Goal: Task Accomplishment & Management: Use online tool/utility

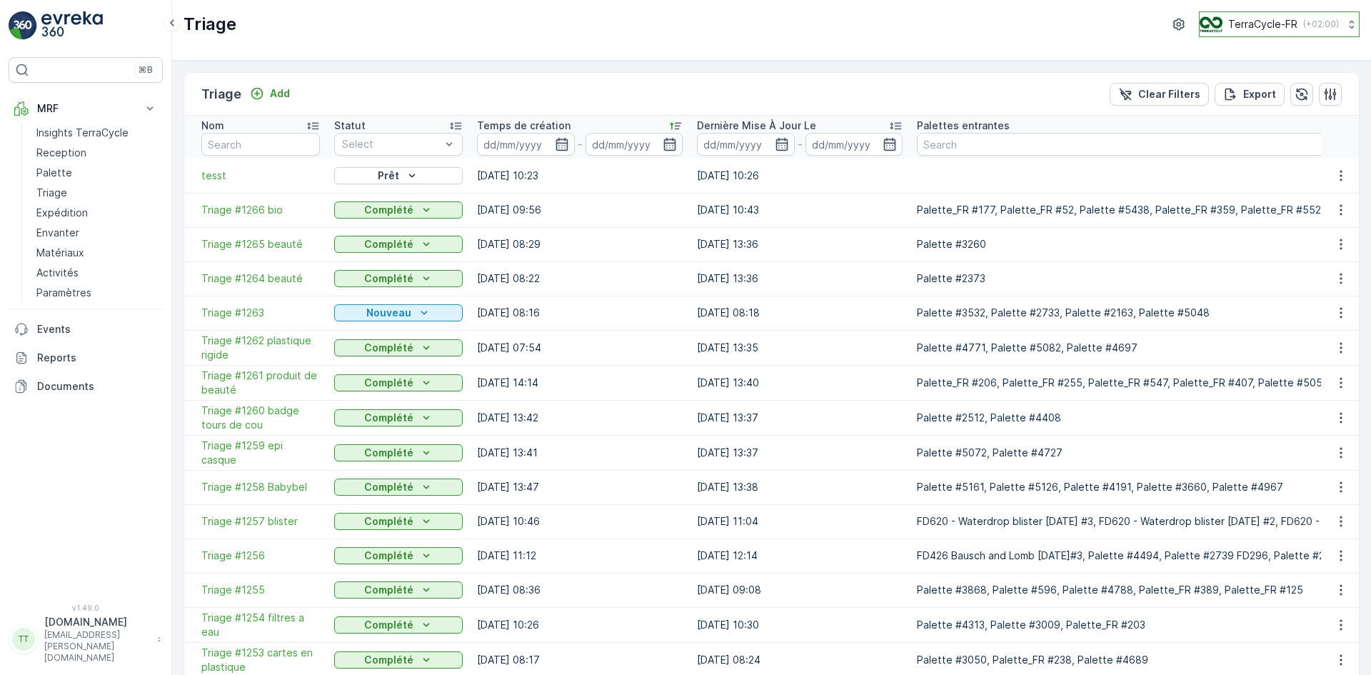
click at [1249, 19] on p "TerraCycle-FR" at bounding box center [1262, 24] width 69 height 14
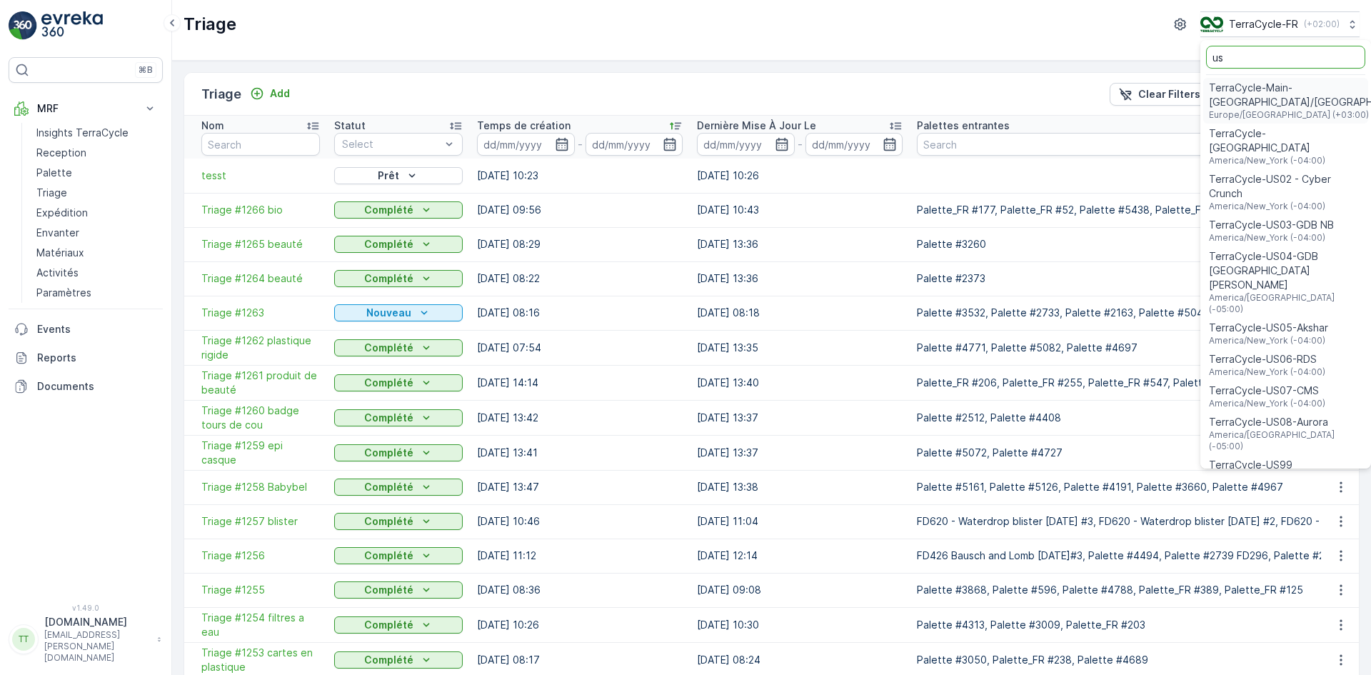
type input "us"
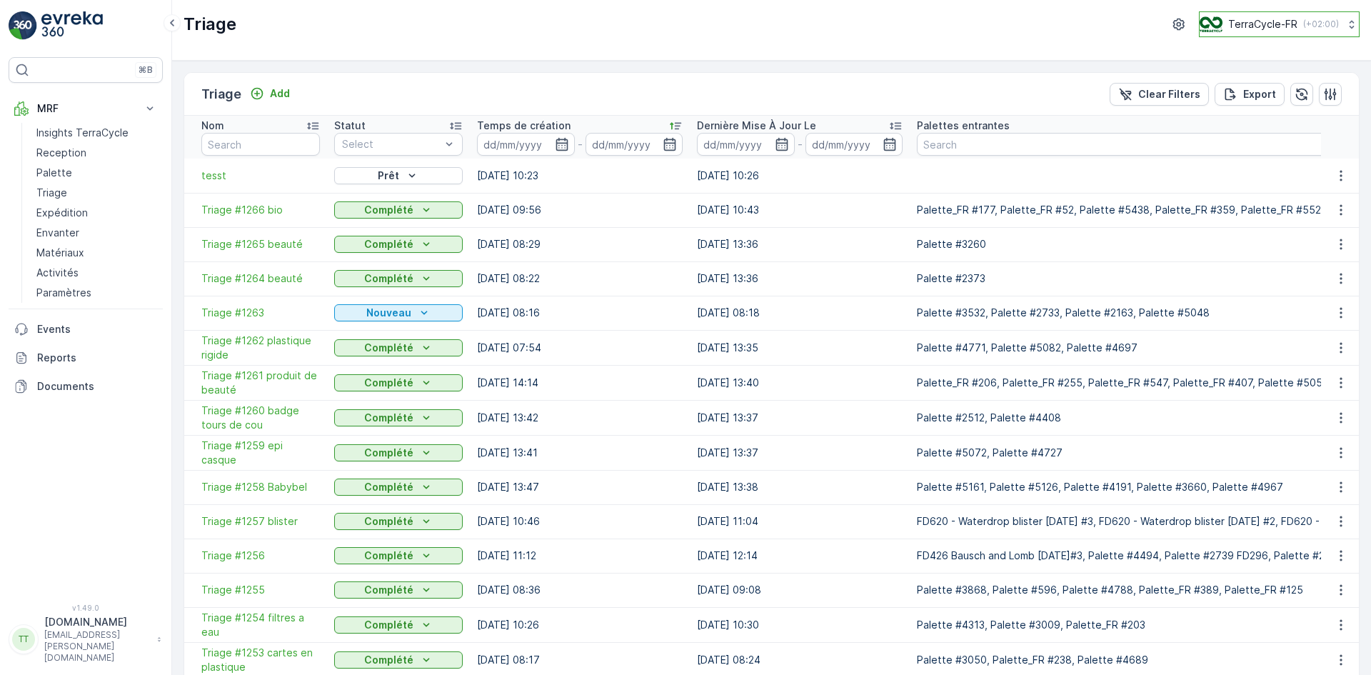
click at [1249, 14] on button "TerraCycle-FR ( +02:00 )" at bounding box center [1279, 24] width 161 height 26
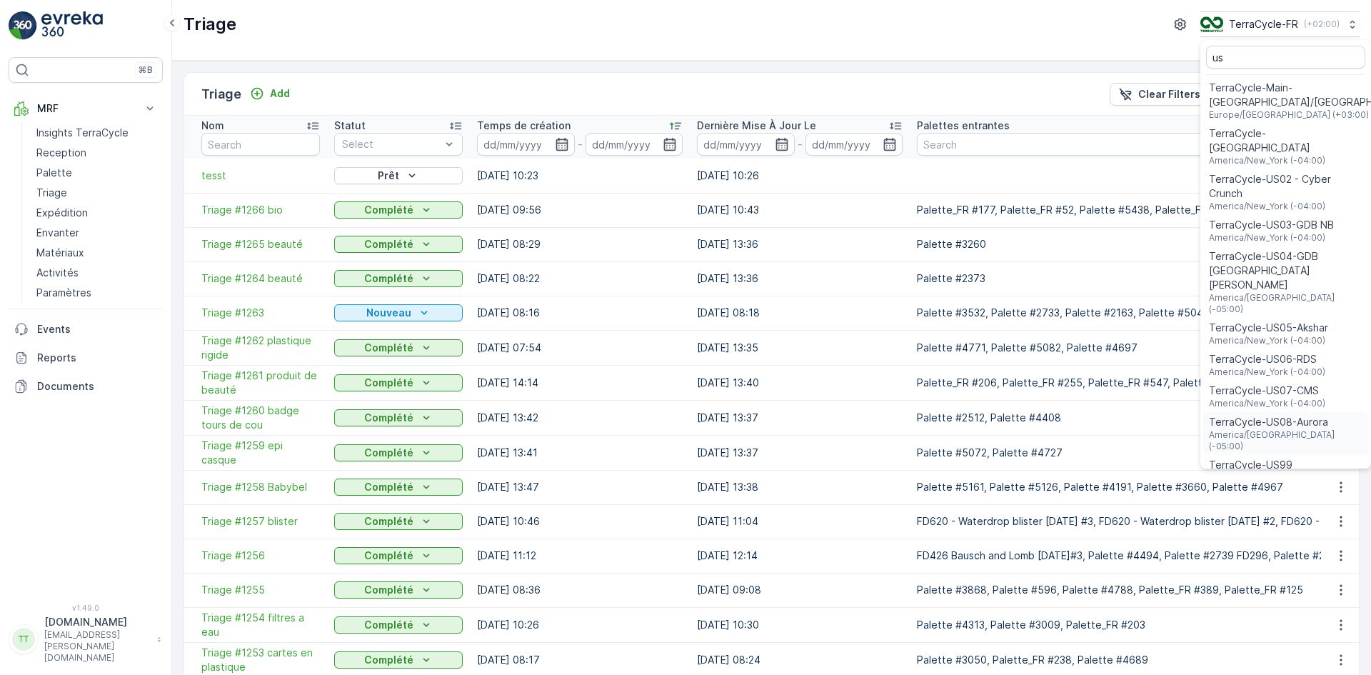
click at [1282, 415] on span "TerraCycle-US08-Aurora" at bounding box center [1285, 422] width 153 height 14
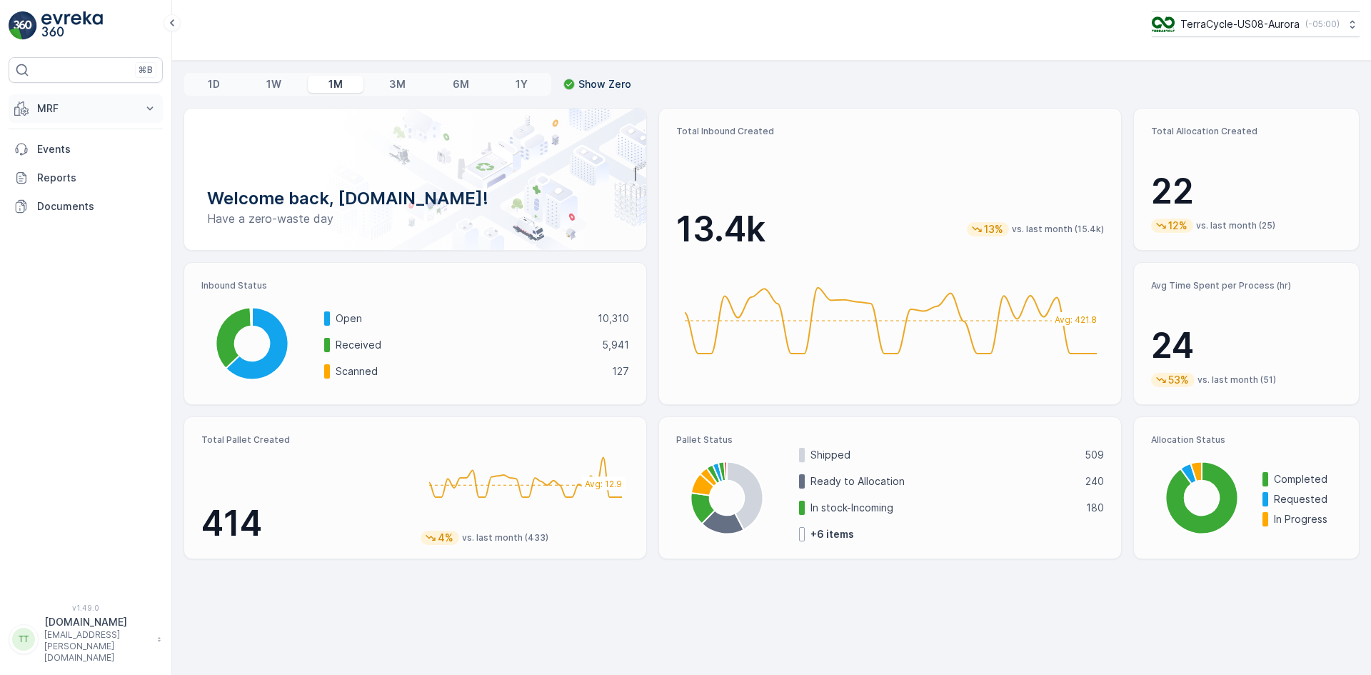
click at [70, 110] on p "MRF" at bounding box center [85, 108] width 97 height 14
click at [63, 151] on p "Inbound" at bounding box center [55, 153] width 39 height 14
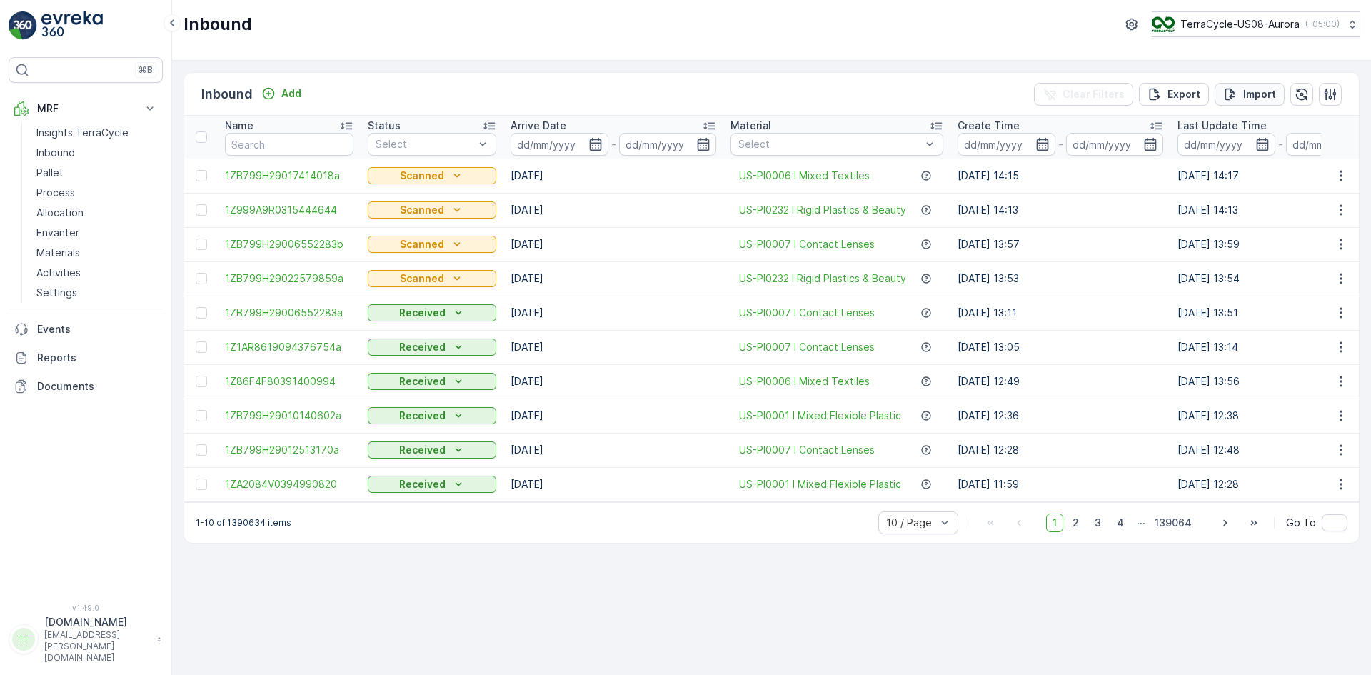
click at [1256, 94] on p "Import" at bounding box center [1259, 94] width 33 height 14
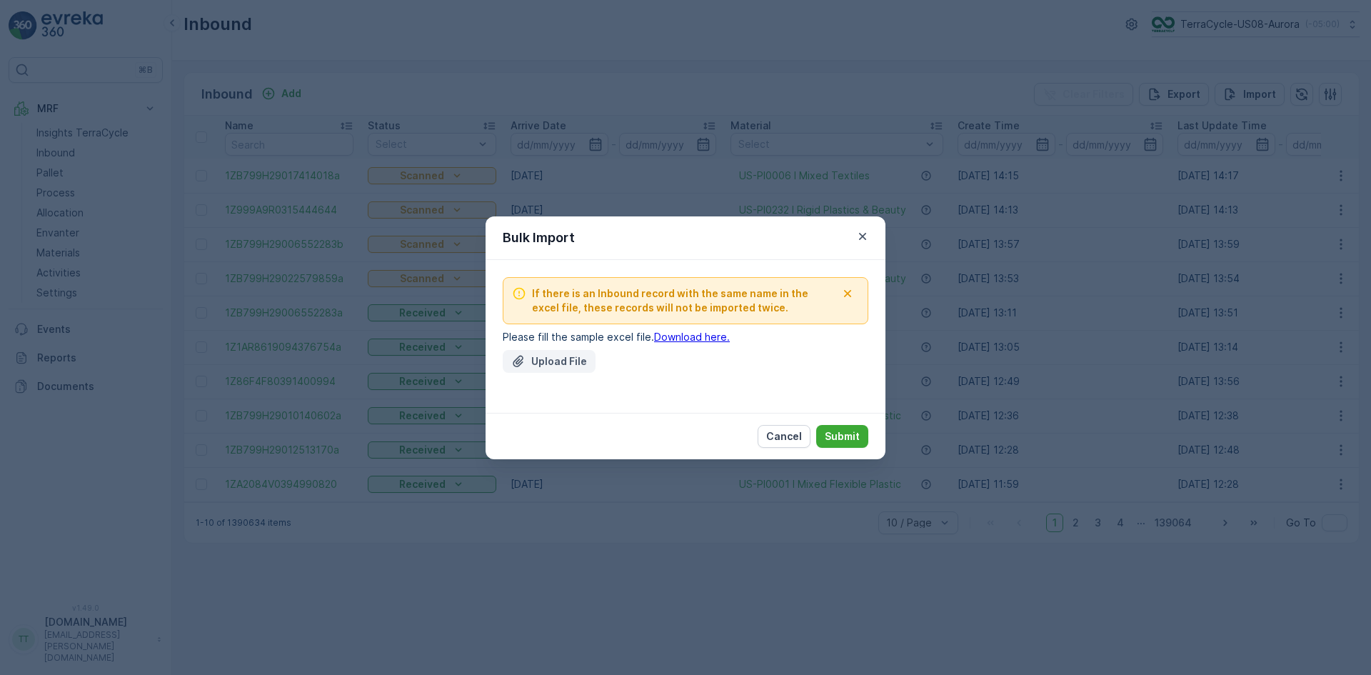
click at [563, 364] on p "Upload File" at bounding box center [559, 361] width 56 height 14
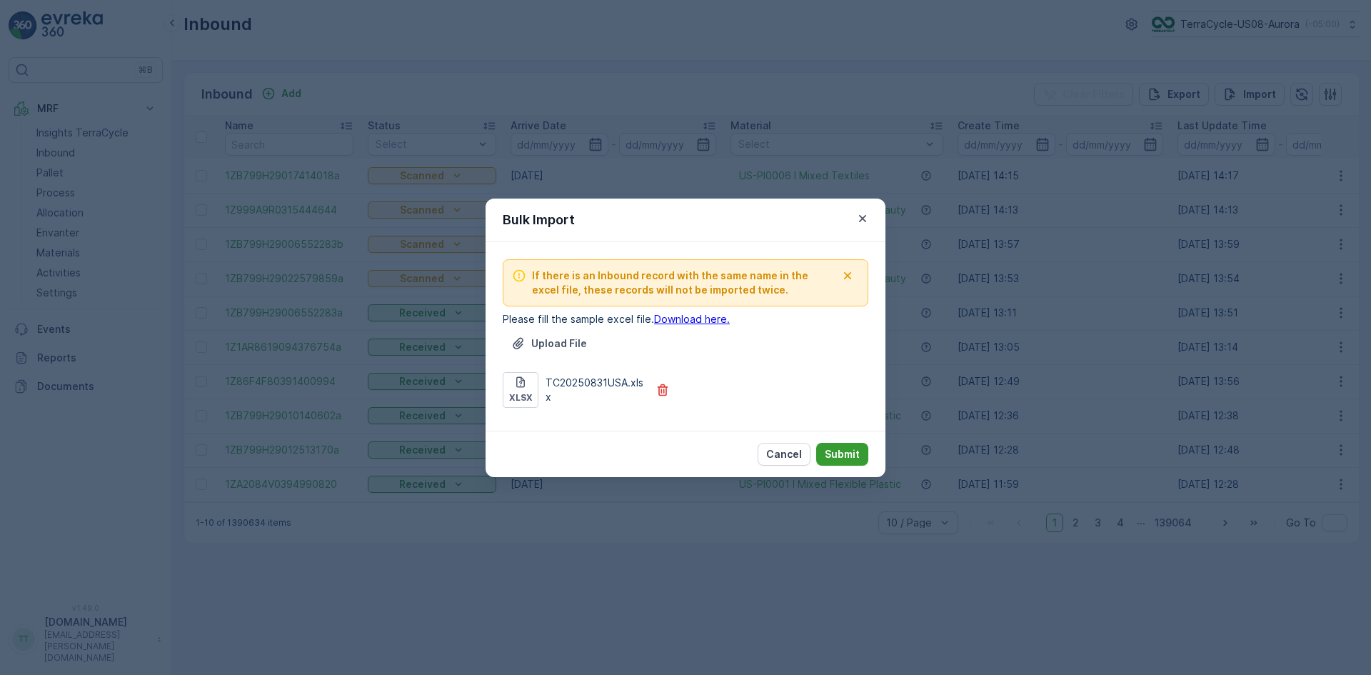
click at [843, 450] on p "Submit" at bounding box center [841, 454] width 35 height 14
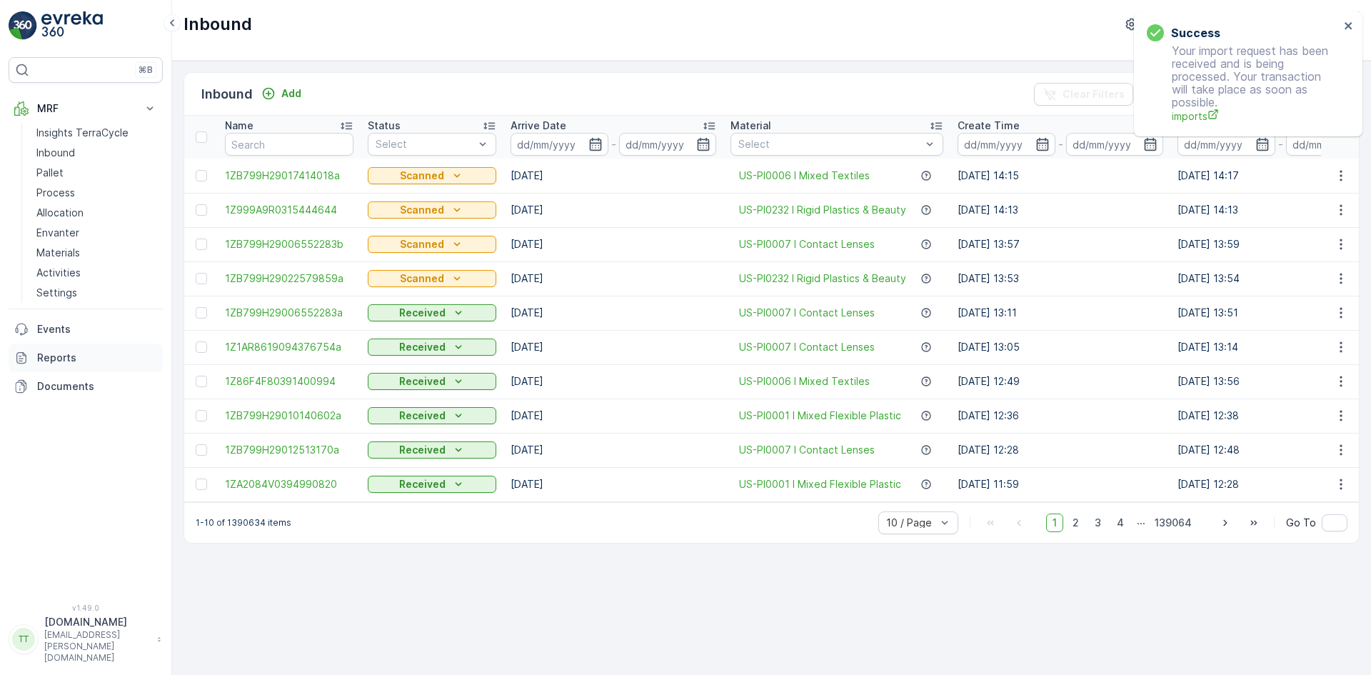
click at [76, 360] on p "Reports" at bounding box center [97, 357] width 120 height 14
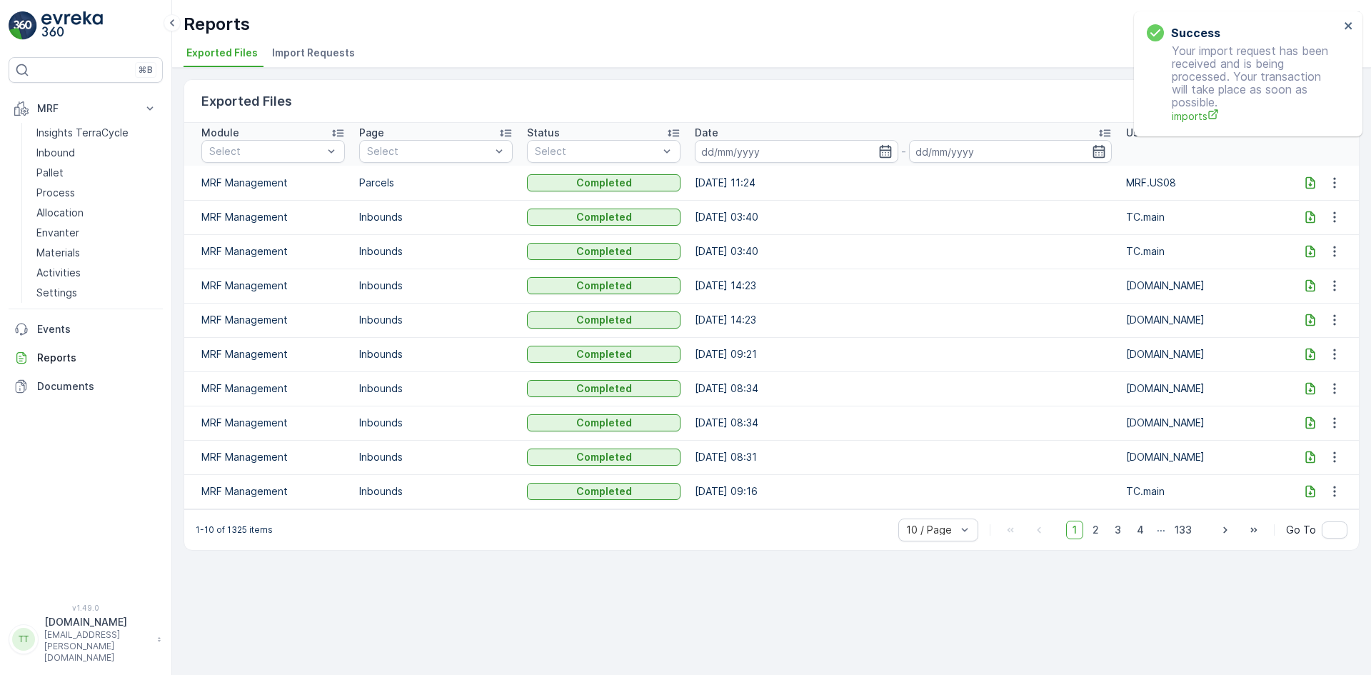
click at [319, 62] on li "Import Requests" at bounding box center [314, 55] width 91 height 24
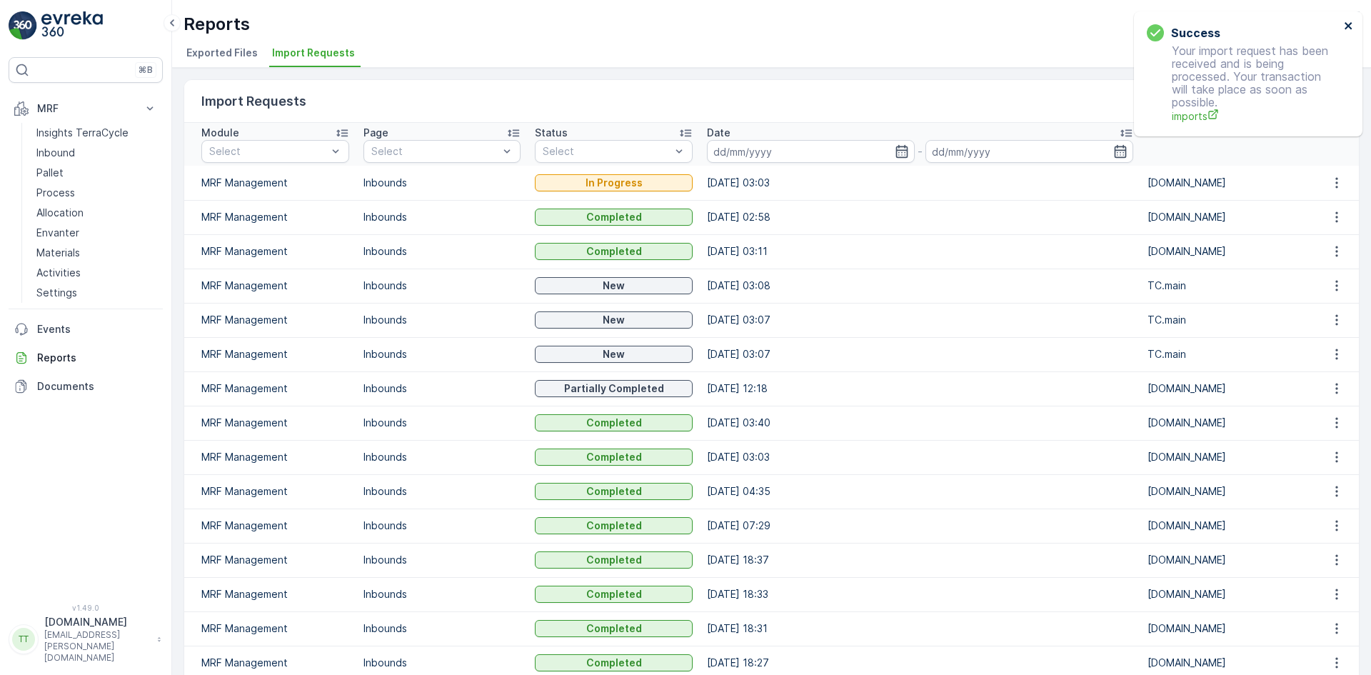
click at [1347, 25] on icon "close" at bounding box center [1347, 25] width 7 height 7
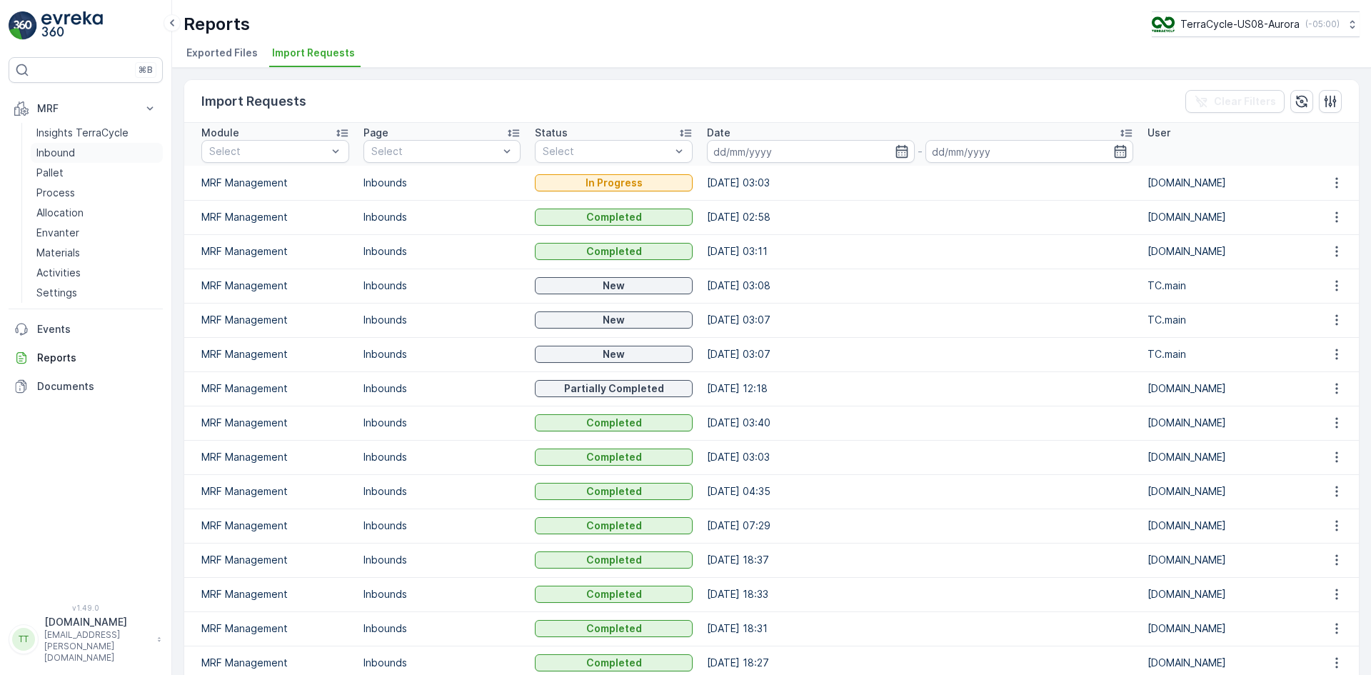
click at [74, 151] on p "Inbound" at bounding box center [55, 153] width 39 height 14
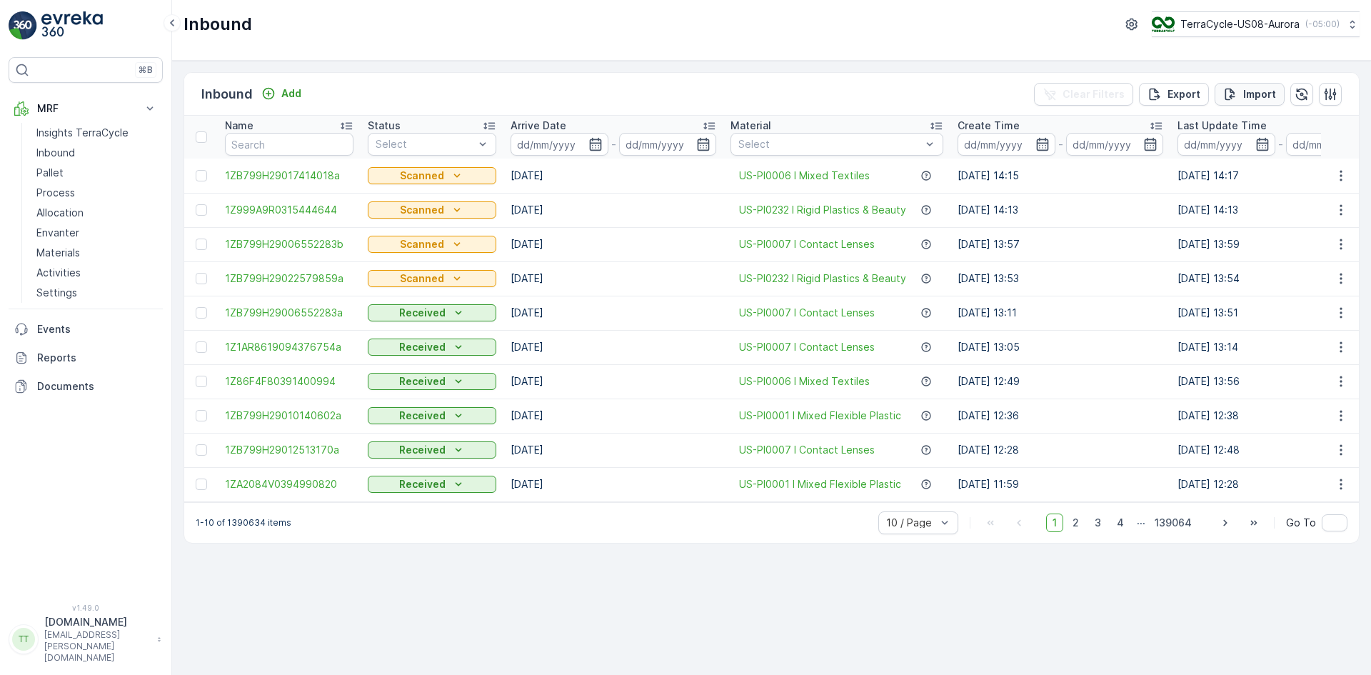
click at [1251, 99] on p "Import" at bounding box center [1259, 94] width 33 height 14
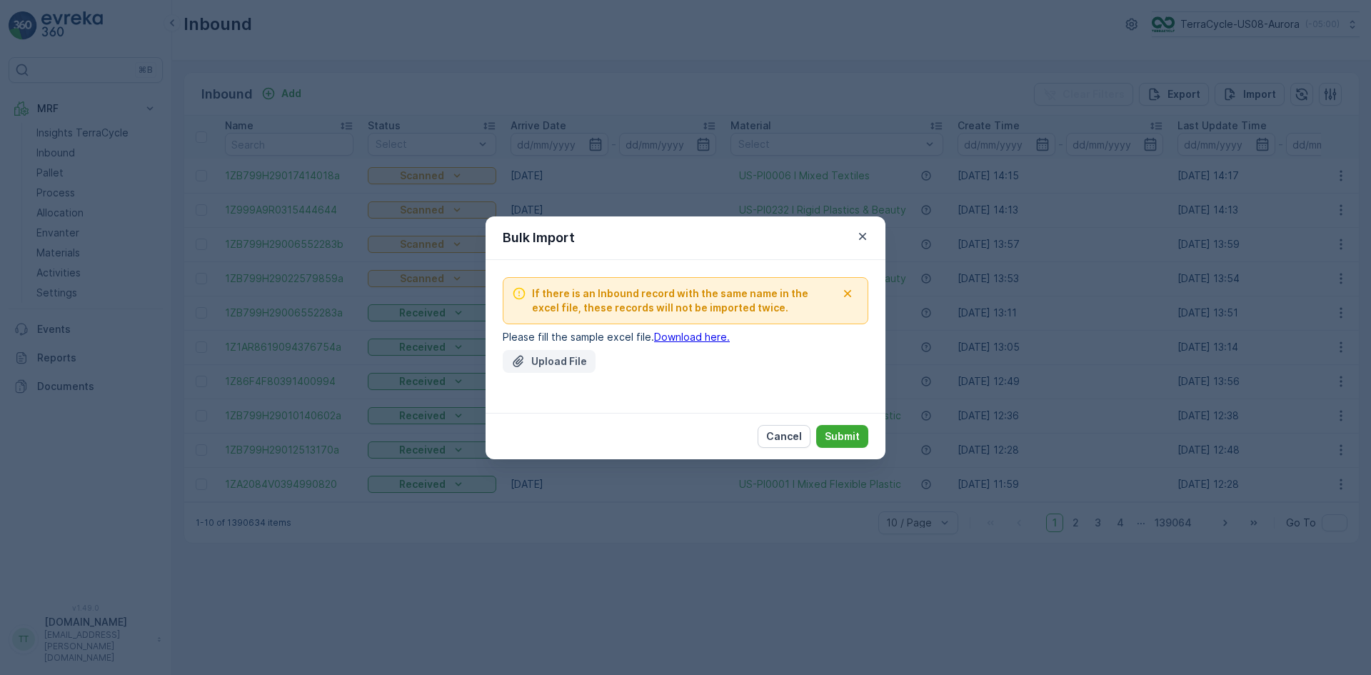
click at [542, 360] on p "Upload File" at bounding box center [559, 361] width 56 height 14
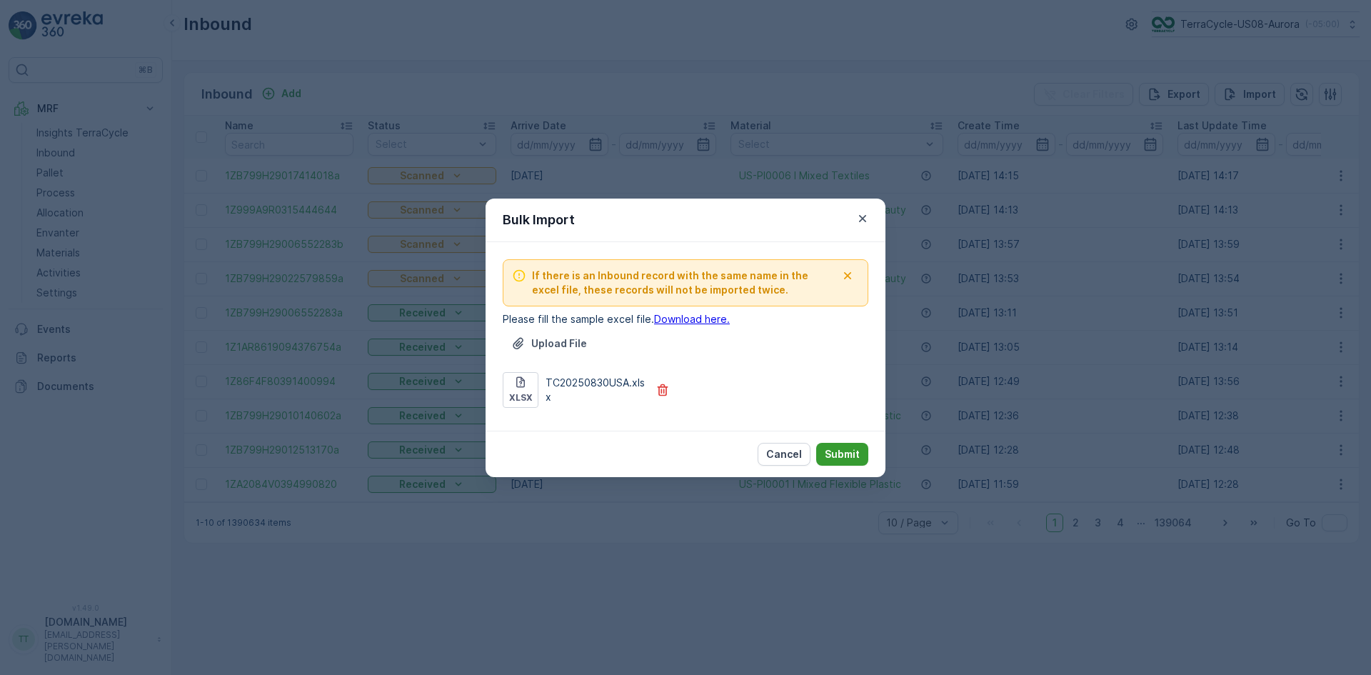
click at [839, 452] on p "Submit" at bounding box center [841, 454] width 35 height 14
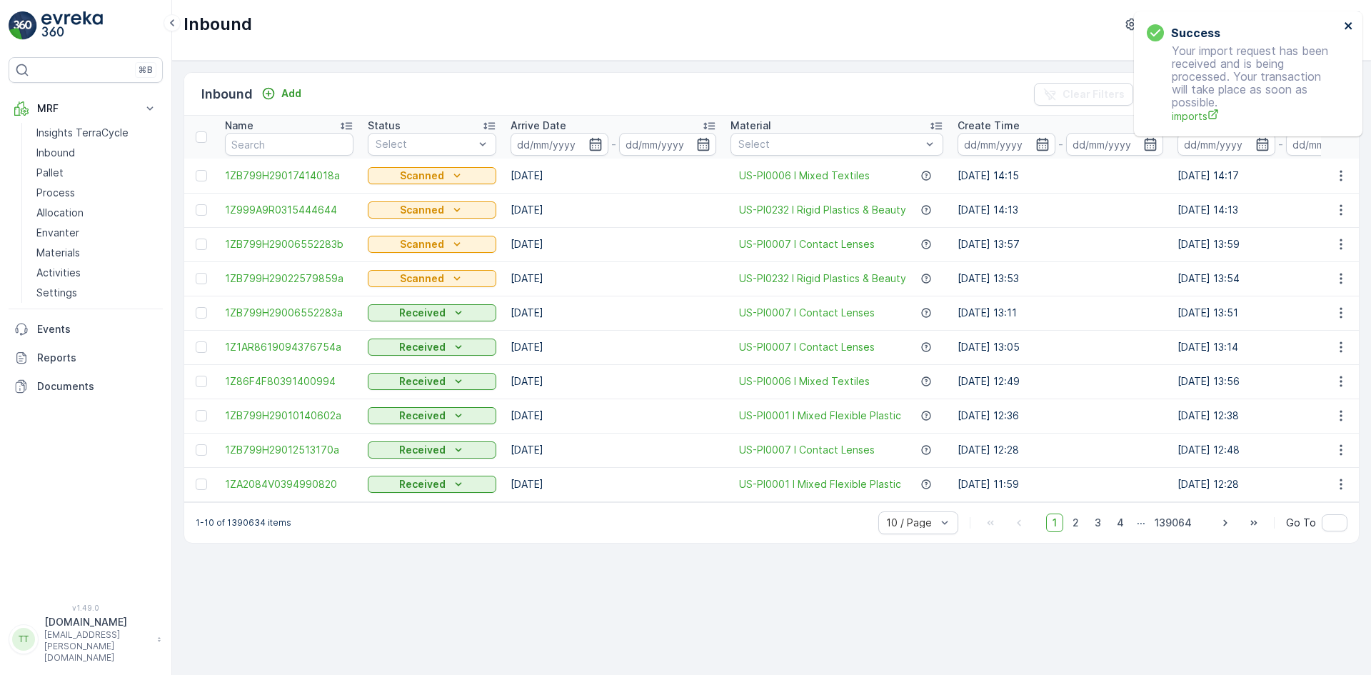
click at [1351, 24] on icon "close" at bounding box center [1348, 25] width 10 height 11
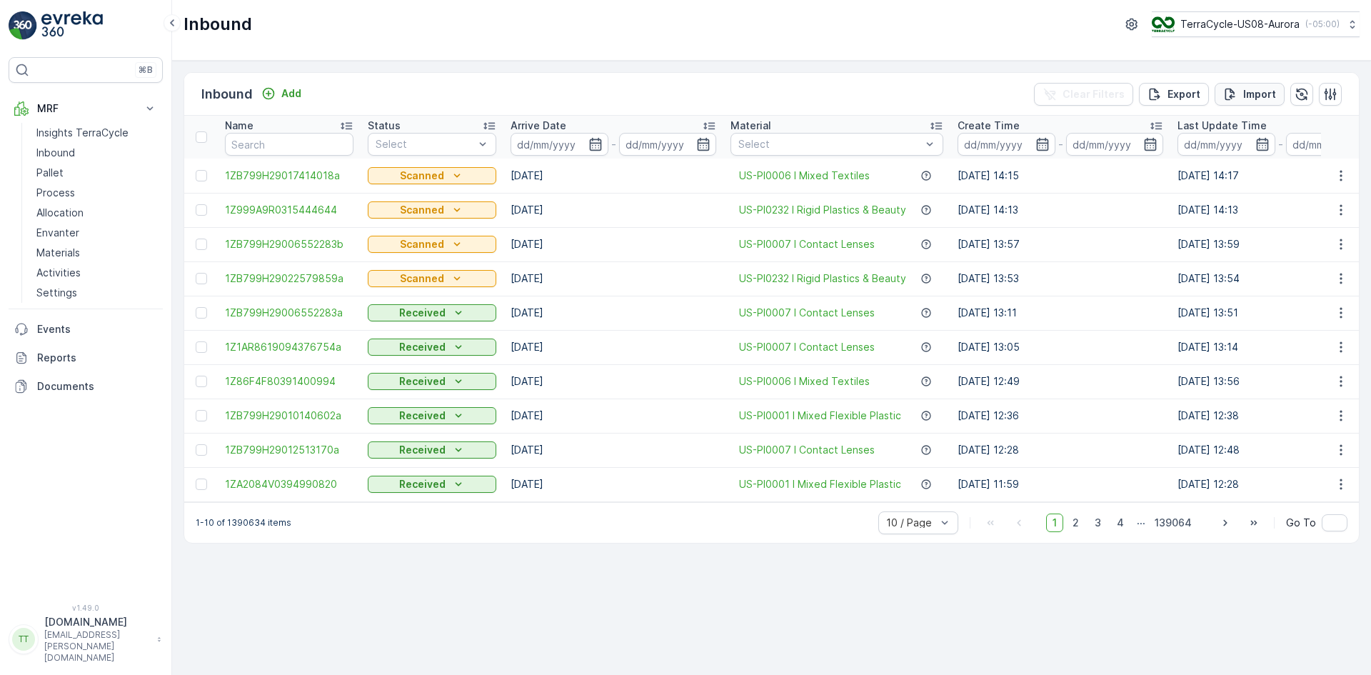
click at [1256, 89] on p "Import" at bounding box center [1259, 94] width 33 height 14
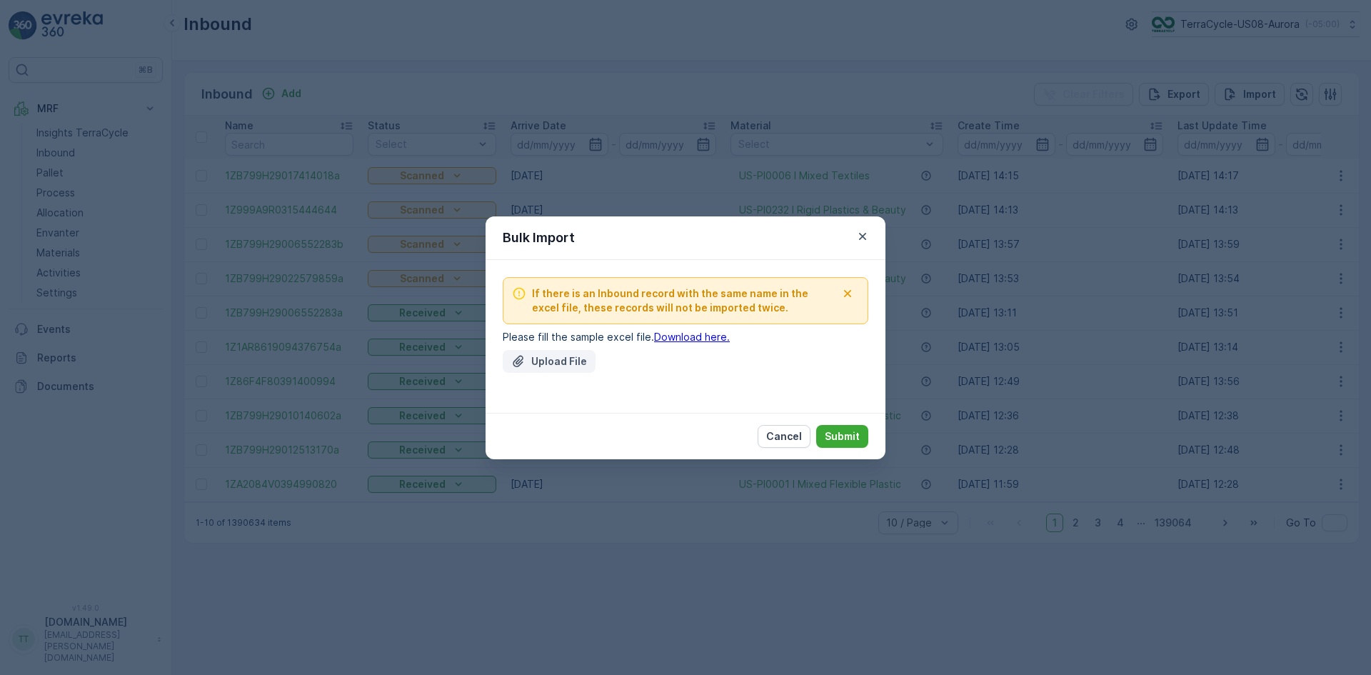
click at [546, 357] on p "Upload File" at bounding box center [559, 361] width 56 height 14
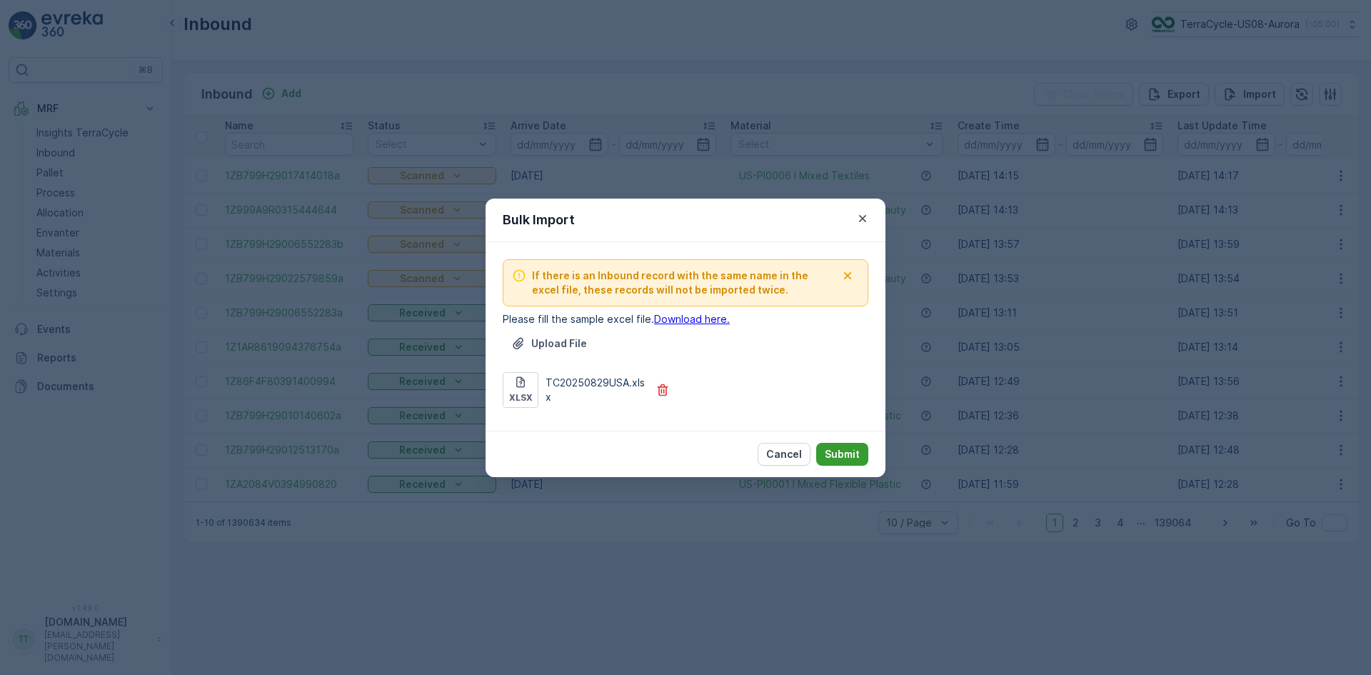
click at [843, 450] on p "Submit" at bounding box center [841, 454] width 35 height 14
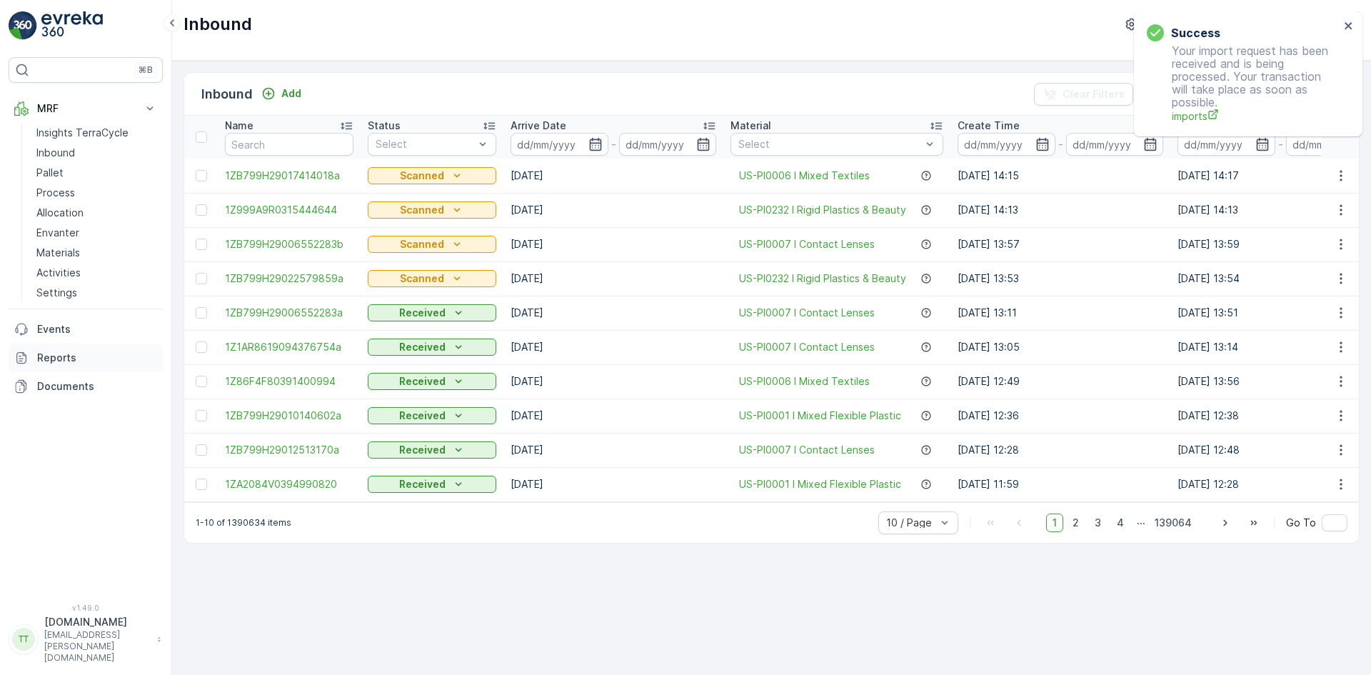
click at [61, 364] on p "Reports" at bounding box center [97, 357] width 120 height 14
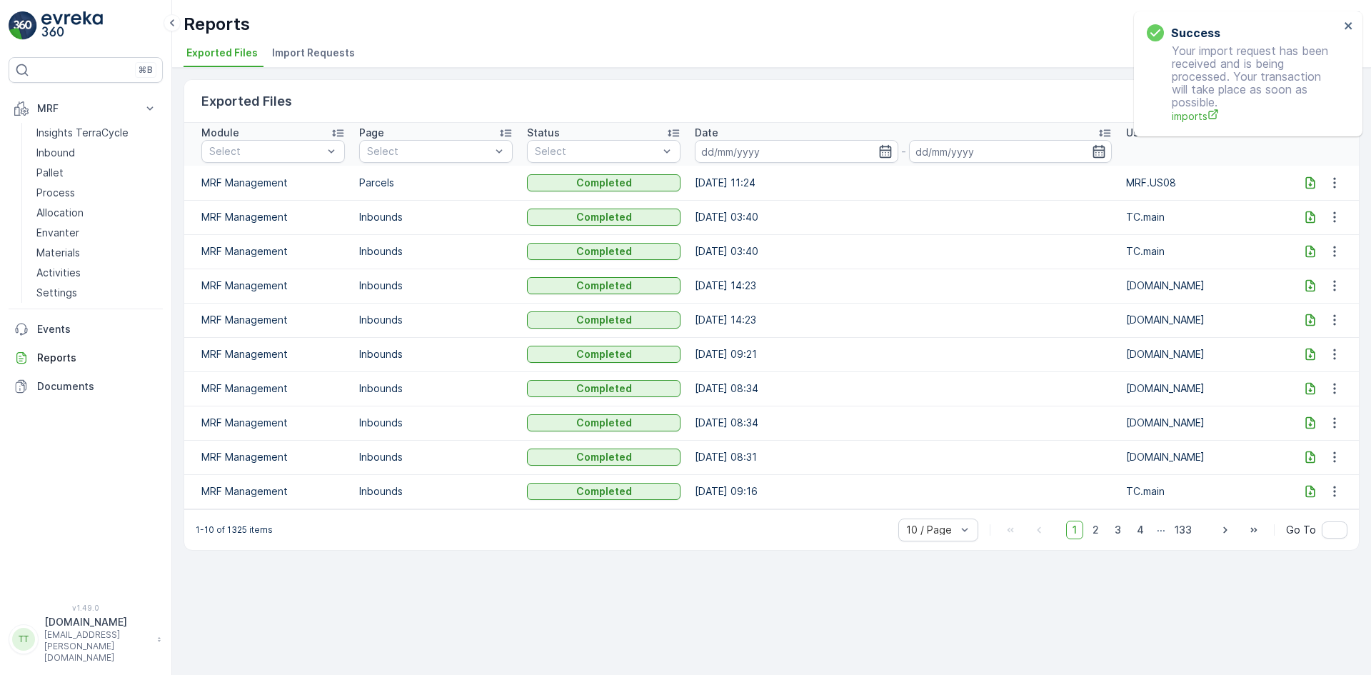
click at [317, 56] on span "Import Requests" at bounding box center [313, 53] width 83 height 14
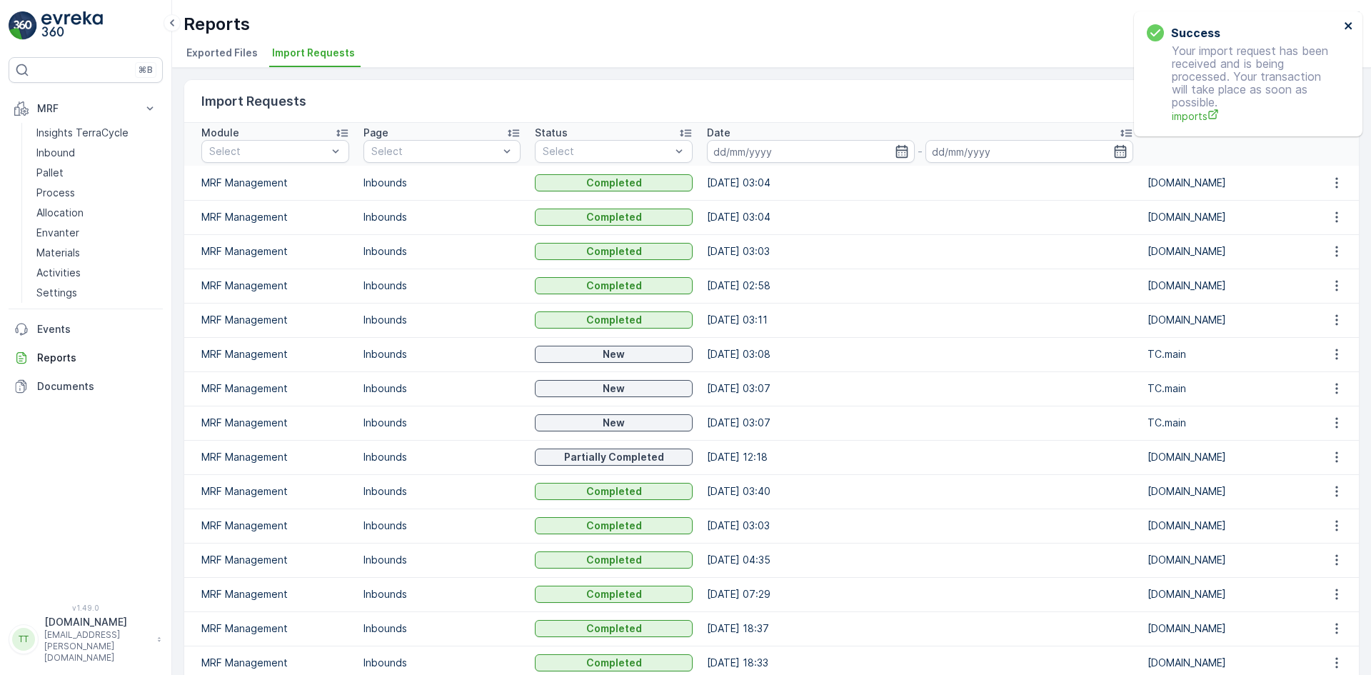
click at [1350, 21] on icon "close" at bounding box center [1348, 25] width 10 height 11
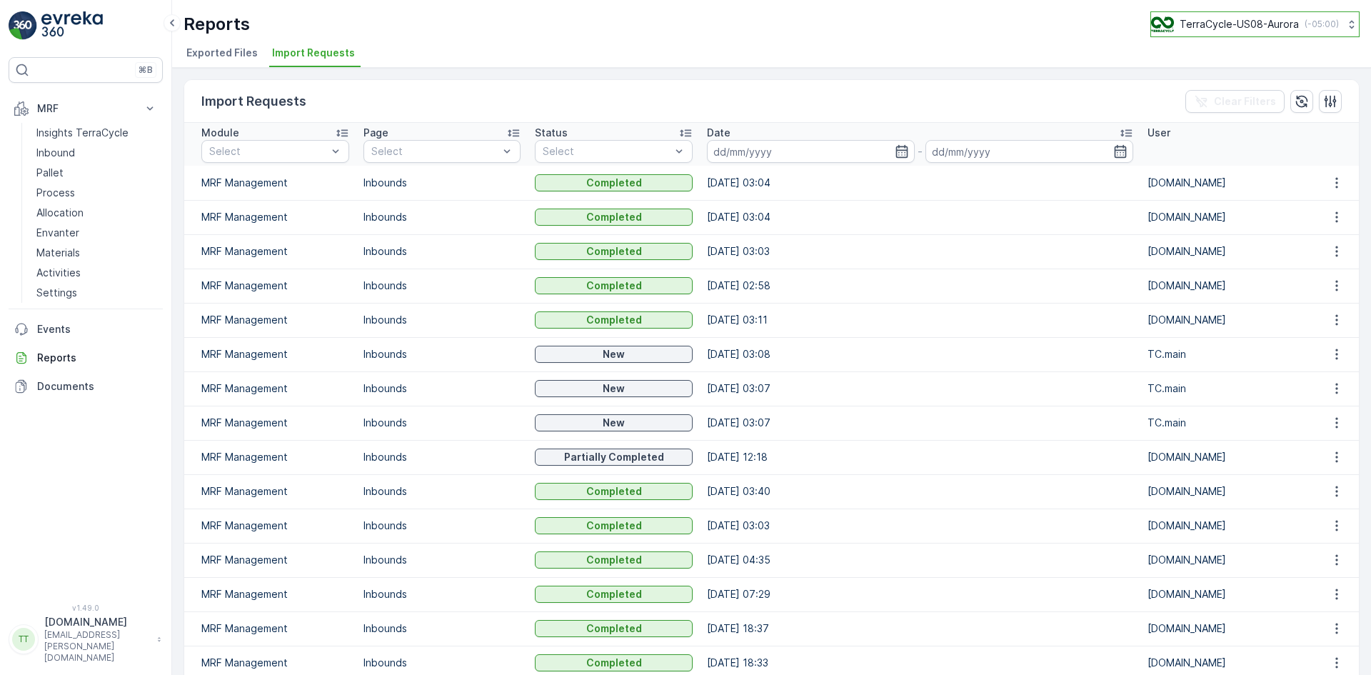
click at [1259, 22] on p "TerraCycle-US08-Aurora" at bounding box center [1238, 24] width 119 height 14
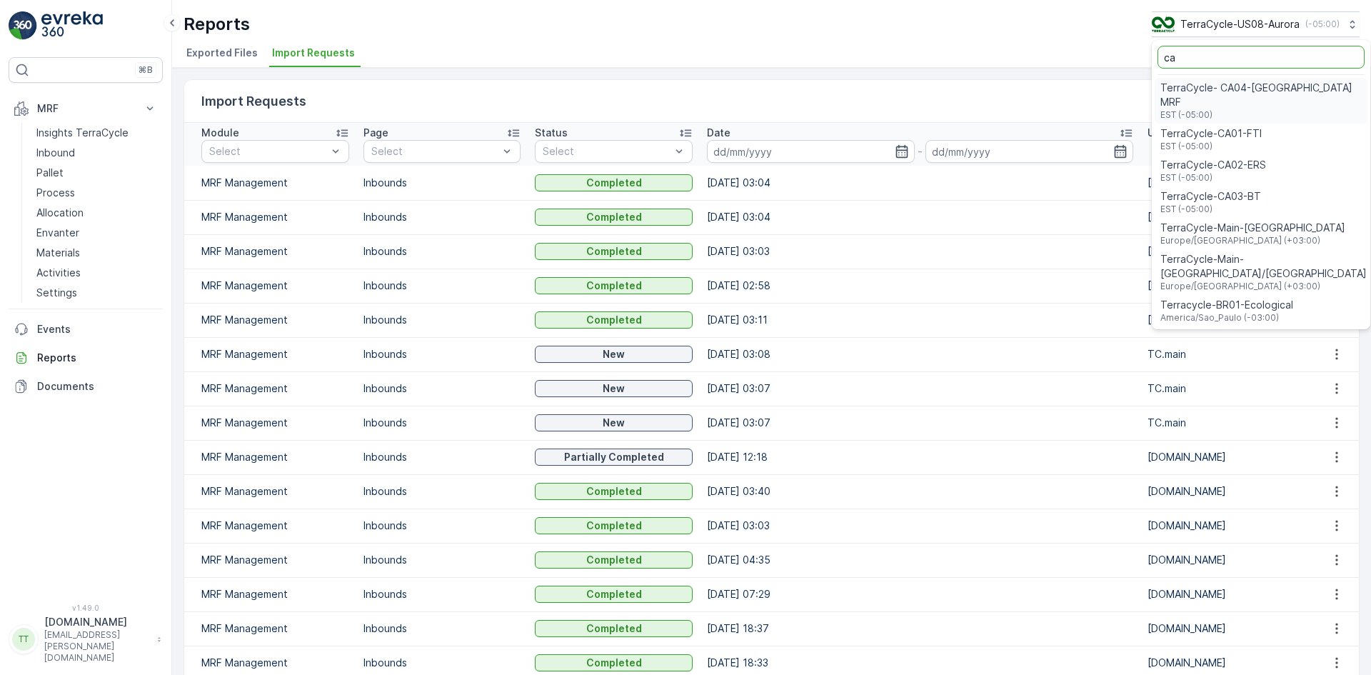
type input "ca"
click at [1212, 126] on span "TerraCycle-CA01-FTI" at bounding box center [1210, 133] width 101 height 14
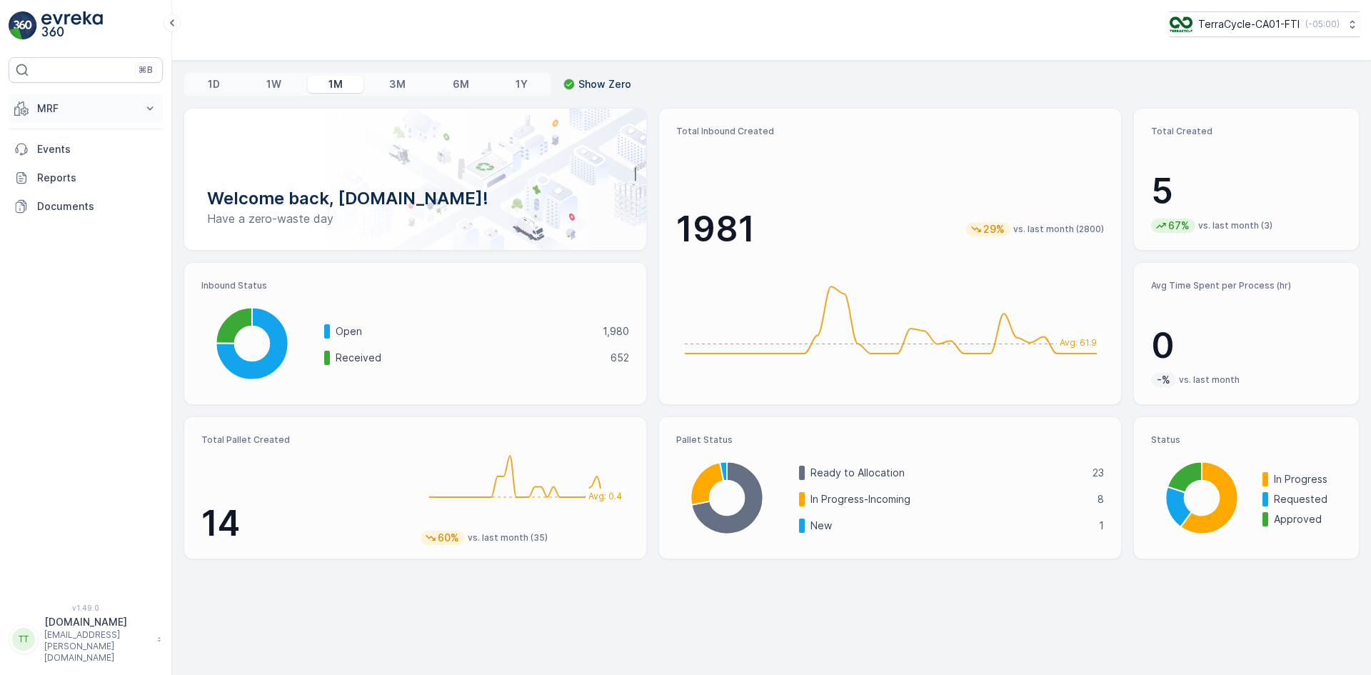
click at [81, 102] on p "MRF" at bounding box center [85, 108] width 97 height 14
click at [67, 148] on p "Inbound" at bounding box center [55, 153] width 39 height 14
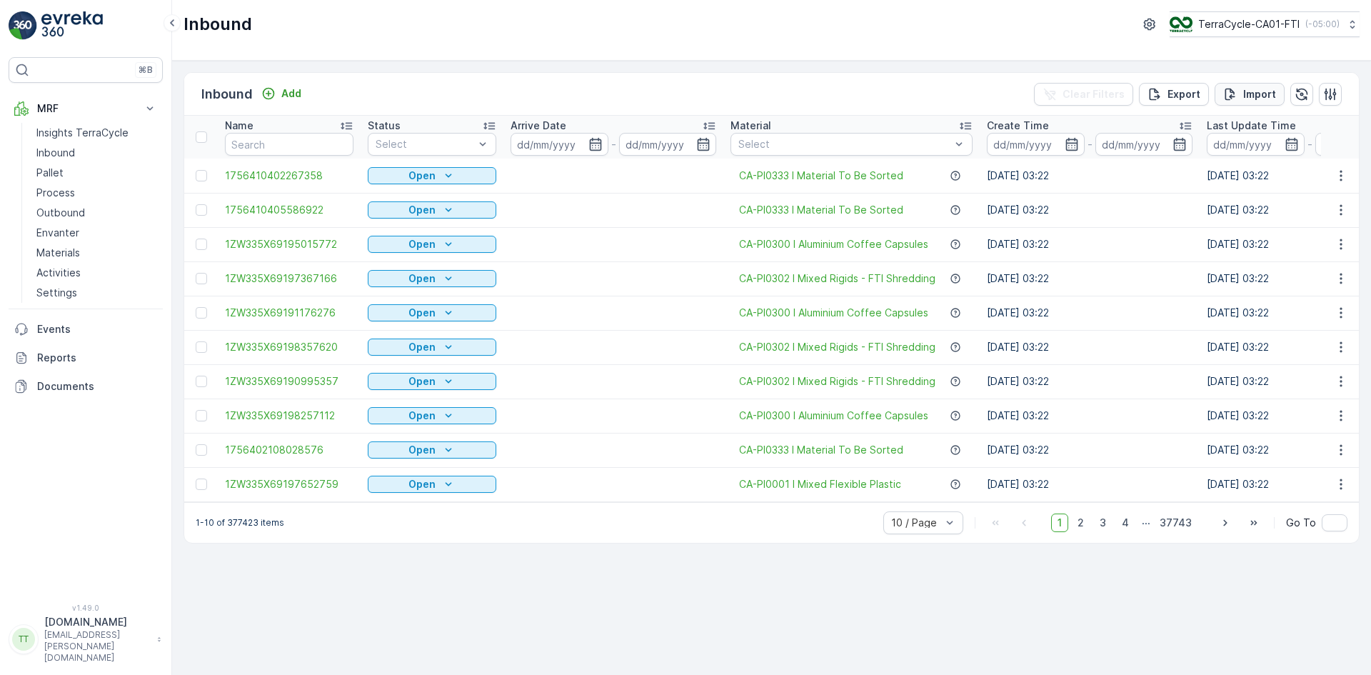
click at [1266, 96] on p "Import" at bounding box center [1259, 94] width 33 height 14
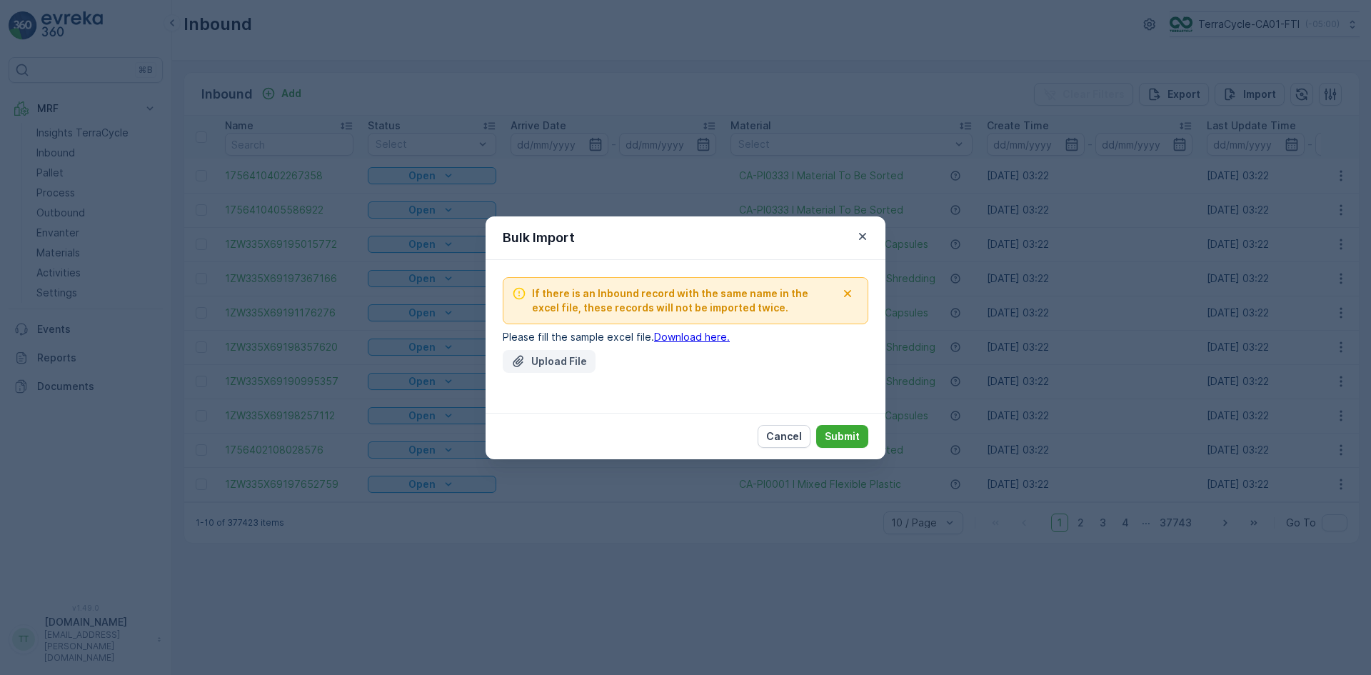
click at [565, 364] on p "Upload File" at bounding box center [559, 361] width 56 height 14
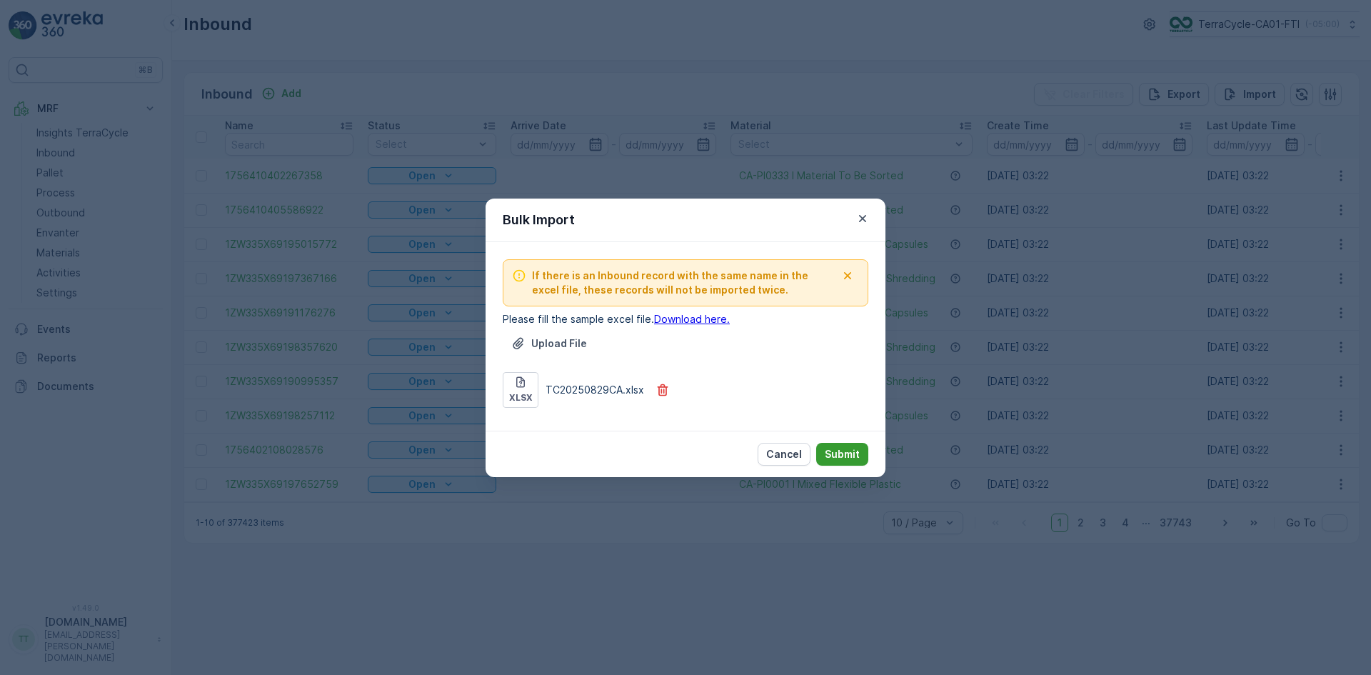
click at [840, 450] on p "Submit" at bounding box center [841, 454] width 35 height 14
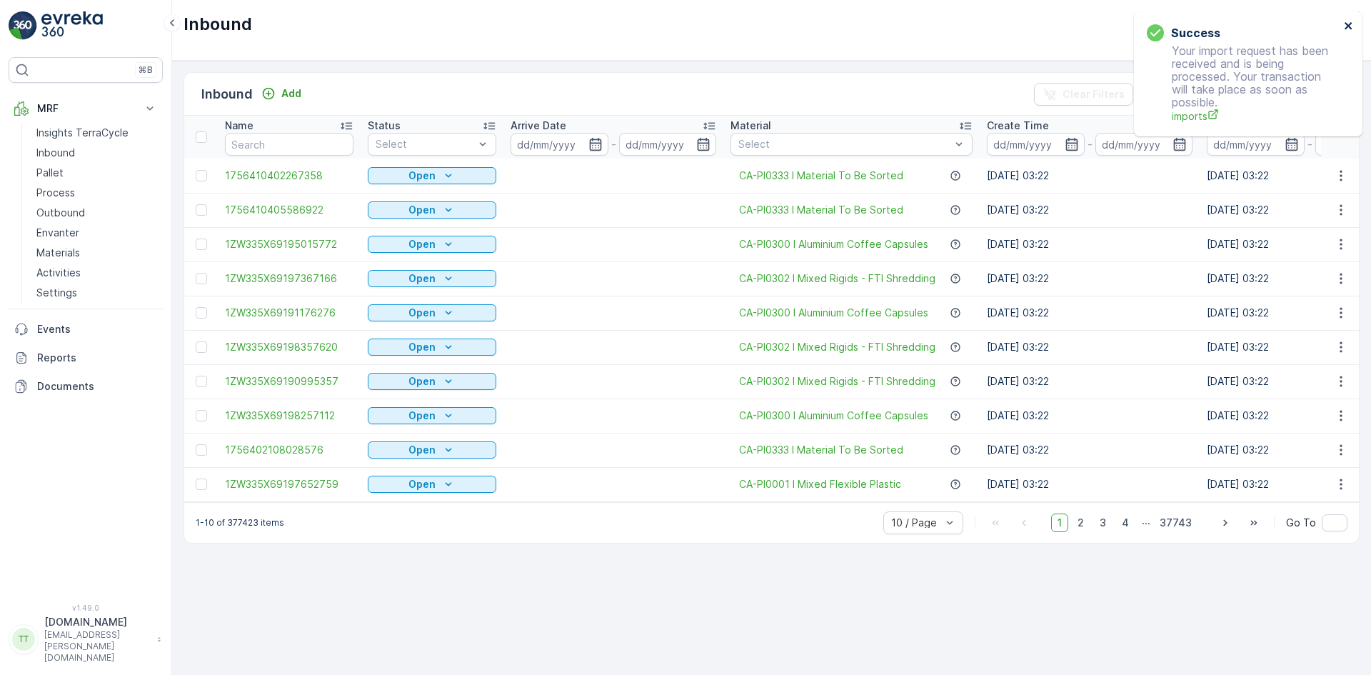
click at [1345, 26] on icon "close" at bounding box center [1348, 25] width 10 height 11
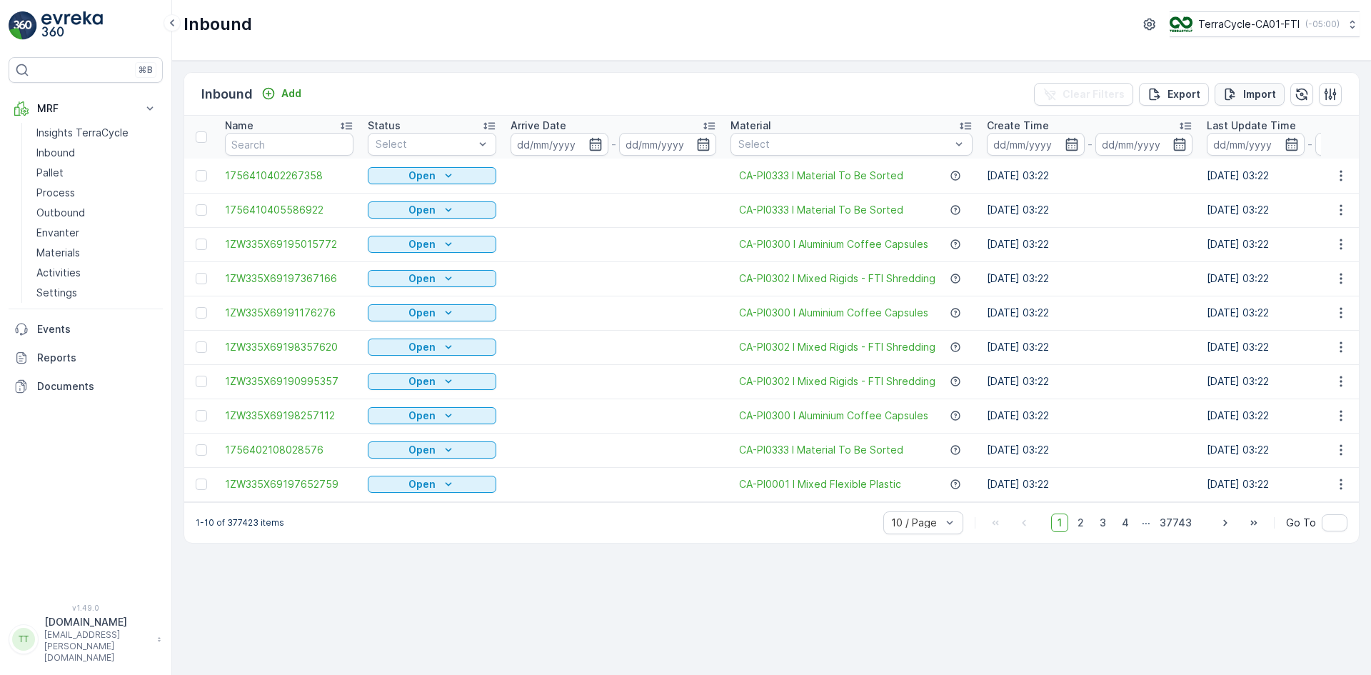
click at [1244, 89] on p "Import" at bounding box center [1259, 94] width 33 height 14
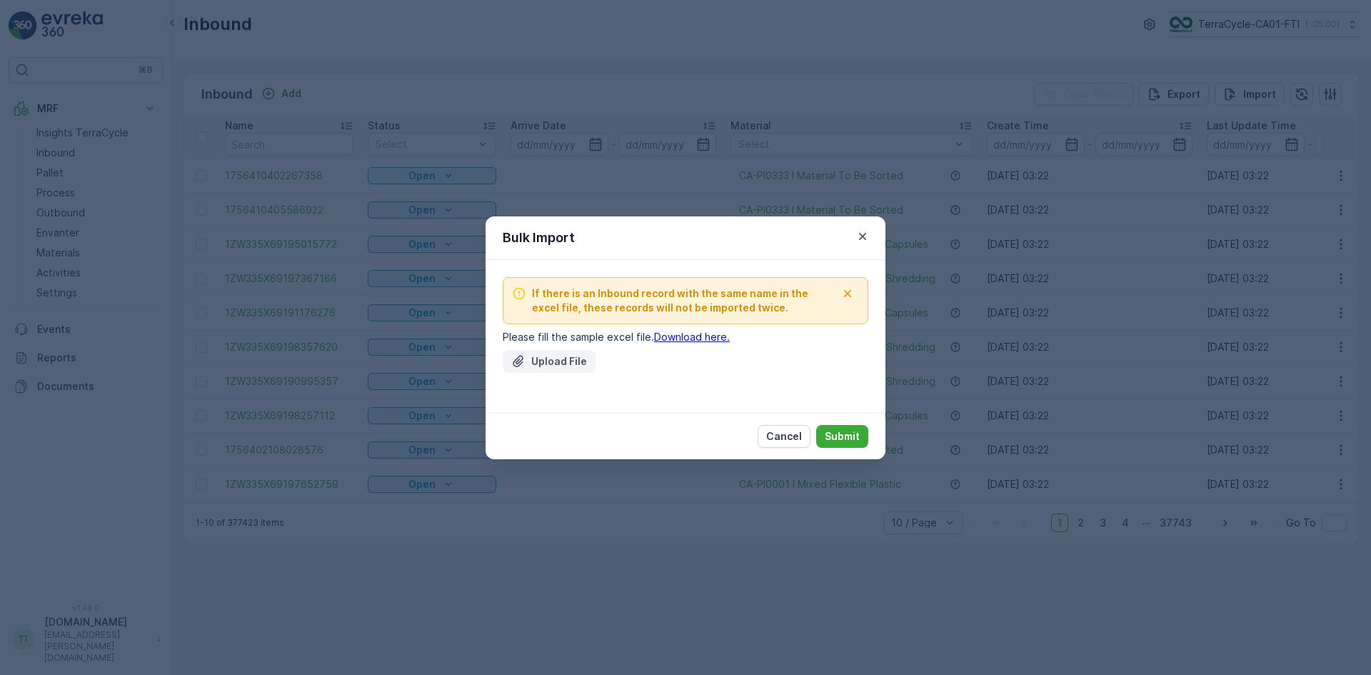
click at [563, 356] on p "Upload File" at bounding box center [559, 361] width 56 height 14
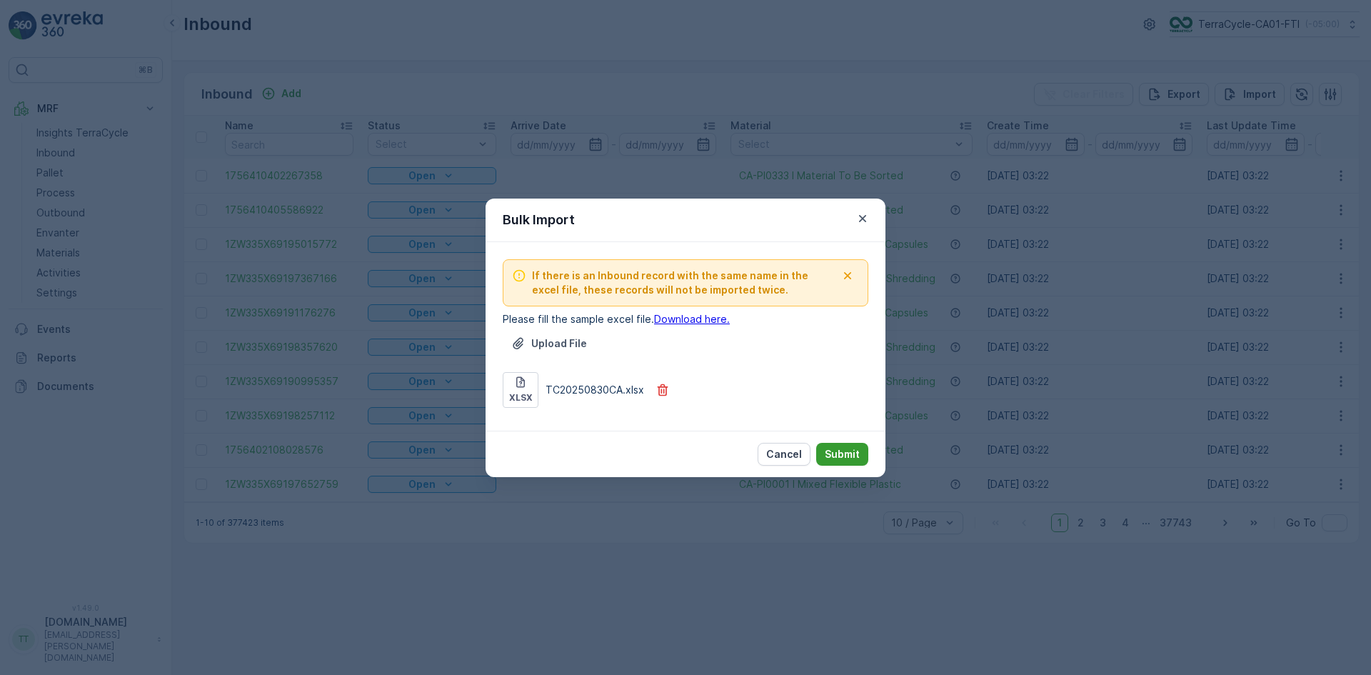
click at [852, 451] on p "Submit" at bounding box center [841, 454] width 35 height 14
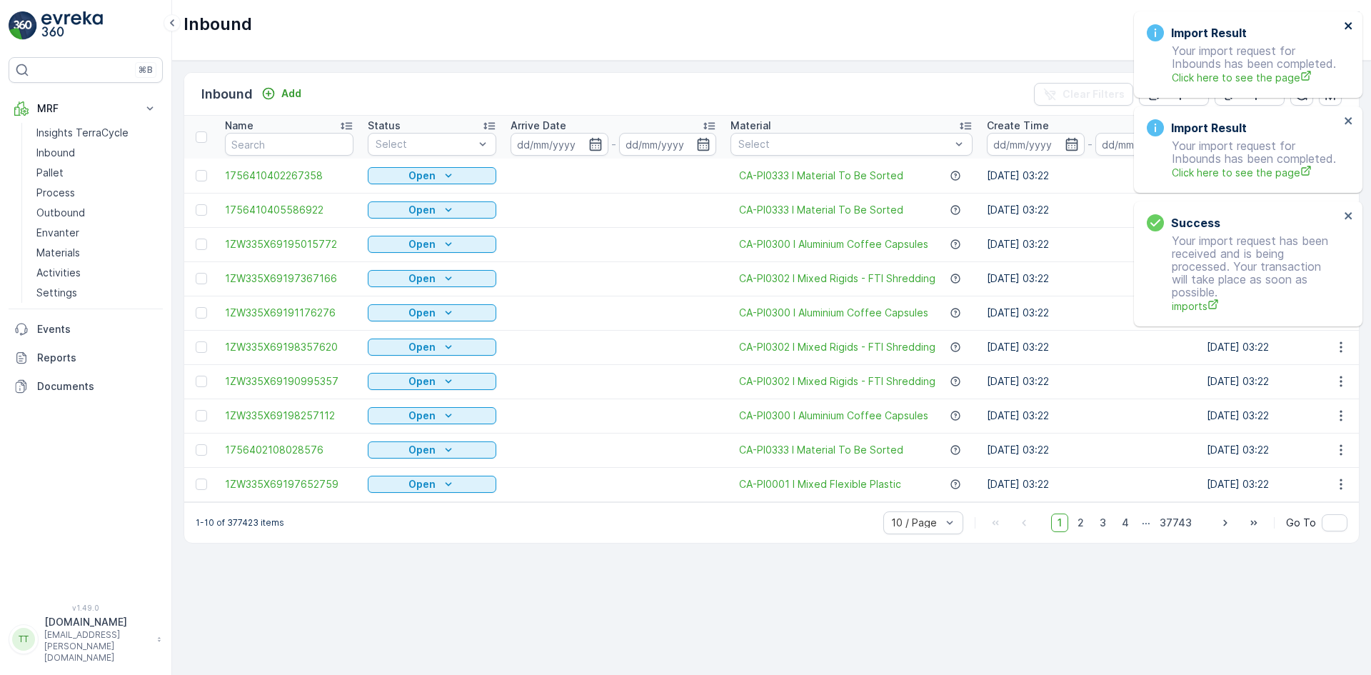
click at [1352, 20] on icon "close" at bounding box center [1348, 25] width 10 height 11
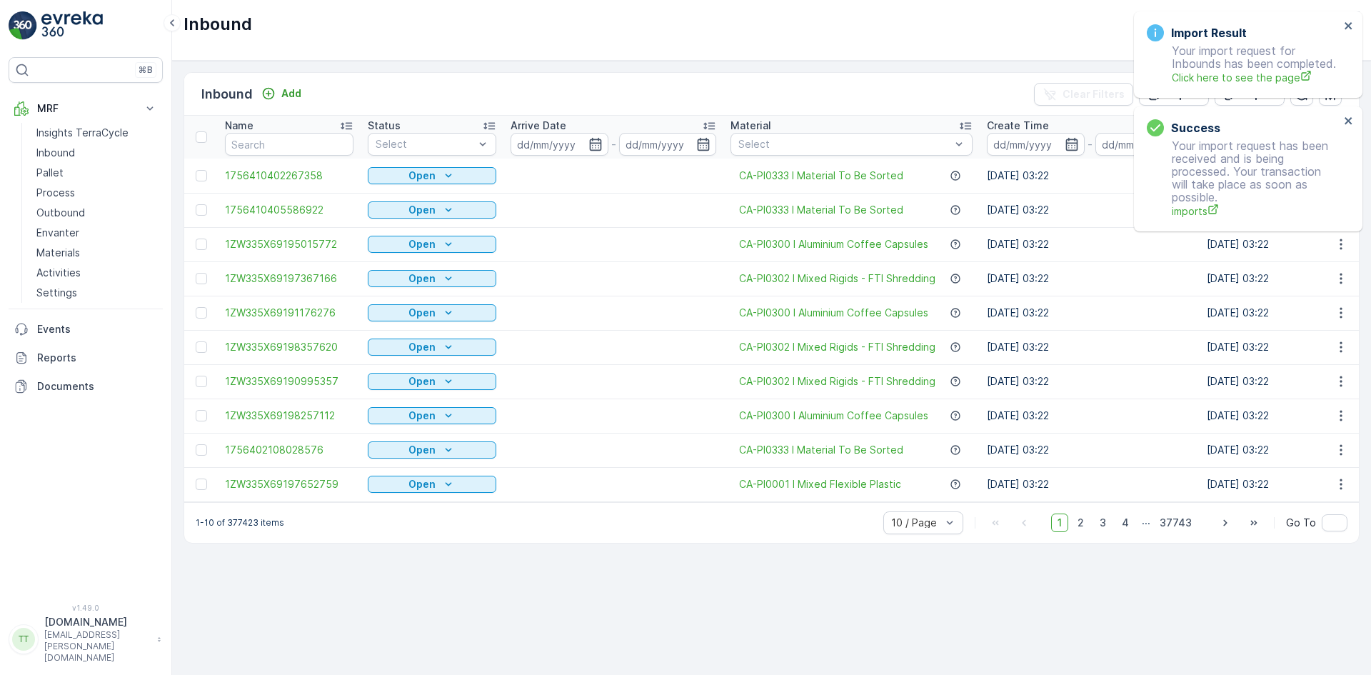
click at [1352, 18] on div "Import Result Your import request for Inbounds has been completed. Click here t…" at bounding box center [1248, 54] width 228 height 86
click at [1345, 30] on icon "close" at bounding box center [1348, 25] width 10 height 11
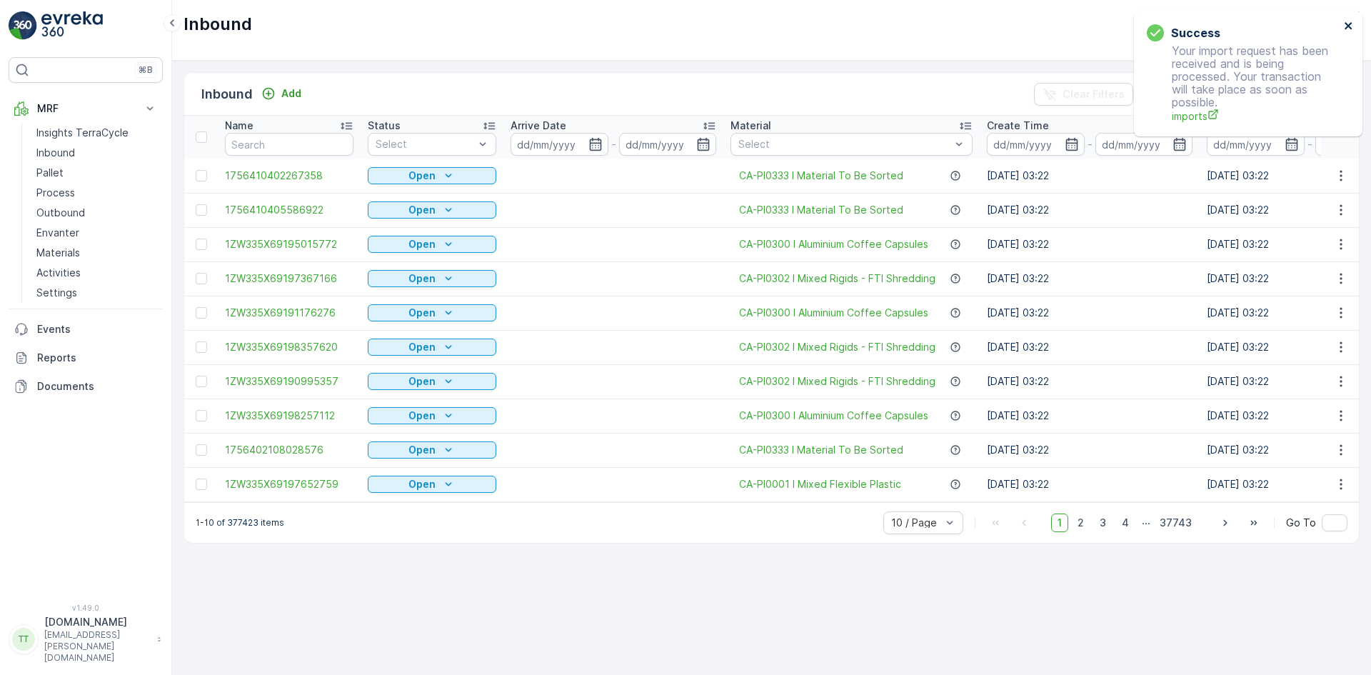
click at [1345, 30] on icon "close" at bounding box center [1348, 25] width 10 height 11
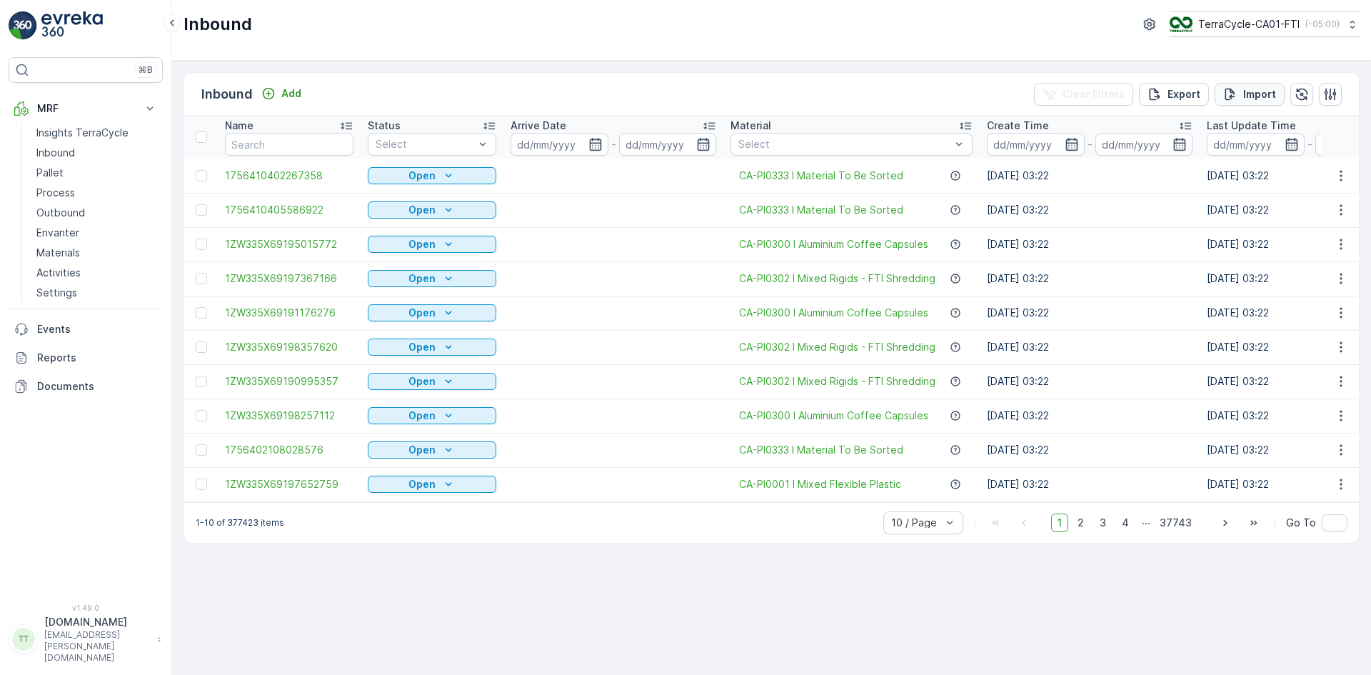
click at [1265, 89] on p "Import" at bounding box center [1259, 94] width 33 height 14
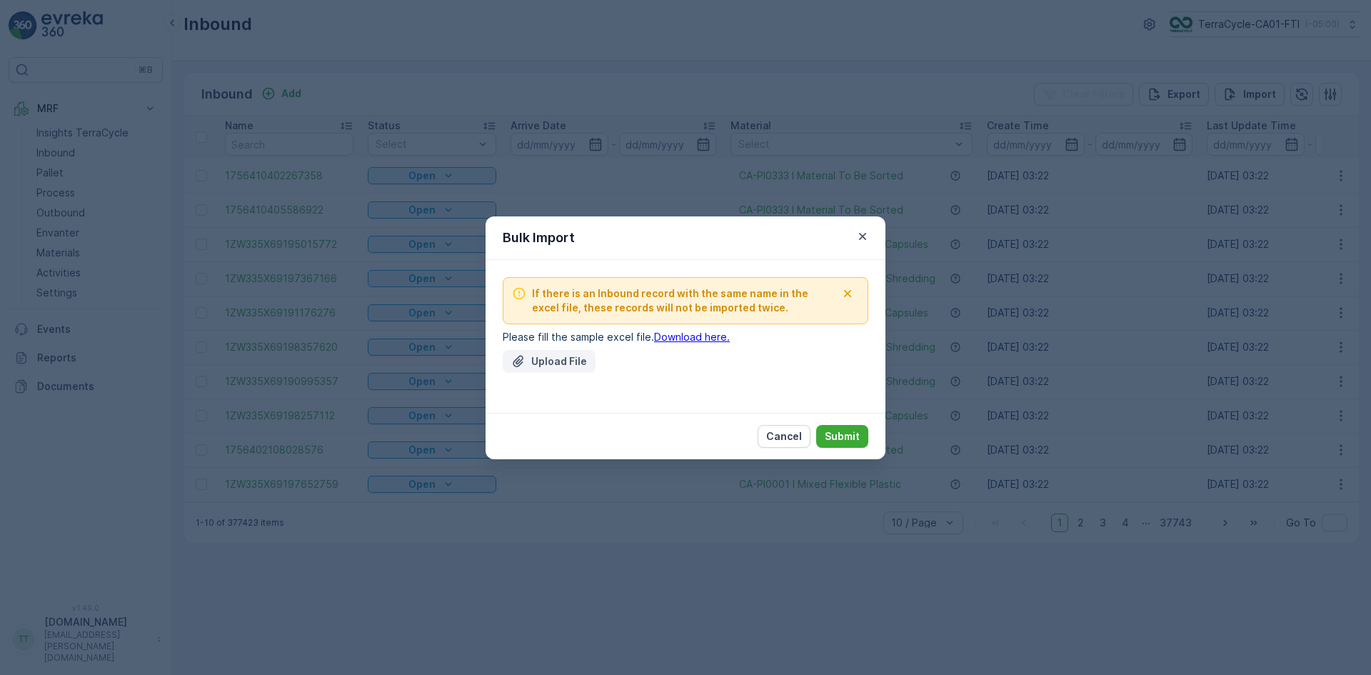
click at [552, 360] on p "Upload File" at bounding box center [559, 361] width 56 height 14
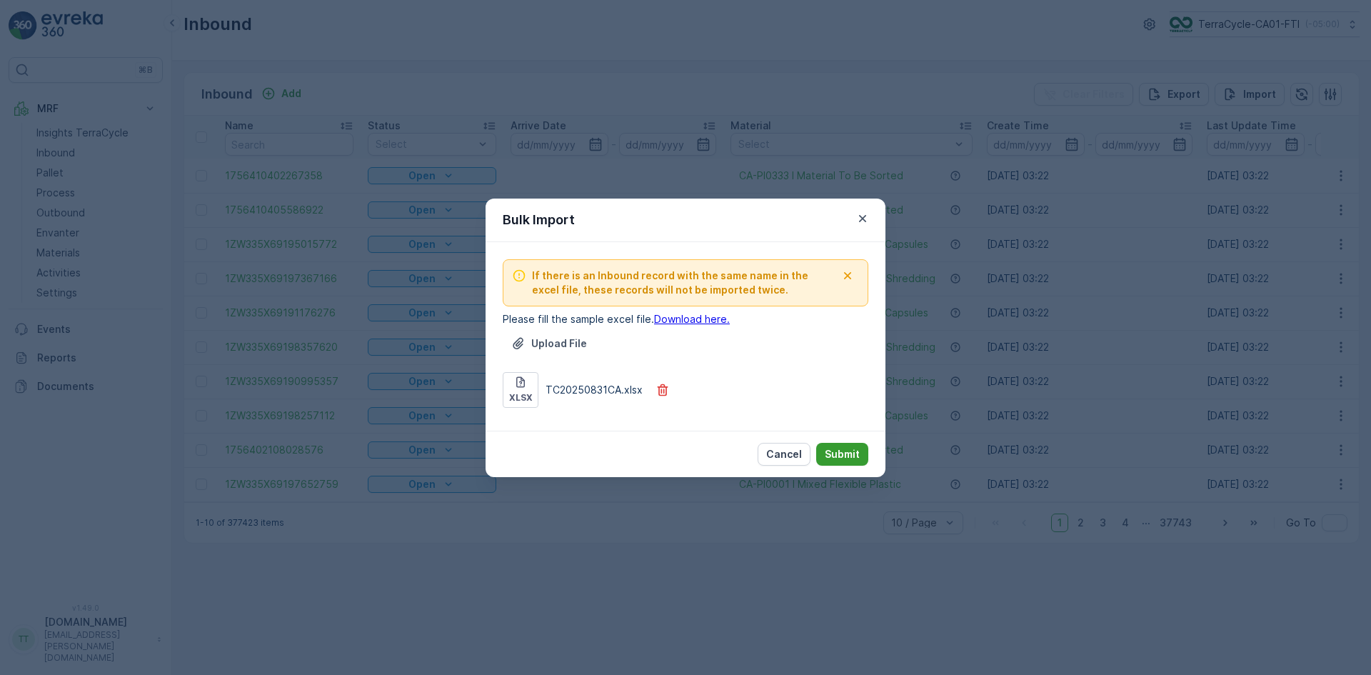
click at [838, 448] on p "Submit" at bounding box center [841, 454] width 35 height 14
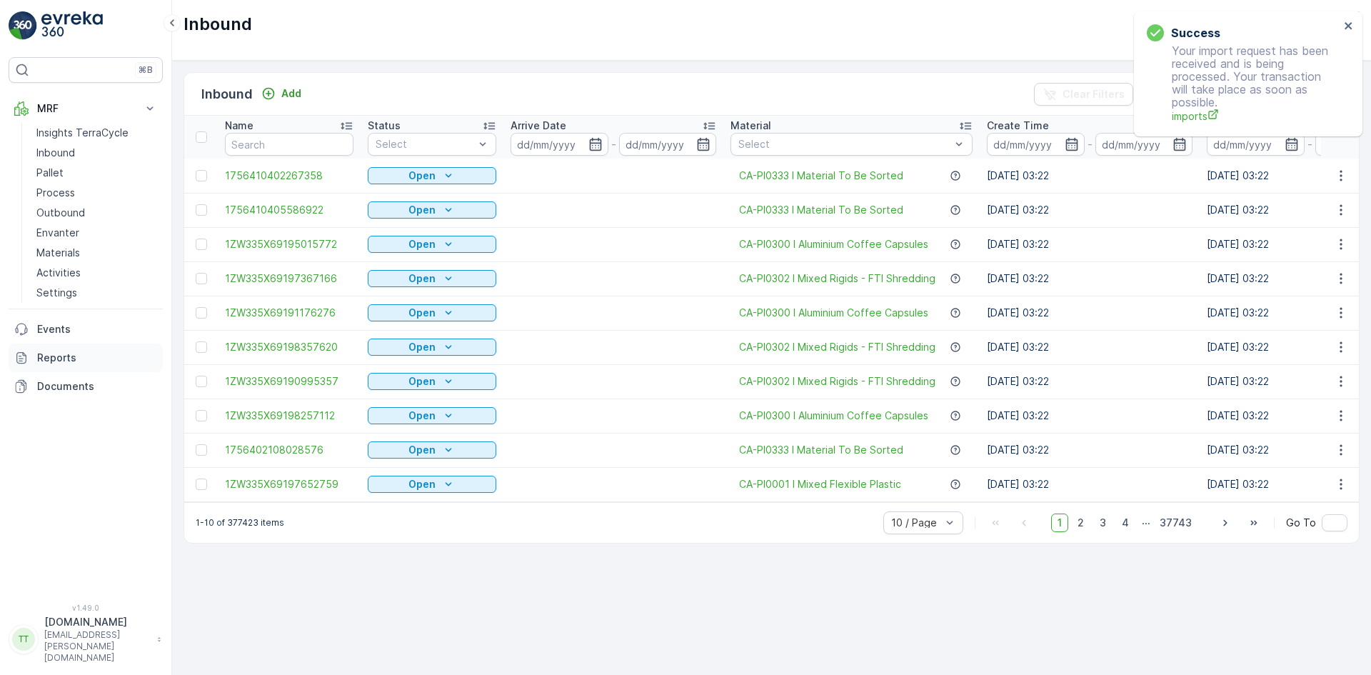
click at [36, 356] on link "Reports" at bounding box center [86, 357] width 154 height 29
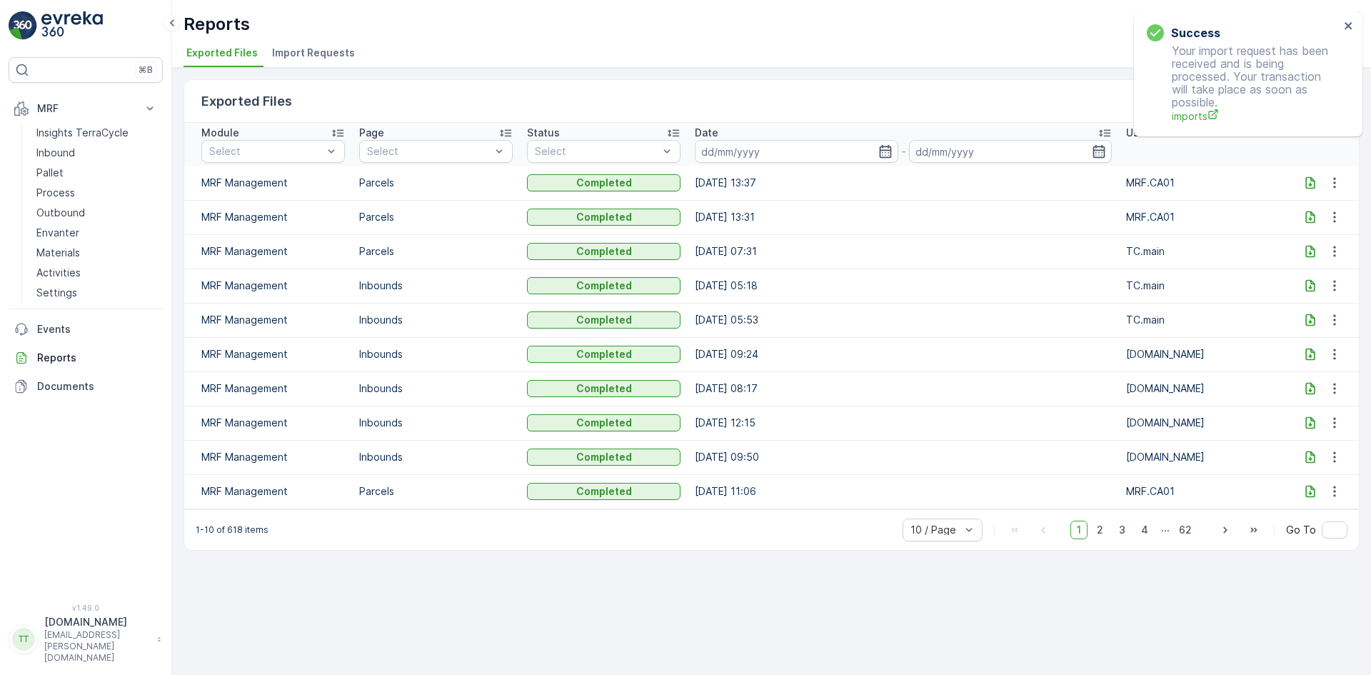
click at [321, 51] on span "Import Requests" at bounding box center [313, 53] width 83 height 14
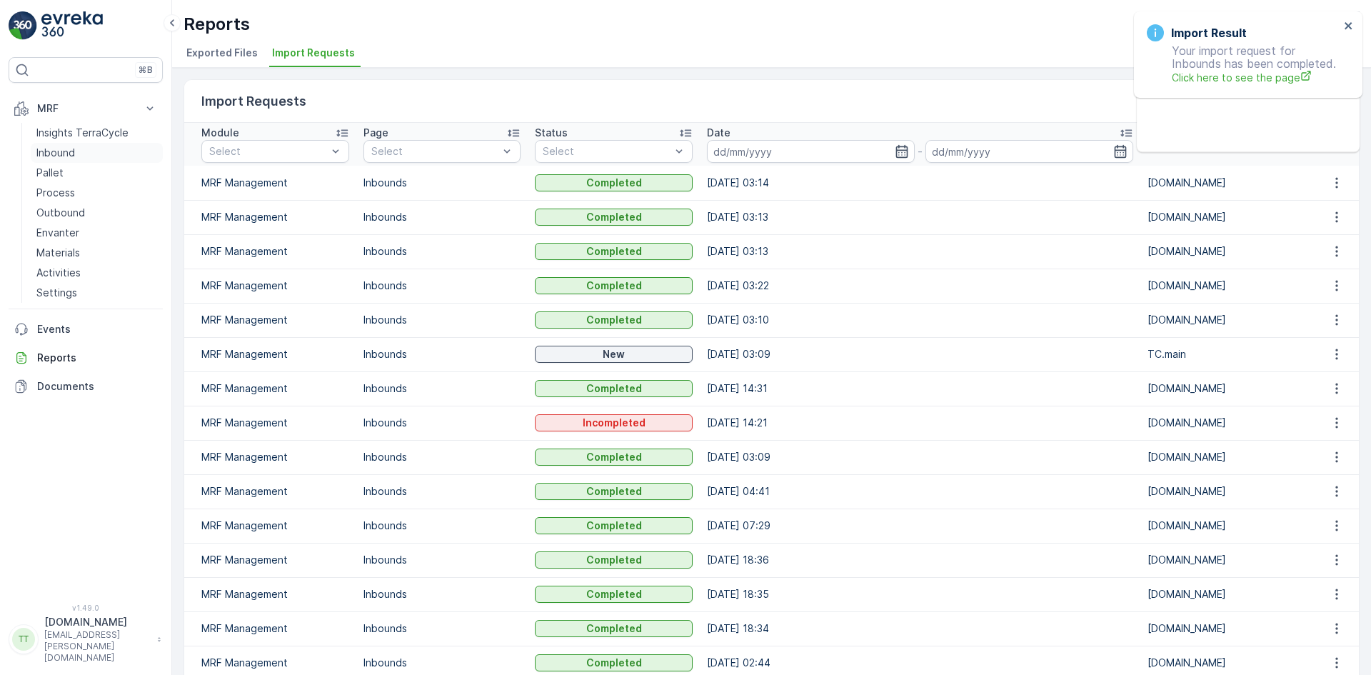
click at [75, 148] on link "Inbound" at bounding box center [97, 153] width 132 height 20
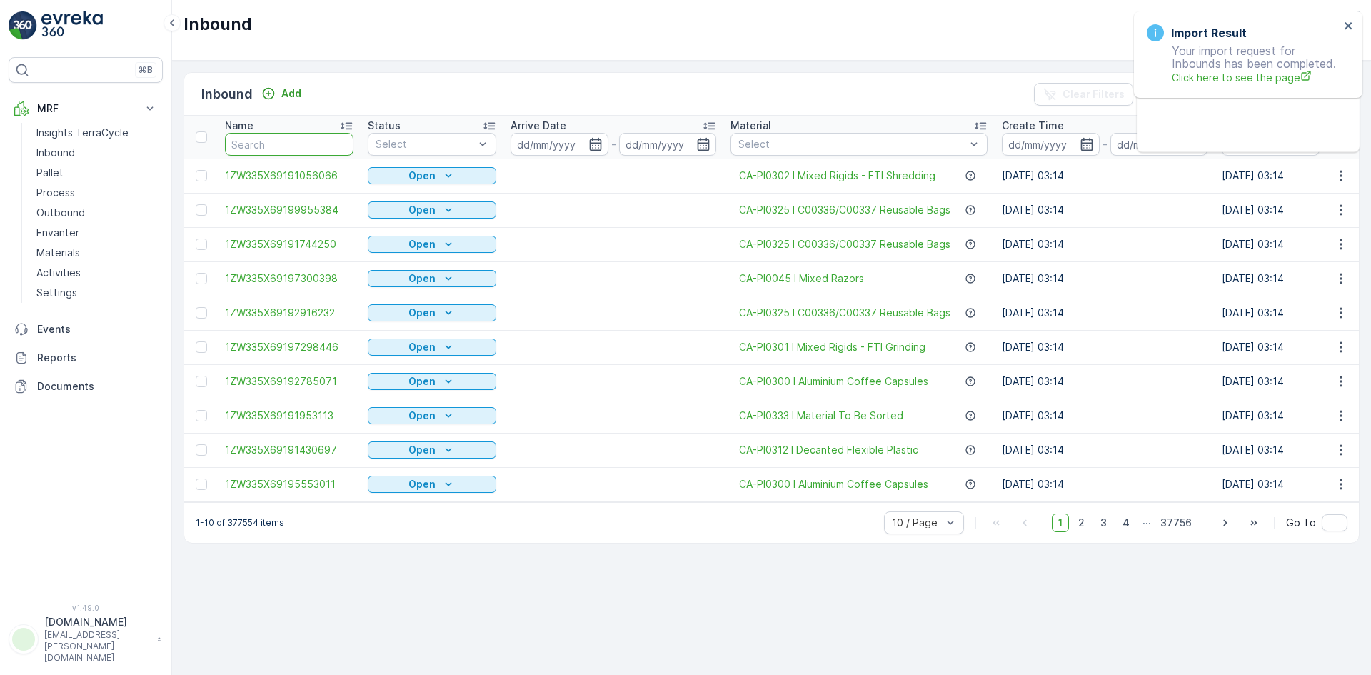
click at [262, 142] on input "text" at bounding box center [289, 144] width 128 height 23
paste input "1ZW335X69196627609"
type input "1ZW335X69196627609"
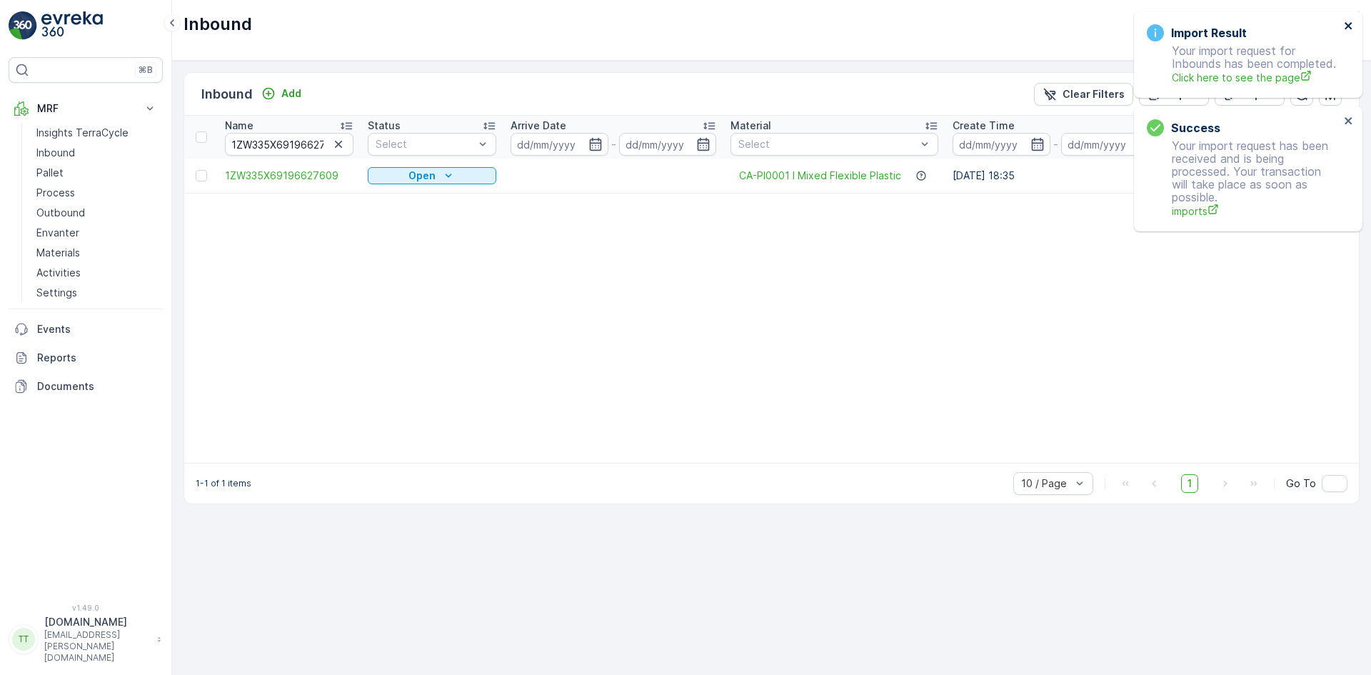
click at [1349, 29] on icon "close" at bounding box center [1348, 25] width 10 height 11
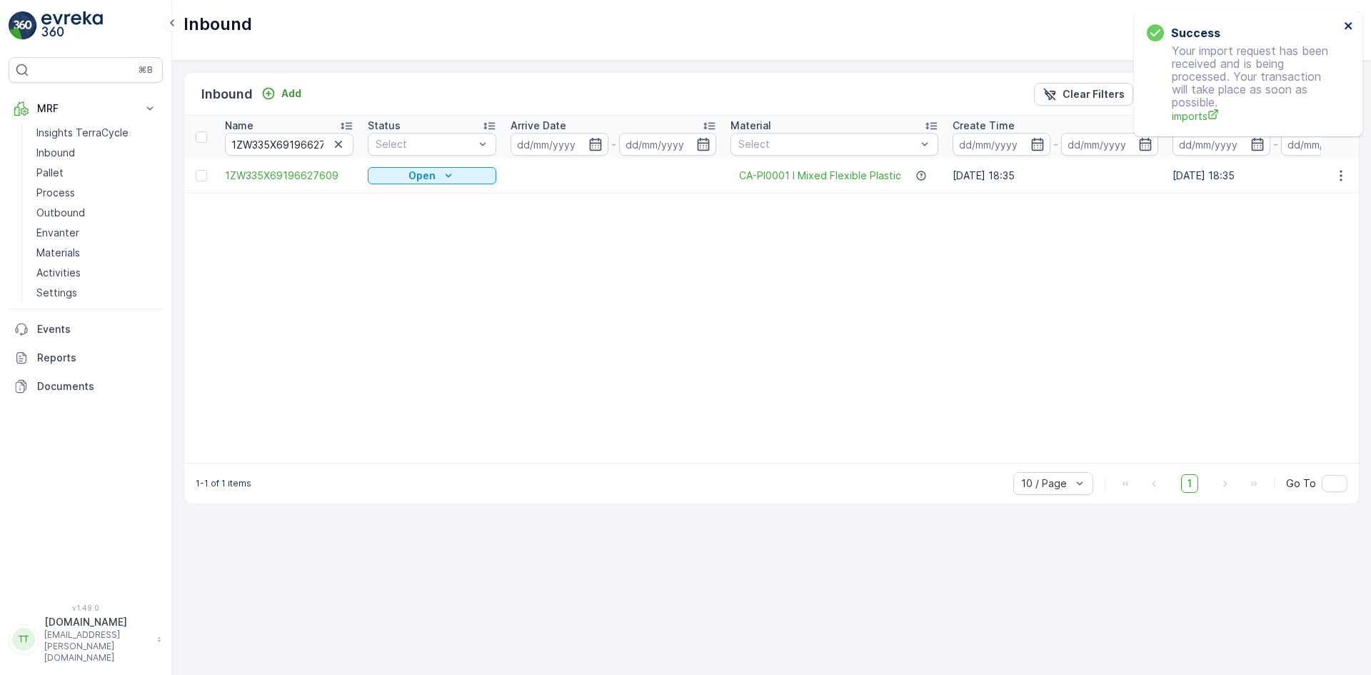
click at [1349, 26] on icon "close" at bounding box center [1348, 25] width 10 height 11
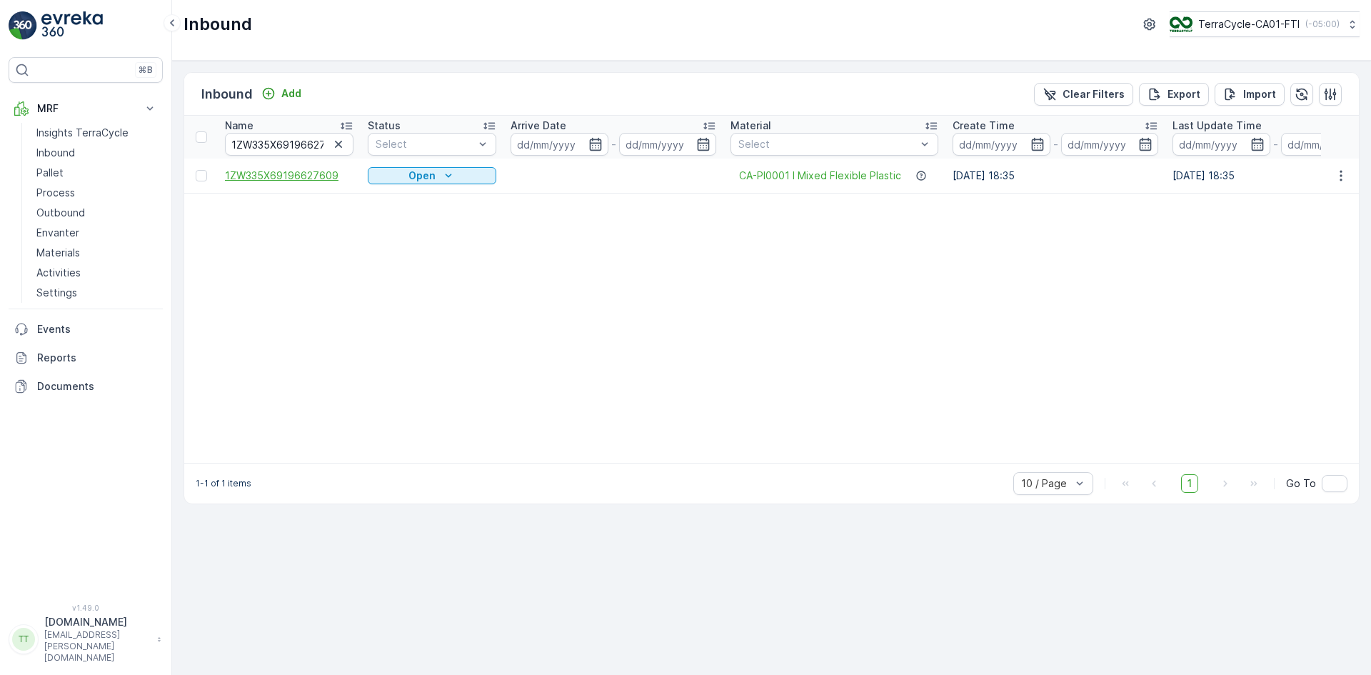
click at [306, 176] on span "1ZW335X69196627609" at bounding box center [289, 175] width 128 height 14
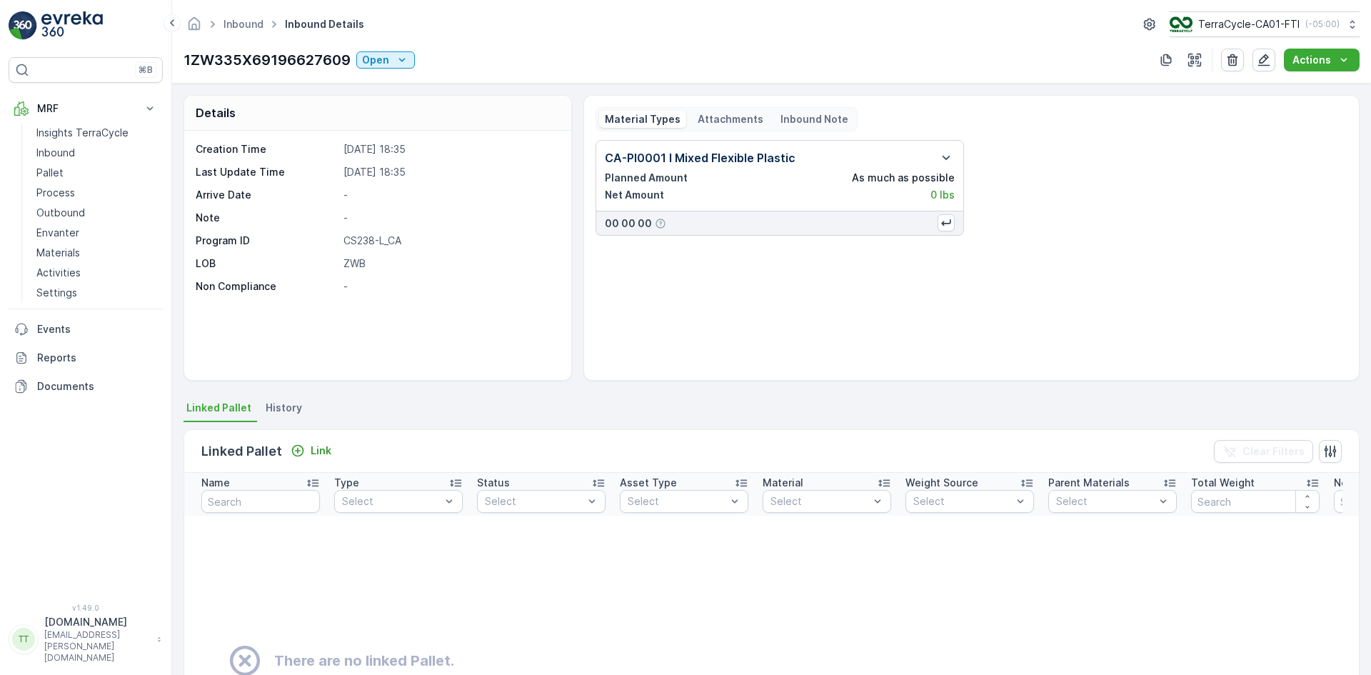
click at [283, 406] on span "History" at bounding box center [284, 407] width 36 height 14
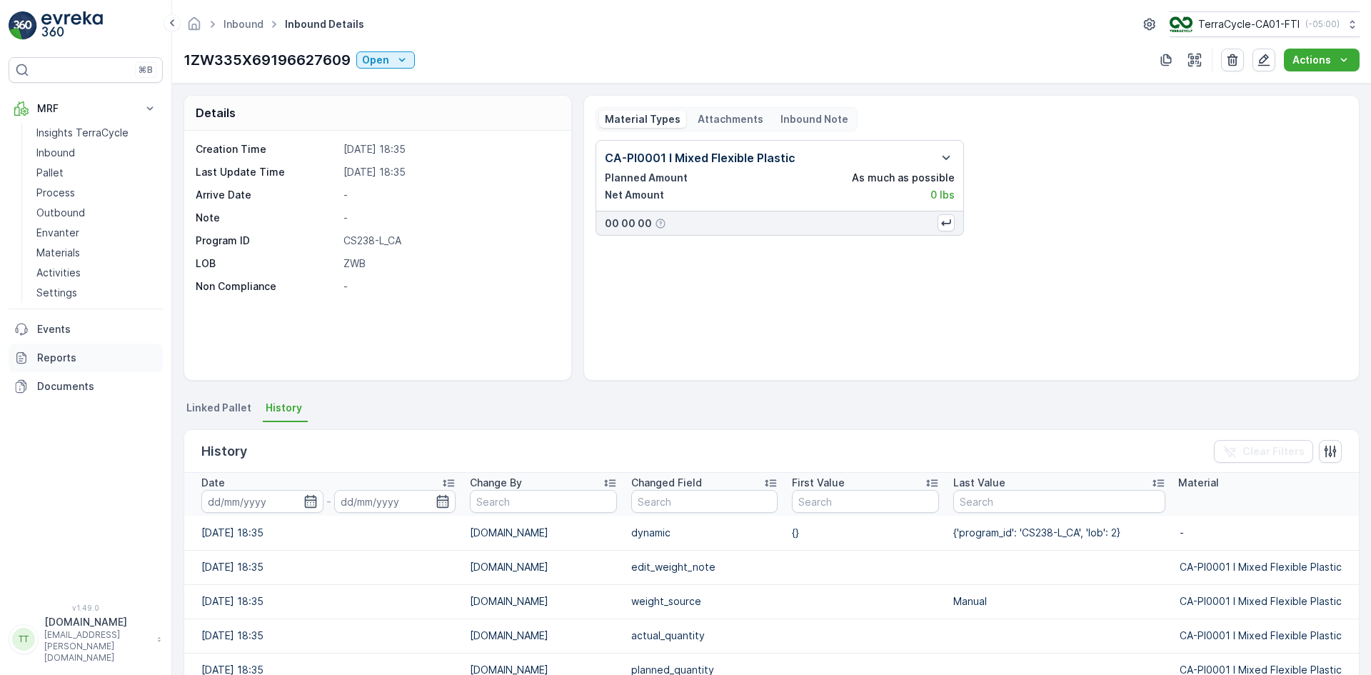
click at [74, 352] on p "Reports" at bounding box center [97, 357] width 120 height 14
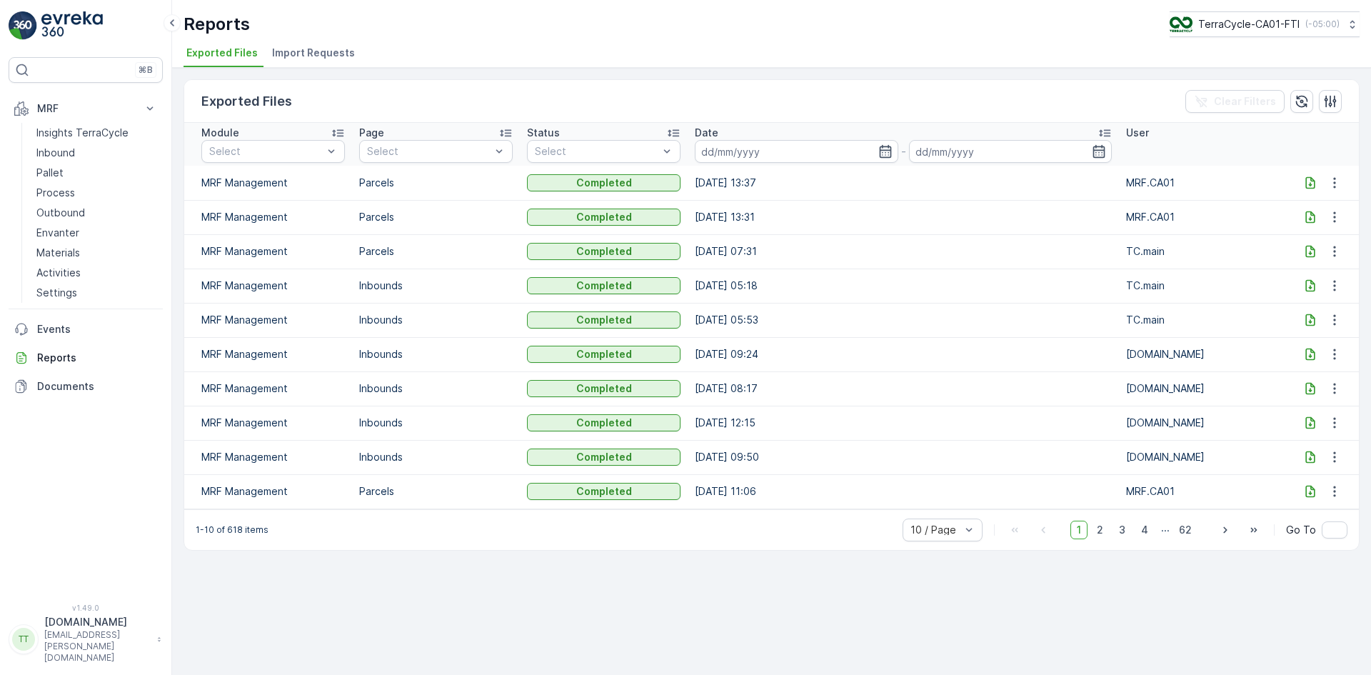
click at [309, 55] on span "Import Requests" at bounding box center [313, 53] width 83 height 14
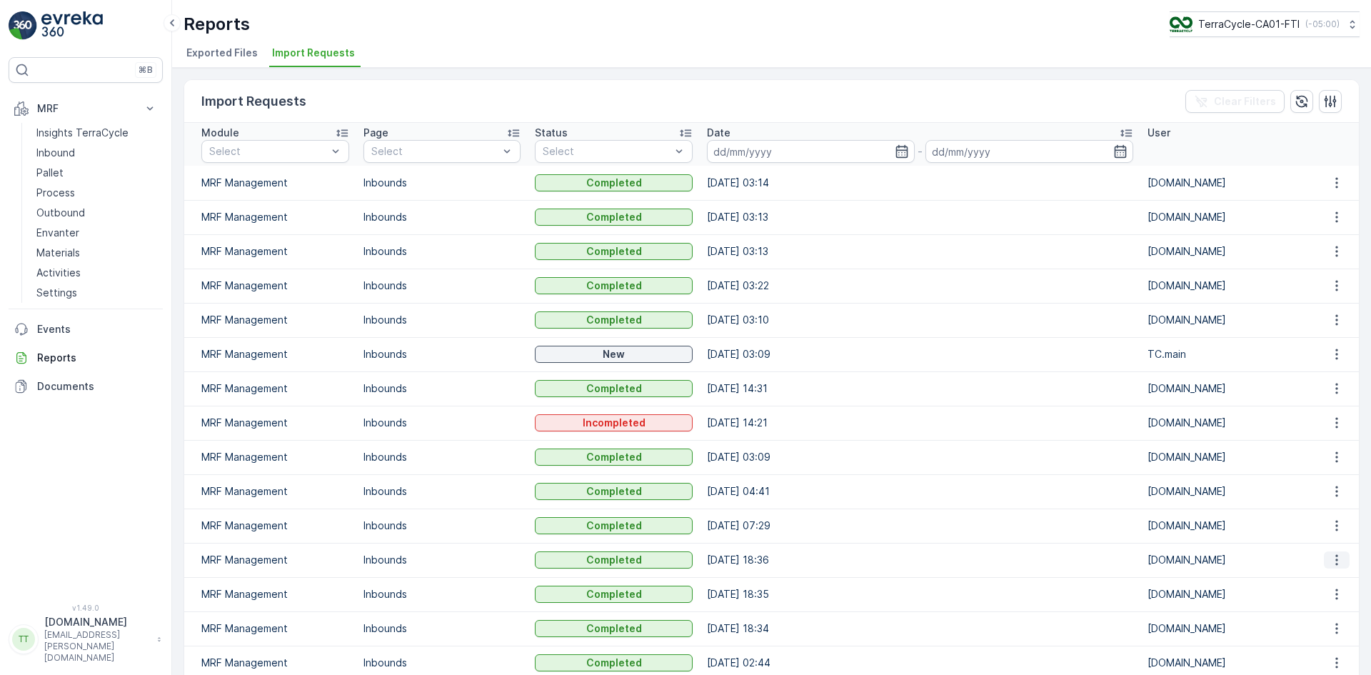
click at [1335, 559] on icon "button" at bounding box center [1336, 560] width 14 height 14
click at [1319, 582] on span "See More Details" at bounding box center [1323, 581] width 83 height 14
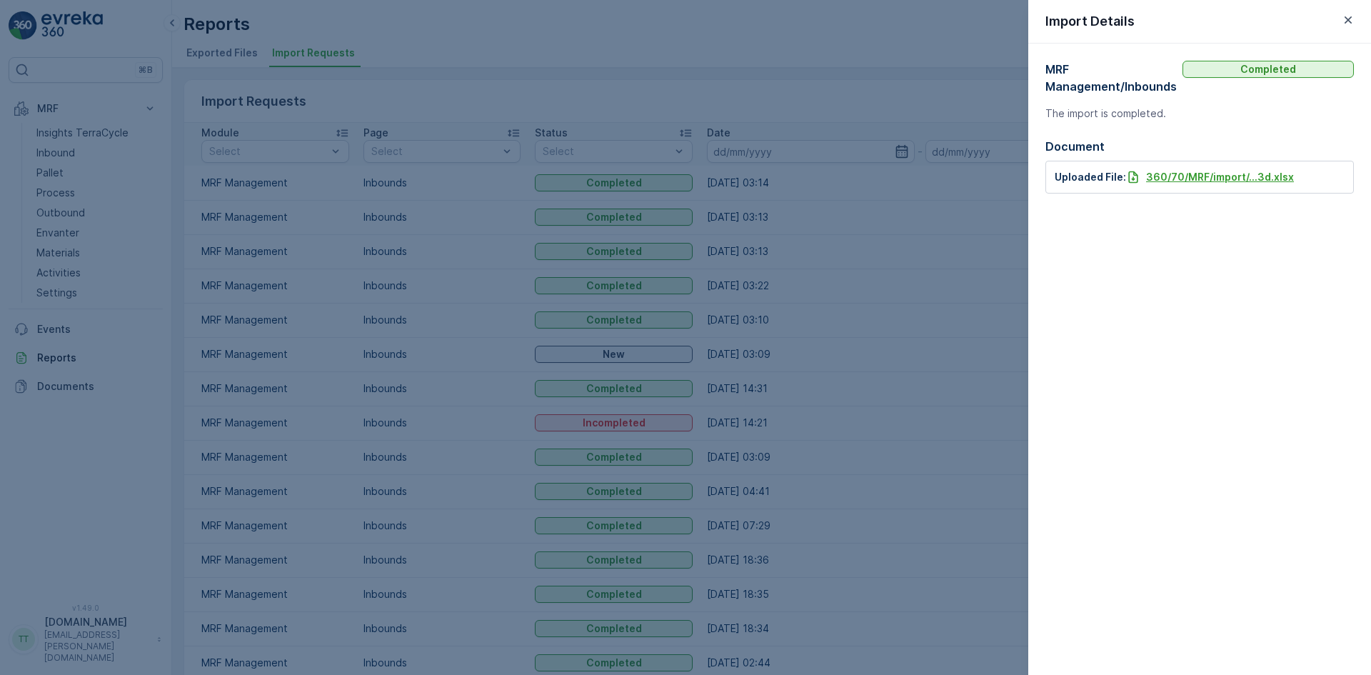
click at [1183, 180] on p "360/70/MRF/import/...3d.xlsx" at bounding box center [1220, 177] width 148 height 14
click at [1348, 19] on icon "button" at bounding box center [1347, 19] width 7 height 7
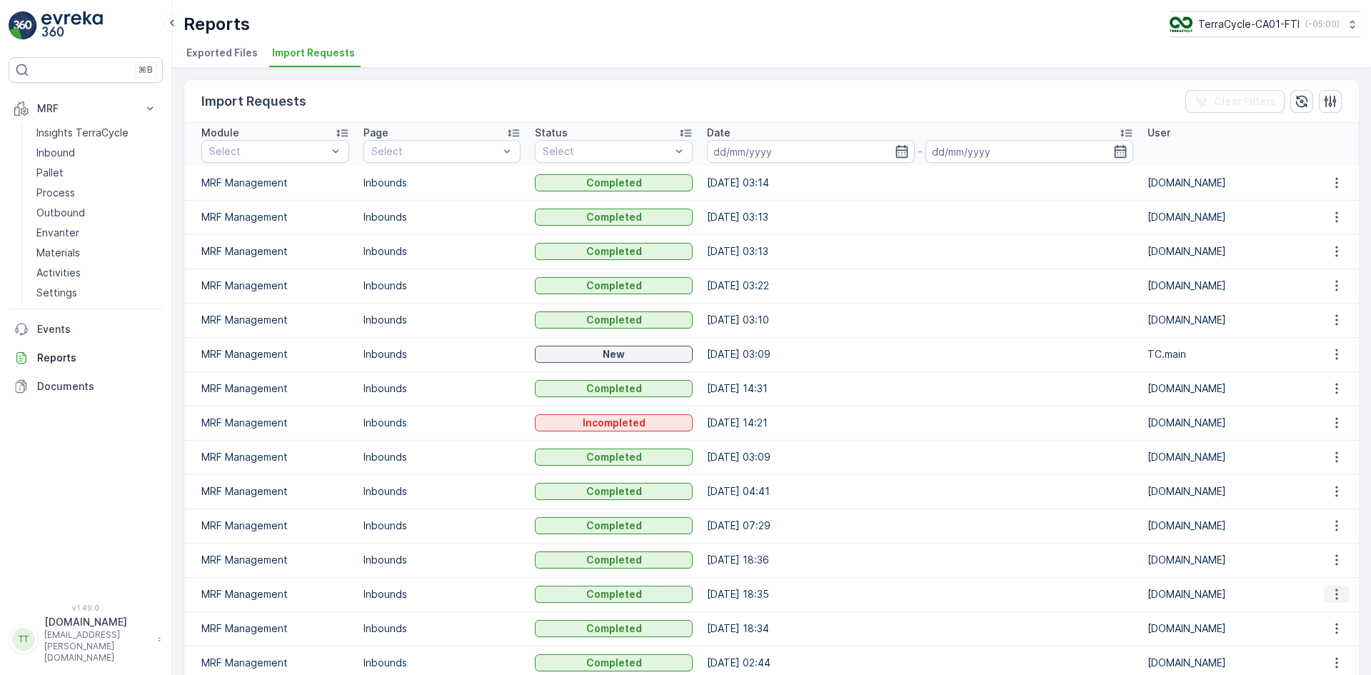
click at [1337, 600] on icon "button" at bounding box center [1336, 594] width 14 height 14
click at [1318, 615] on span "See More Details" at bounding box center [1323, 615] width 83 height 14
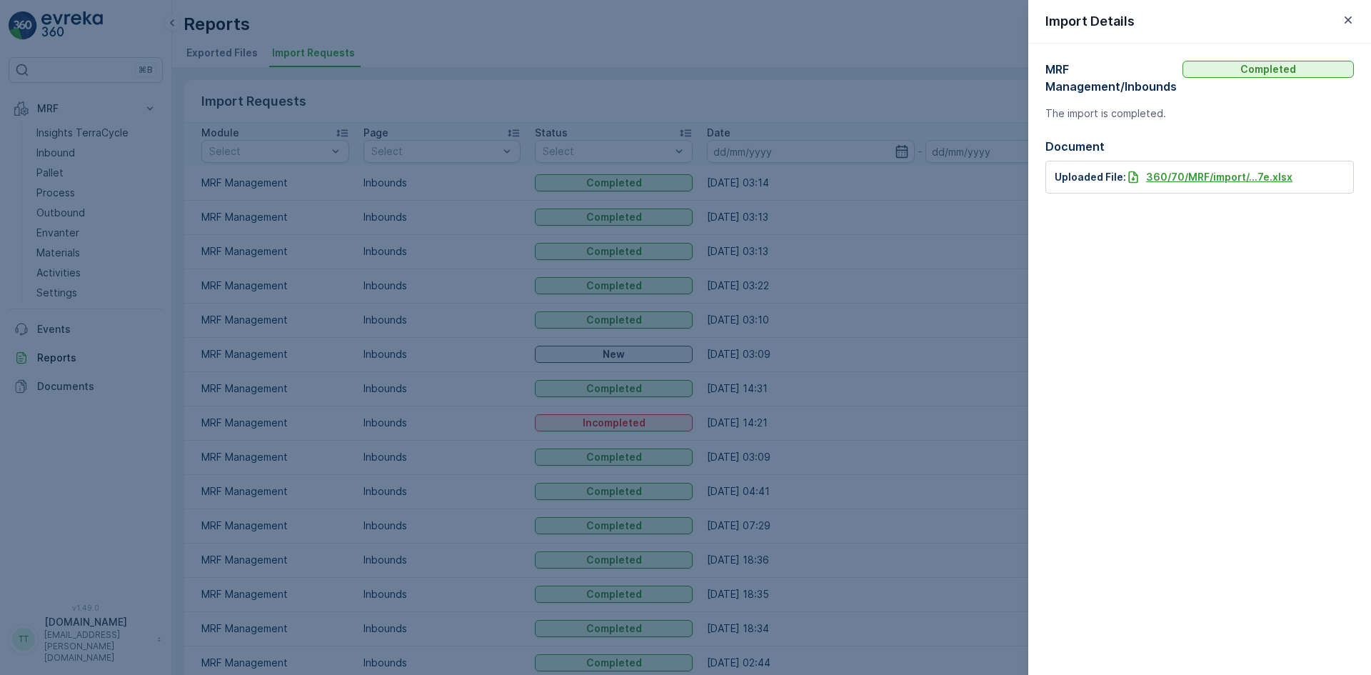
click at [1164, 178] on p "360/70/MRF/import/...7e.xlsx" at bounding box center [1219, 177] width 146 height 14
click at [1346, 20] on icon "button" at bounding box center [1348, 20] width 14 height 14
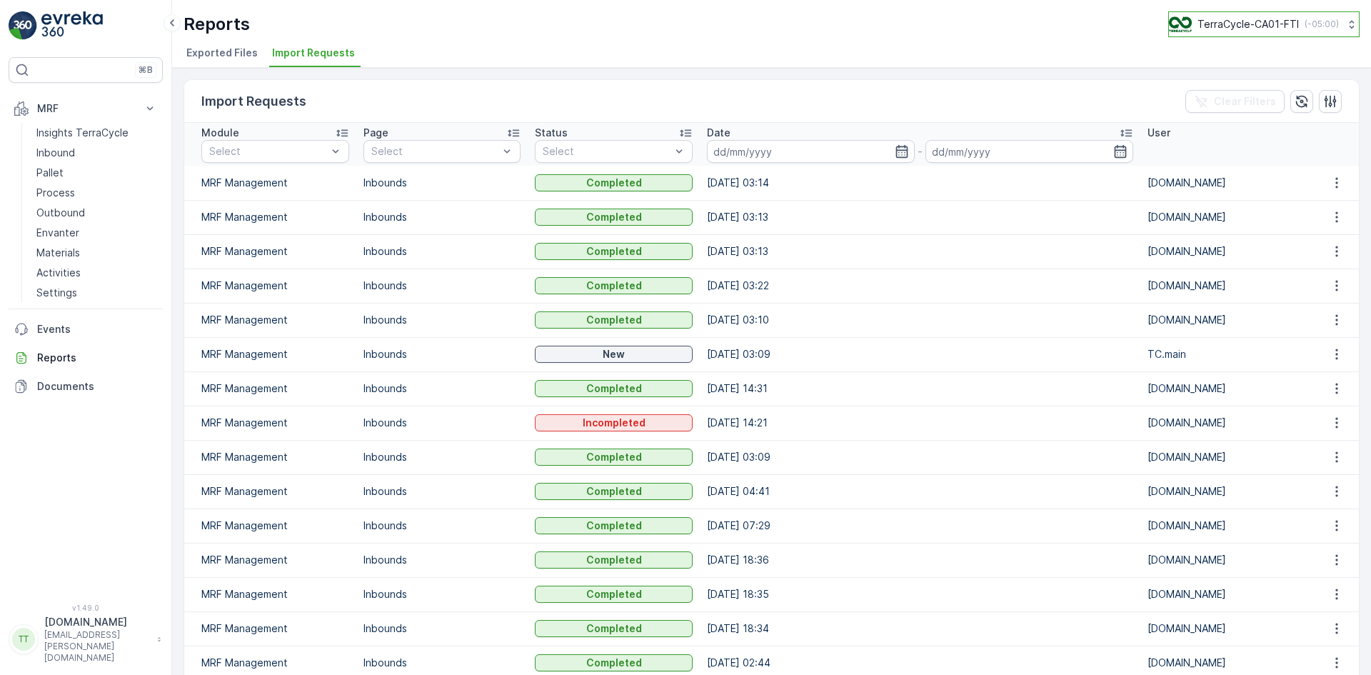
click at [1265, 21] on p "TerraCycle-CA01-FTI" at bounding box center [1247, 24] width 101 height 14
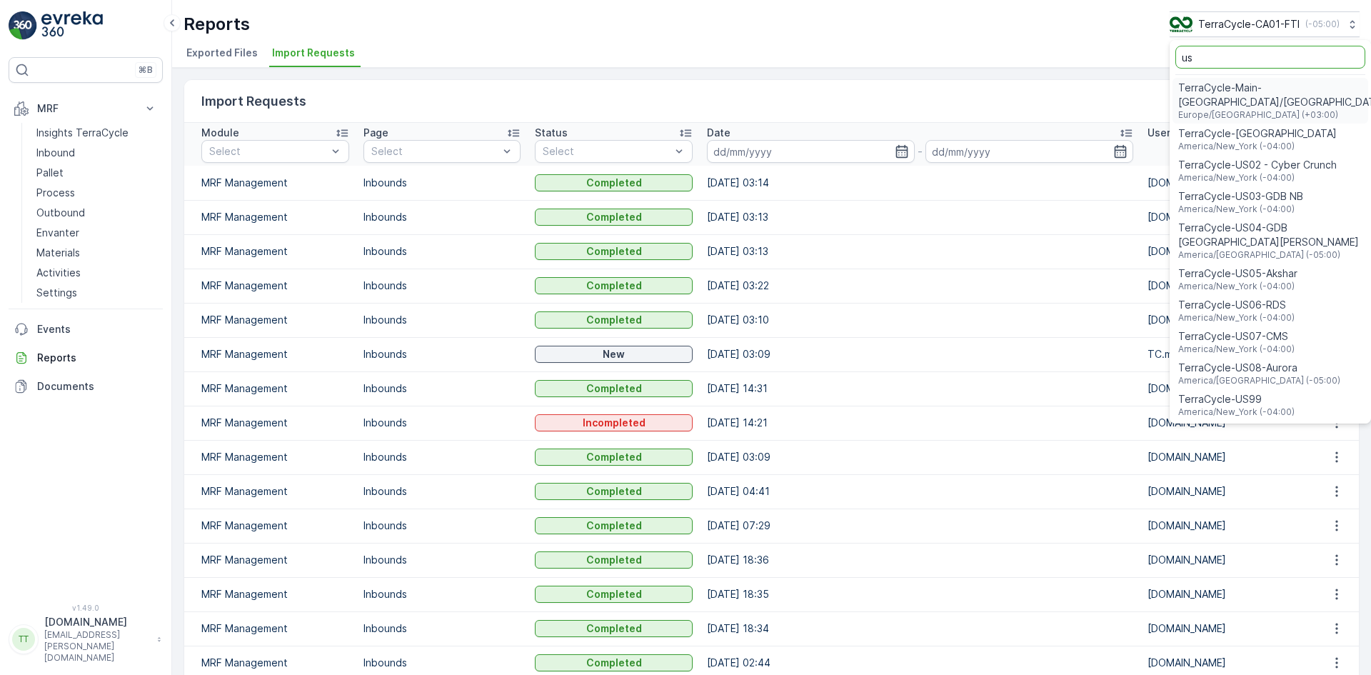
type input "us"
click at [1245, 360] on span "TerraCycle-US08-Aurora" at bounding box center [1259, 367] width 162 height 14
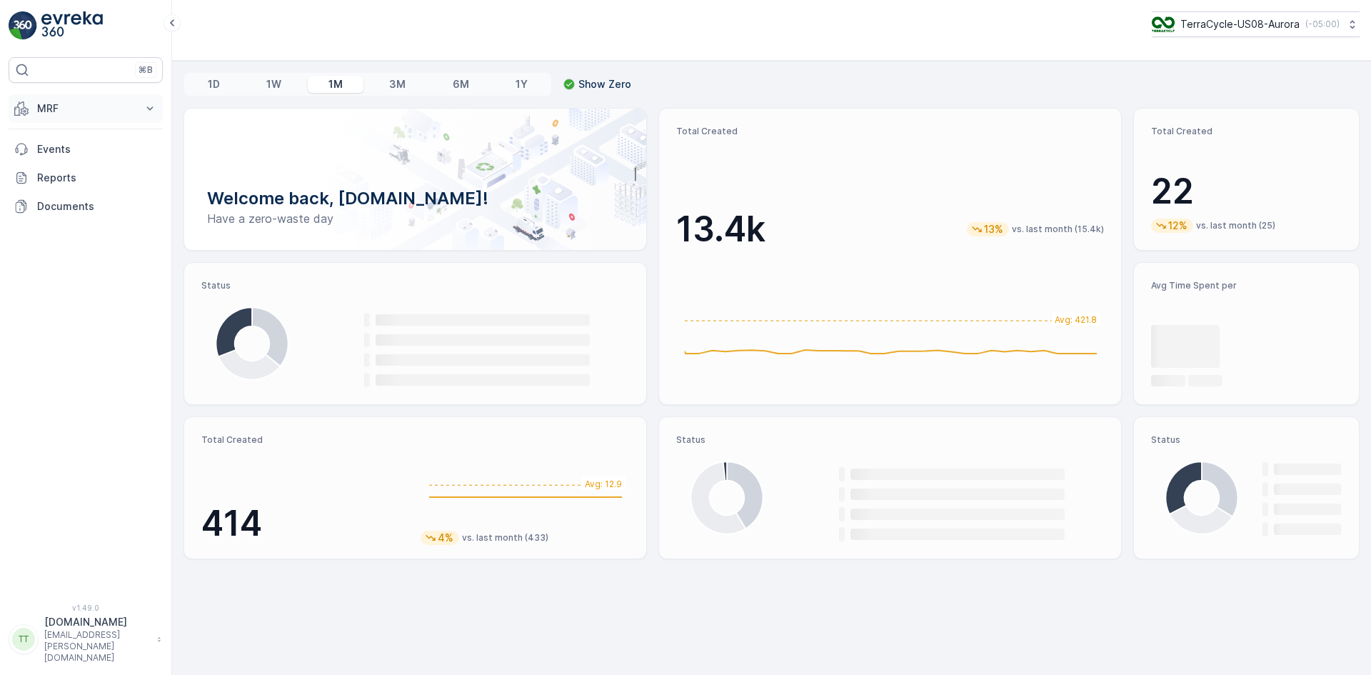
click at [78, 94] on button "MRF" at bounding box center [86, 108] width 154 height 29
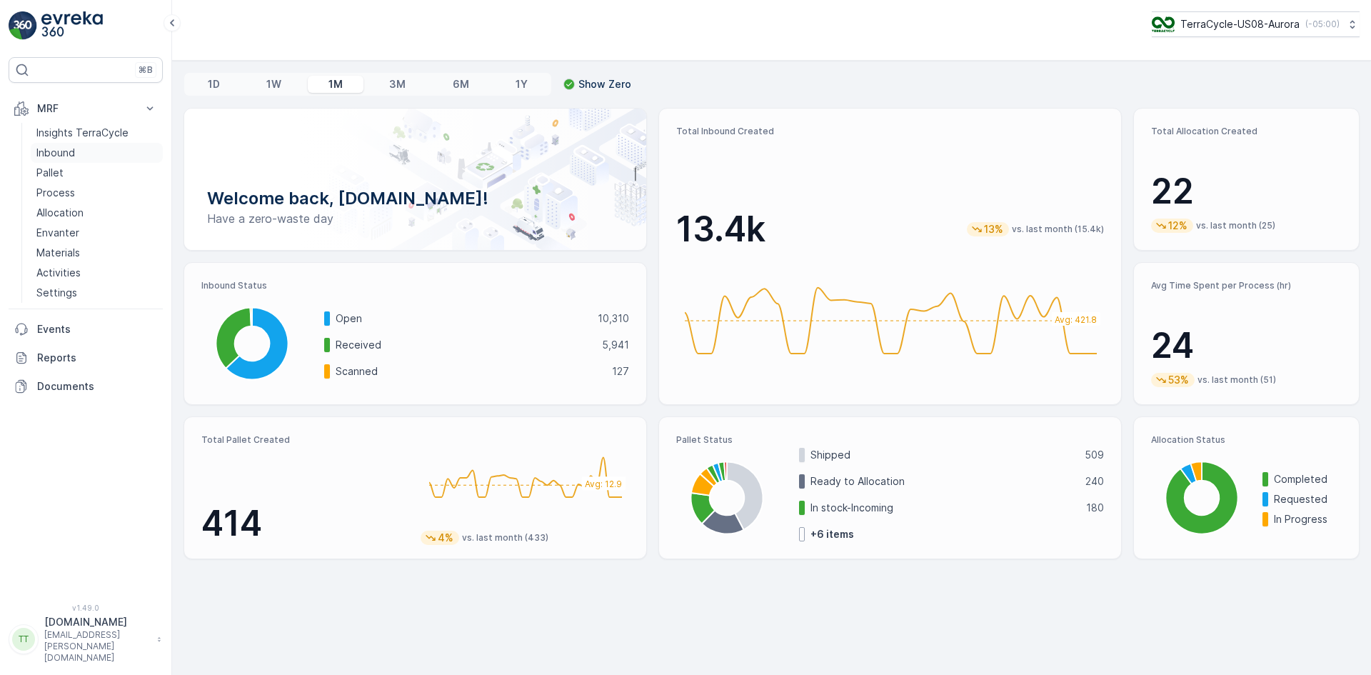
click at [69, 151] on p "Inbound" at bounding box center [55, 153] width 39 height 14
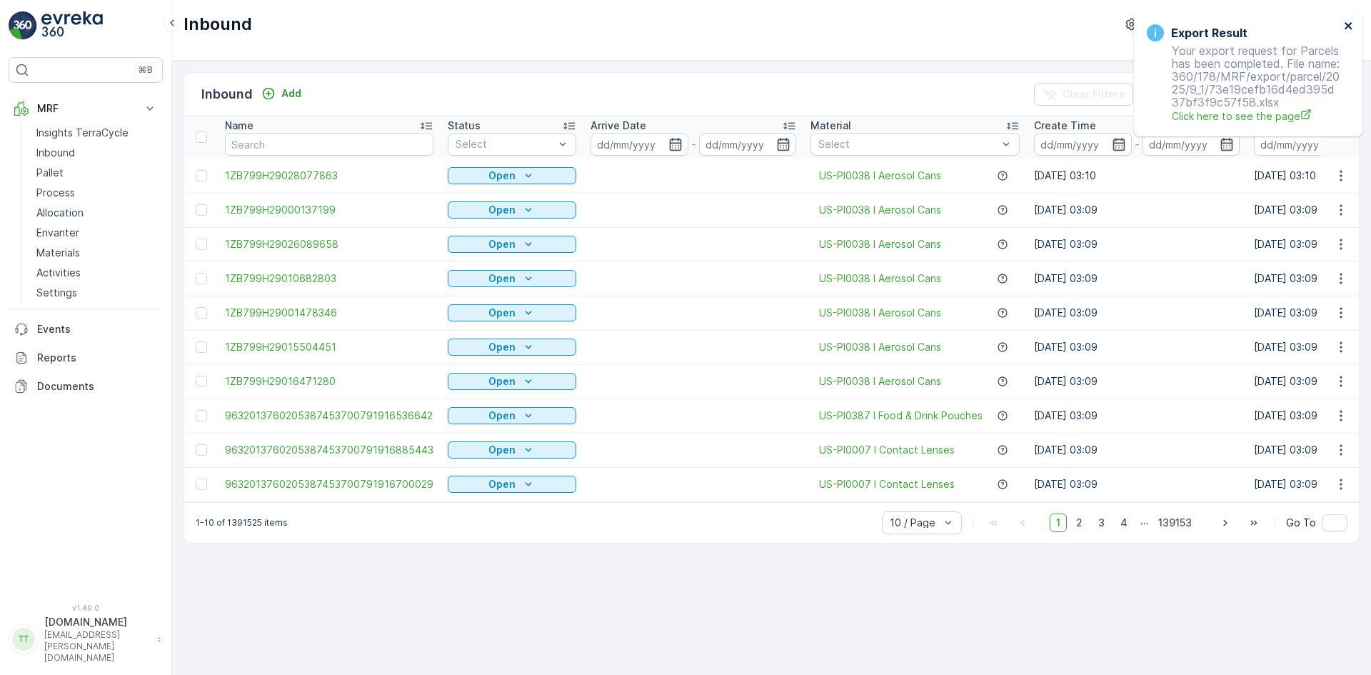
click at [1349, 23] on icon "close" at bounding box center [1348, 25] width 10 height 11
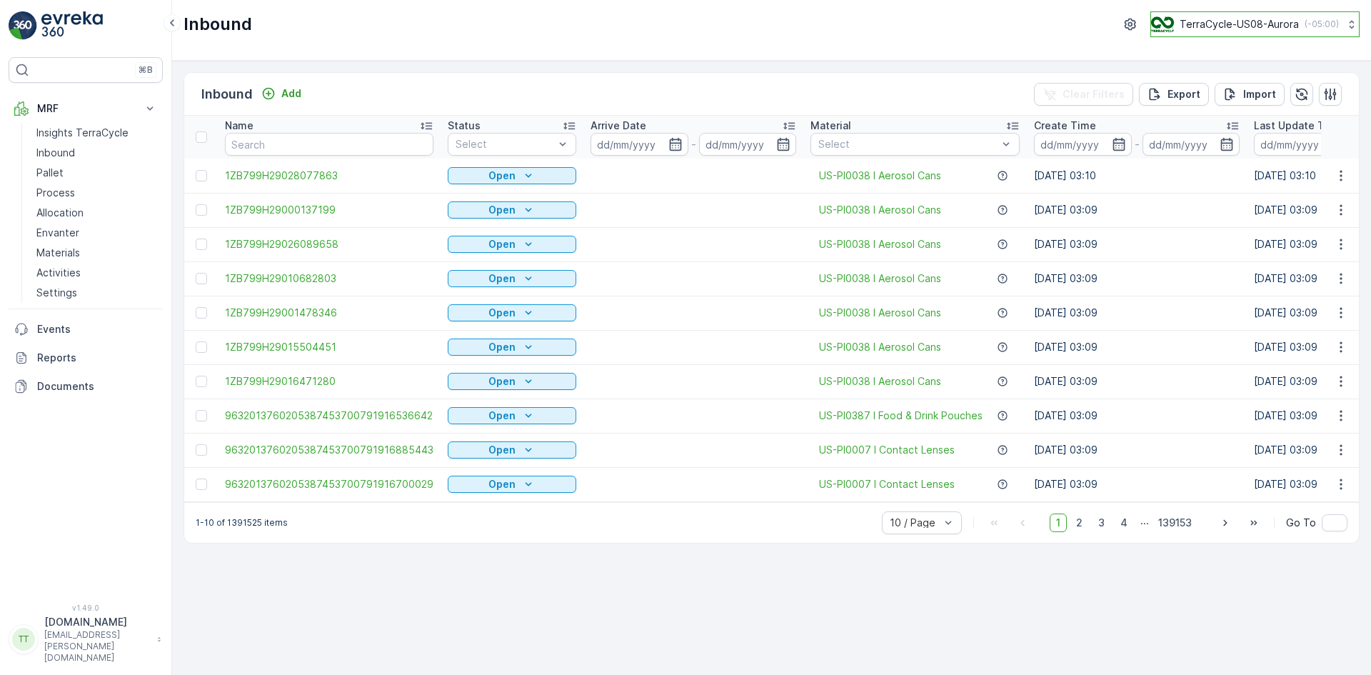
click at [1243, 21] on p "TerraCycle-US08-Aurora" at bounding box center [1238, 24] width 119 height 14
type input "uk"
click at [1253, 125] on span "TerraCycle-UK02-Econpro" at bounding box center [1239, 119] width 158 height 14
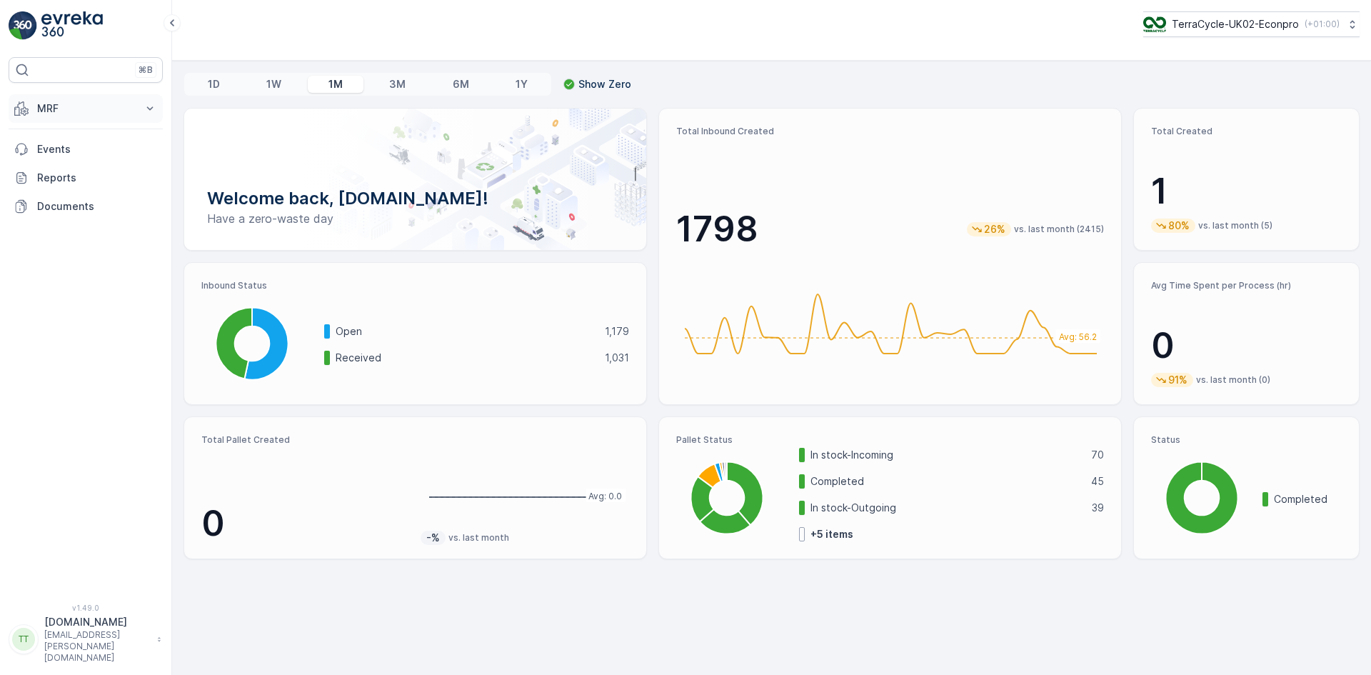
click at [46, 109] on p "MRF" at bounding box center [85, 108] width 97 height 14
click at [61, 159] on p "Inbound" at bounding box center [55, 153] width 39 height 14
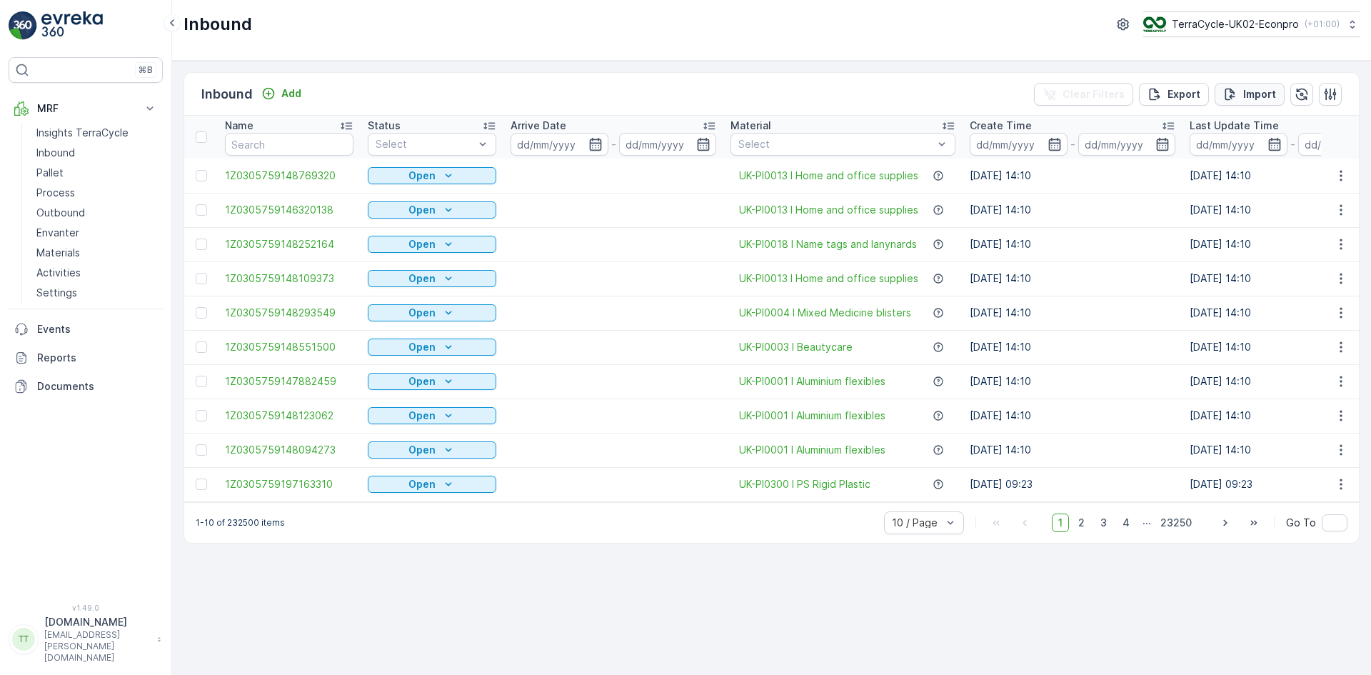
click at [1271, 94] on p "Import" at bounding box center [1259, 94] width 33 height 14
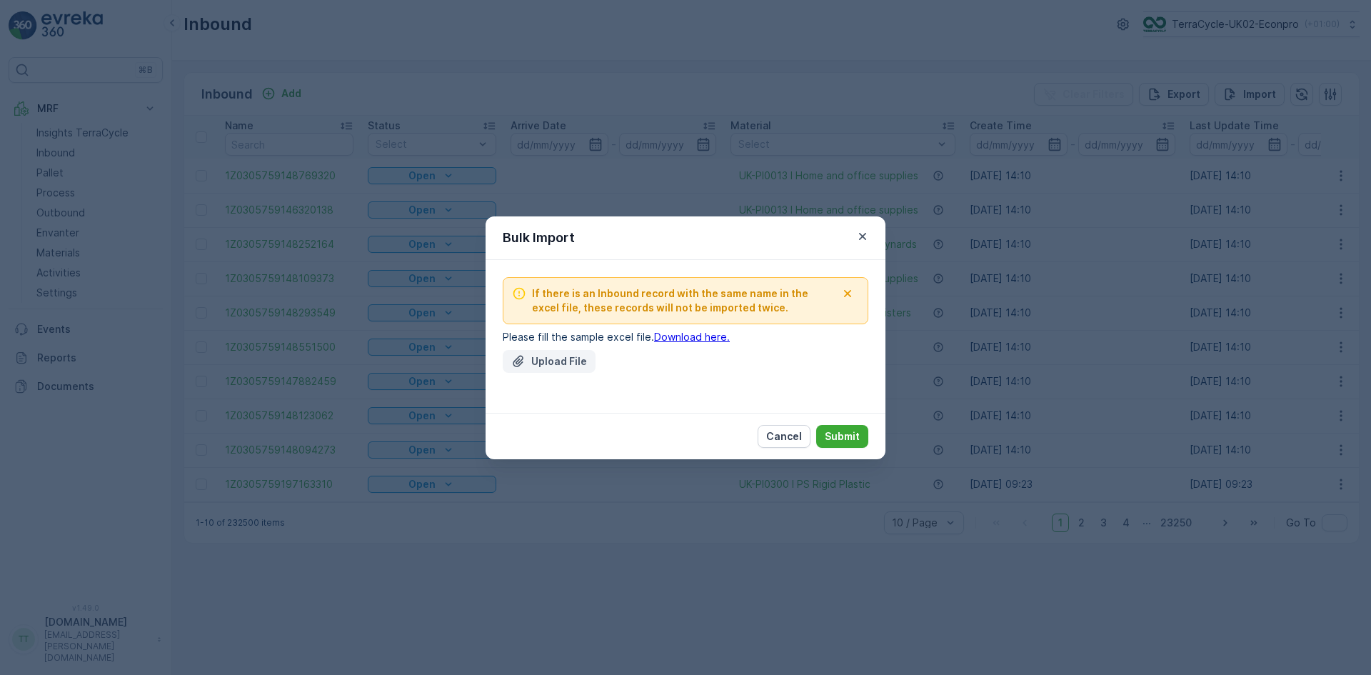
click at [537, 365] on p "Upload File" at bounding box center [559, 361] width 56 height 14
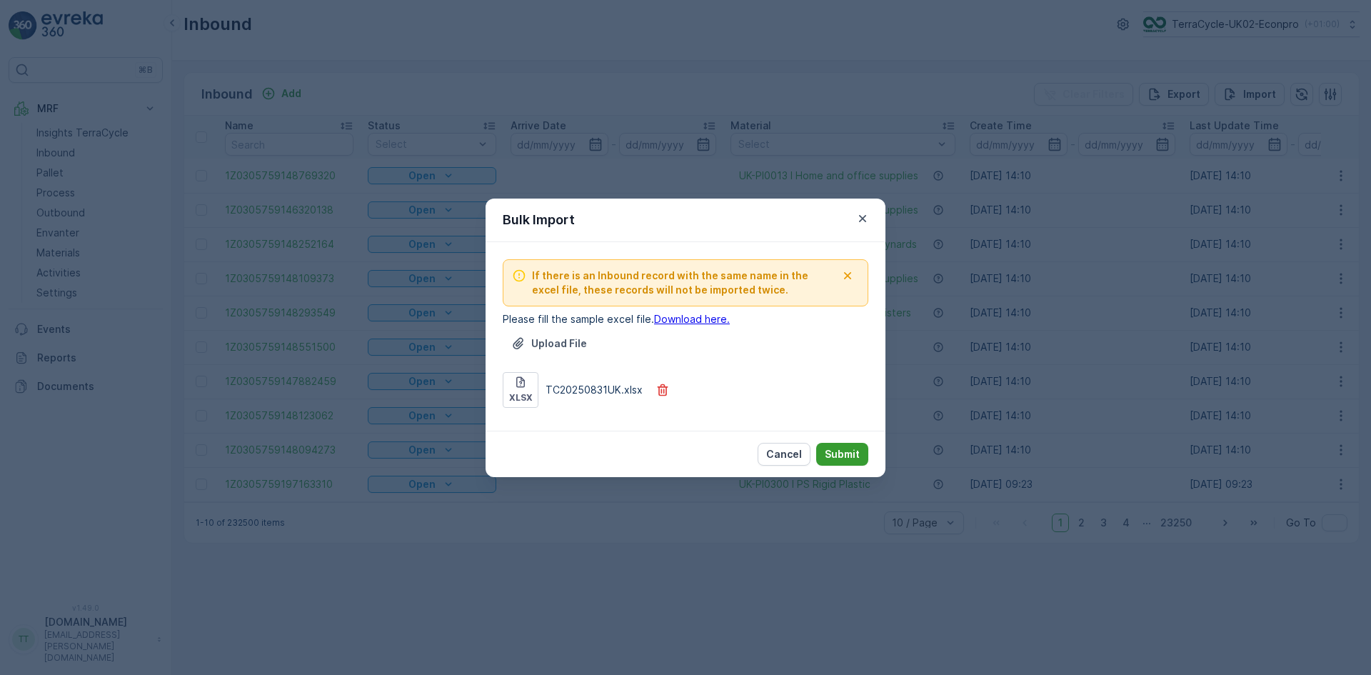
click at [850, 448] on p "Submit" at bounding box center [841, 454] width 35 height 14
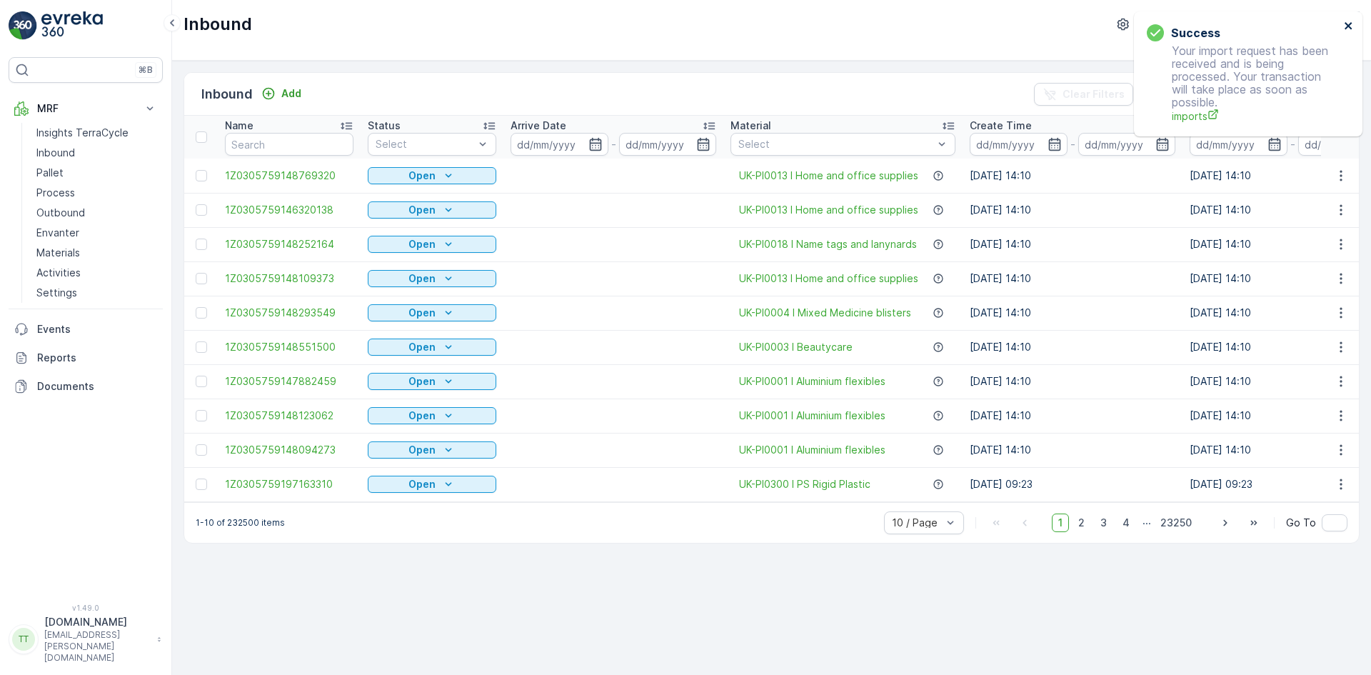
click at [1350, 24] on icon "close" at bounding box center [1347, 25] width 7 height 7
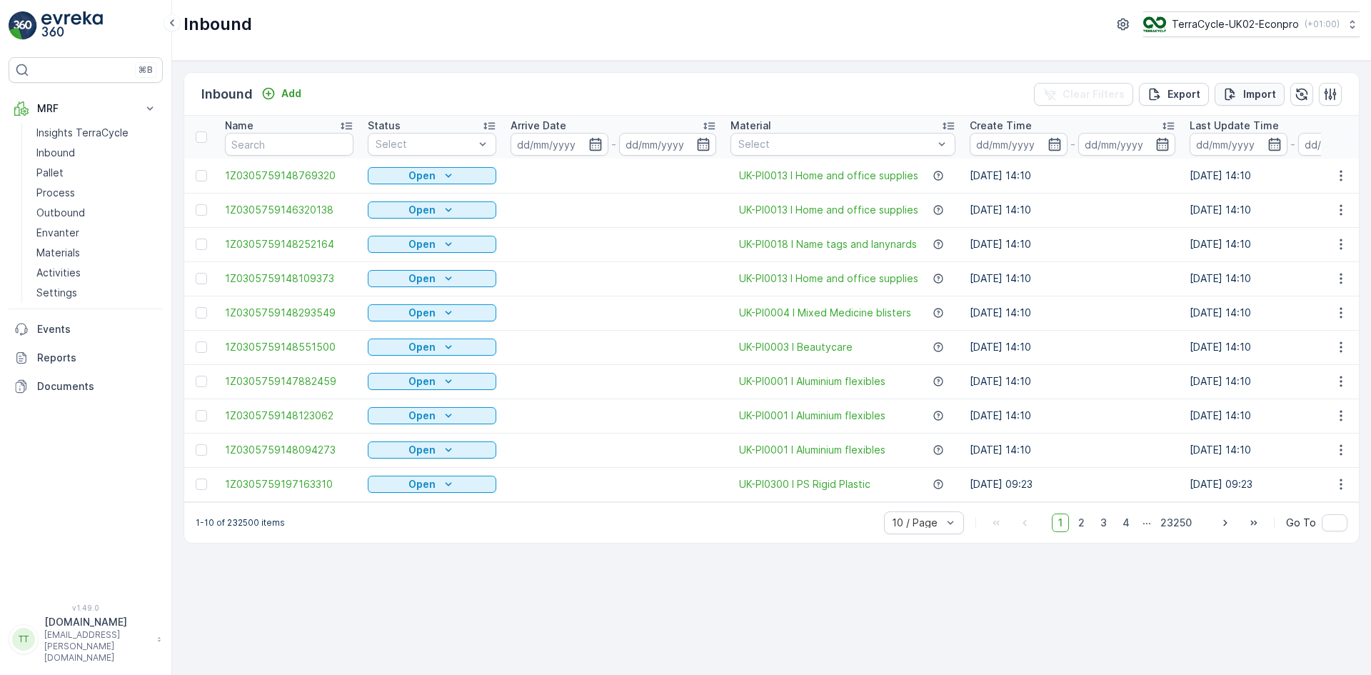
click at [1241, 89] on div "Import" at bounding box center [1249, 94] width 53 height 14
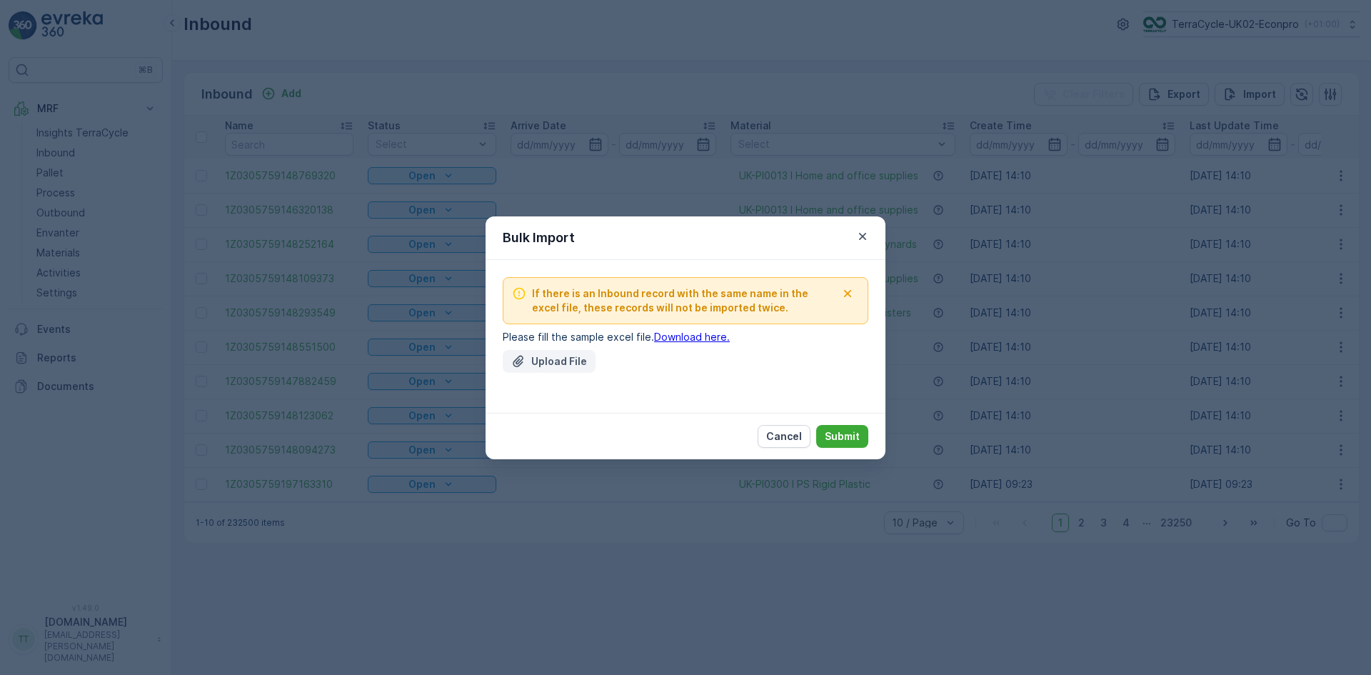
click at [515, 351] on button "Upload File" at bounding box center [549, 361] width 93 height 23
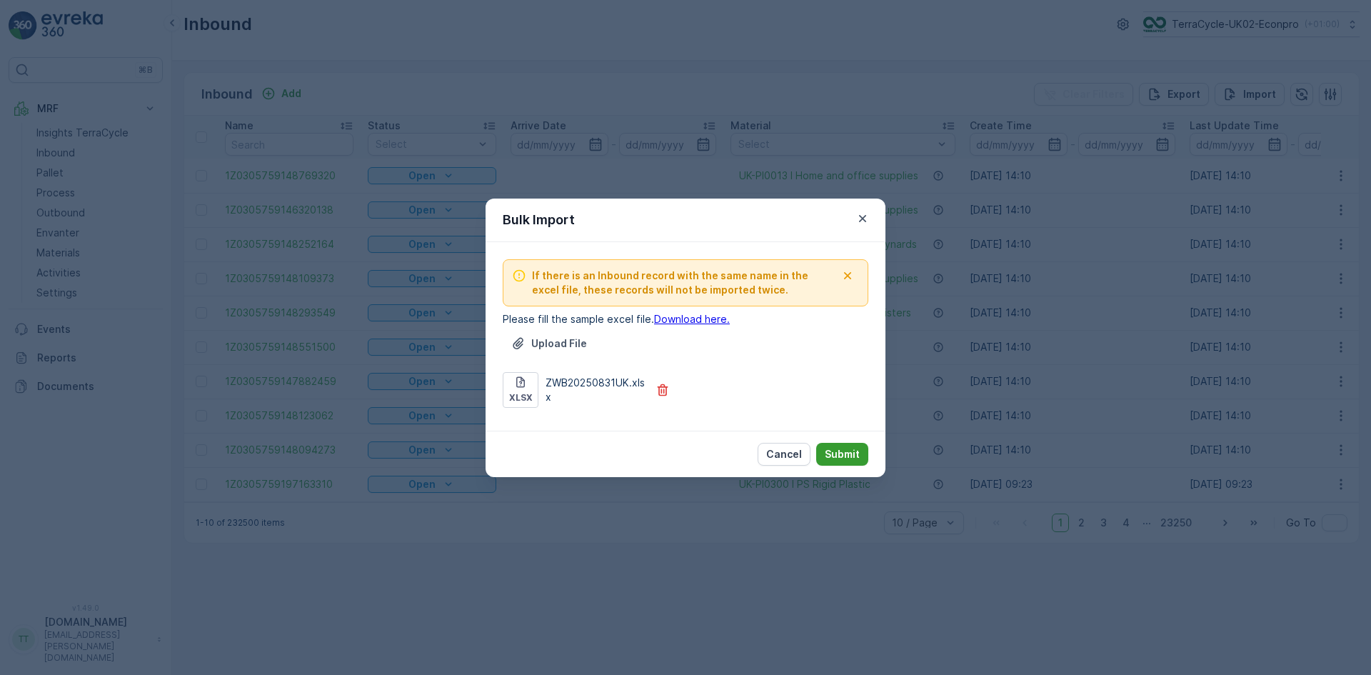
click at [844, 453] on p "Submit" at bounding box center [841, 454] width 35 height 14
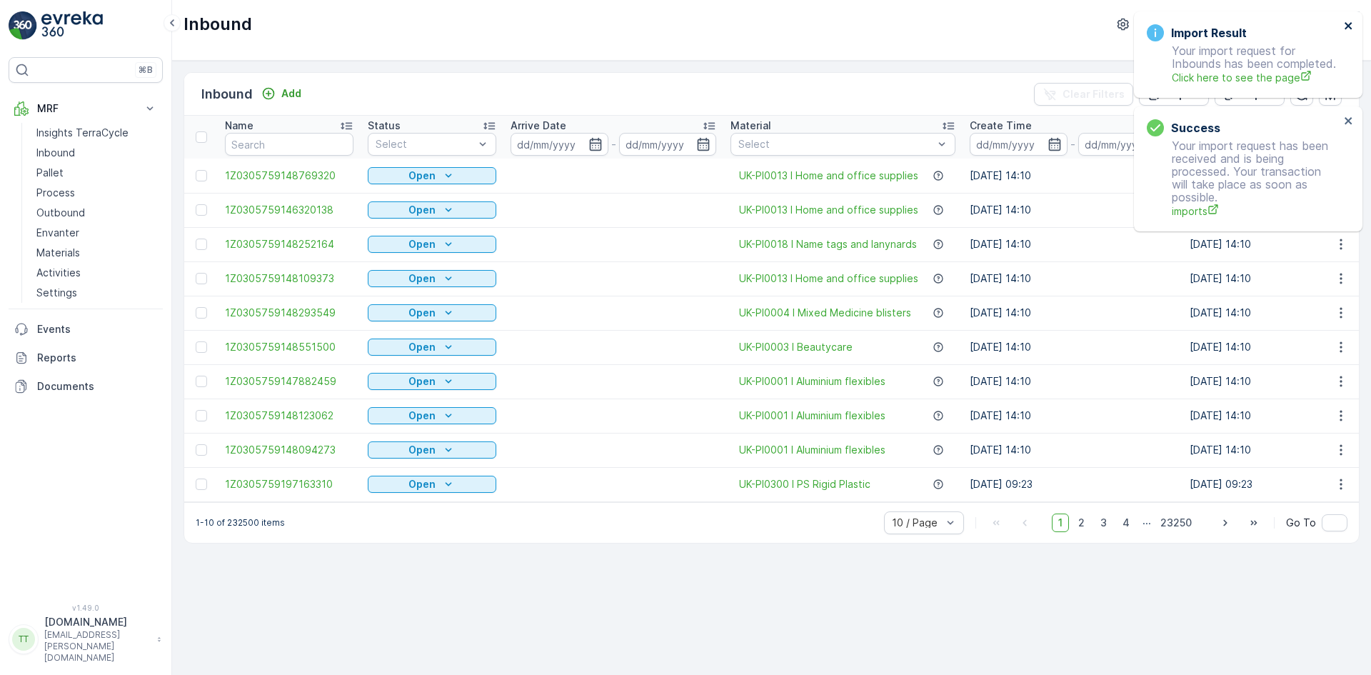
click at [1348, 27] on icon "close" at bounding box center [1348, 25] width 10 height 11
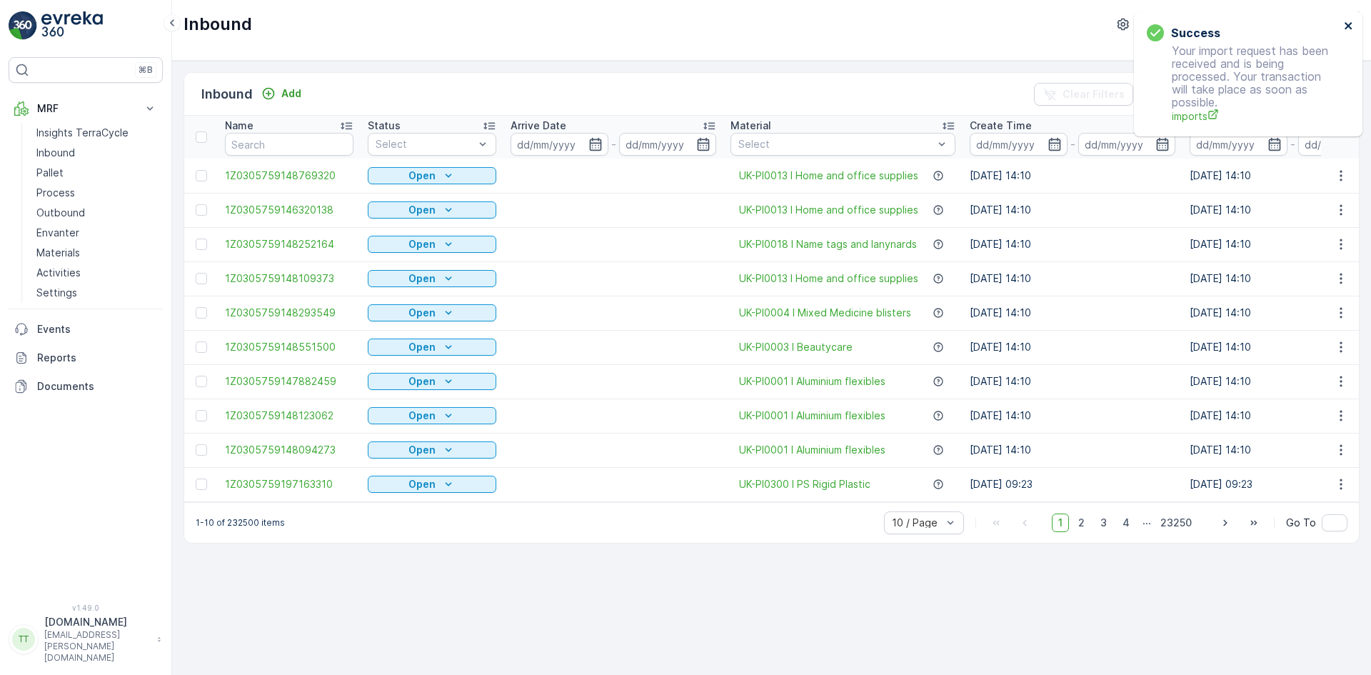
click at [1348, 27] on icon "close" at bounding box center [1348, 25] width 10 height 11
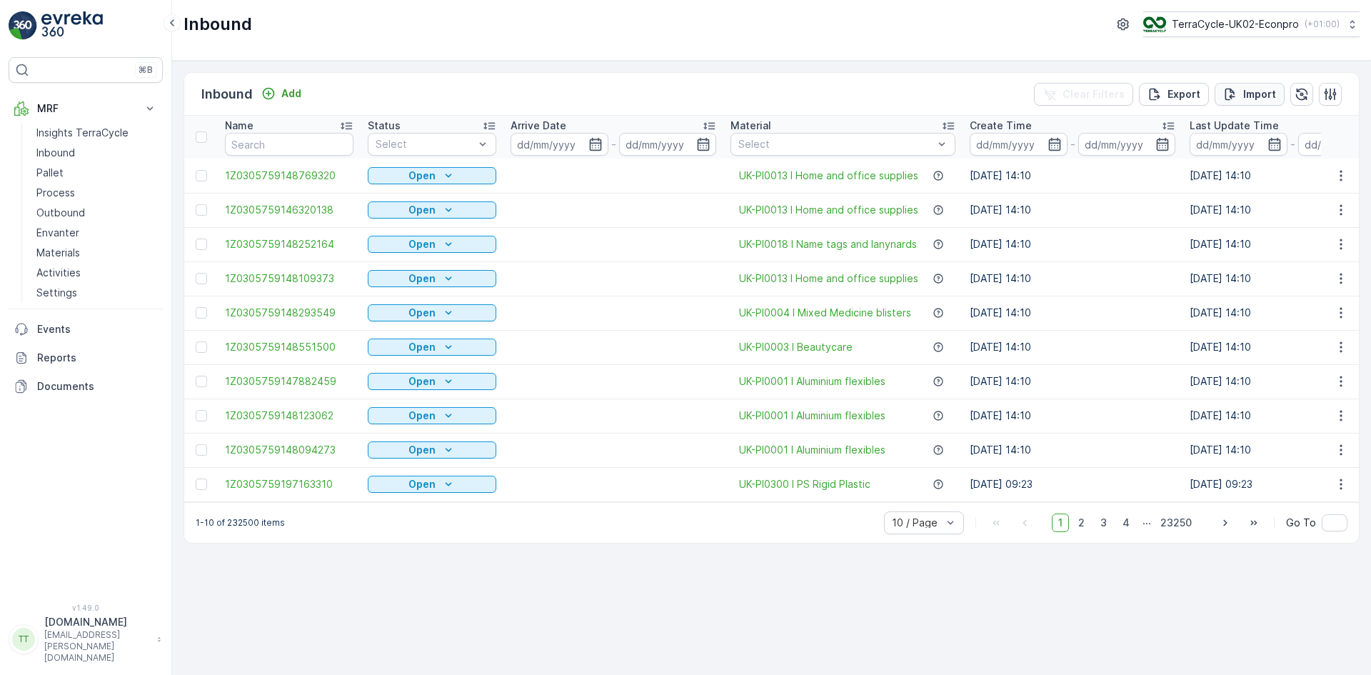
click at [1266, 96] on p "Import" at bounding box center [1259, 94] width 33 height 14
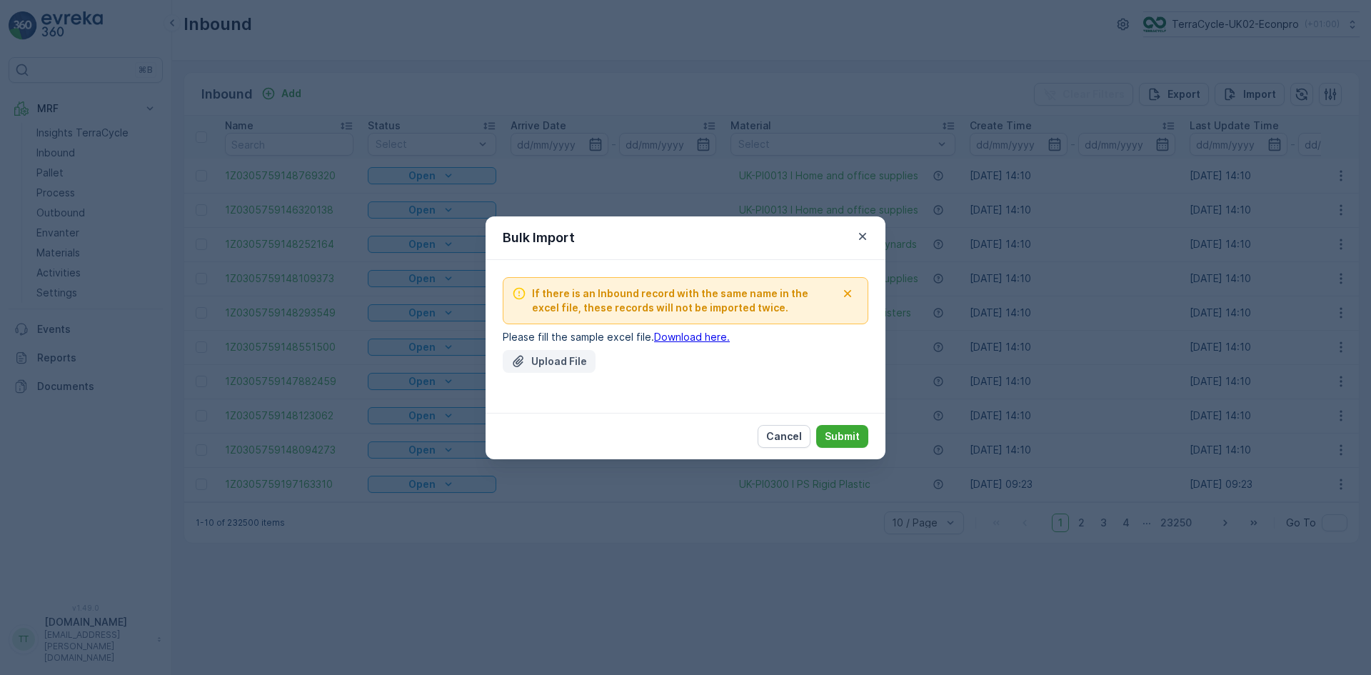
click at [555, 361] on p "Upload File" at bounding box center [559, 361] width 56 height 14
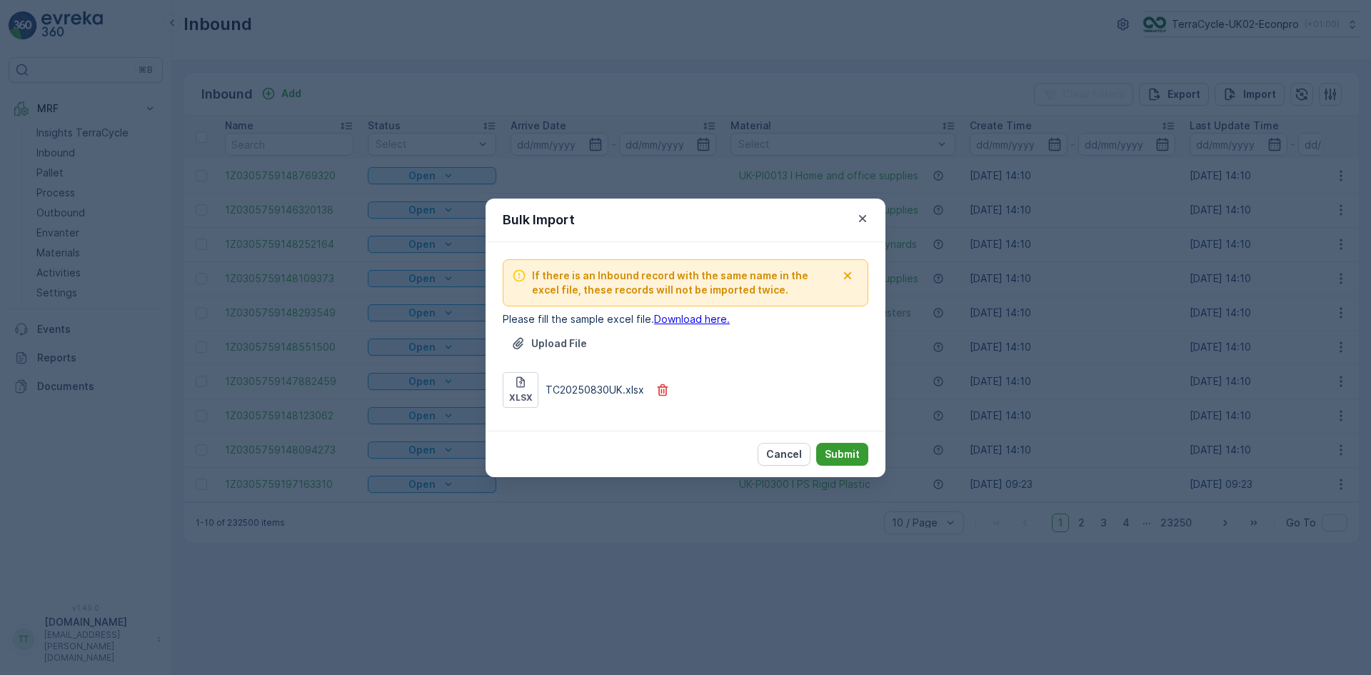
click at [840, 455] on p "Submit" at bounding box center [841, 454] width 35 height 14
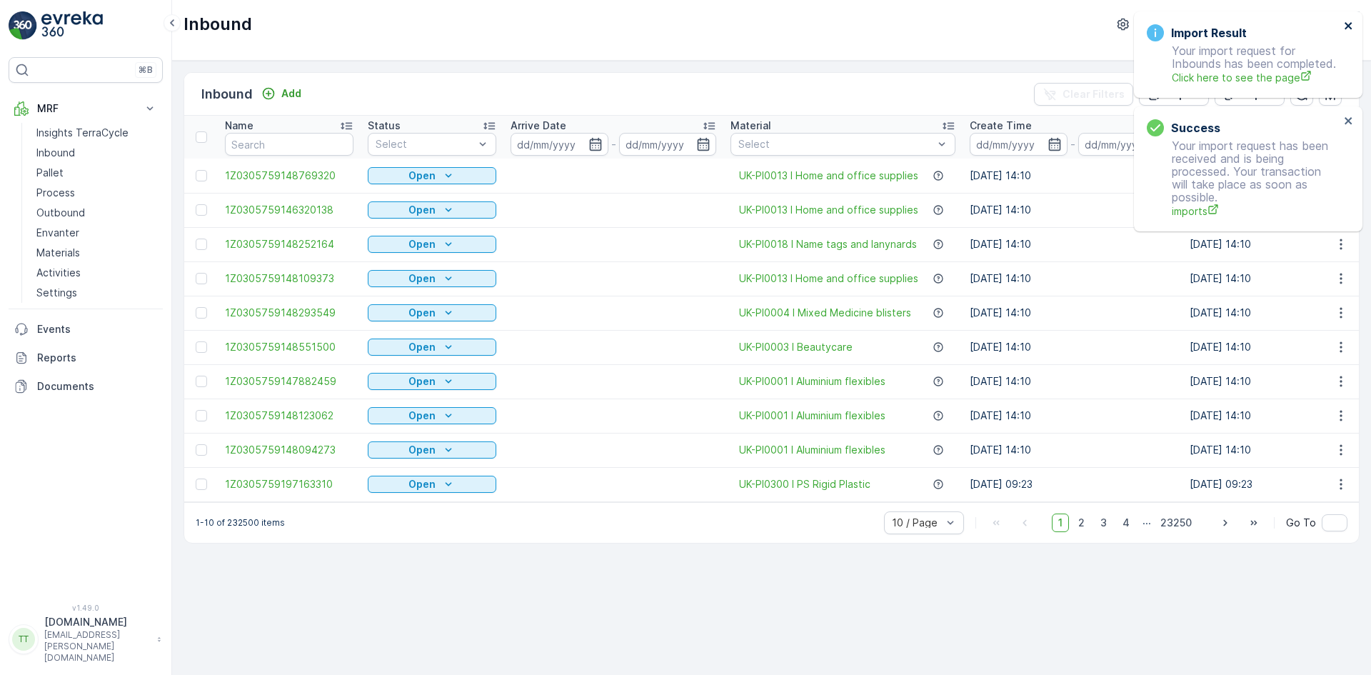
click at [1347, 23] on icon "close" at bounding box center [1348, 25] width 10 height 11
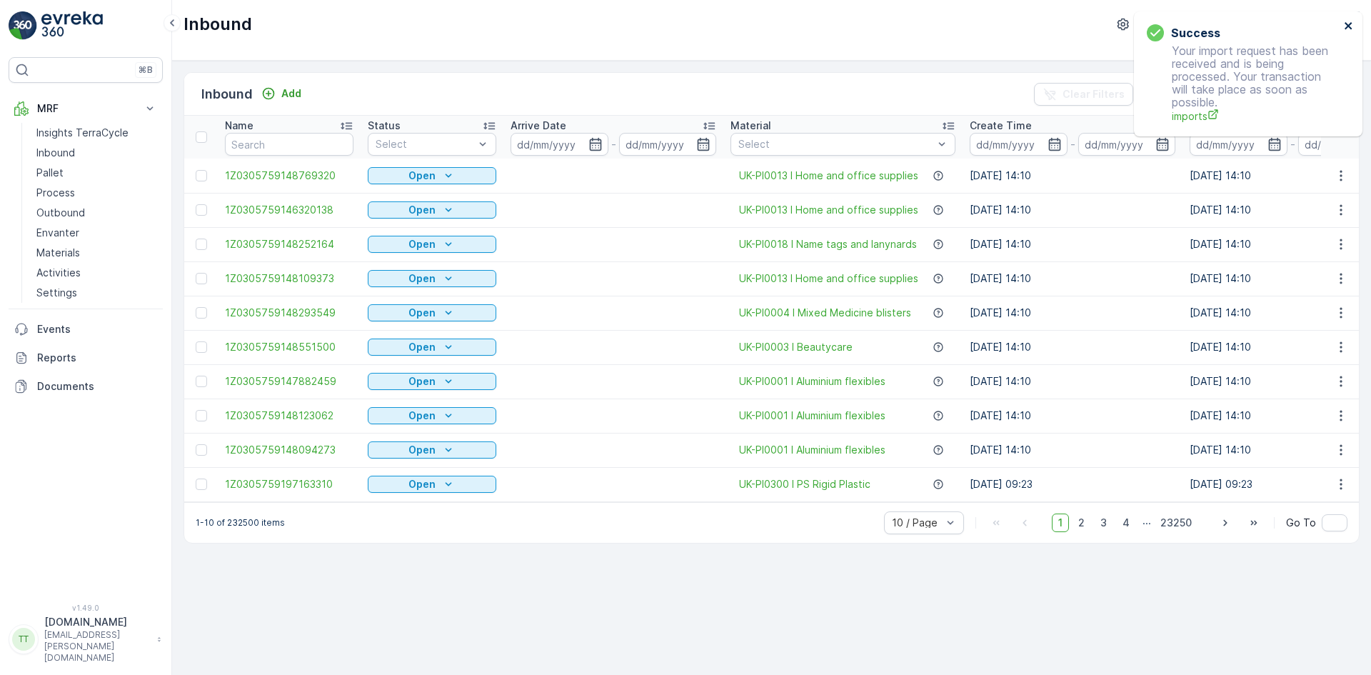
click at [1347, 23] on icon "close" at bounding box center [1348, 25] width 10 height 11
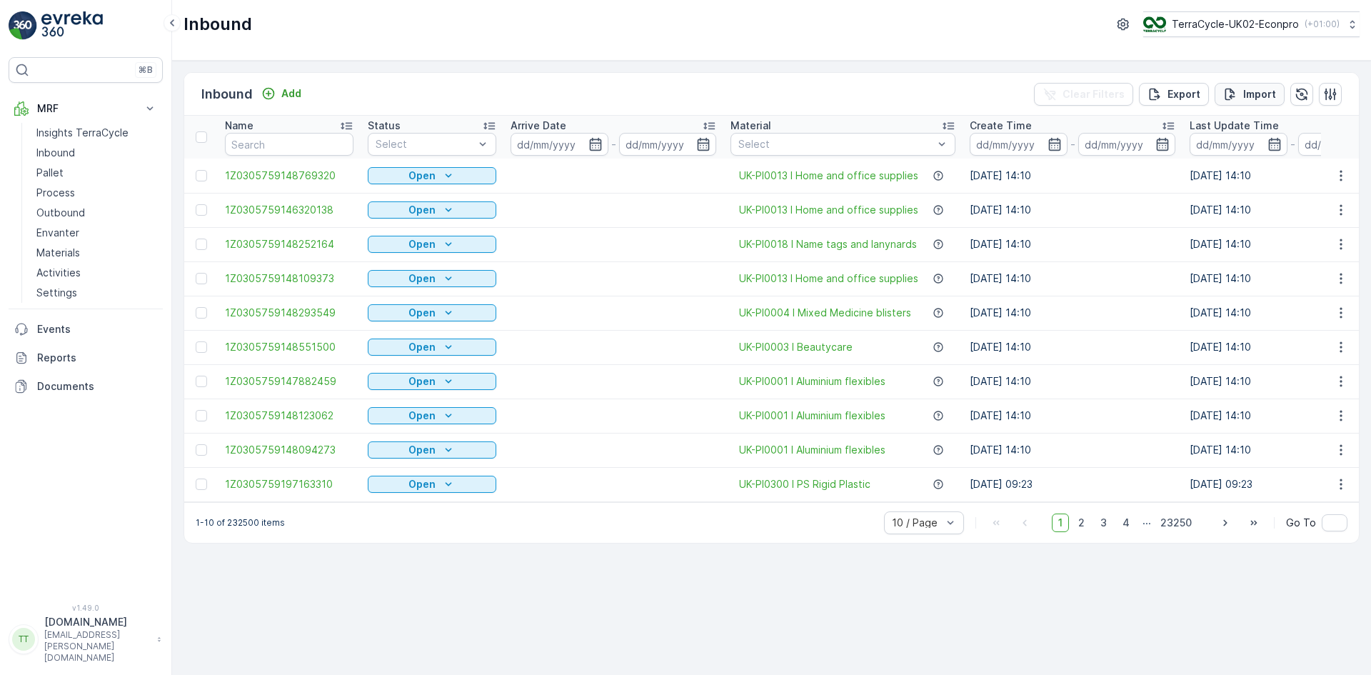
click at [1230, 90] on icon "Import" at bounding box center [1230, 94] width 14 height 14
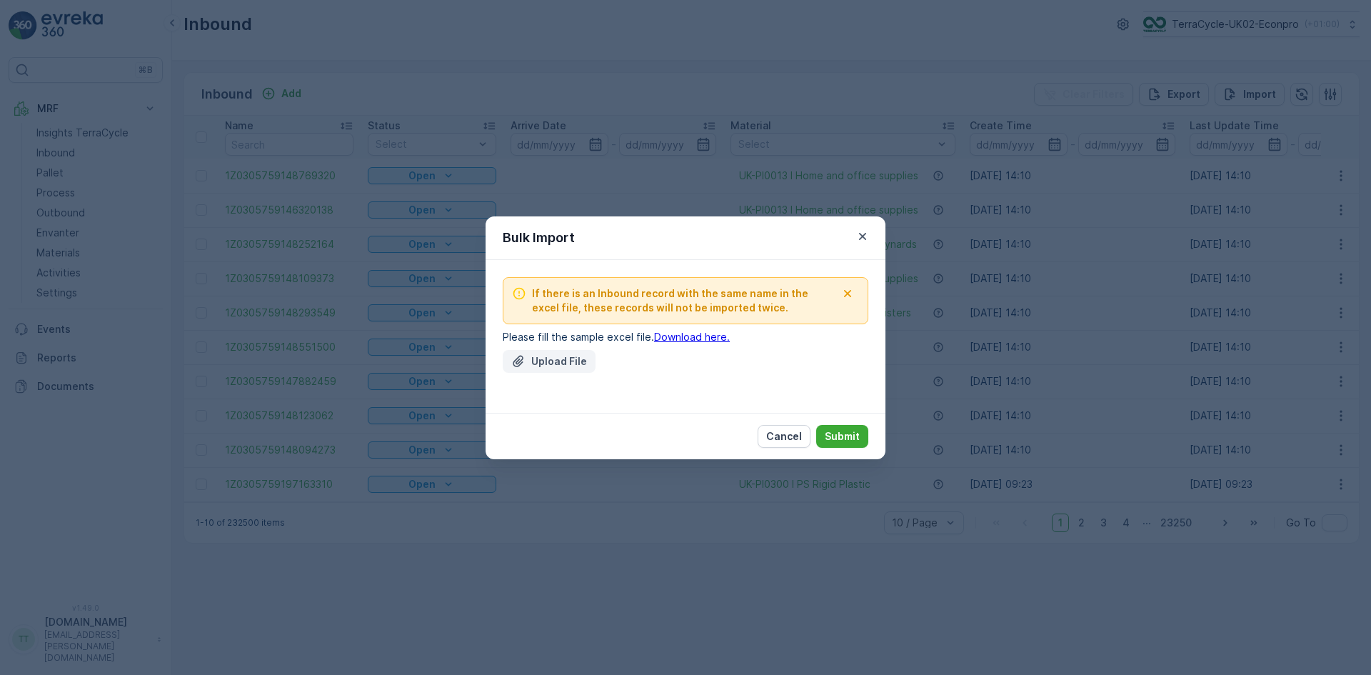
click at [551, 367] on p "Upload File" at bounding box center [559, 361] width 56 height 14
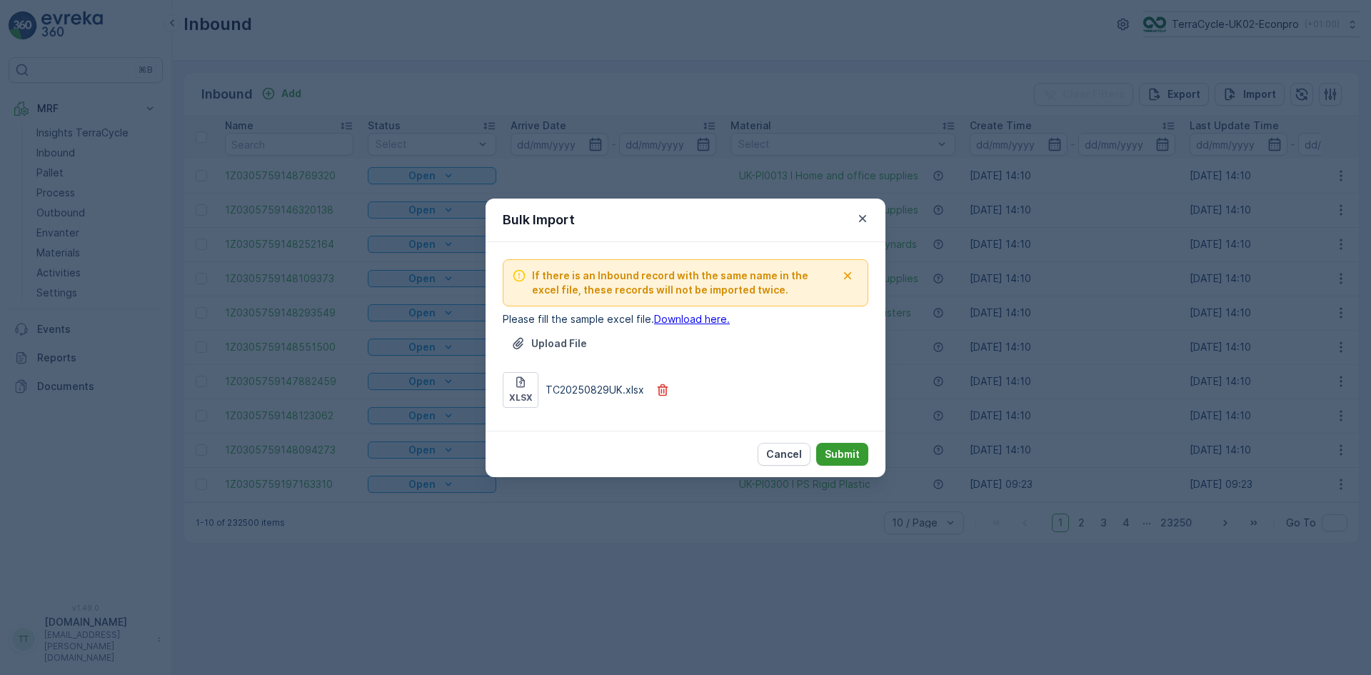
click at [854, 453] on p "Submit" at bounding box center [841, 454] width 35 height 14
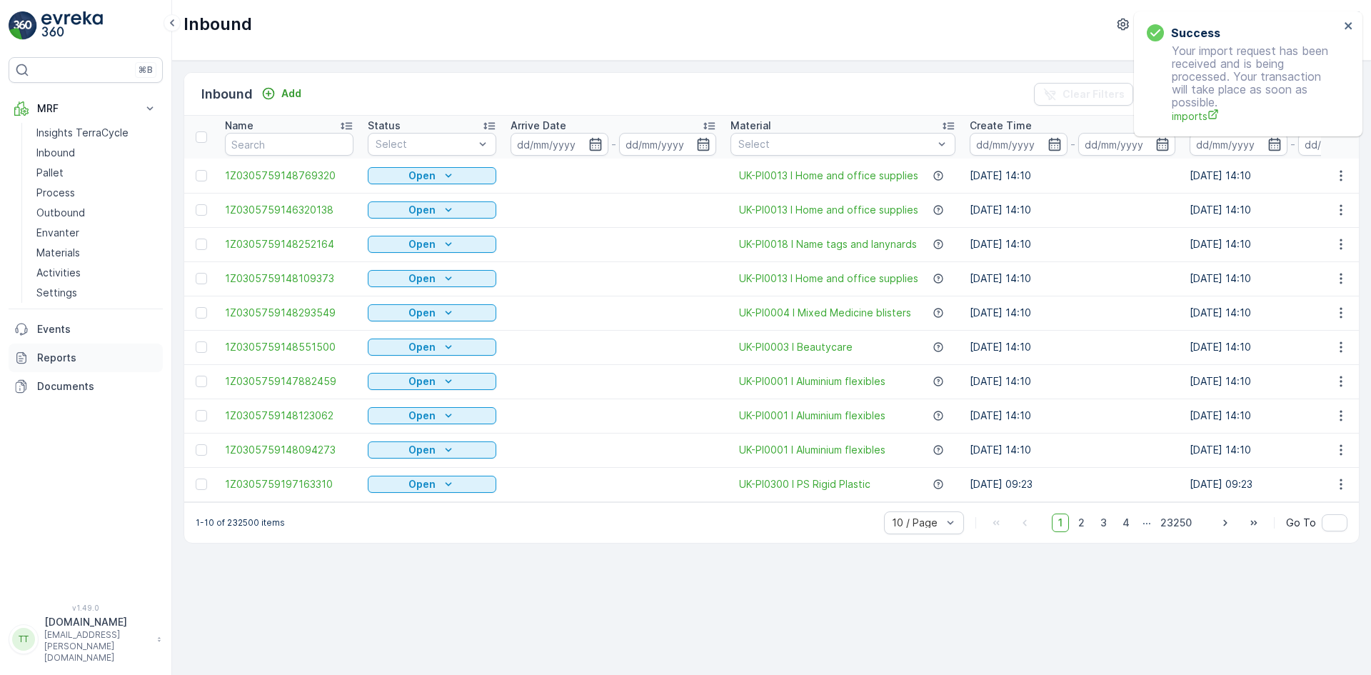
click at [66, 359] on p "Reports" at bounding box center [97, 357] width 120 height 14
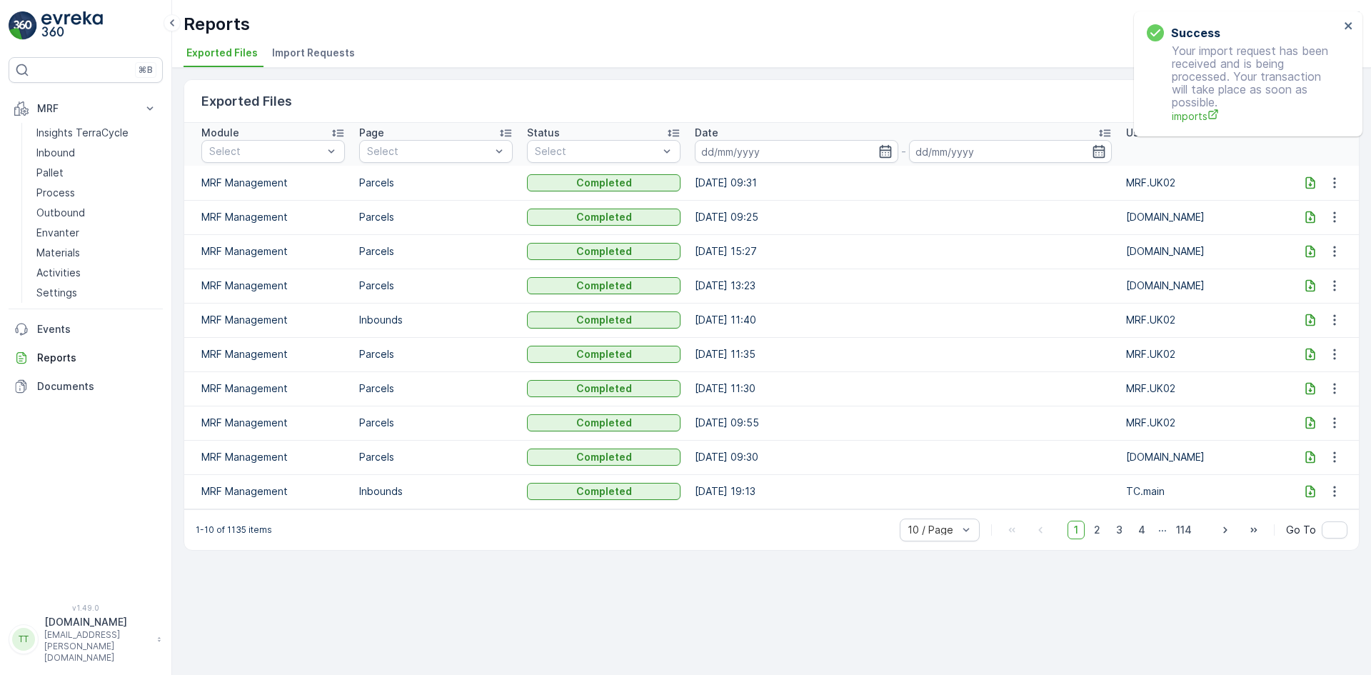
click at [322, 59] on span "Import Requests" at bounding box center [313, 53] width 83 height 14
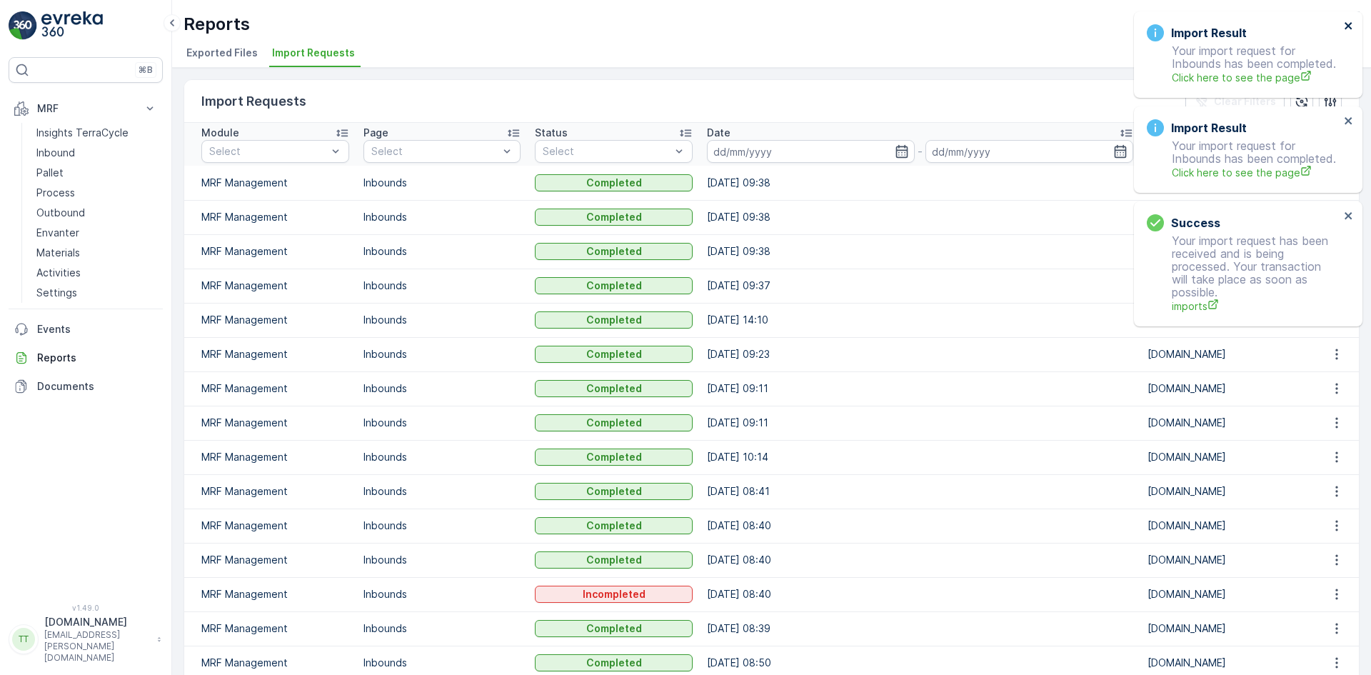
click at [1351, 24] on icon "close" at bounding box center [1348, 25] width 10 height 11
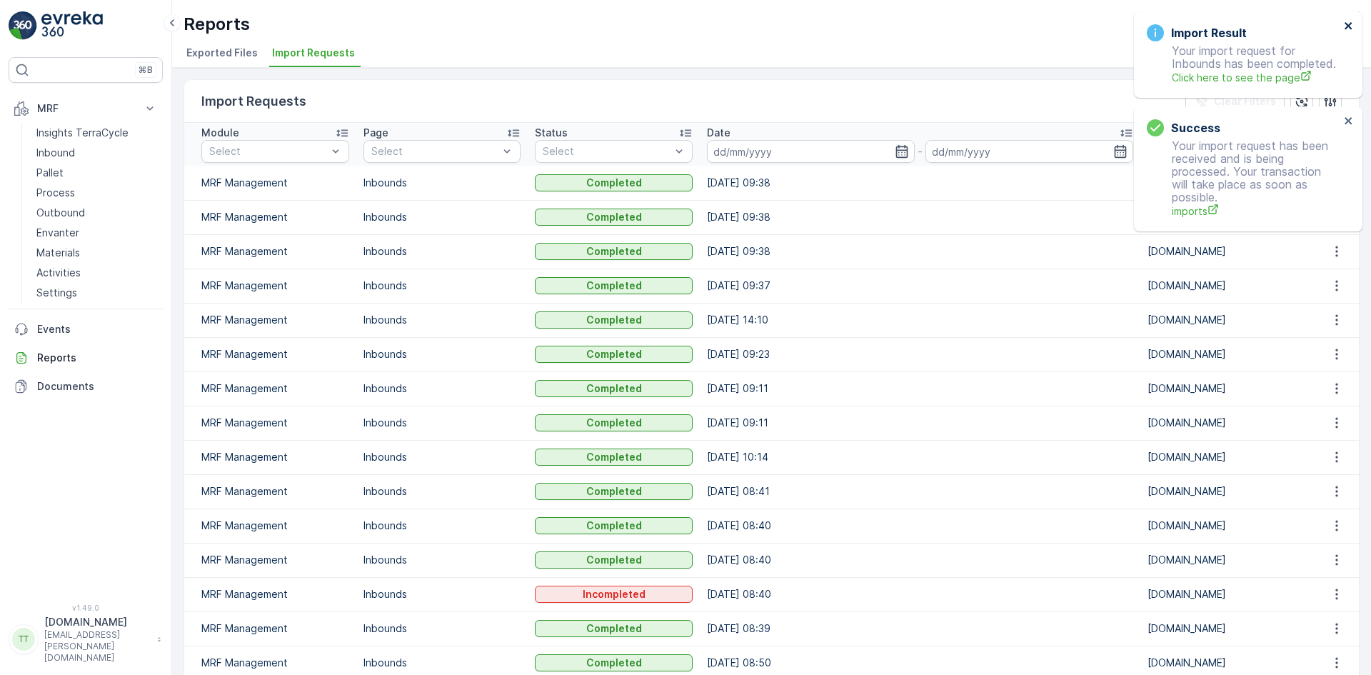
click at [1350, 24] on icon "close" at bounding box center [1347, 25] width 7 height 7
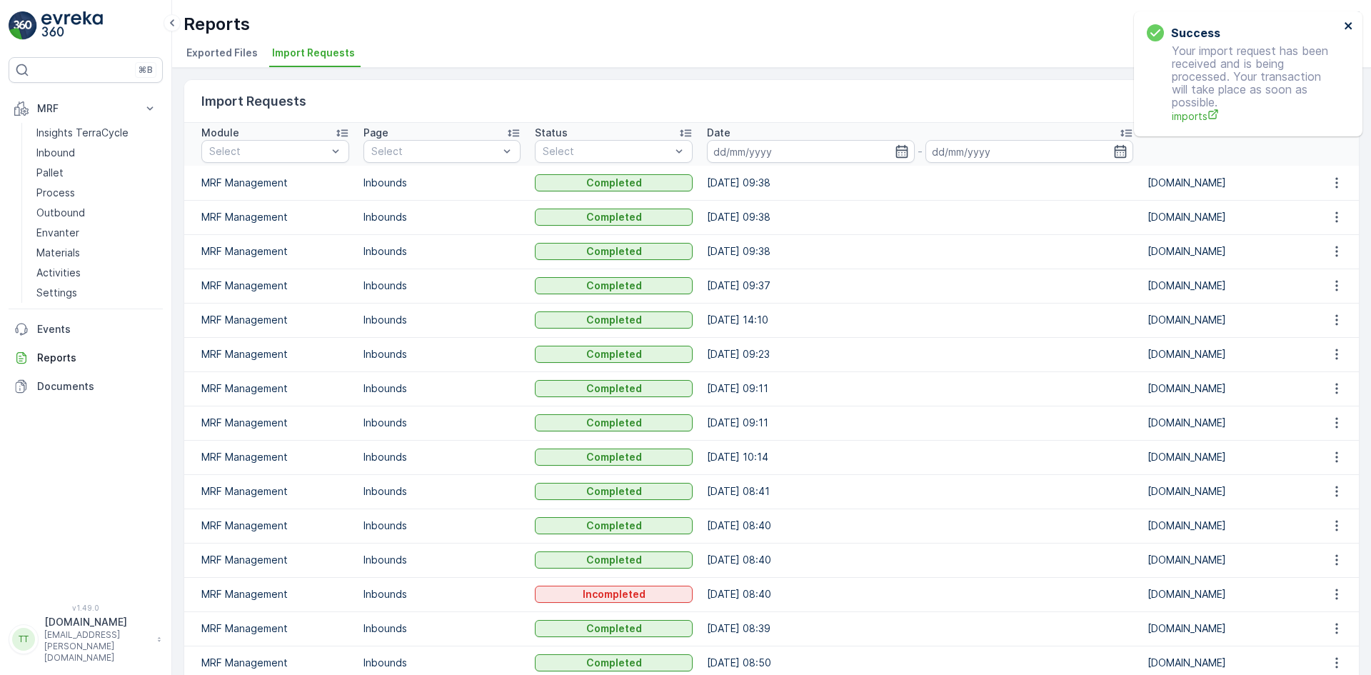
click at [1350, 24] on icon "close" at bounding box center [1347, 25] width 7 height 7
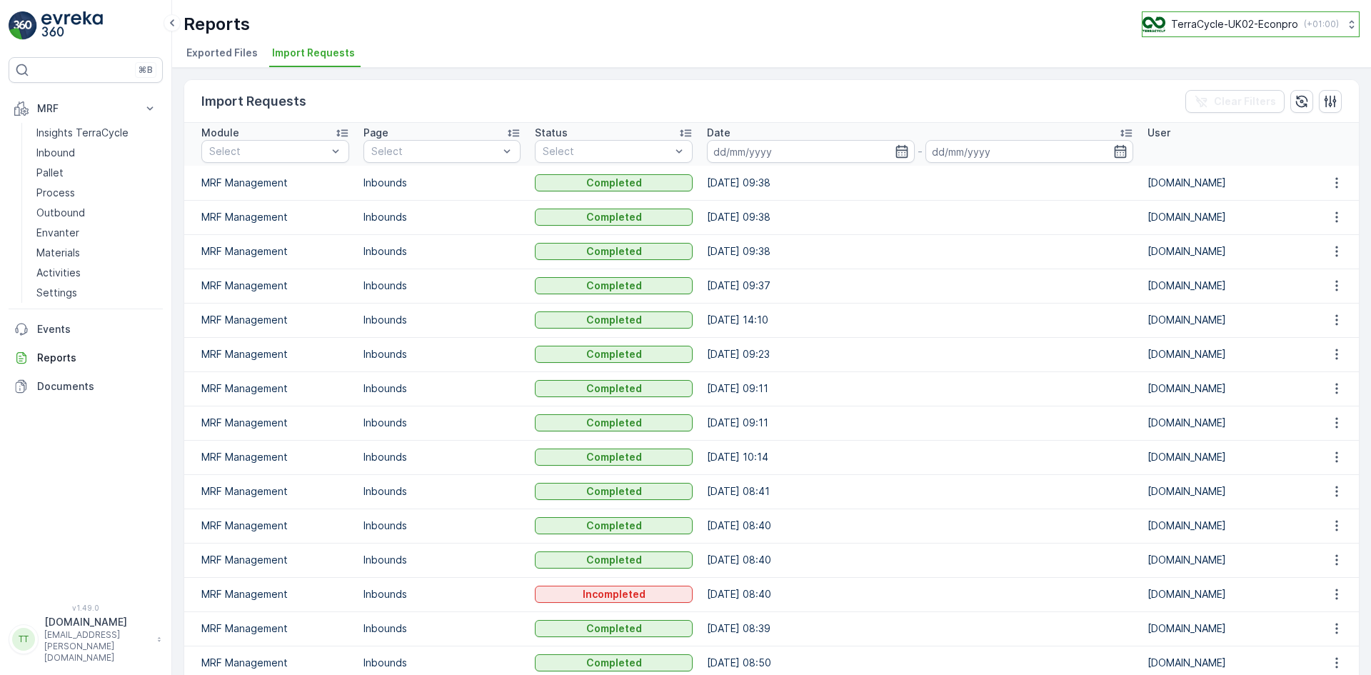
click at [1217, 17] on p "TerraCycle-UK02-Econpro" at bounding box center [1234, 24] width 127 height 14
type input "fr"
click at [1225, 81] on span "TerraCycle- FR02 -MRF" at bounding box center [1230, 88] width 159 height 14
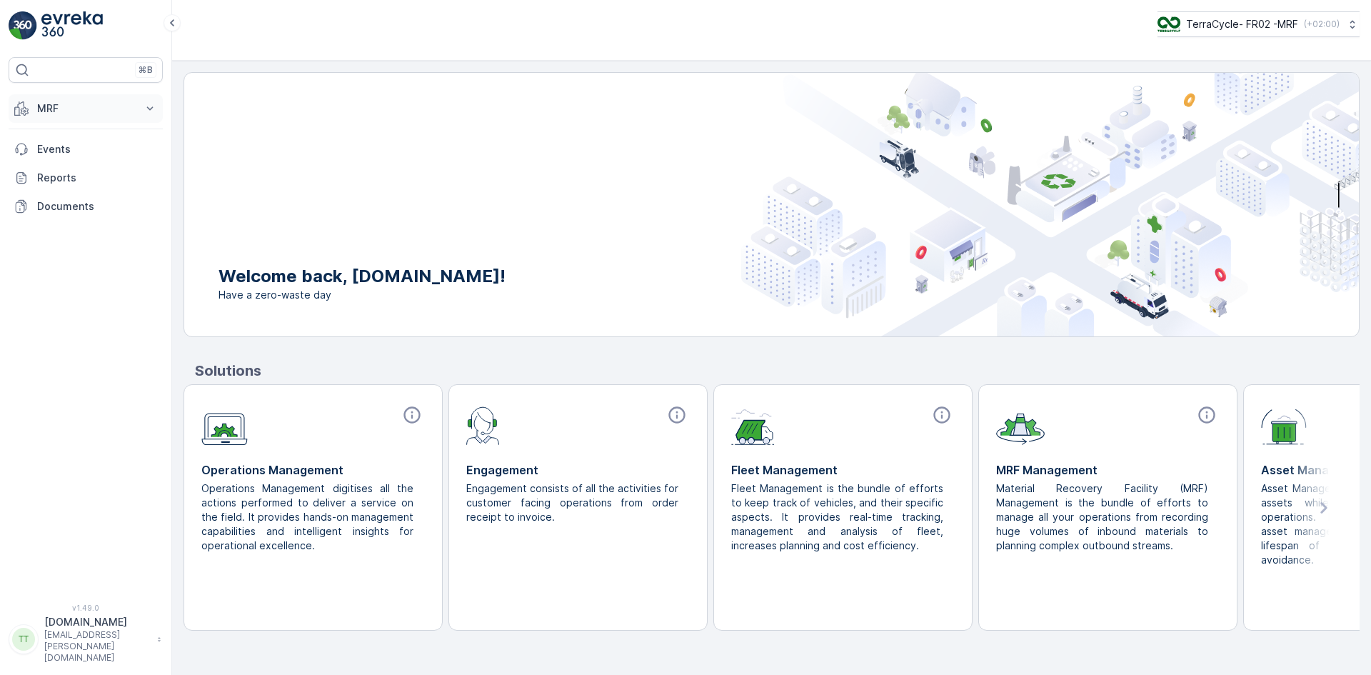
click at [96, 106] on p "MRF" at bounding box center [85, 108] width 97 height 14
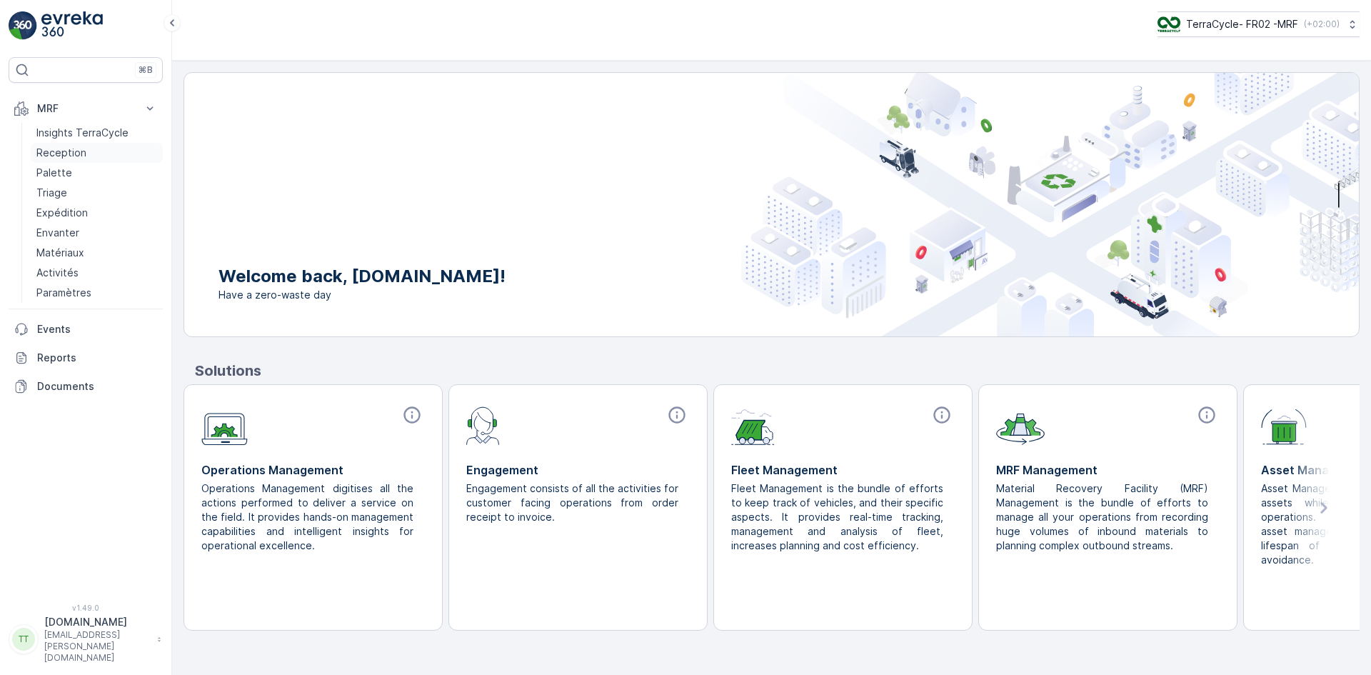
click at [58, 156] on p "Reception" at bounding box center [61, 153] width 50 height 14
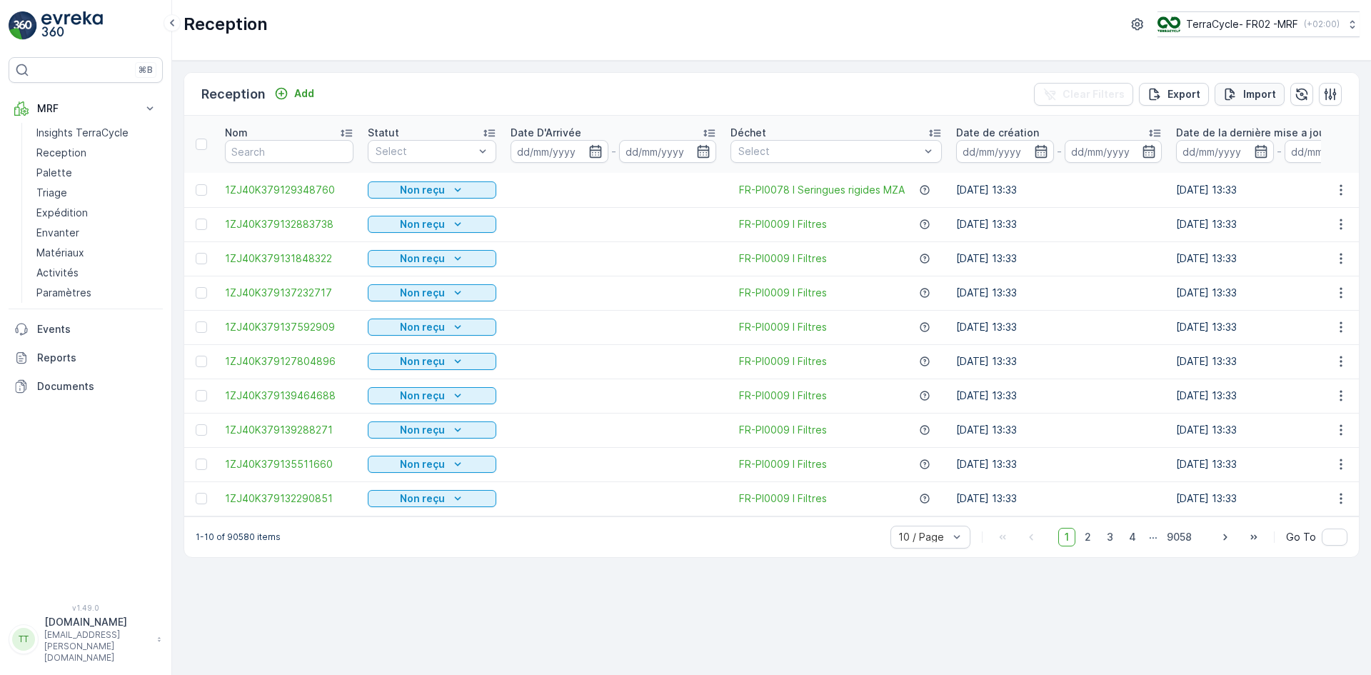
click at [1263, 91] on p "Import" at bounding box center [1259, 94] width 33 height 14
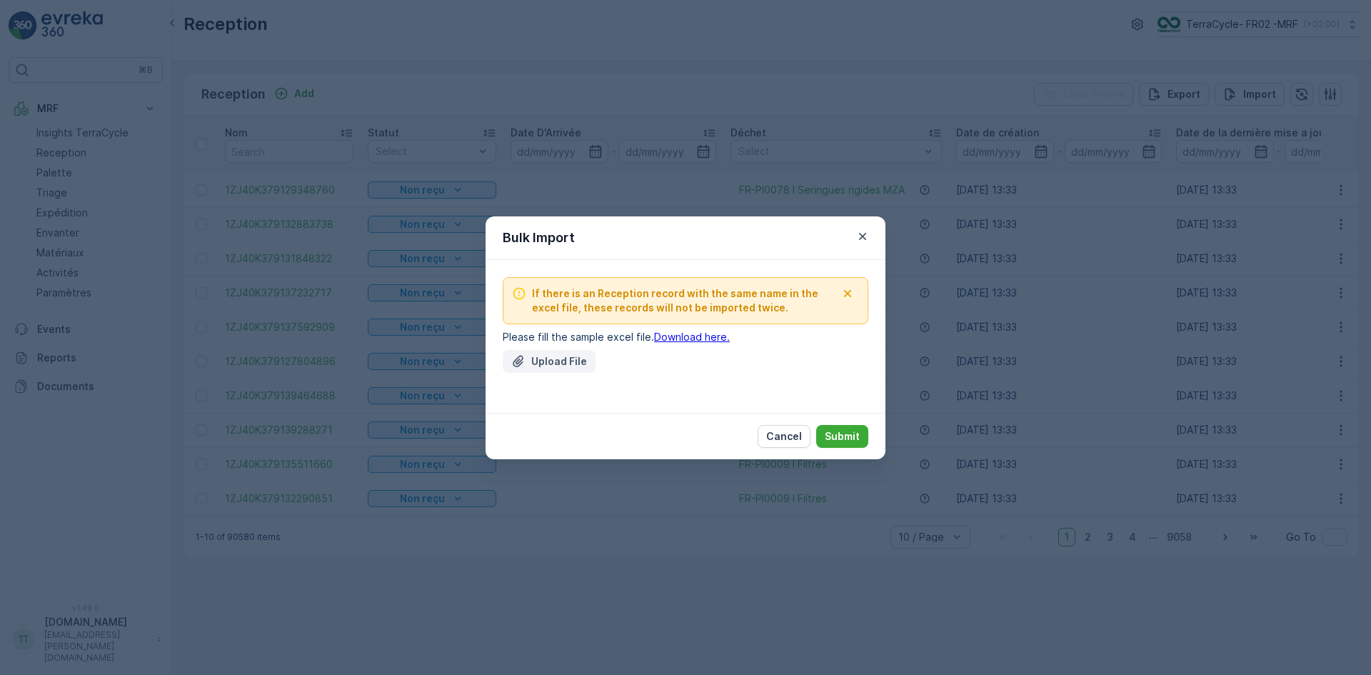
click at [567, 367] on p "Upload File" at bounding box center [559, 361] width 56 height 14
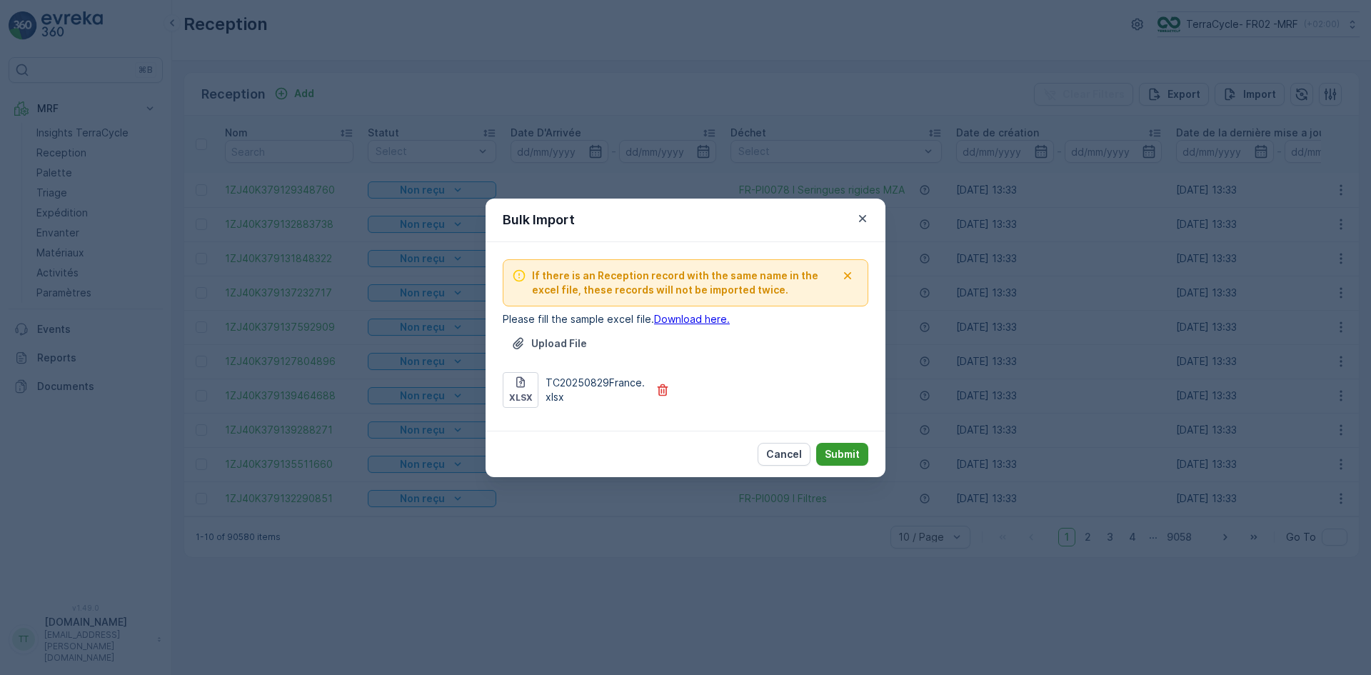
click at [844, 454] on p "Submit" at bounding box center [841, 454] width 35 height 14
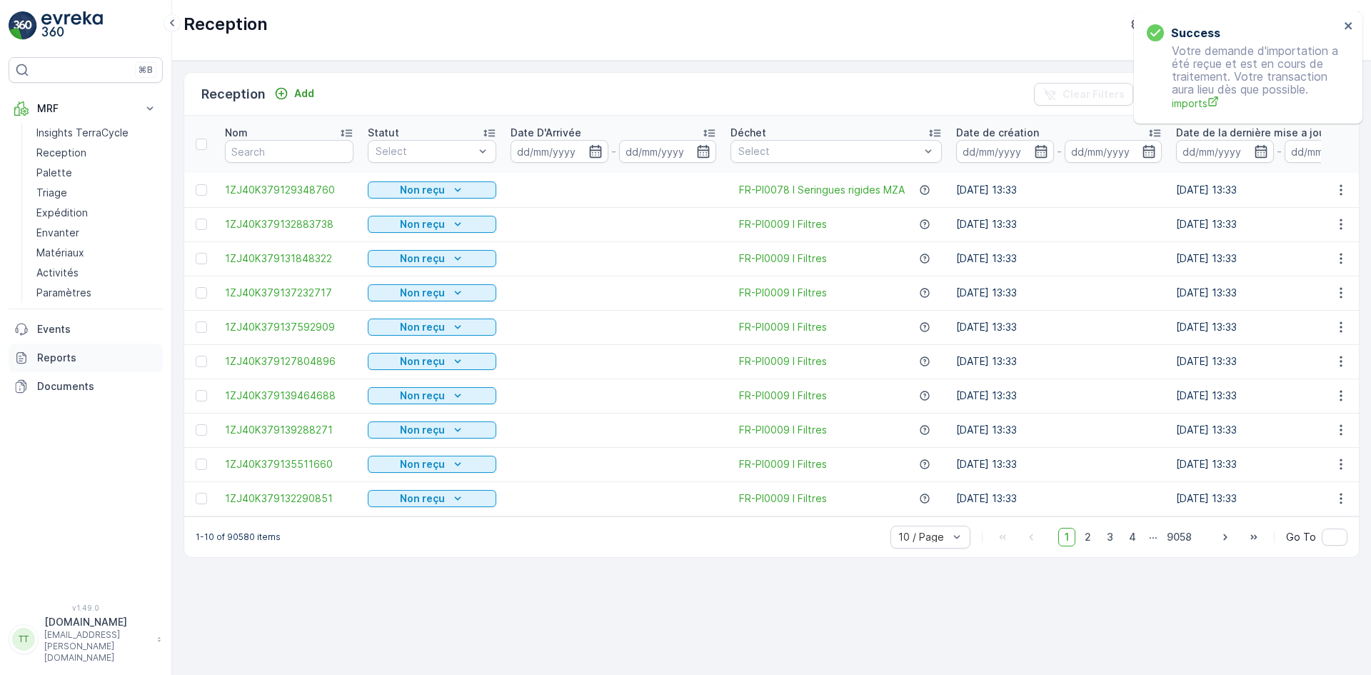
click at [43, 355] on p "Reports" at bounding box center [97, 357] width 120 height 14
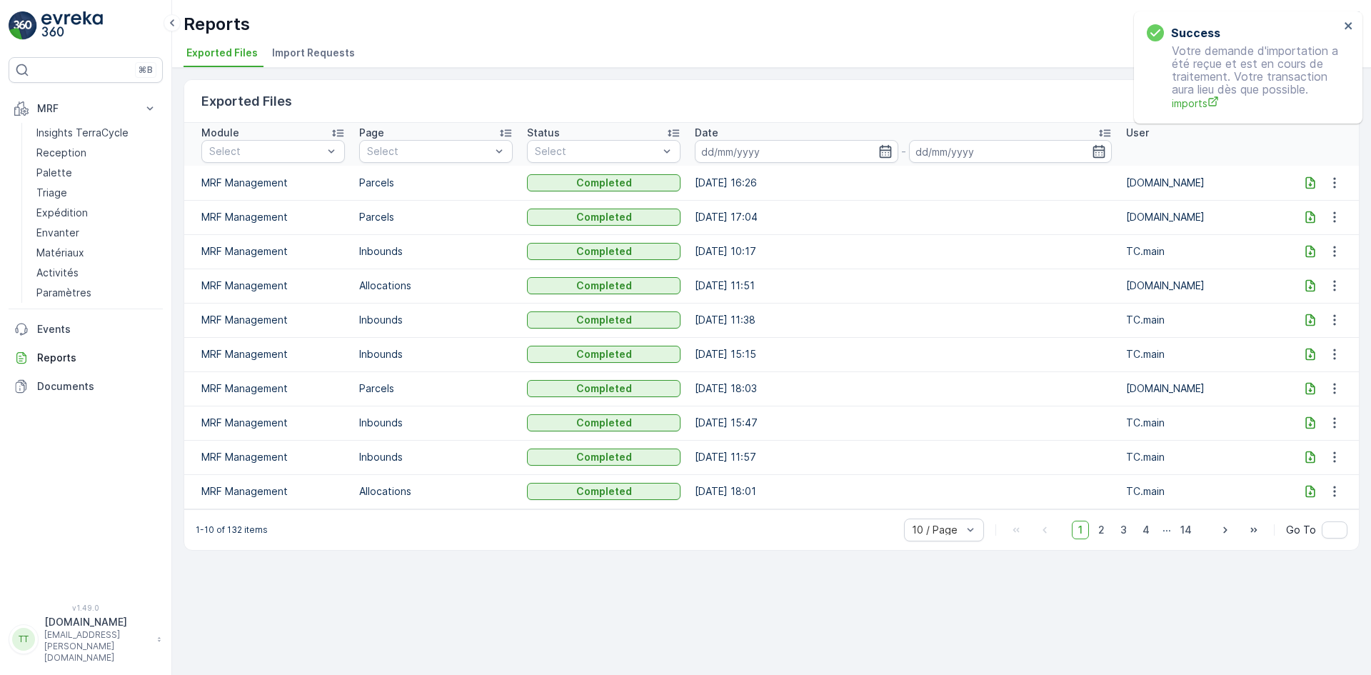
click at [285, 57] on span "Import Requests" at bounding box center [313, 53] width 83 height 14
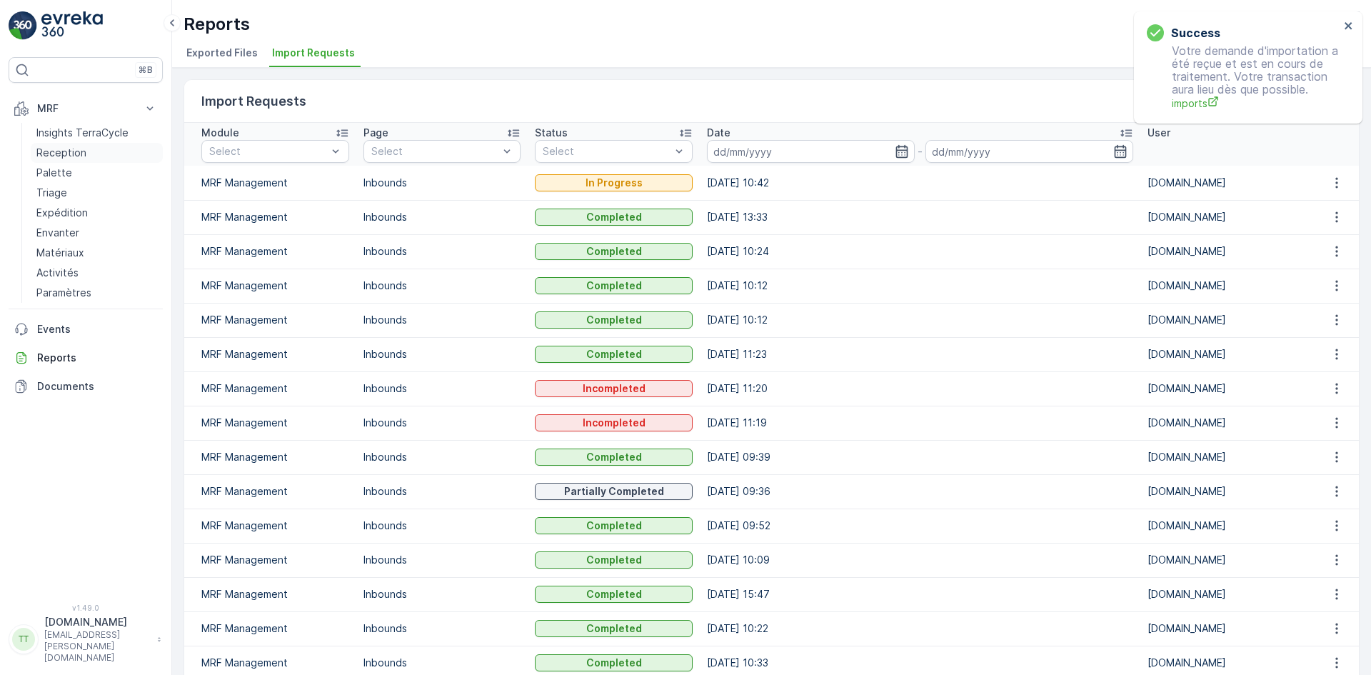
click at [69, 156] on p "Reception" at bounding box center [61, 153] width 50 height 14
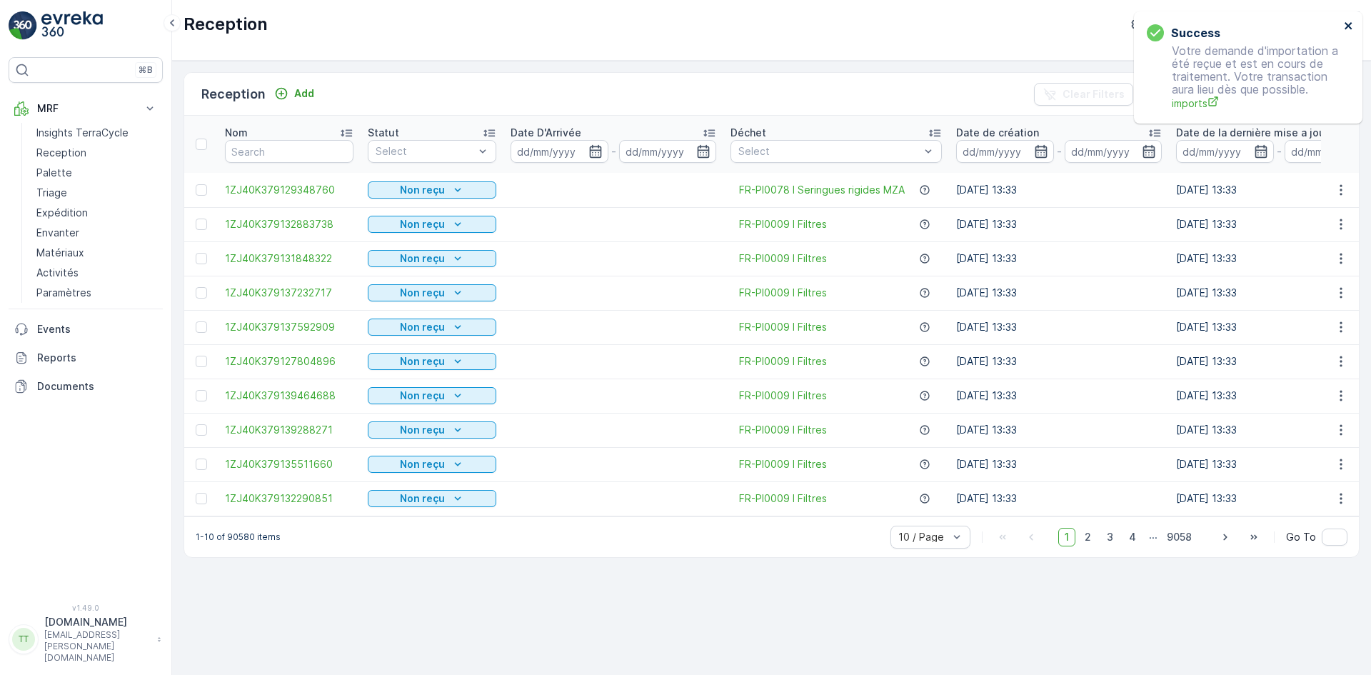
click at [1348, 24] on icon "close" at bounding box center [1348, 25] width 10 height 11
click at [1263, 91] on p "Import" at bounding box center [1259, 94] width 33 height 14
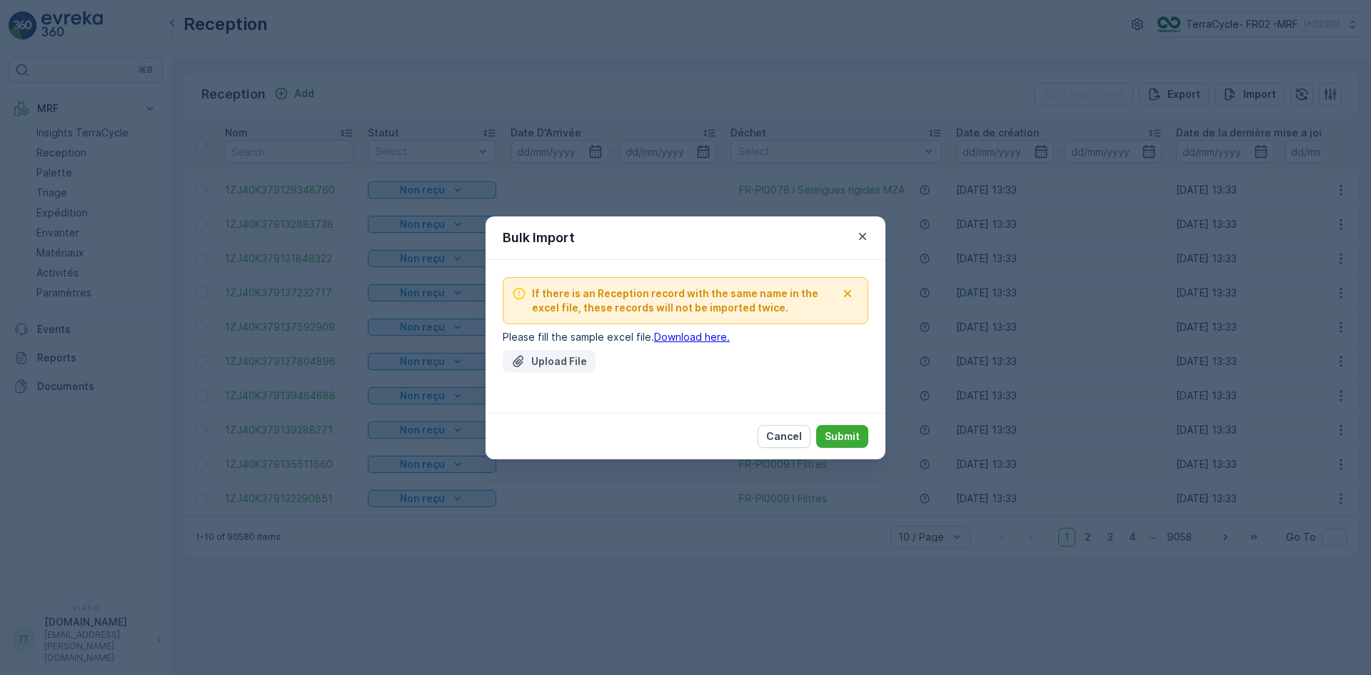
click at [532, 358] on p "Upload File" at bounding box center [559, 361] width 56 height 14
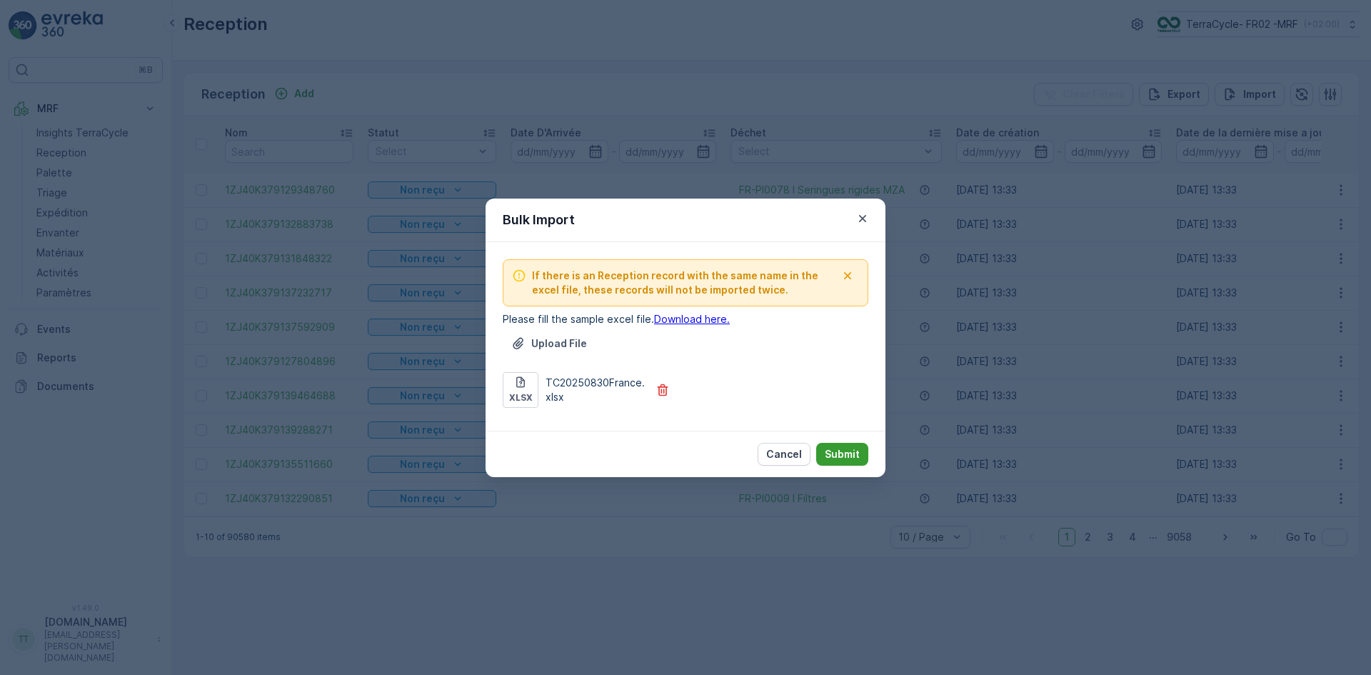
click at [836, 447] on p "Submit" at bounding box center [841, 454] width 35 height 14
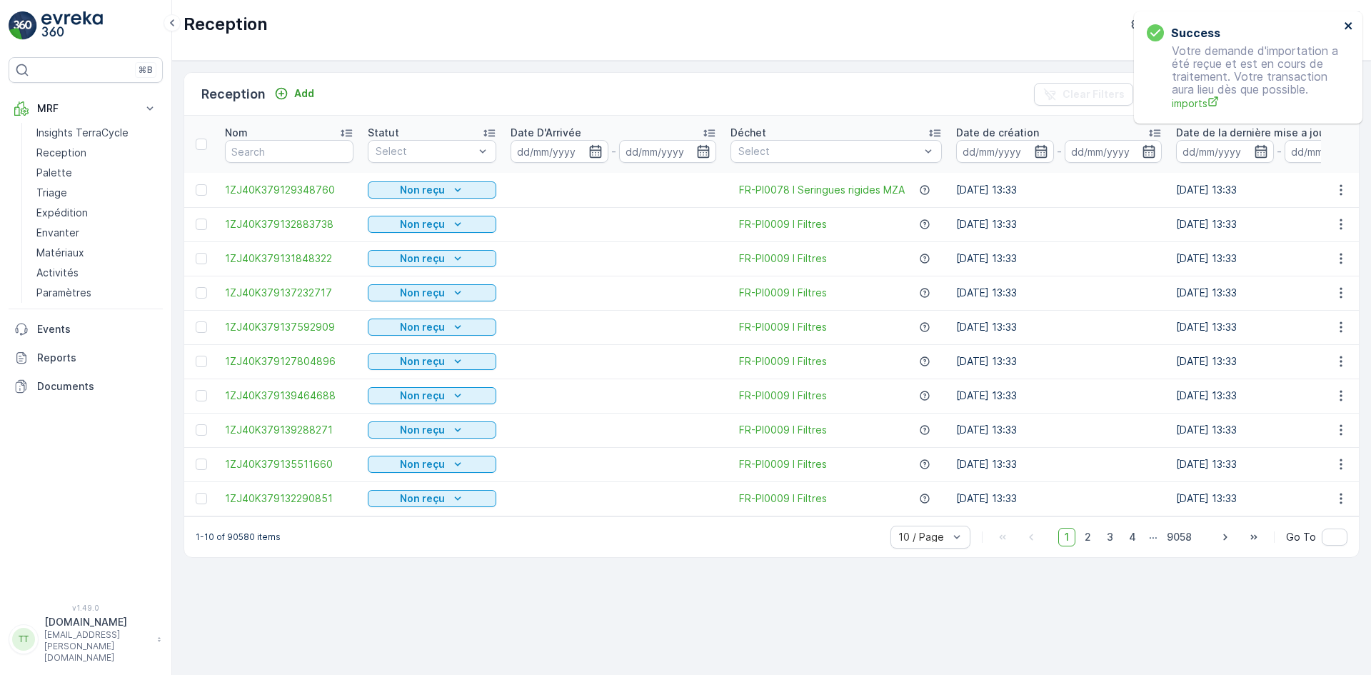
click at [1348, 20] on icon "close" at bounding box center [1348, 25] width 10 height 11
click at [1252, 83] on button "Import" at bounding box center [1249, 94] width 70 height 23
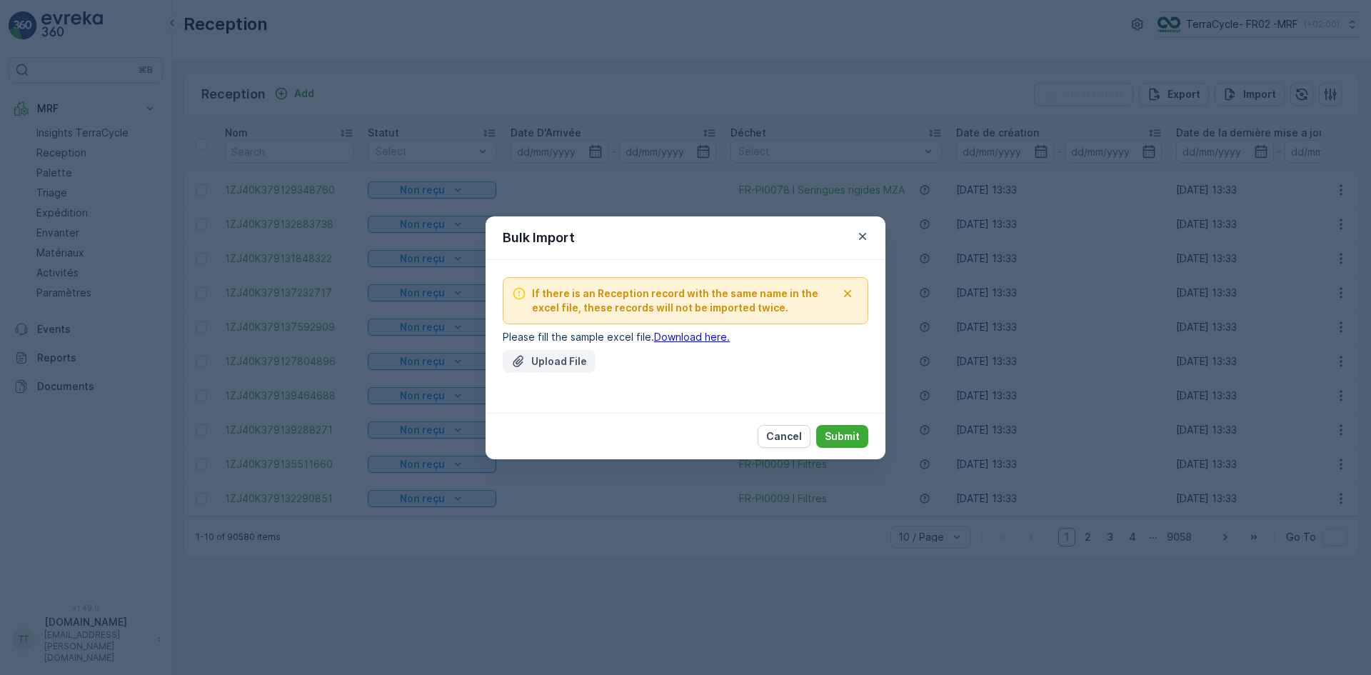
click at [543, 360] on p "Upload File" at bounding box center [559, 361] width 56 height 14
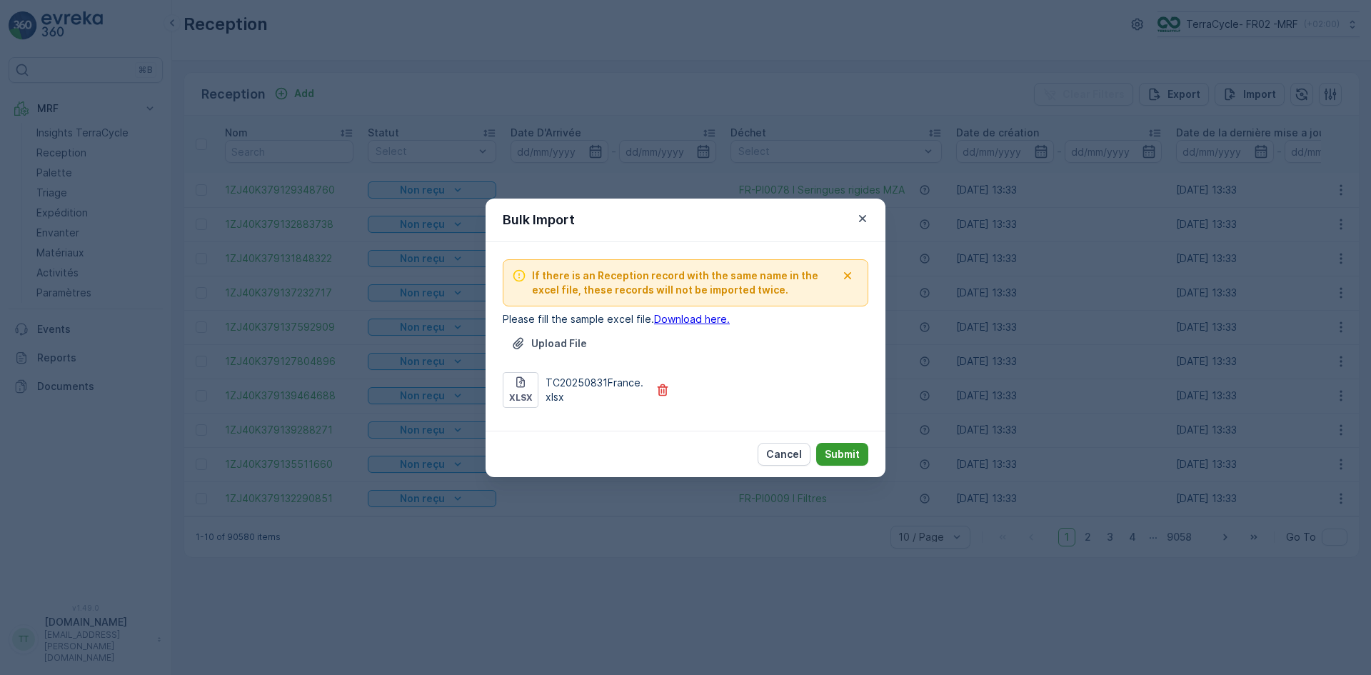
click at [839, 459] on p "Submit" at bounding box center [841, 454] width 35 height 14
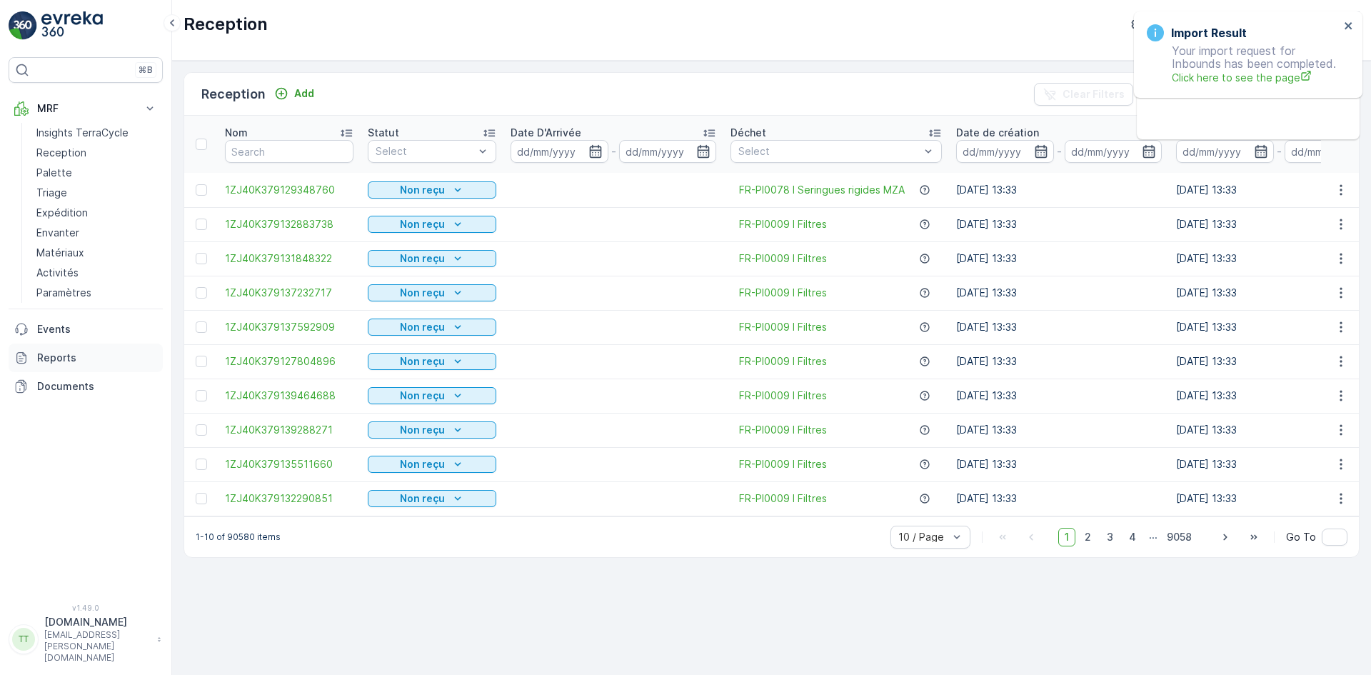
click at [69, 360] on p "Reports" at bounding box center [97, 357] width 120 height 14
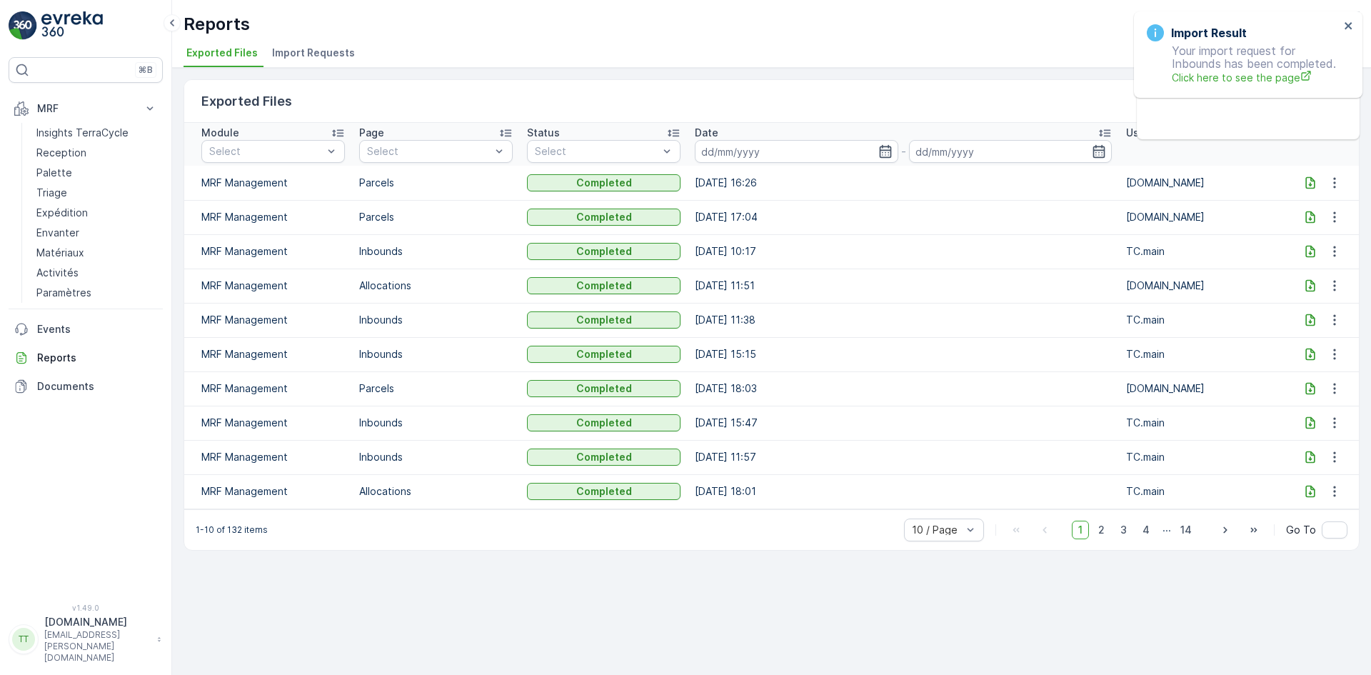
click at [338, 48] on span "Import Requests" at bounding box center [313, 53] width 83 height 14
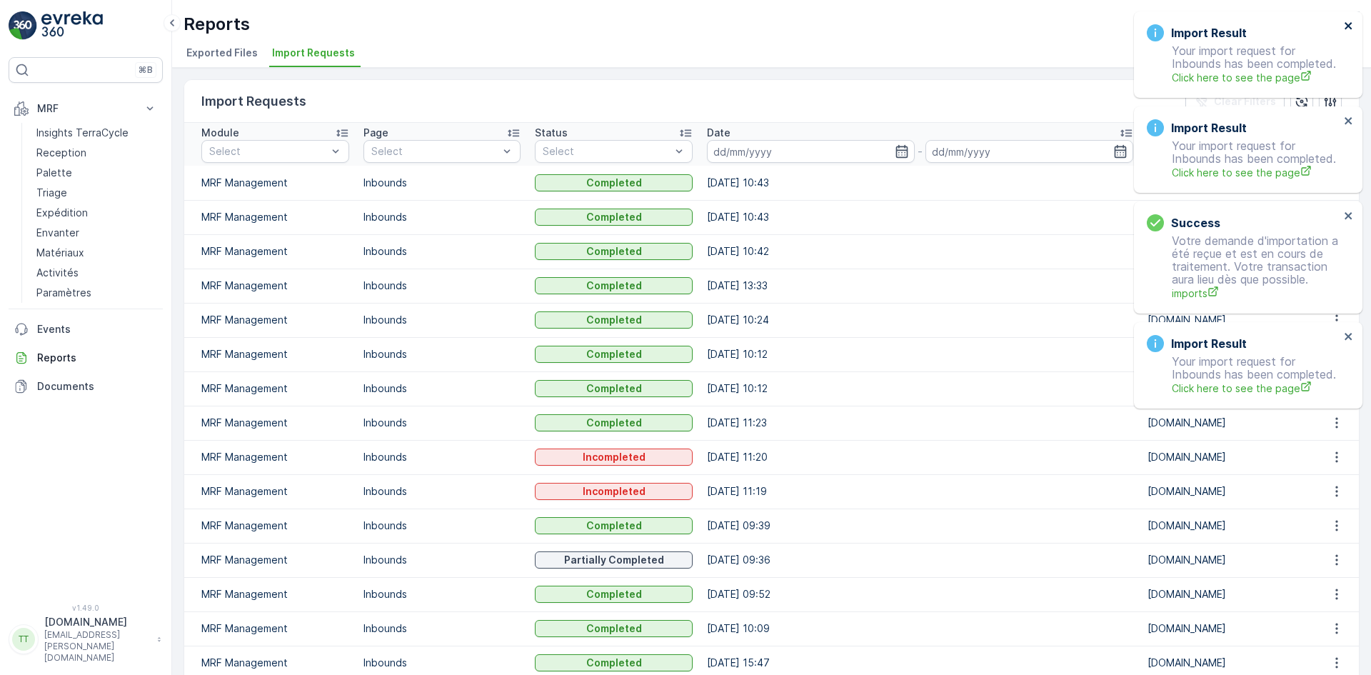
click at [1352, 21] on icon "close" at bounding box center [1348, 25] width 10 height 11
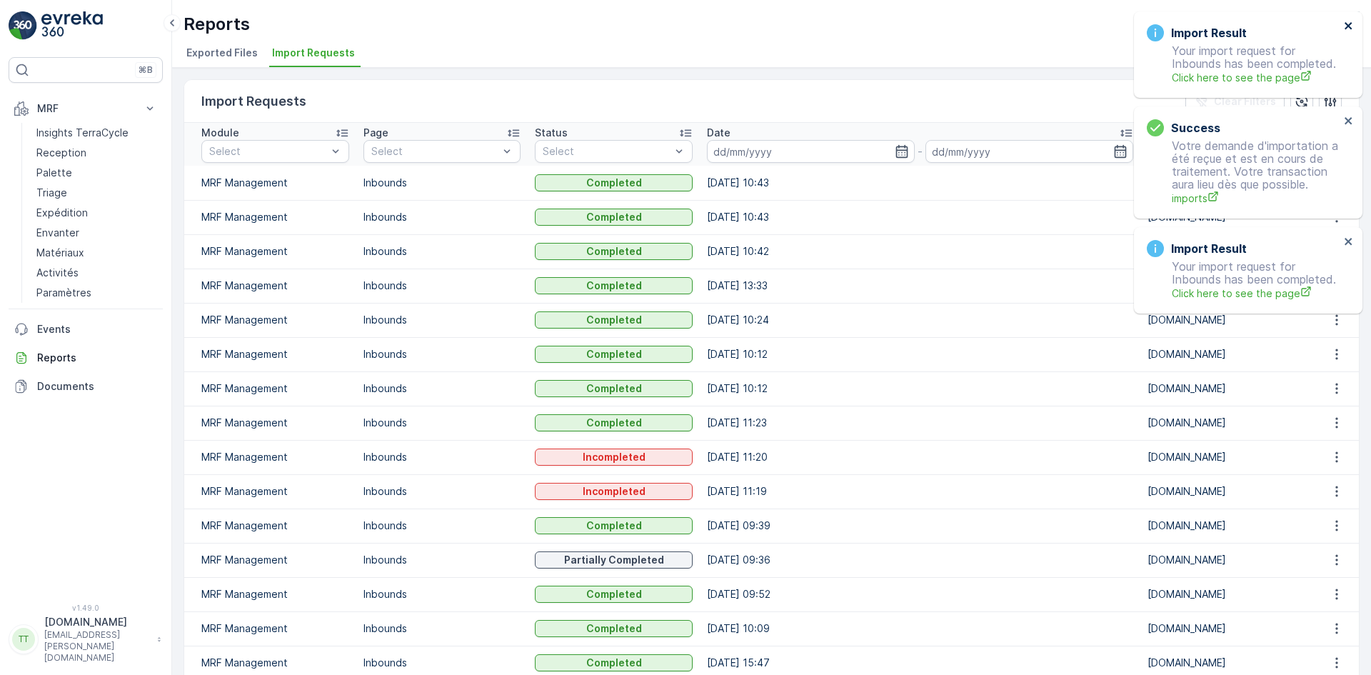
click at [1351, 21] on icon "close" at bounding box center [1348, 25] width 10 height 11
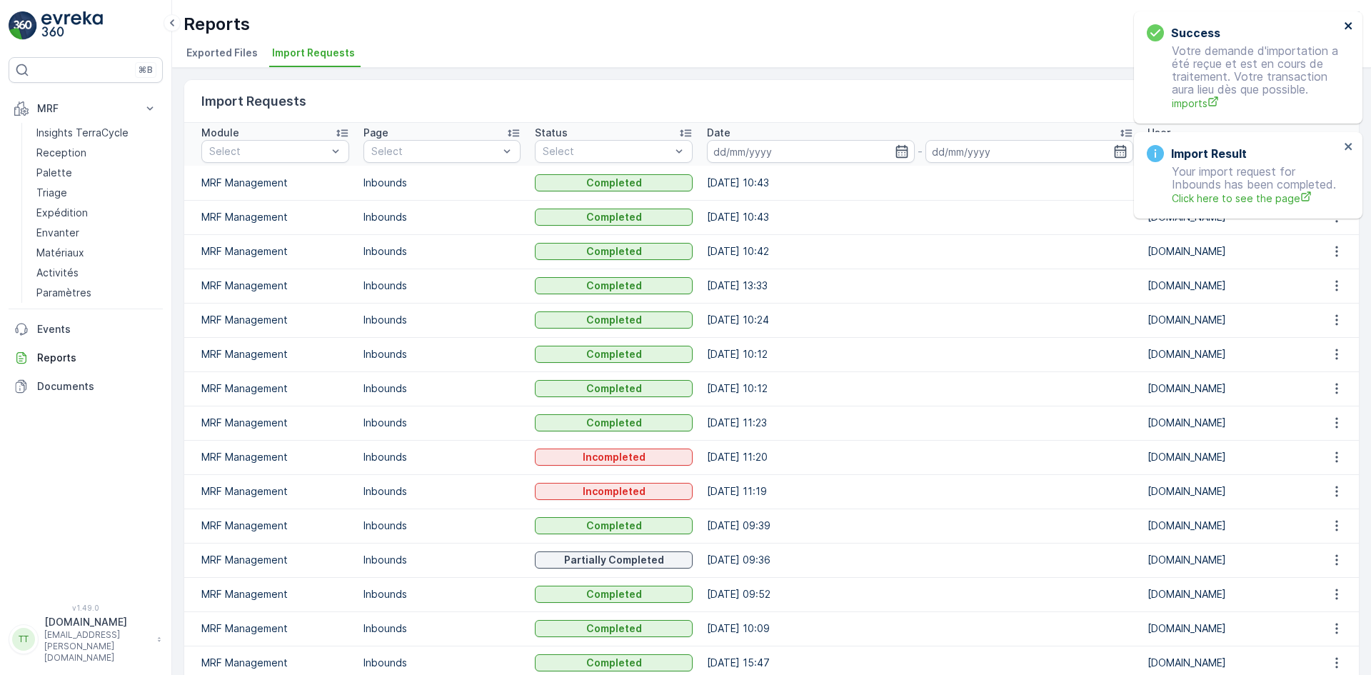
click at [1351, 21] on icon "close" at bounding box center [1348, 25] width 10 height 11
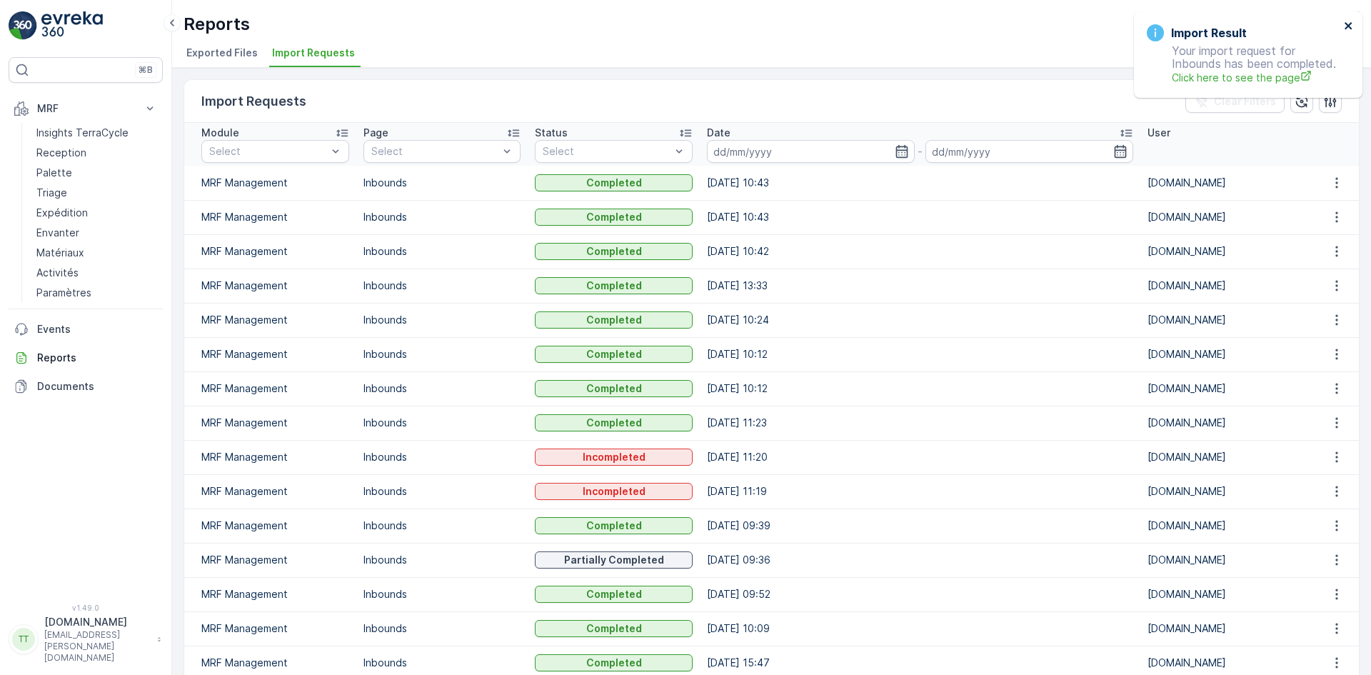
click at [1349, 21] on icon "close" at bounding box center [1348, 25] width 10 height 11
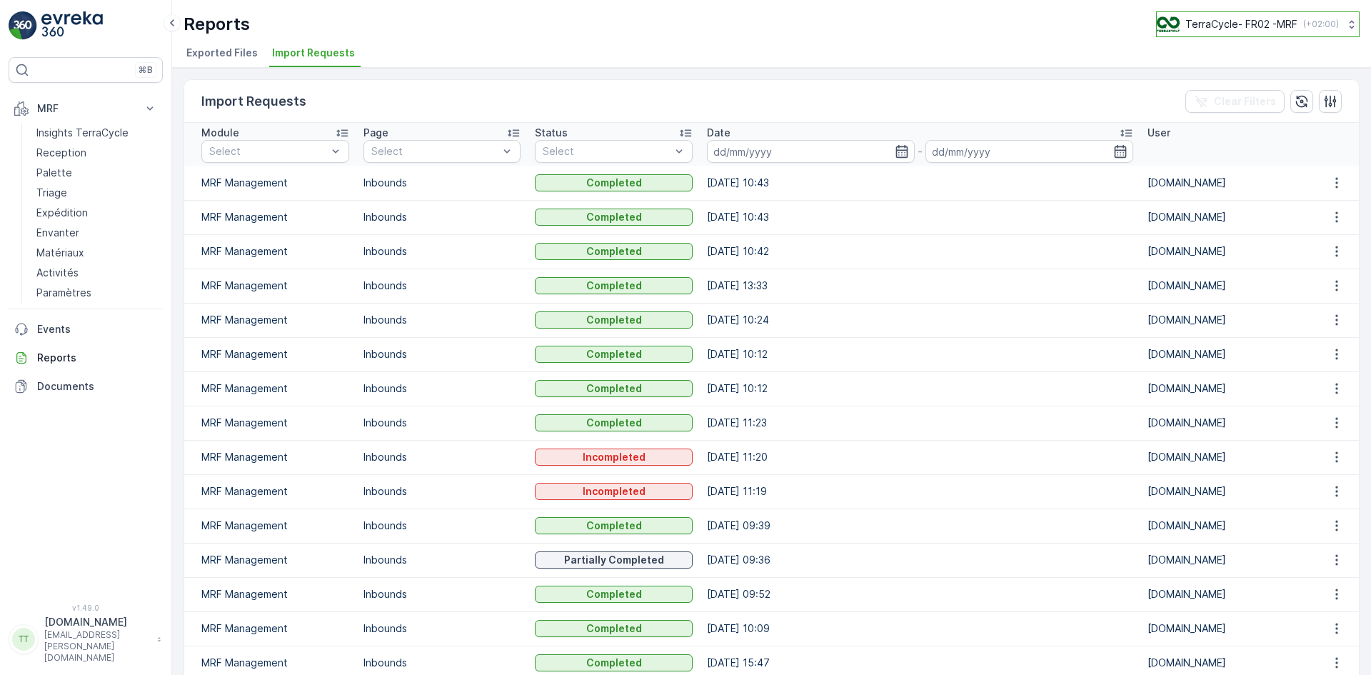
click at [1258, 21] on p "TerraCycle- FR02 -MRF" at bounding box center [1241, 24] width 112 height 14
type input "nl"
click at [1236, 91] on span "TerraCycle-NL-MRF" at bounding box center [1245, 88] width 159 height 14
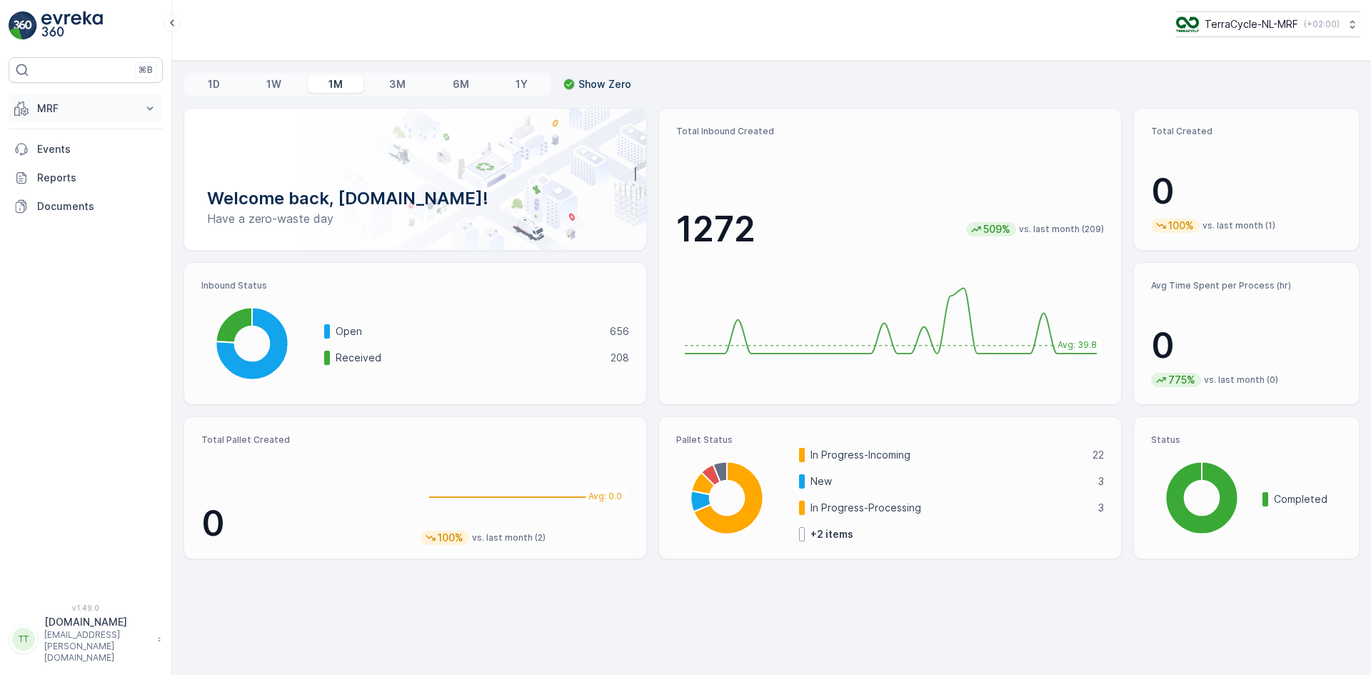
click at [83, 106] on p "MRF" at bounding box center [85, 108] width 97 height 14
click at [68, 149] on p "Inbound" at bounding box center [55, 153] width 39 height 14
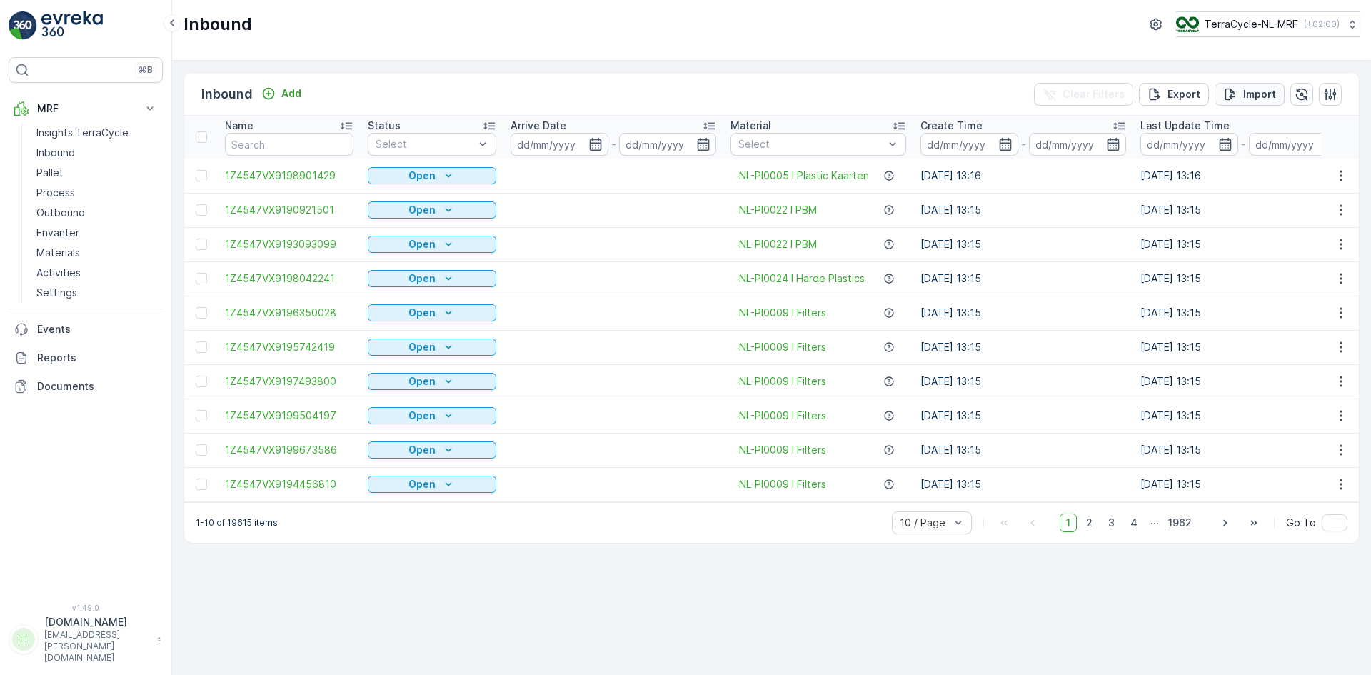
click at [1263, 96] on p "Import" at bounding box center [1259, 94] width 33 height 14
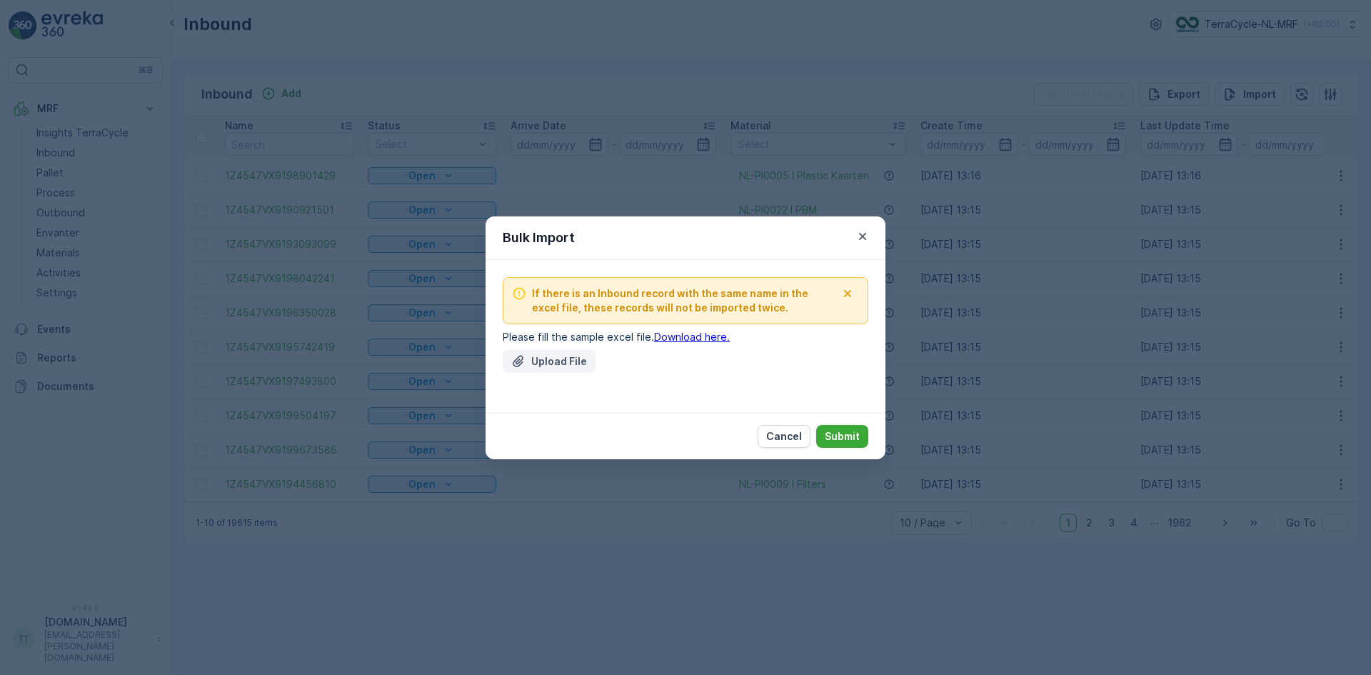
click at [559, 365] on p "Upload File" at bounding box center [559, 361] width 56 height 14
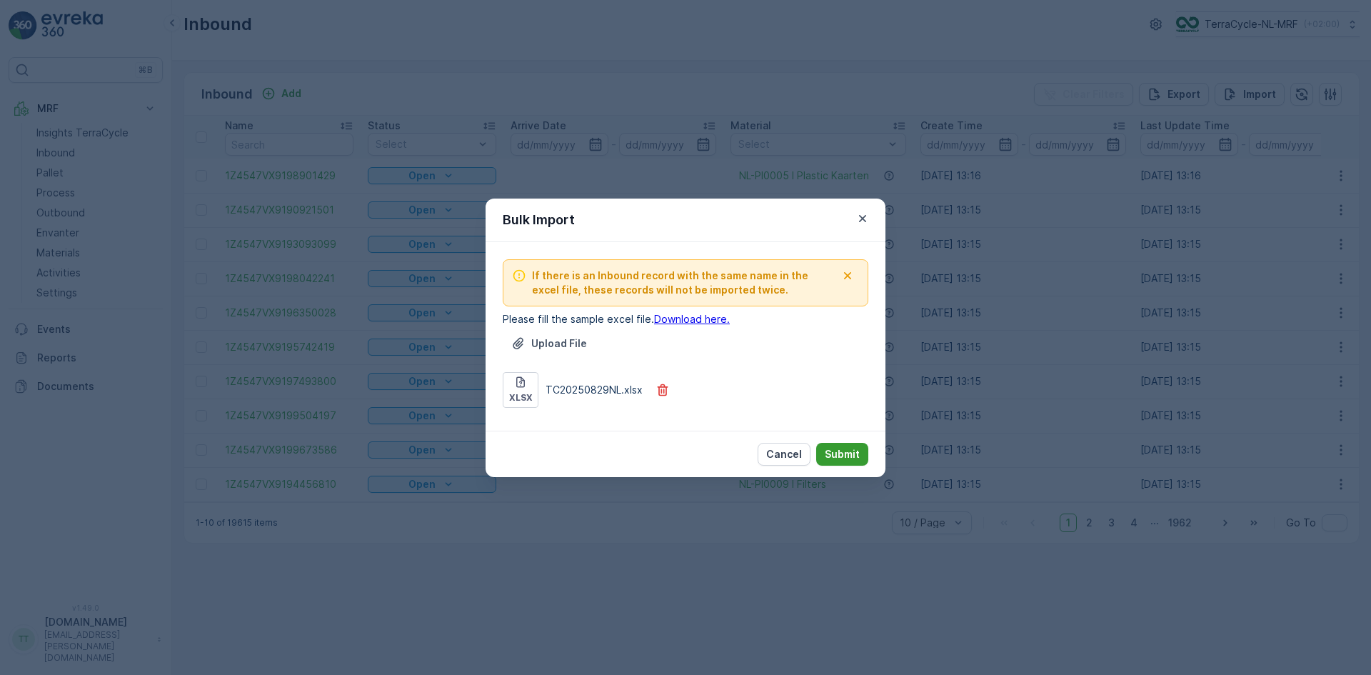
click at [838, 450] on p "Submit" at bounding box center [841, 454] width 35 height 14
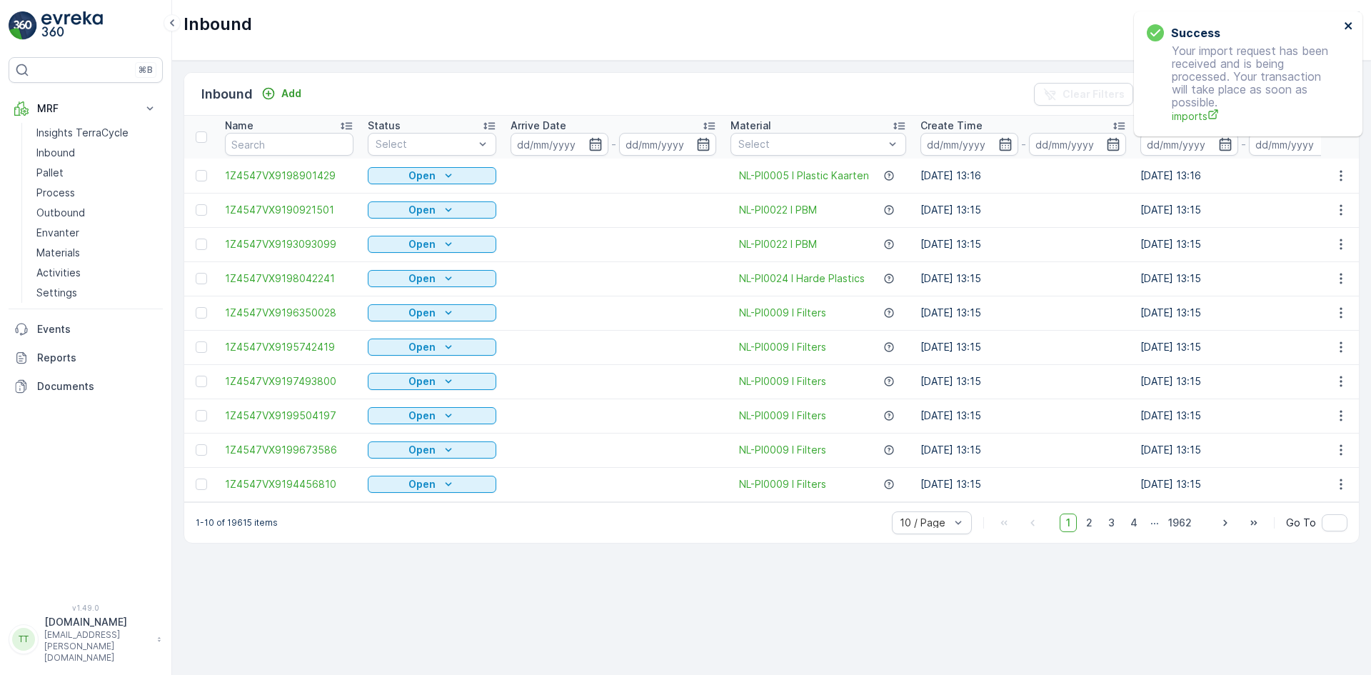
click at [1345, 21] on icon "close" at bounding box center [1348, 25] width 10 height 11
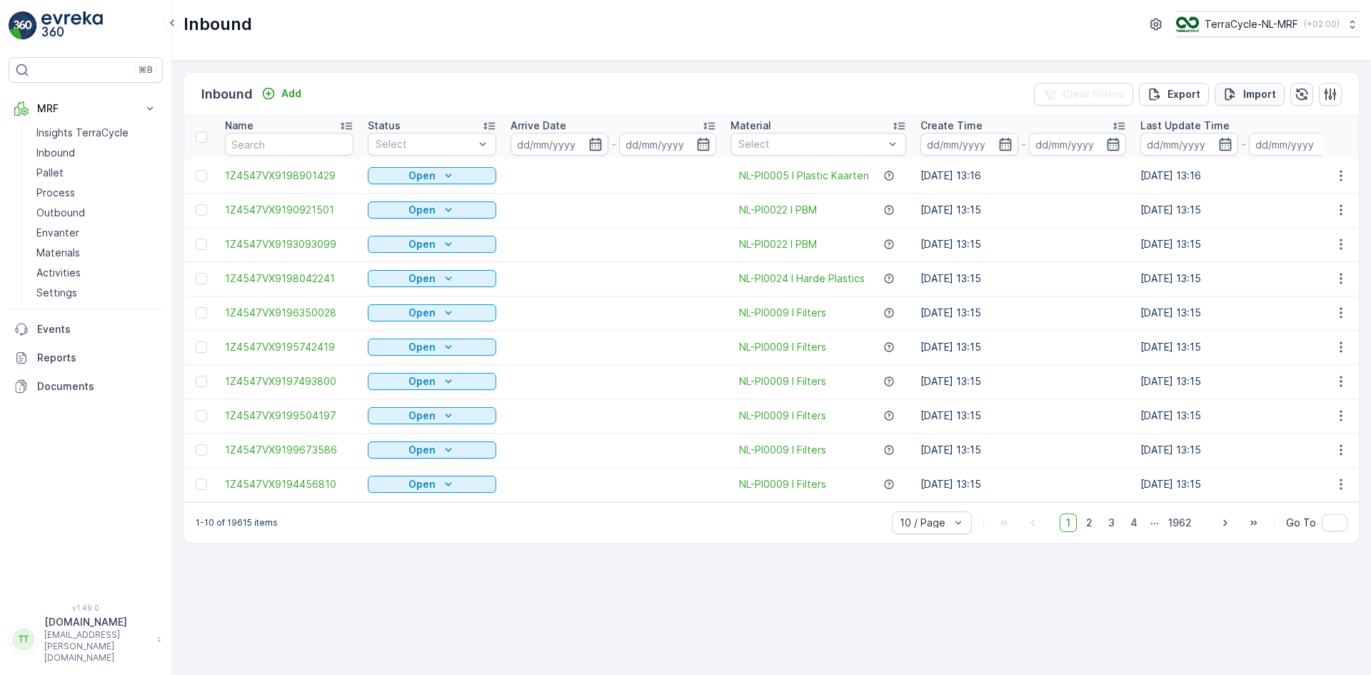
click at [1273, 93] on p "Import" at bounding box center [1259, 94] width 33 height 14
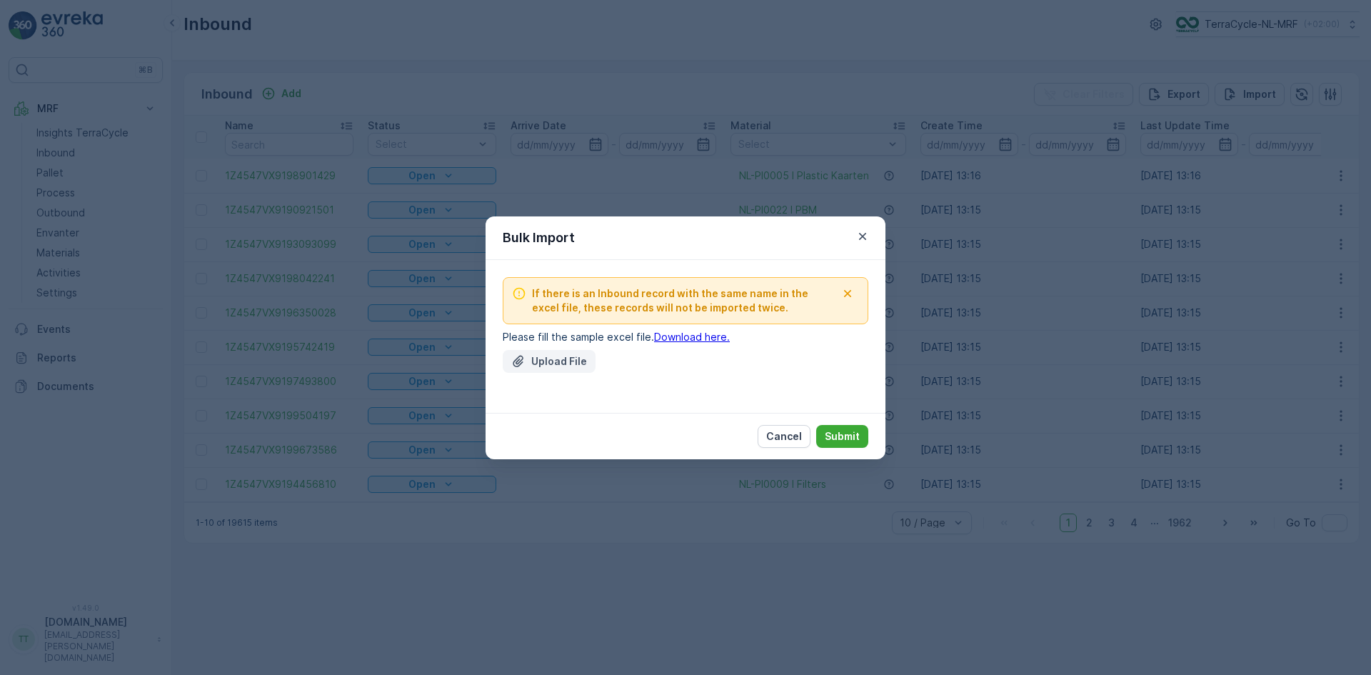
click at [529, 363] on div "Upload File" at bounding box center [549, 361] width 76 height 14
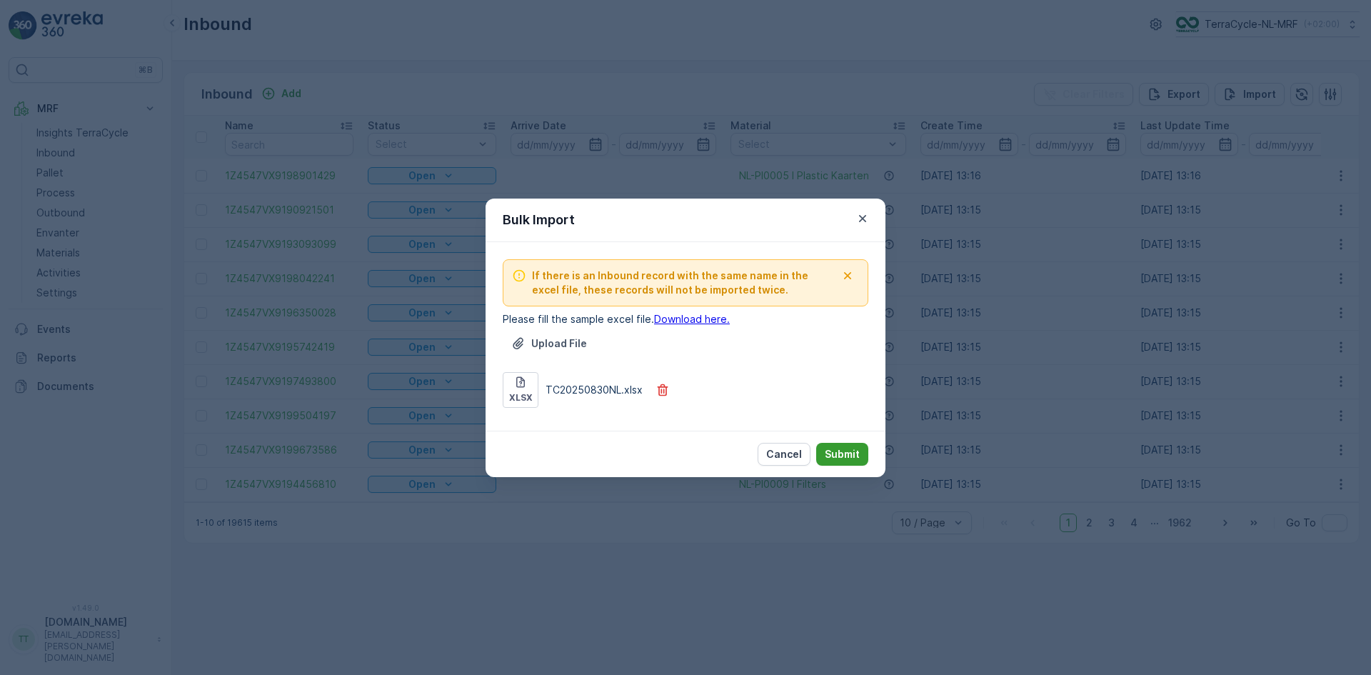
click at [845, 453] on p "Submit" at bounding box center [841, 454] width 35 height 14
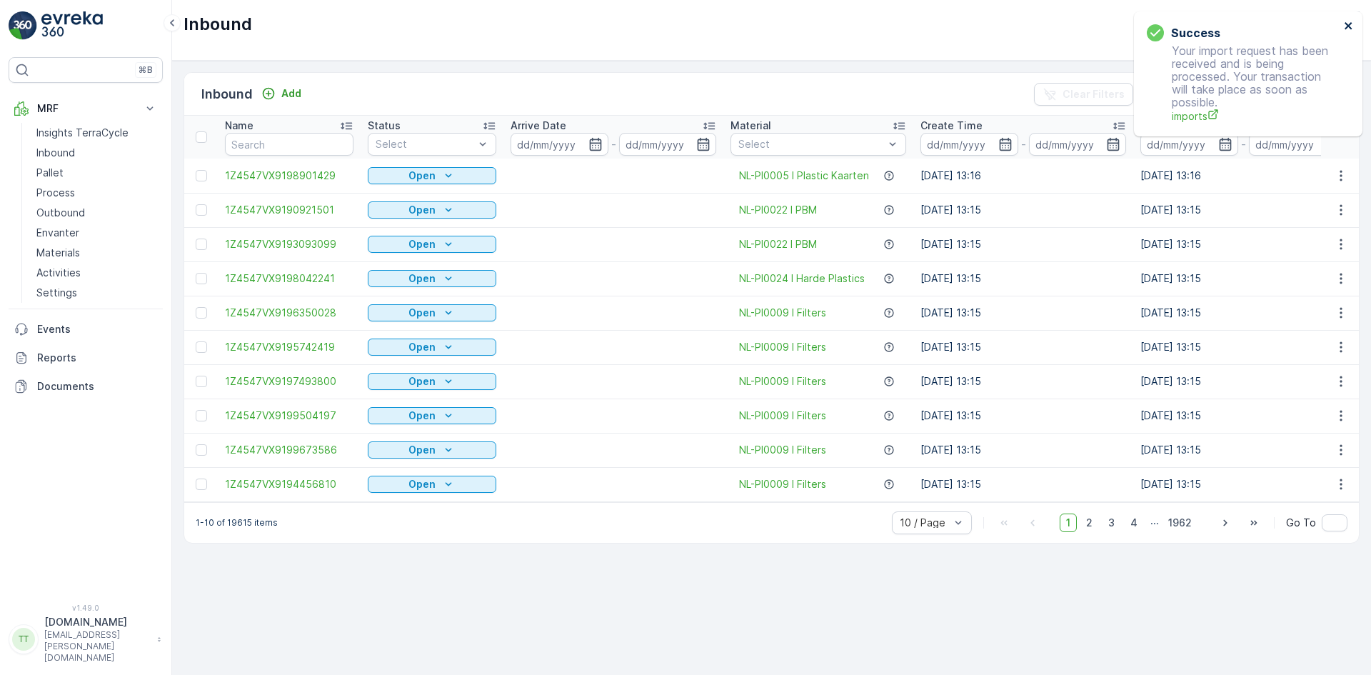
click at [1348, 24] on icon "close" at bounding box center [1348, 25] width 10 height 11
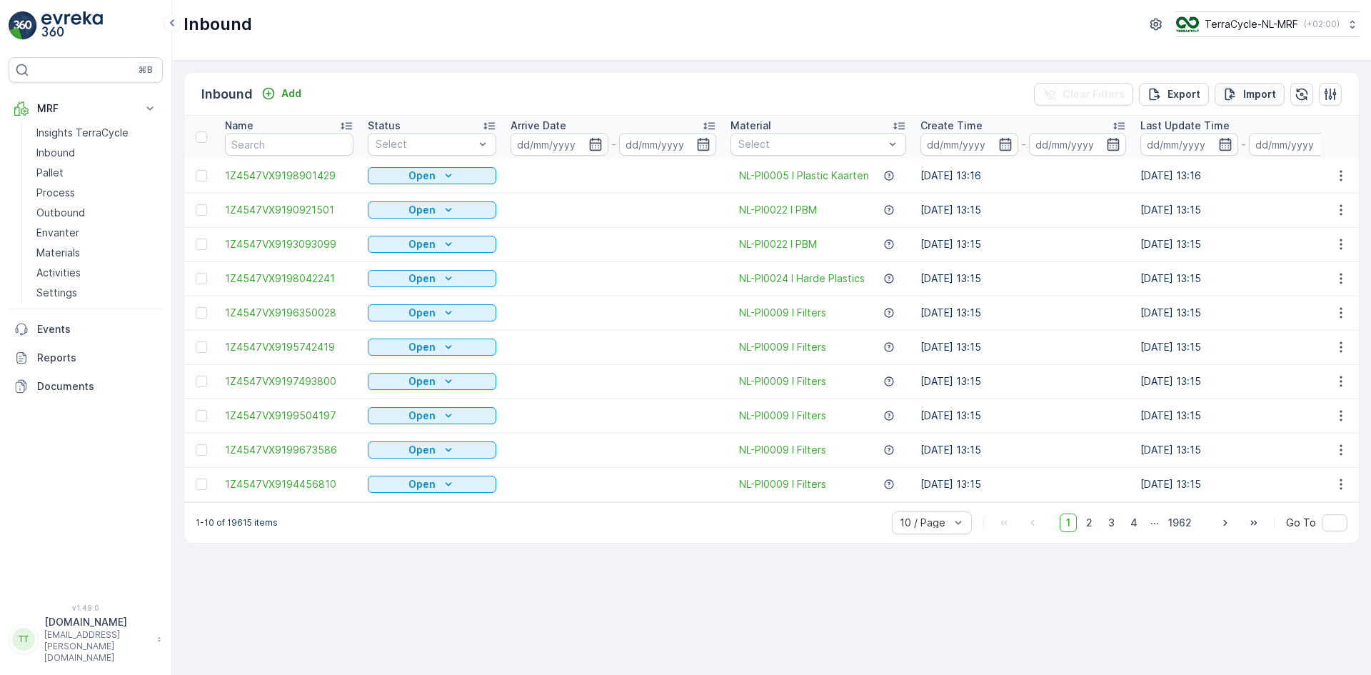
click at [1245, 95] on p "Import" at bounding box center [1259, 94] width 33 height 14
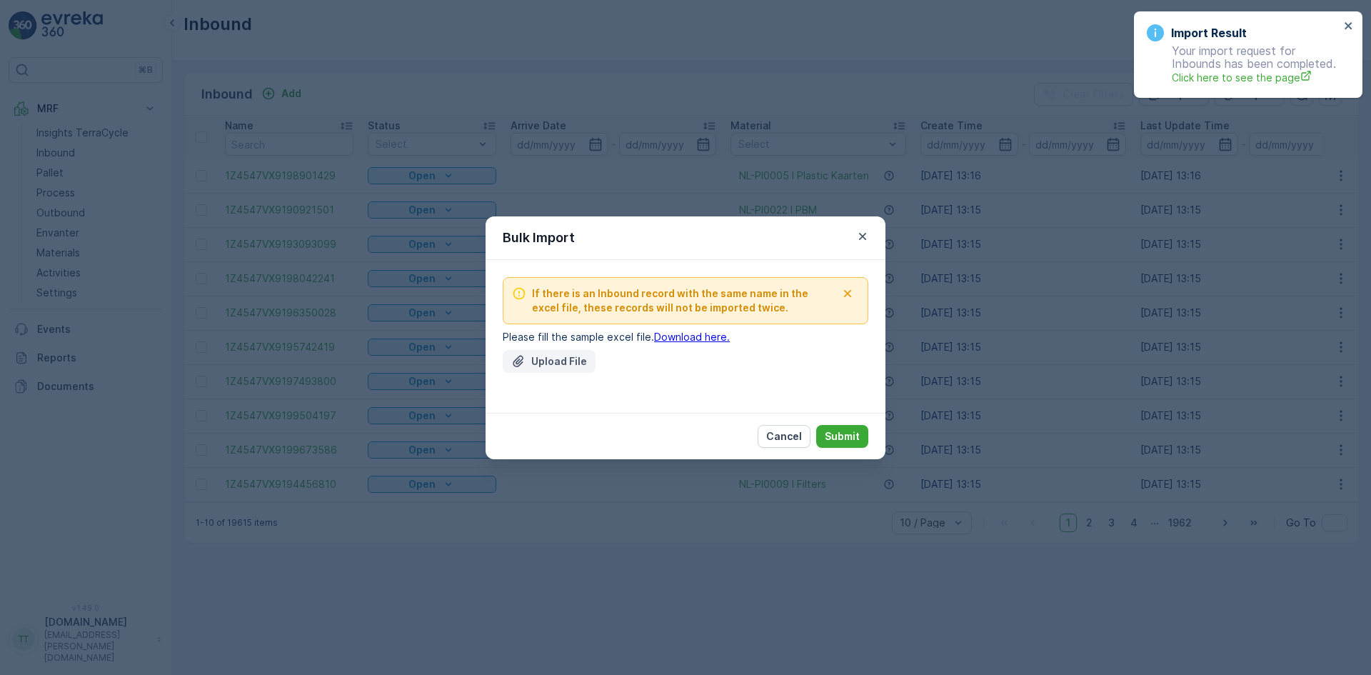
click at [566, 358] on p "Upload File" at bounding box center [559, 361] width 56 height 14
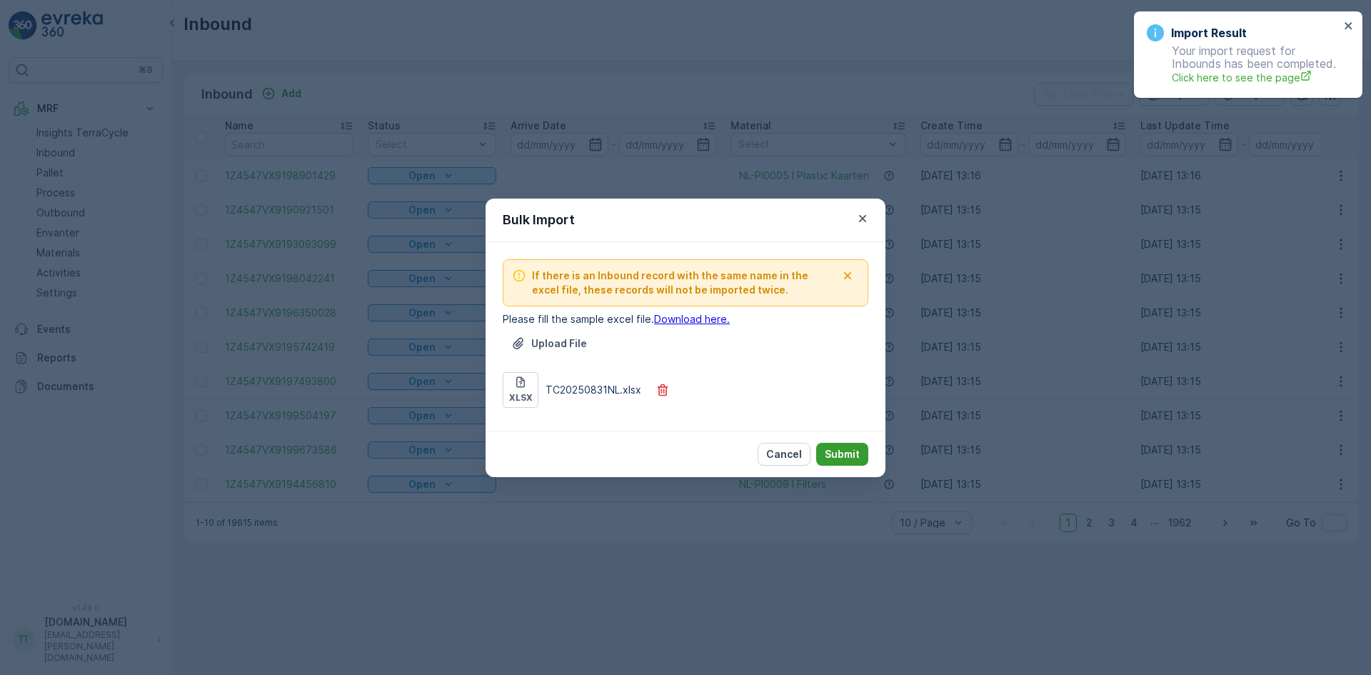
click at [849, 449] on p "Submit" at bounding box center [841, 454] width 35 height 14
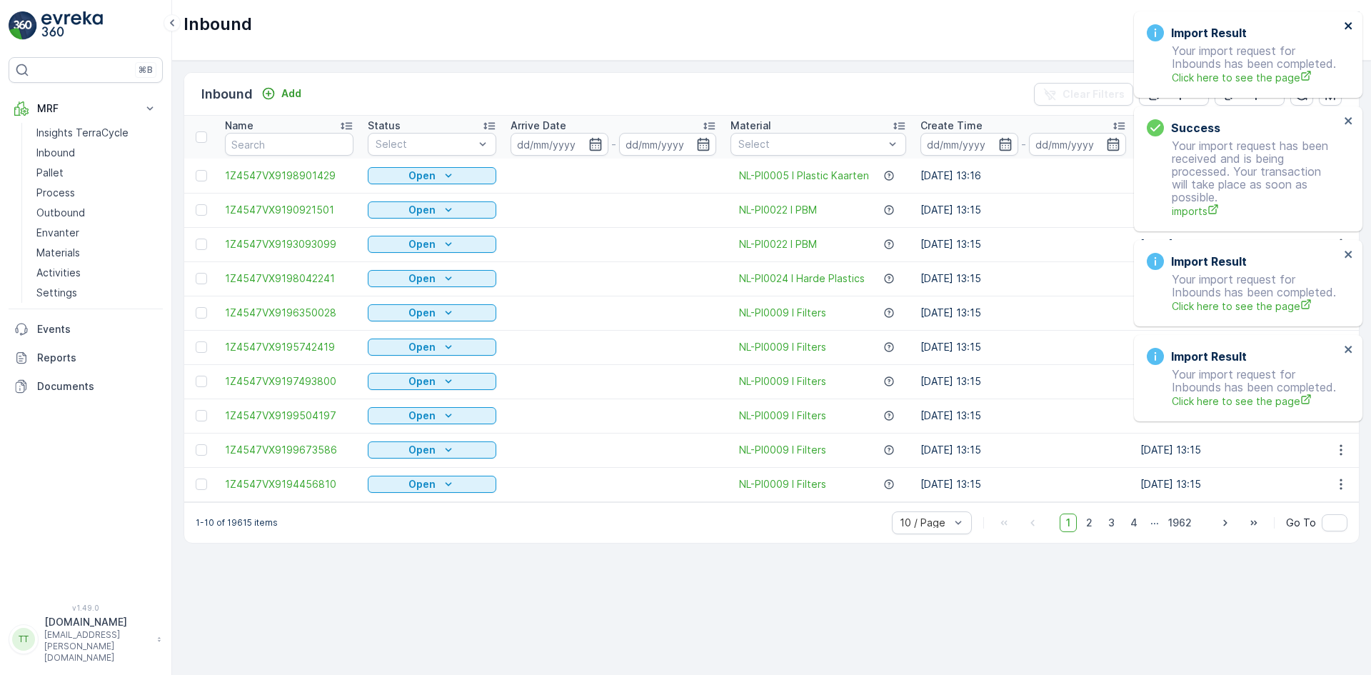
click at [1346, 25] on icon "close" at bounding box center [1348, 25] width 10 height 11
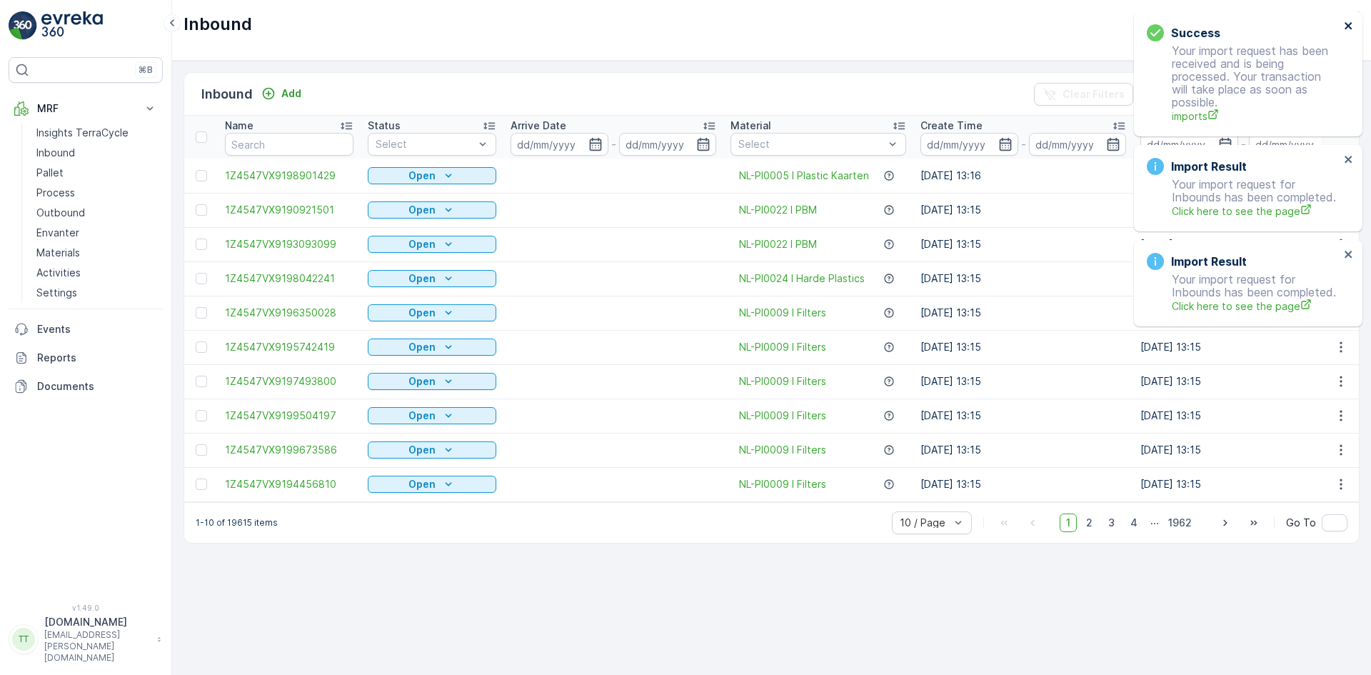
click at [1346, 25] on icon "close" at bounding box center [1348, 25] width 10 height 11
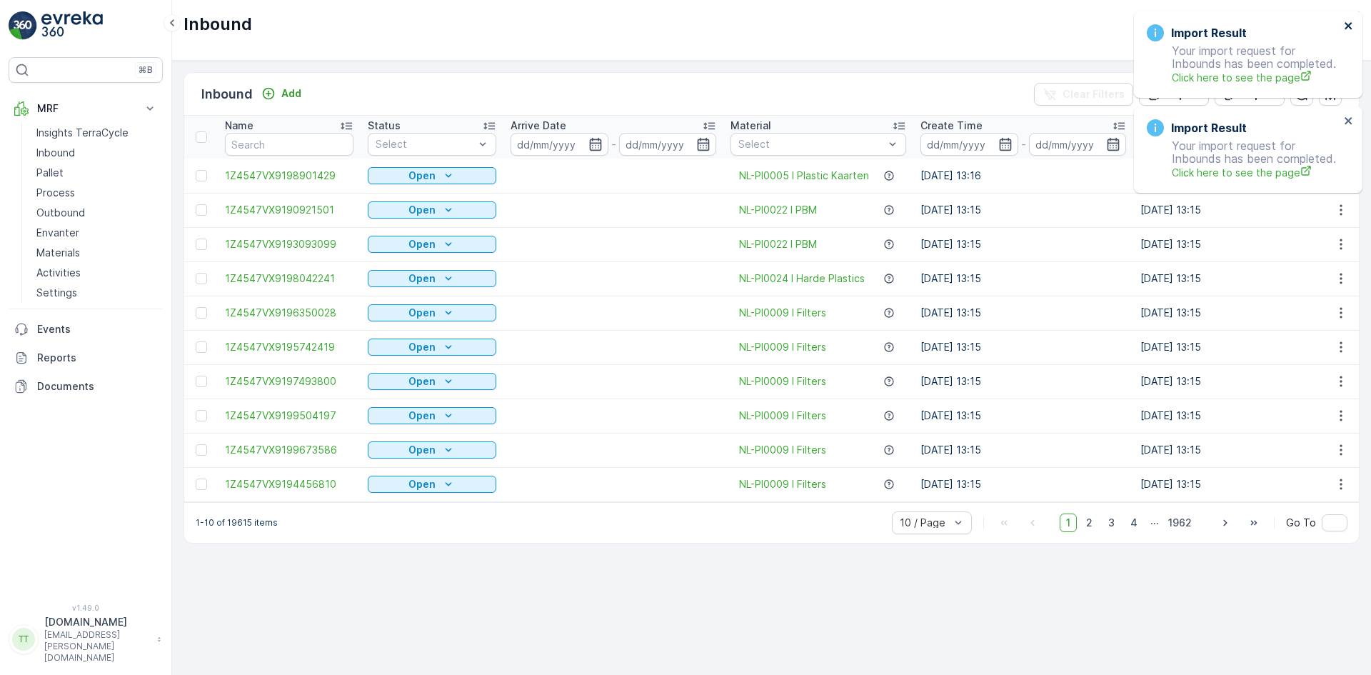
click at [1346, 25] on icon "close" at bounding box center [1348, 25] width 10 height 11
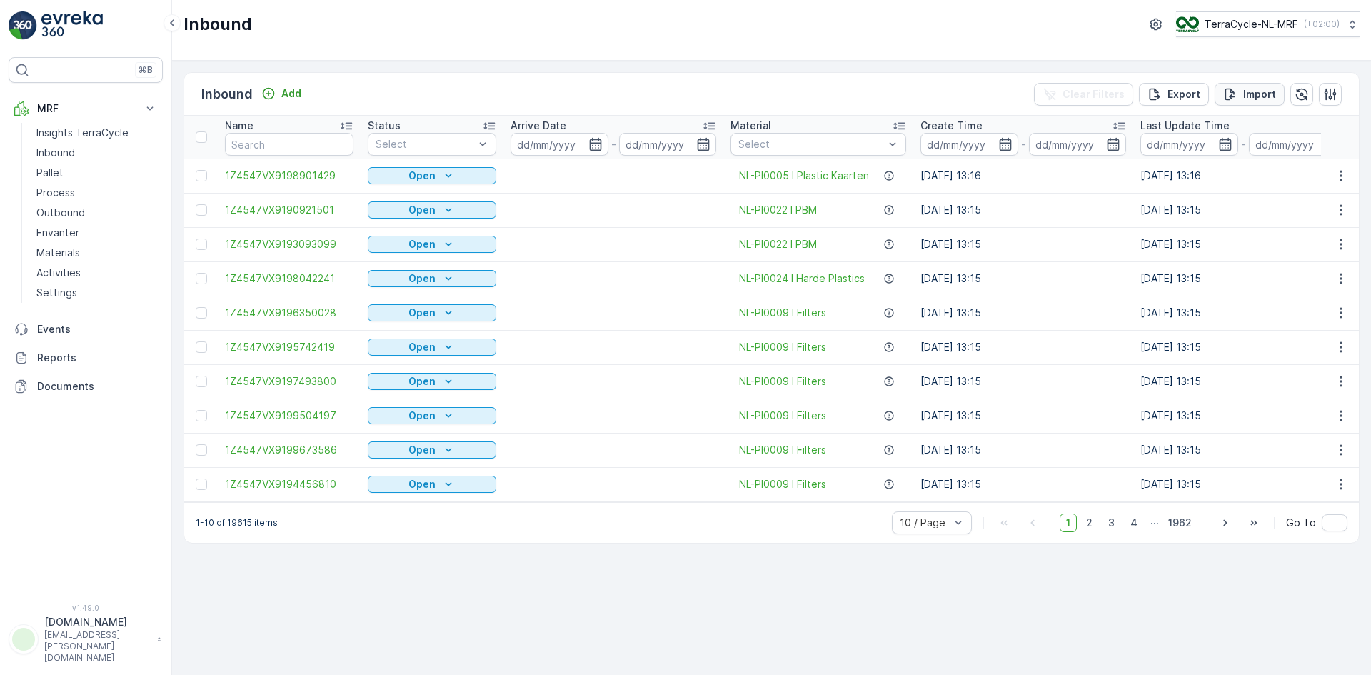
click at [1256, 96] on p "Import" at bounding box center [1259, 94] width 33 height 14
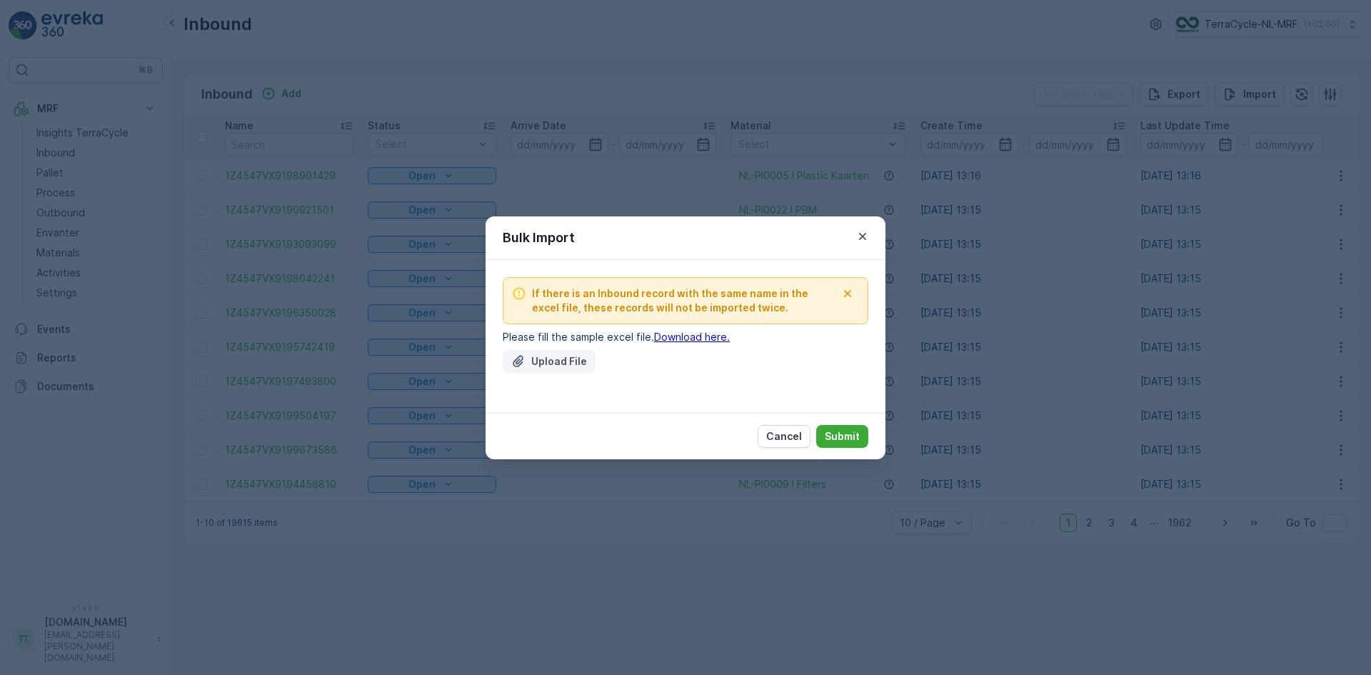
click at [563, 357] on p "Upload File" at bounding box center [559, 361] width 56 height 14
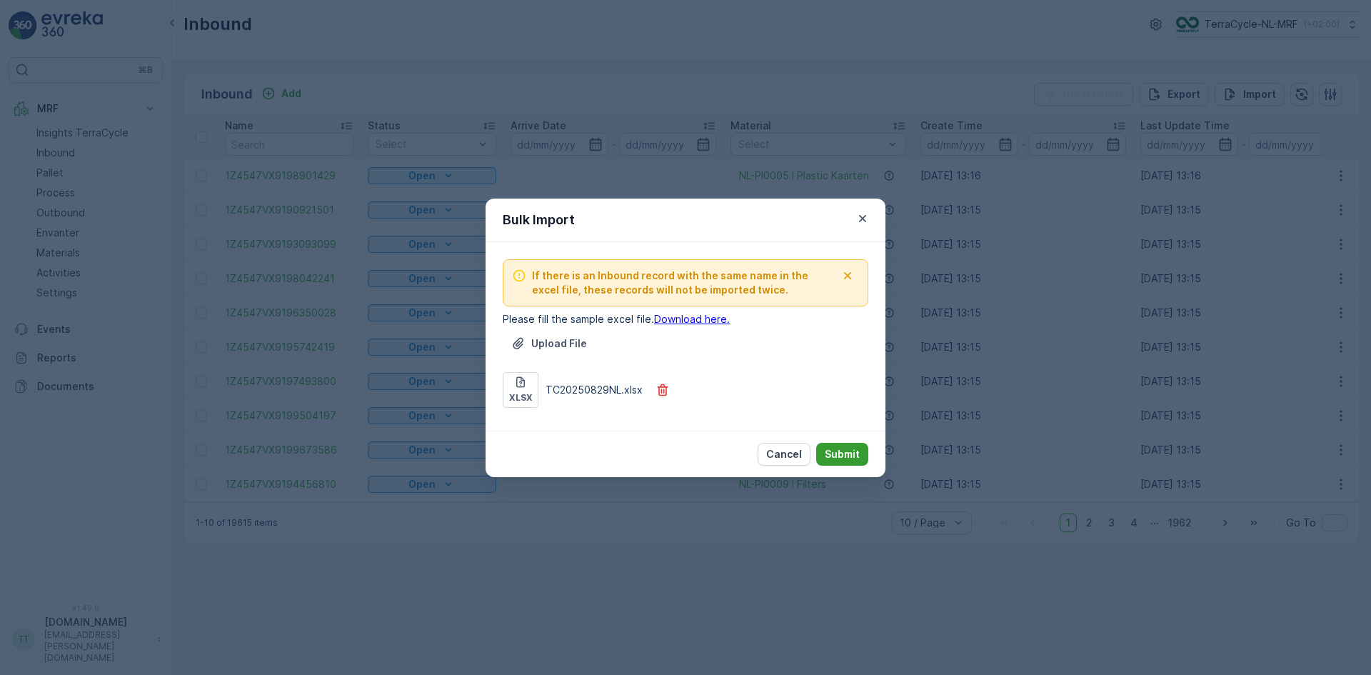
click at [847, 453] on p "Submit" at bounding box center [841, 454] width 35 height 14
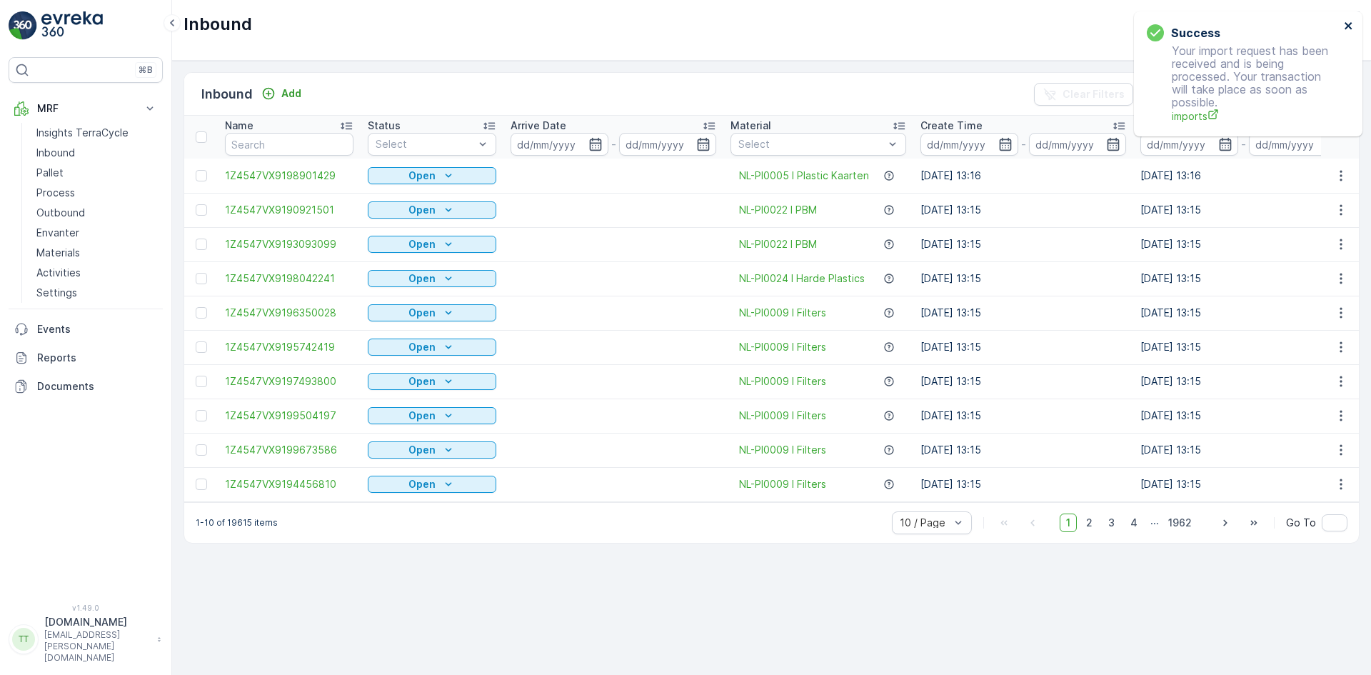
click at [1346, 24] on icon "close" at bounding box center [1347, 25] width 7 height 7
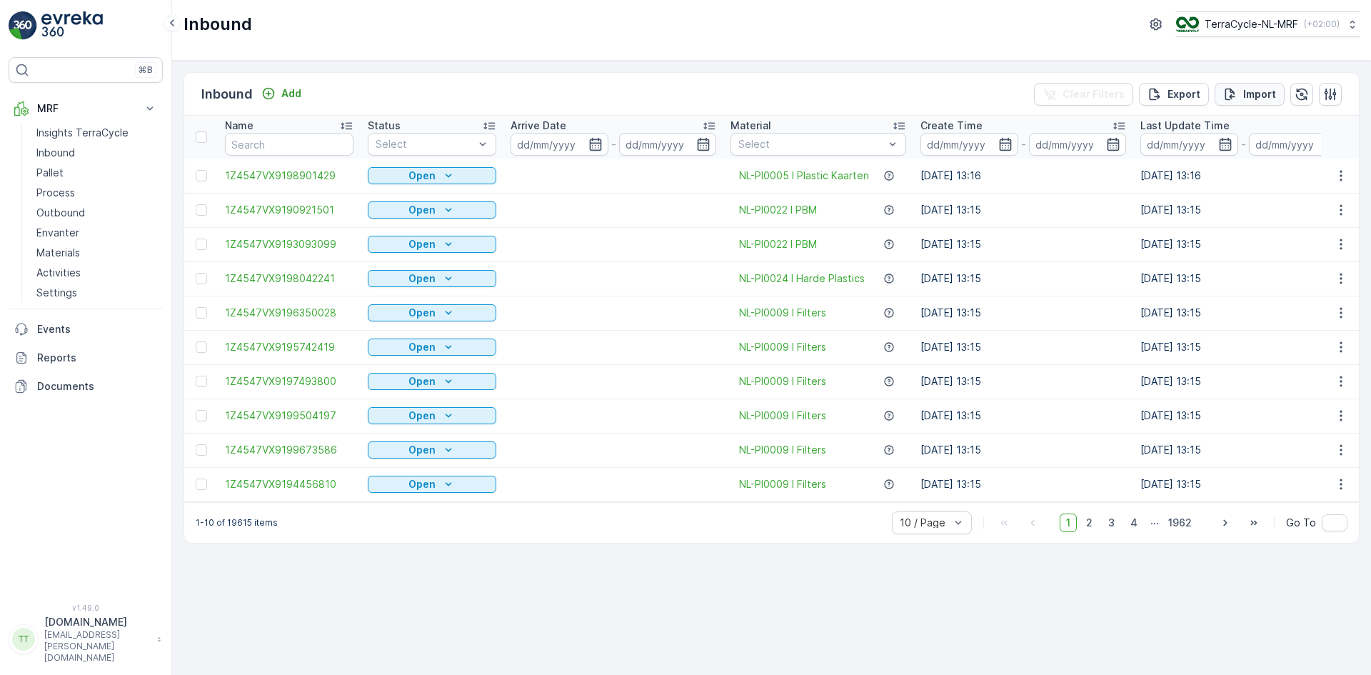
click at [1270, 94] on p "Import" at bounding box center [1259, 94] width 33 height 14
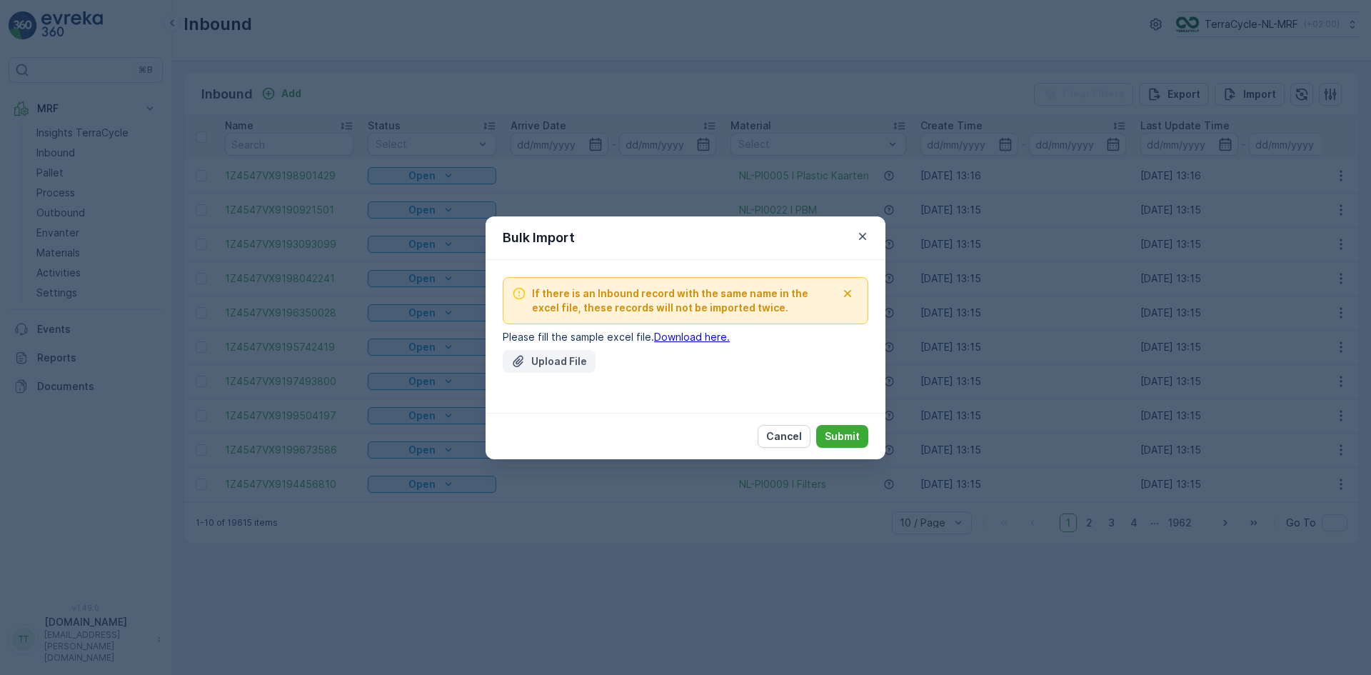
click at [537, 366] on p "Upload File" at bounding box center [559, 361] width 56 height 14
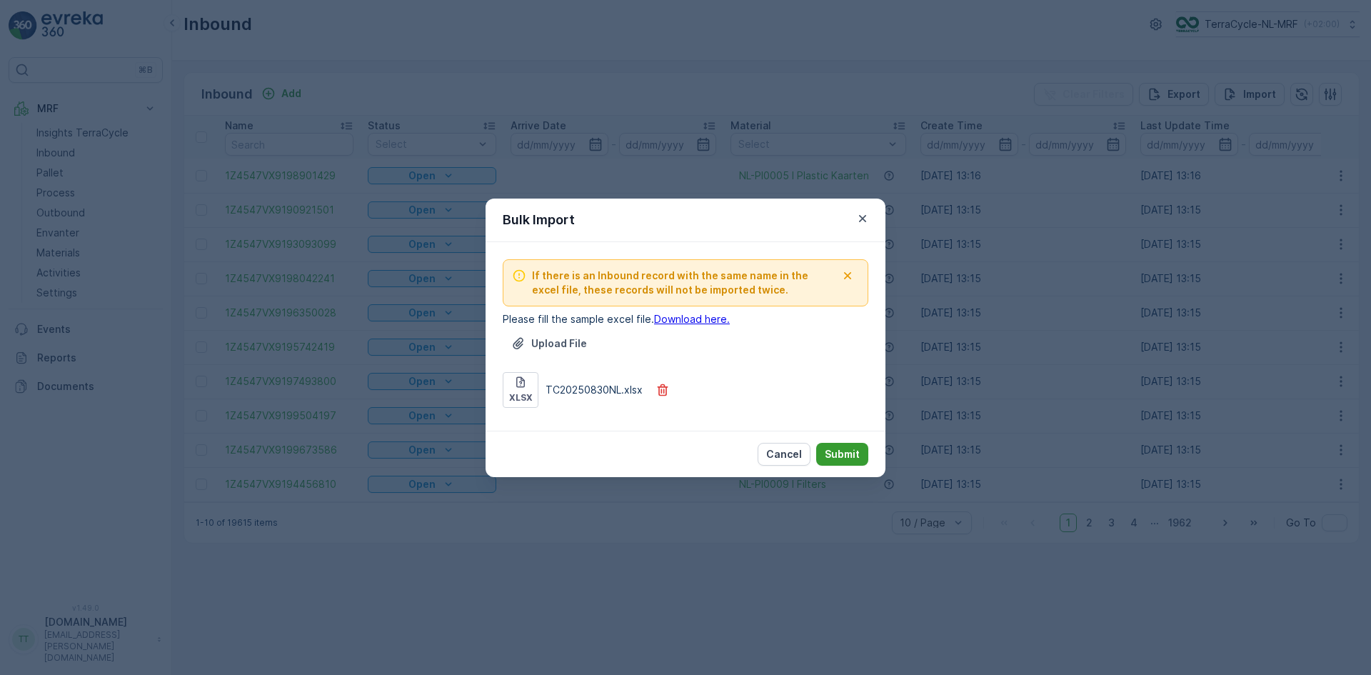
click at [840, 456] on p "Submit" at bounding box center [841, 454] width 35 height 14
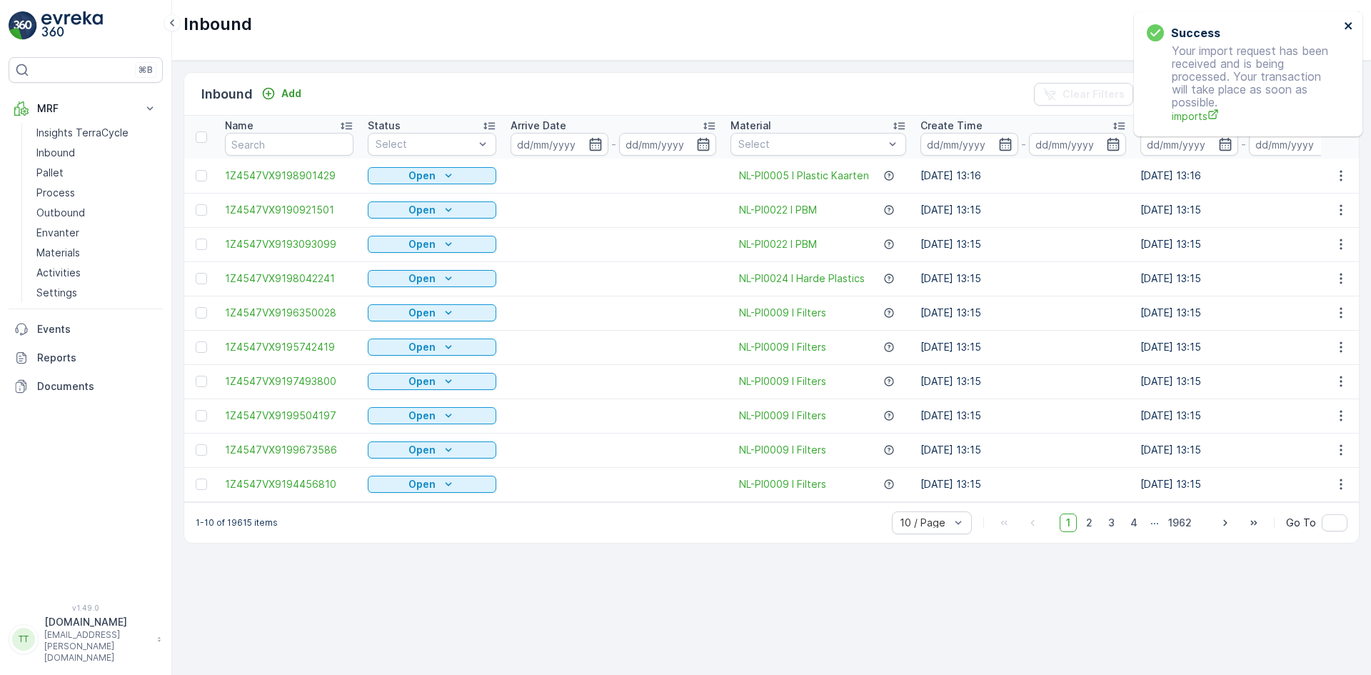
click at [1350, 26] on icon "close" at bounding box center [1348, 25] width 10 height 11
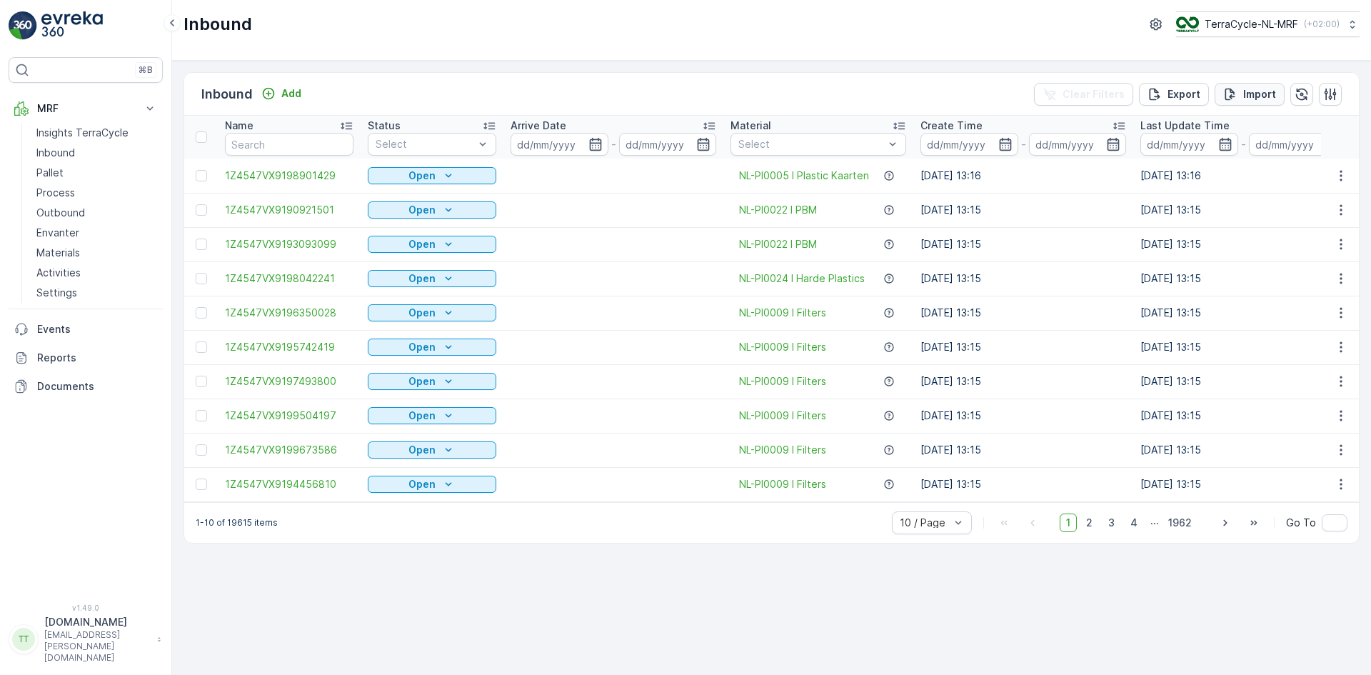
click at [1262, 99] on p "Import" at bounding box center [1259, 94] width 33 height 14
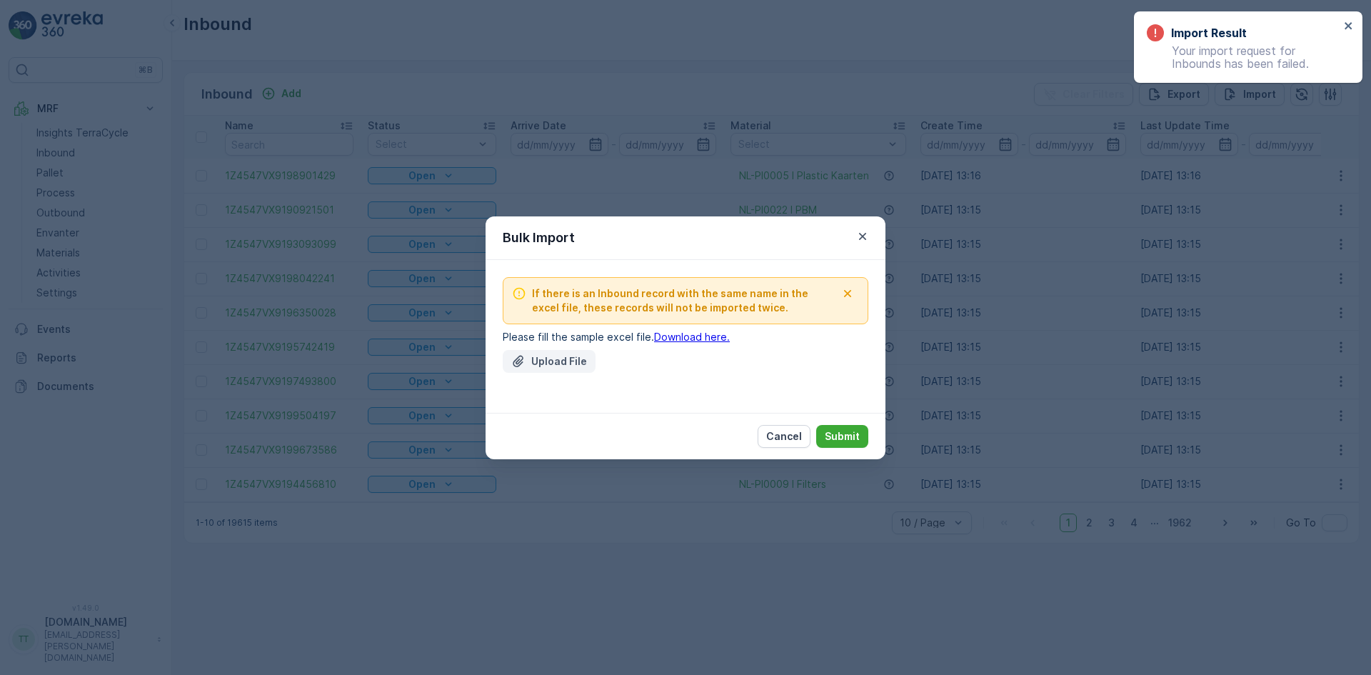
click at [534, 354] on p "Upload File" at bounding box center [559, 361] width 56 height 14
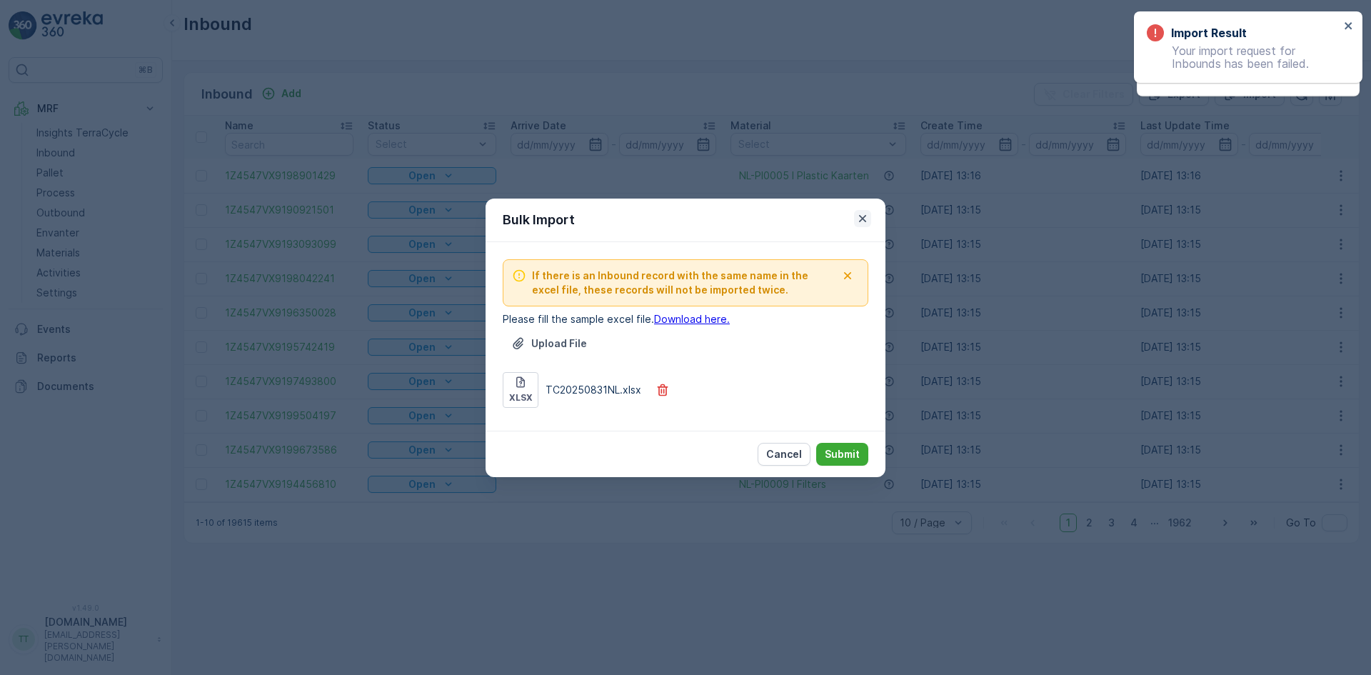
click at [862, 219] on icon "button" at bounding box center [862, 218] width 14 height 14
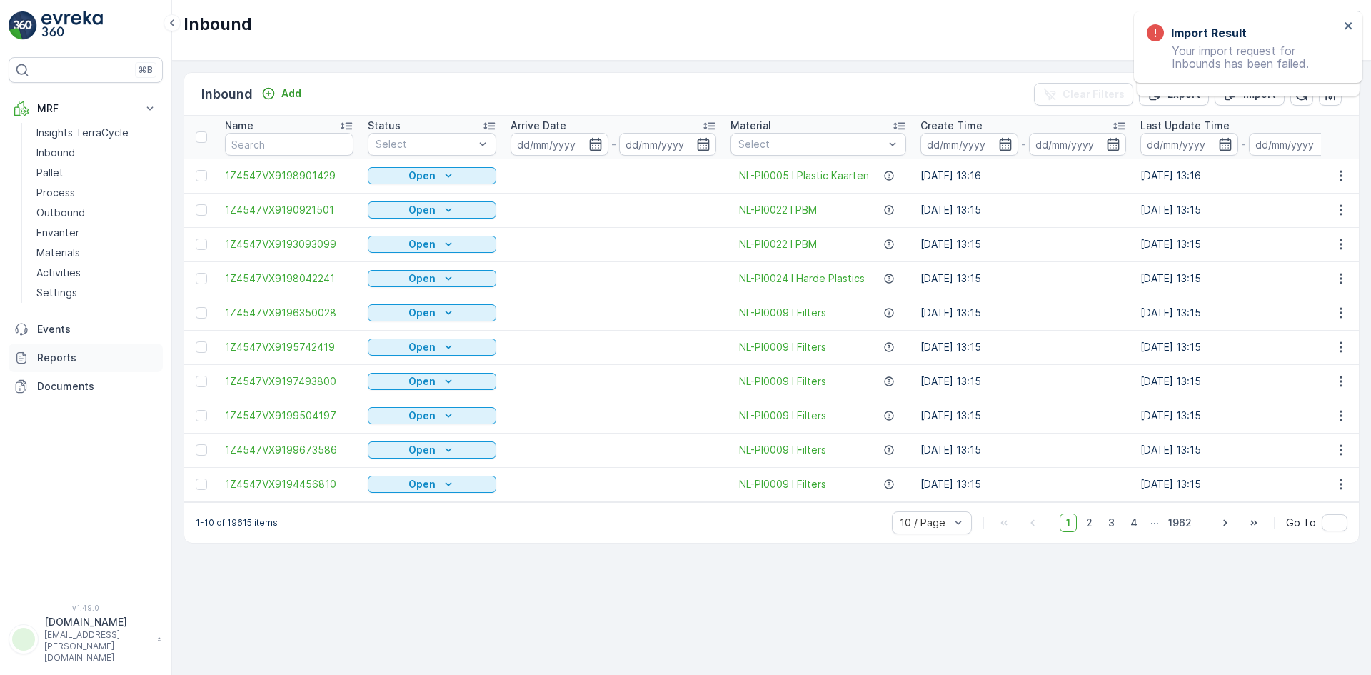
click at [68, 360] on p "Reports" at bounding box center [97, 357] width 120 height 14
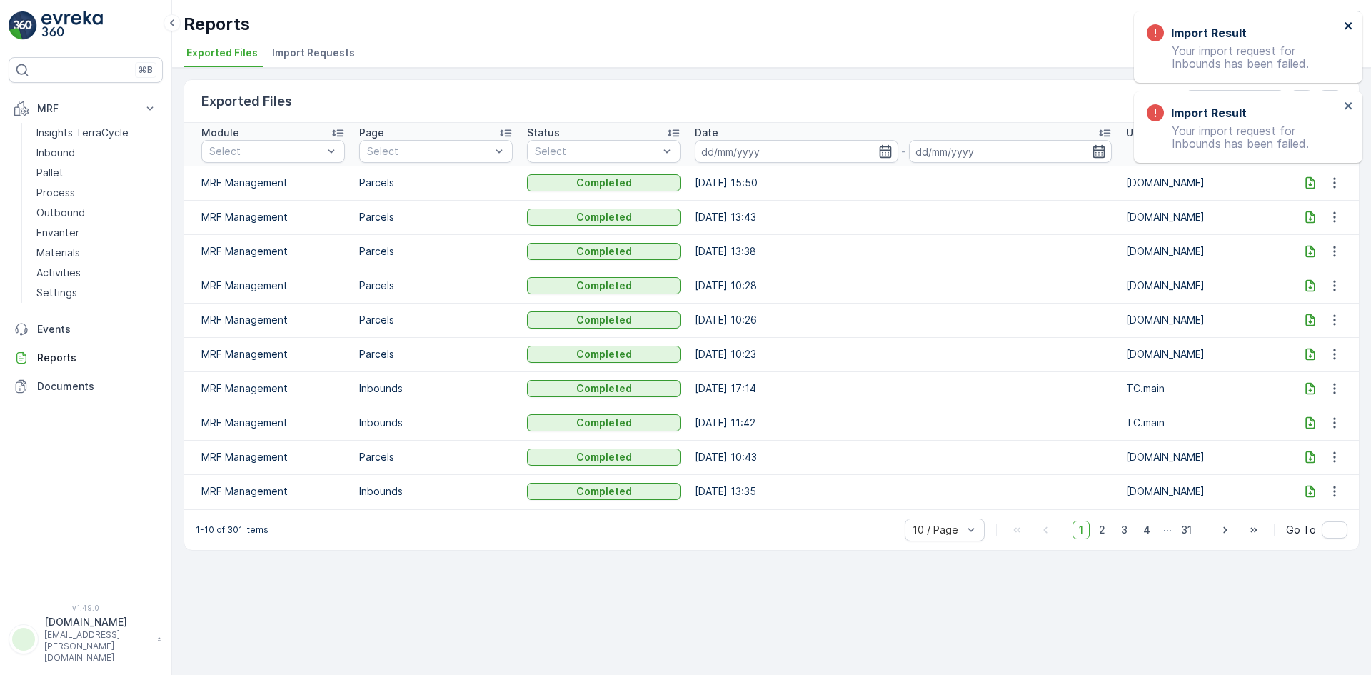
click at [1344, 26] on icon "close" at bounding box center [1348, 25] width 10 height 11
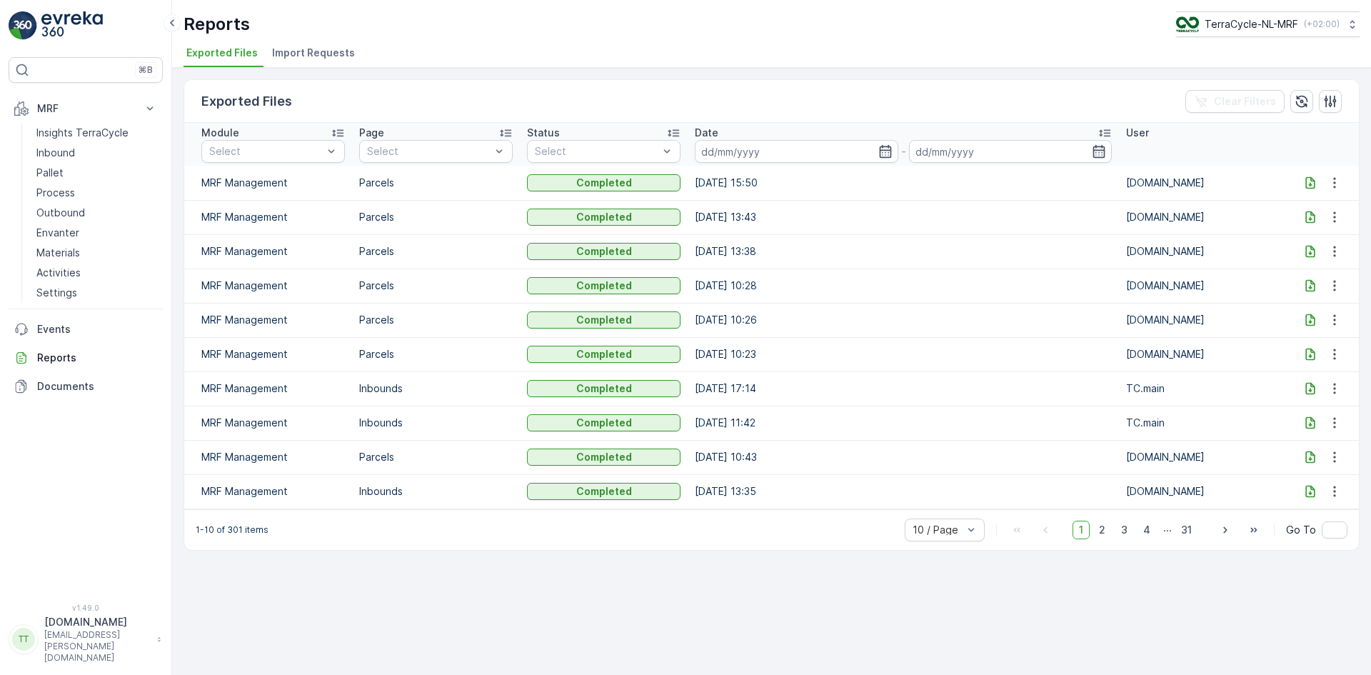
click at [334, 49] on span "Import Requests" at bounding box center [313, 53] width 83 height 14
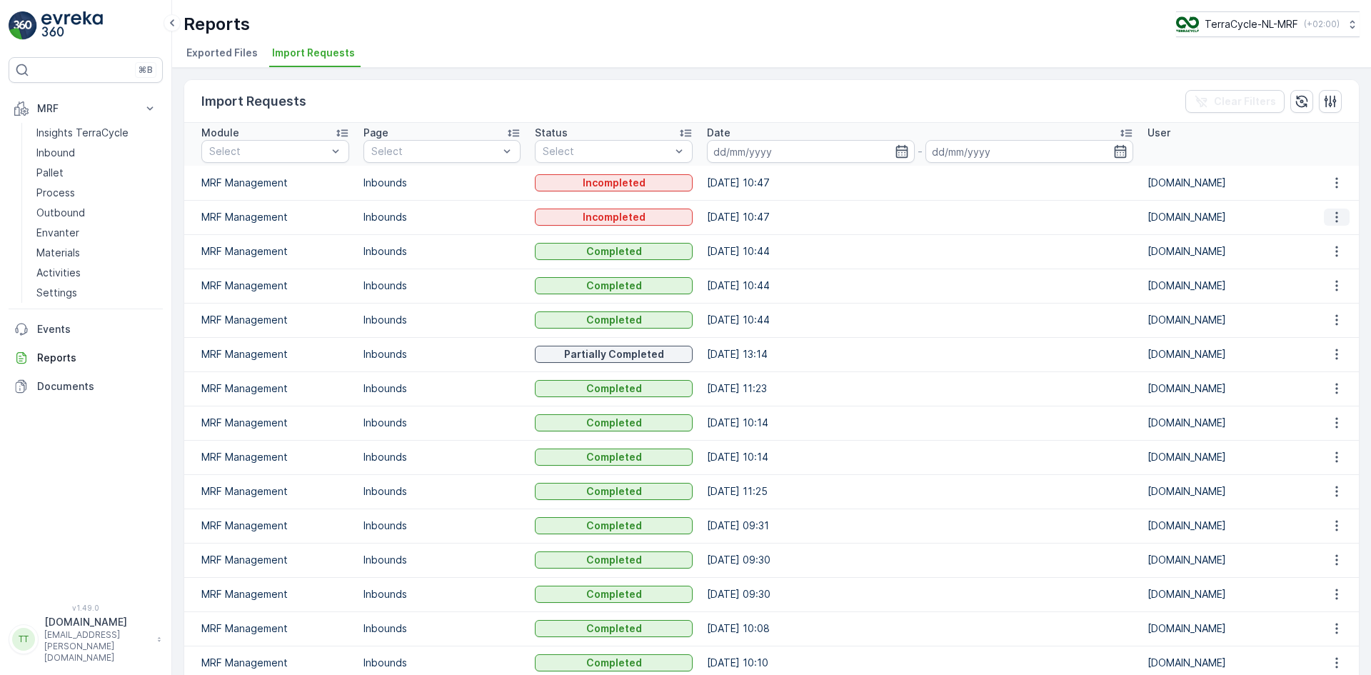
click at [1332, 214] on icon "button" at bounding box center [1336, 217] width 14 height 14
click at [1317, 238] on span "See More Details" at bounding box center [1323, 238] width 83 height 14
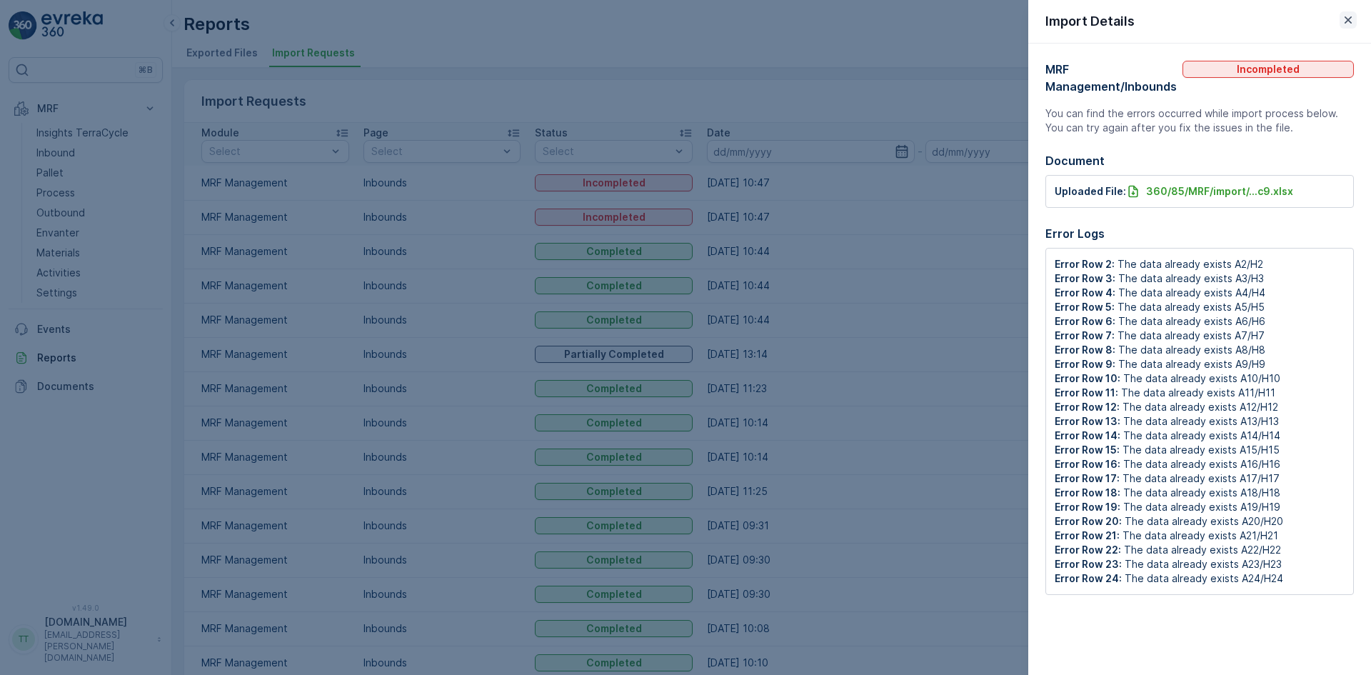
click at [1345, 19] on icon "button" at bounding box center [1348, 20] width 14 height 14
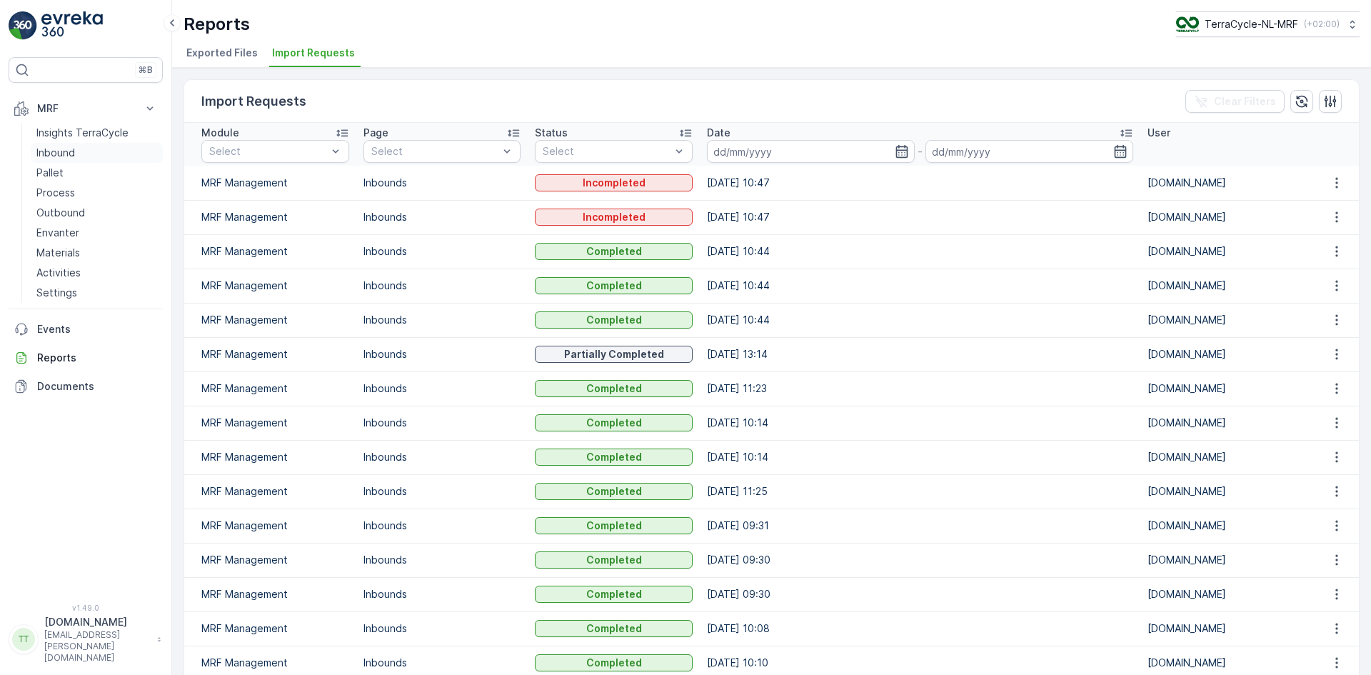
click at [41, 157] on p "Inbound" at bounding box center [55, 153] width 39 height 14
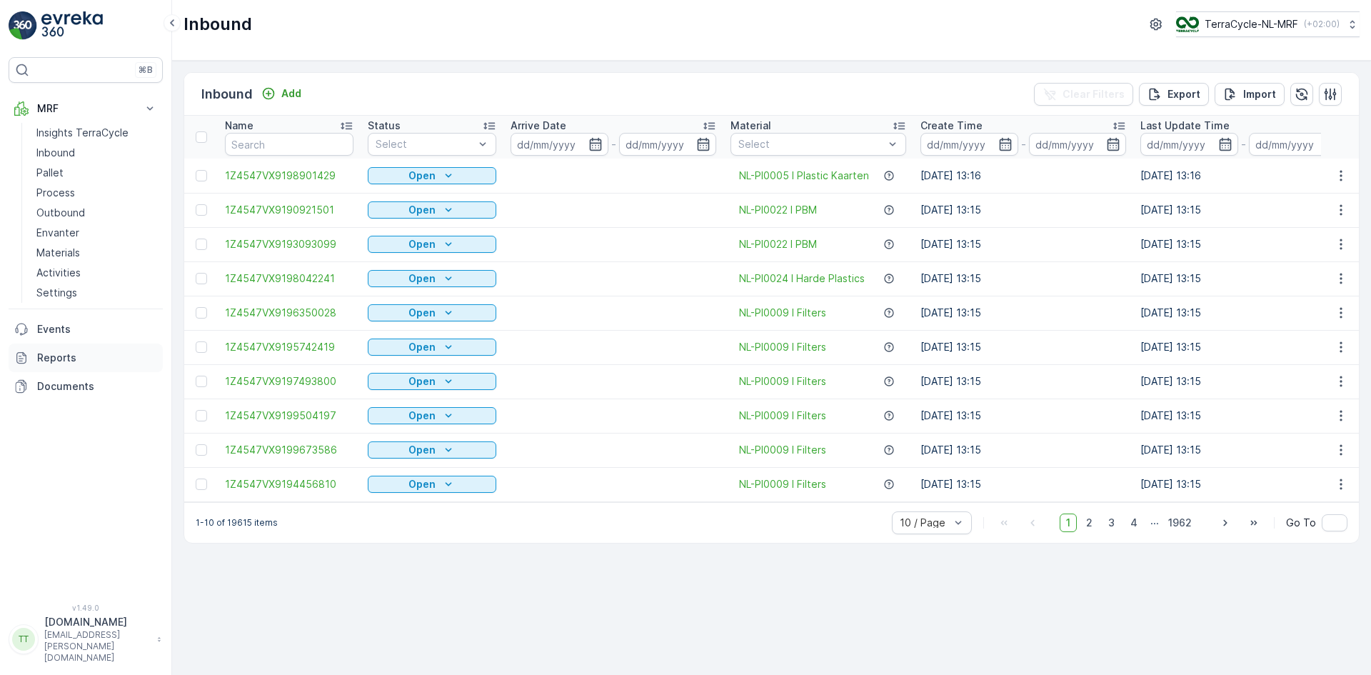
click at [64, 363] on p "Reports" at bounding box center [97, 357] width 120 height 14
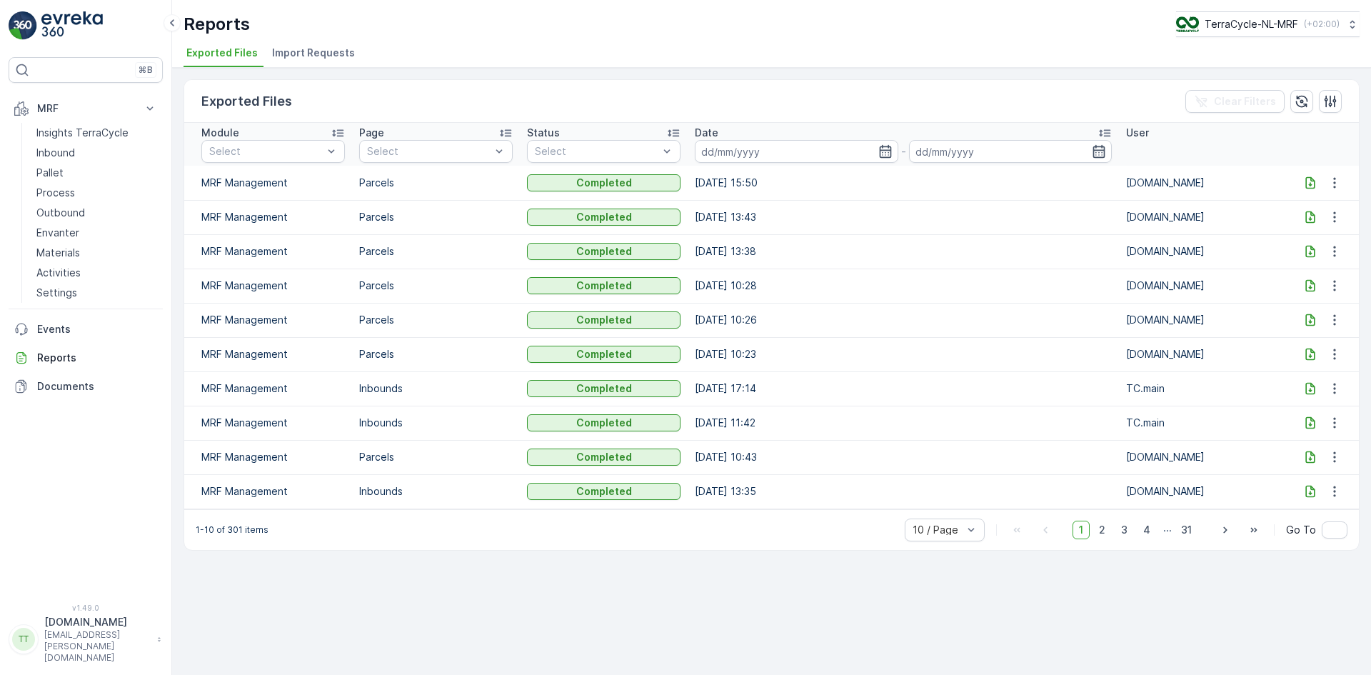
click at [334, 53] on span "Import Requests" at bounding box center [313, 53] width 83 height 14
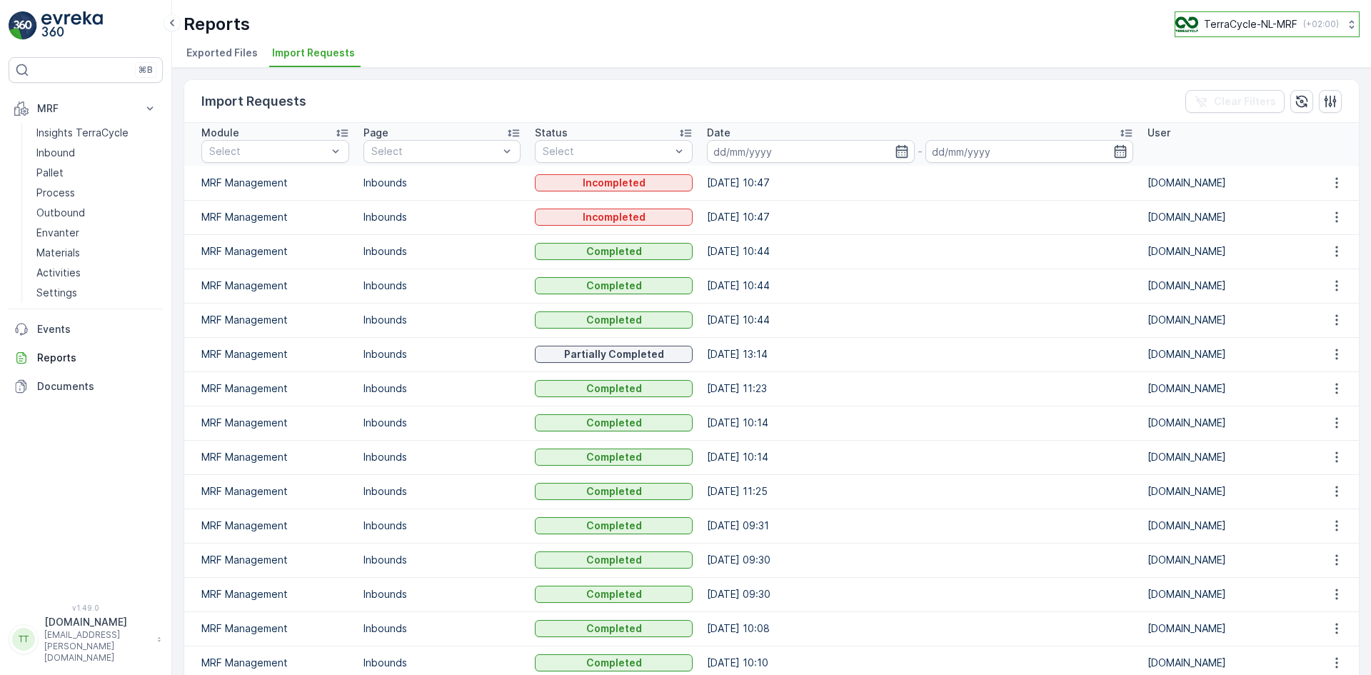
click at [1266, 25] on p "TerraCycle-NL-MRF" at bounding box center [1251, 24] width 94 height 14
type input "nz"
click at [1269, 87] on span "TerraCycle-NZ01-TripleP" at bounding box center [1243, 88] width 119 height 14
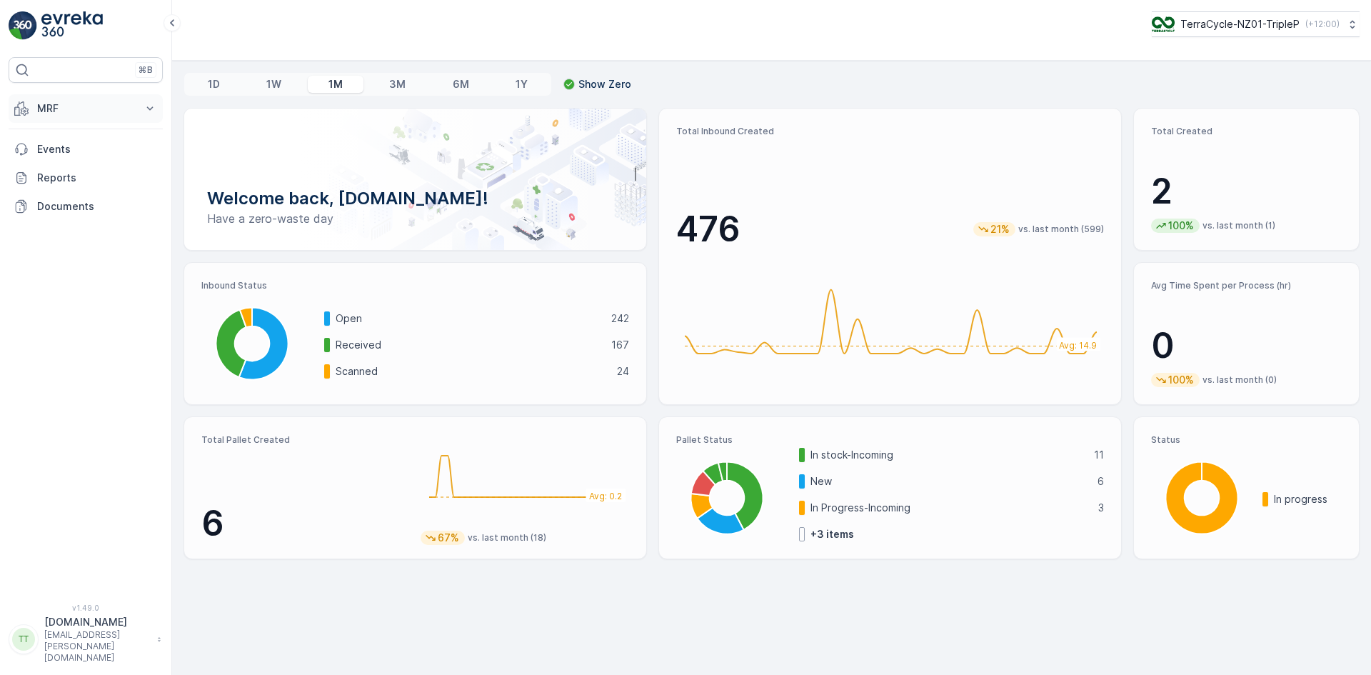
click at [55, 104] on p "MRF" at bounding box center [85, 108] width 97 height 14
click at [70, 150] on p "Inbound" at bounding box center [55, 153] width 39 height 14
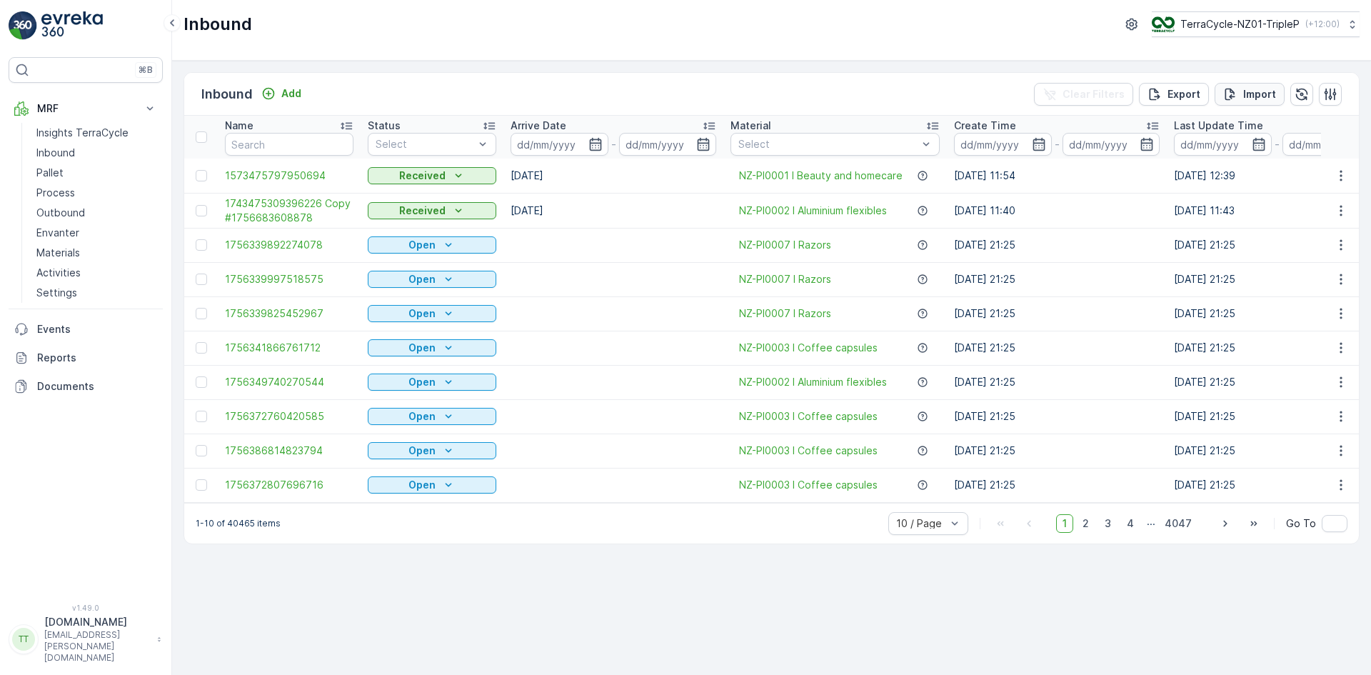
click at [1254, 92] on p "Import" at bounding box center [1259, 94] width 33 height 14
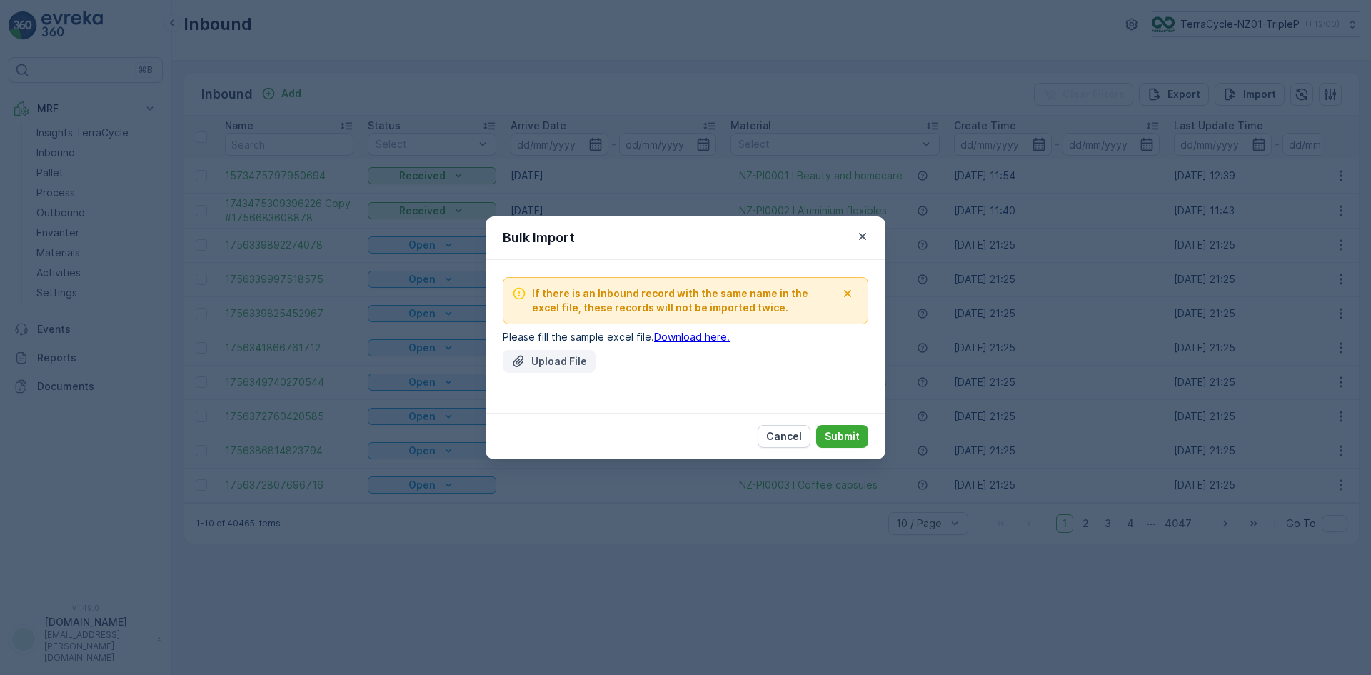
click at [562, 360] on p "Upload File" at bounding box center [559, 361] width 56 height 14
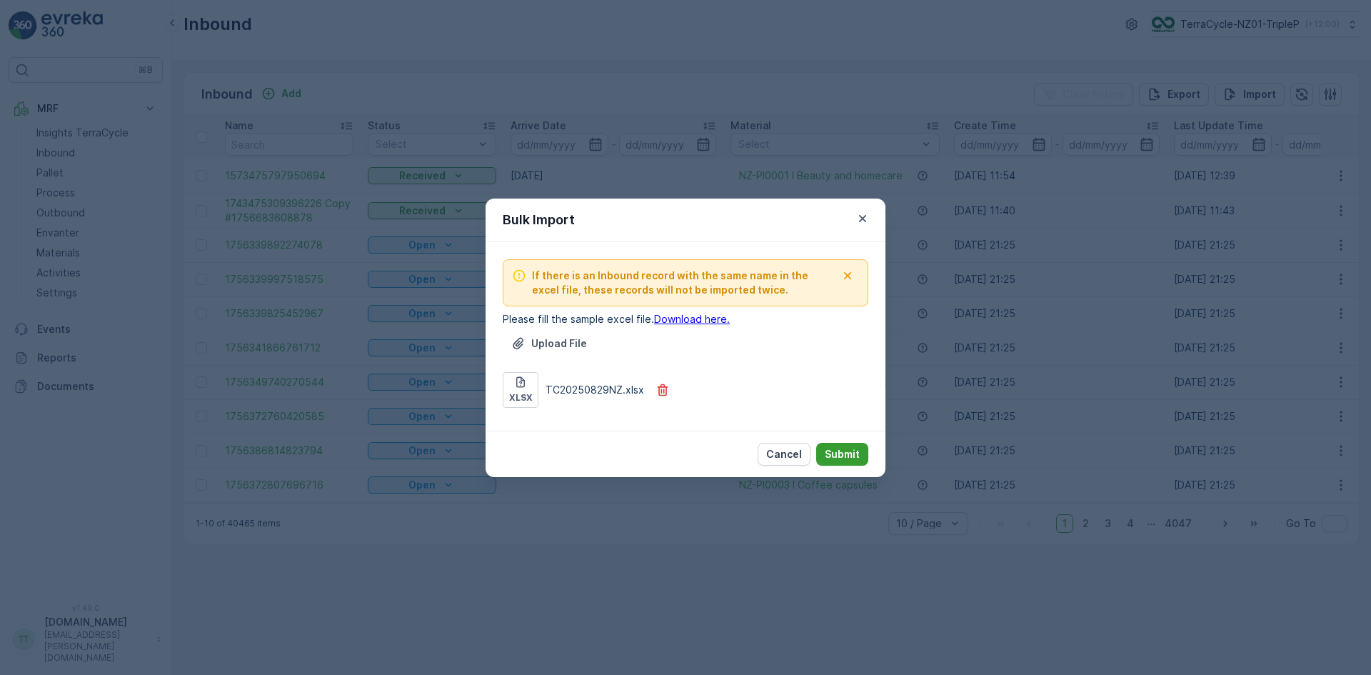
click at [854, 455] on p "Submit" at bounding box center [841, 454] width 35 height 14
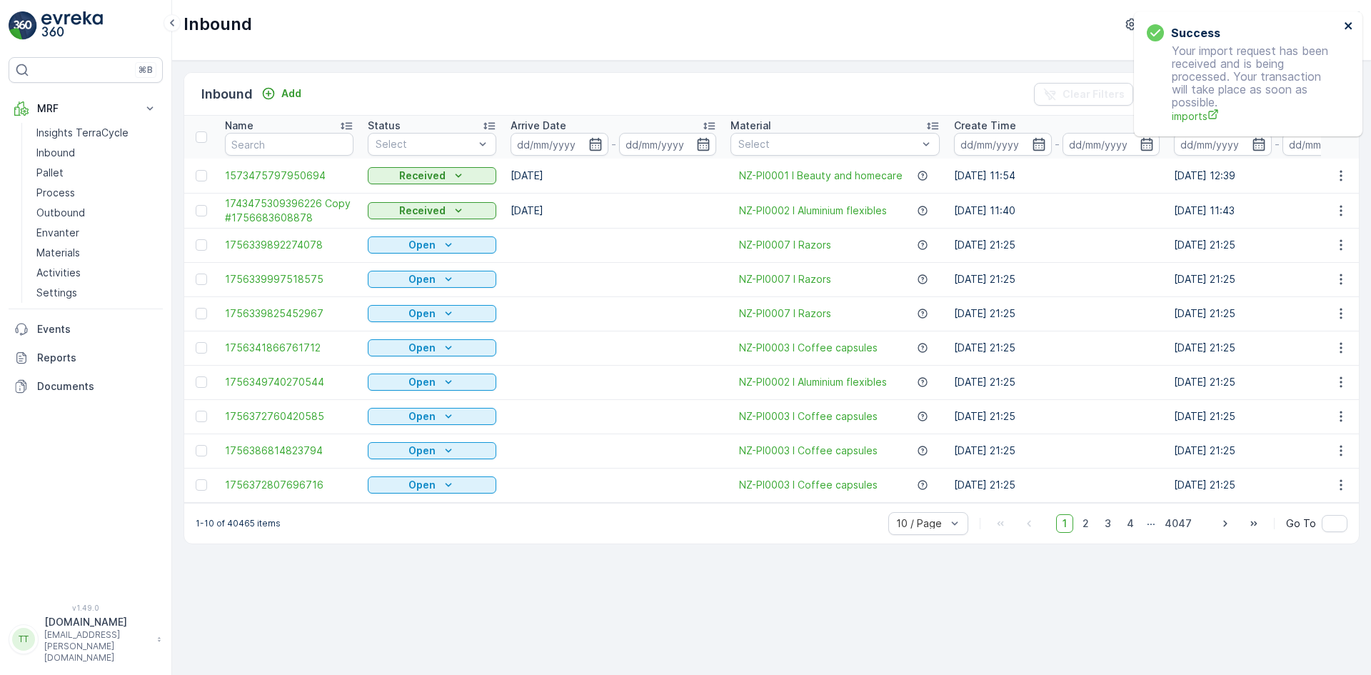
click at [1349, 25] on icon "close" at bounding box center [1347, 25] width 7 height 7
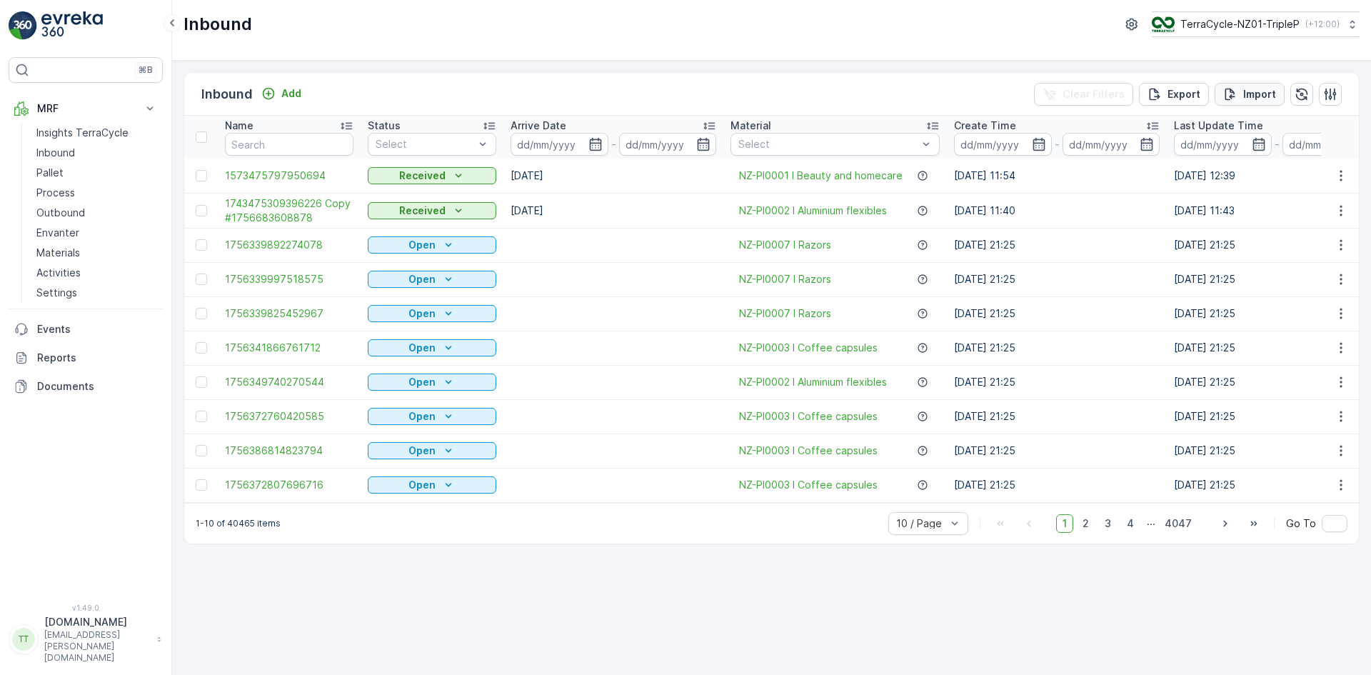
click at [1249, 94] on p "Import" at bounding box center [1259, 94] width 33 height 14
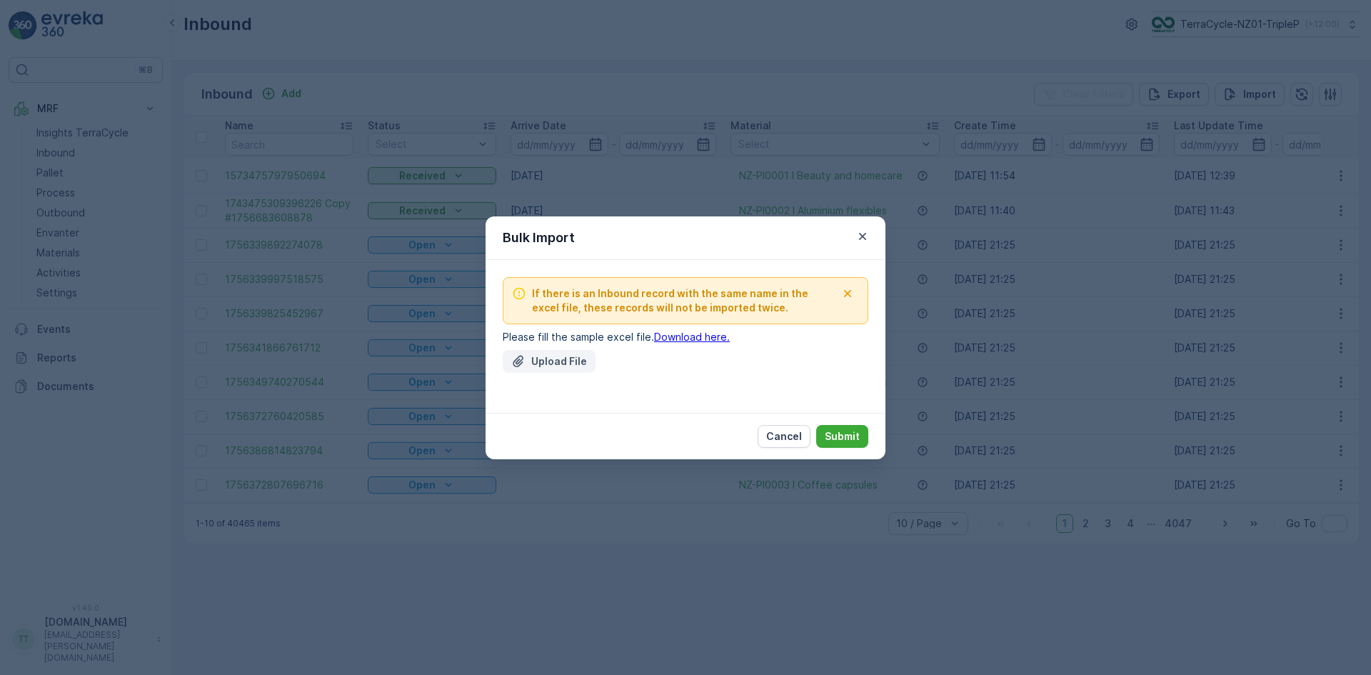
click at [543, 362] on p "Upload File" at bounding box center [559, 361] width 56 height 14
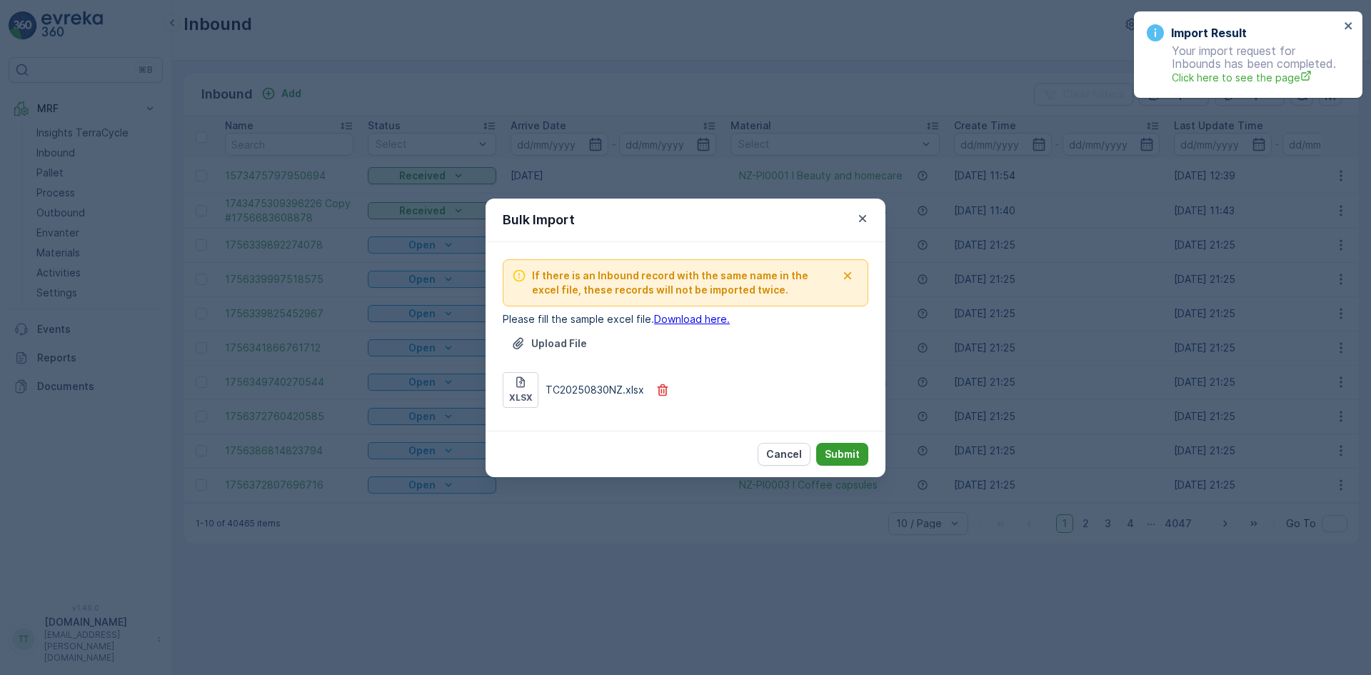
click at [847, 451] on p "Submit" at bounding box center [841, 454] width 35 height 14
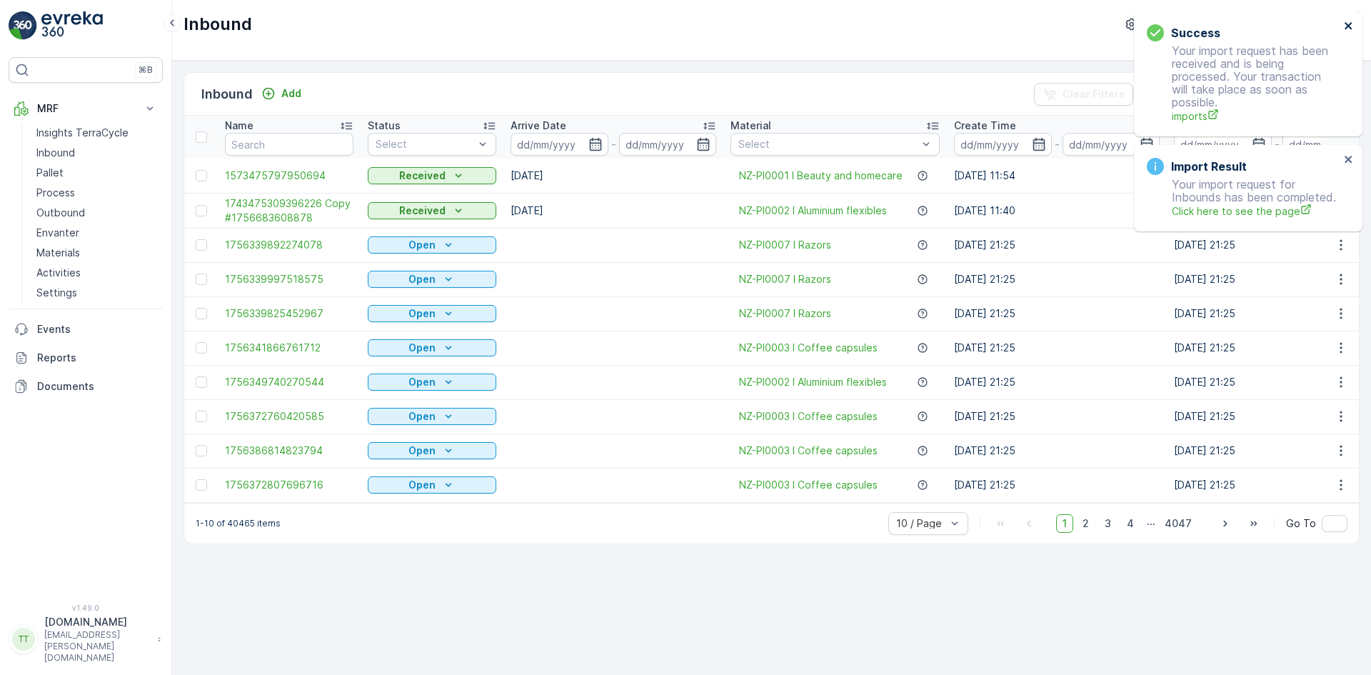
click at [1348, 23] on icon "close" at bounding box center [1348, 25] width 10 height 11
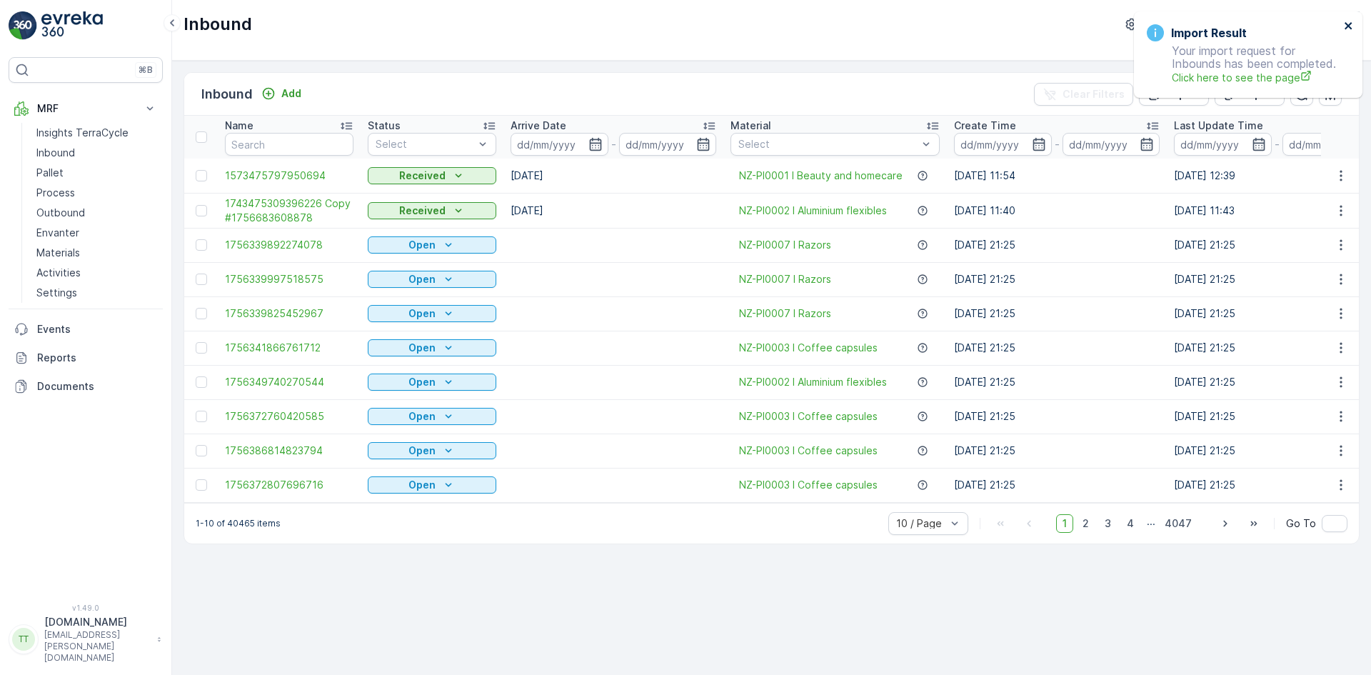
click at [1347, 23] on icon "close" at bounding box center [1348, 25] width 10 height 11
click at [1258, 89] on p "Import" at bounding box center [1259, 94] width 33 height 14
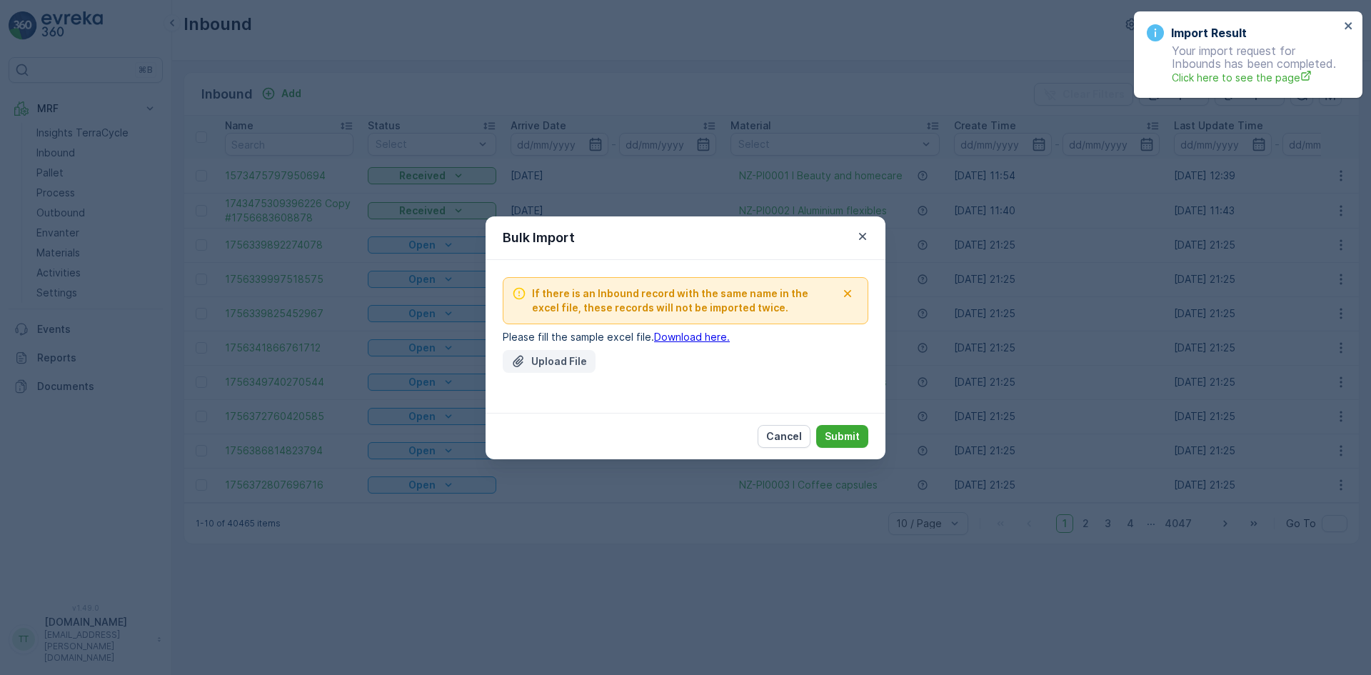
click at [561, 363] on p "Upload File" at bounding box center [559, 361] width 56 height 14
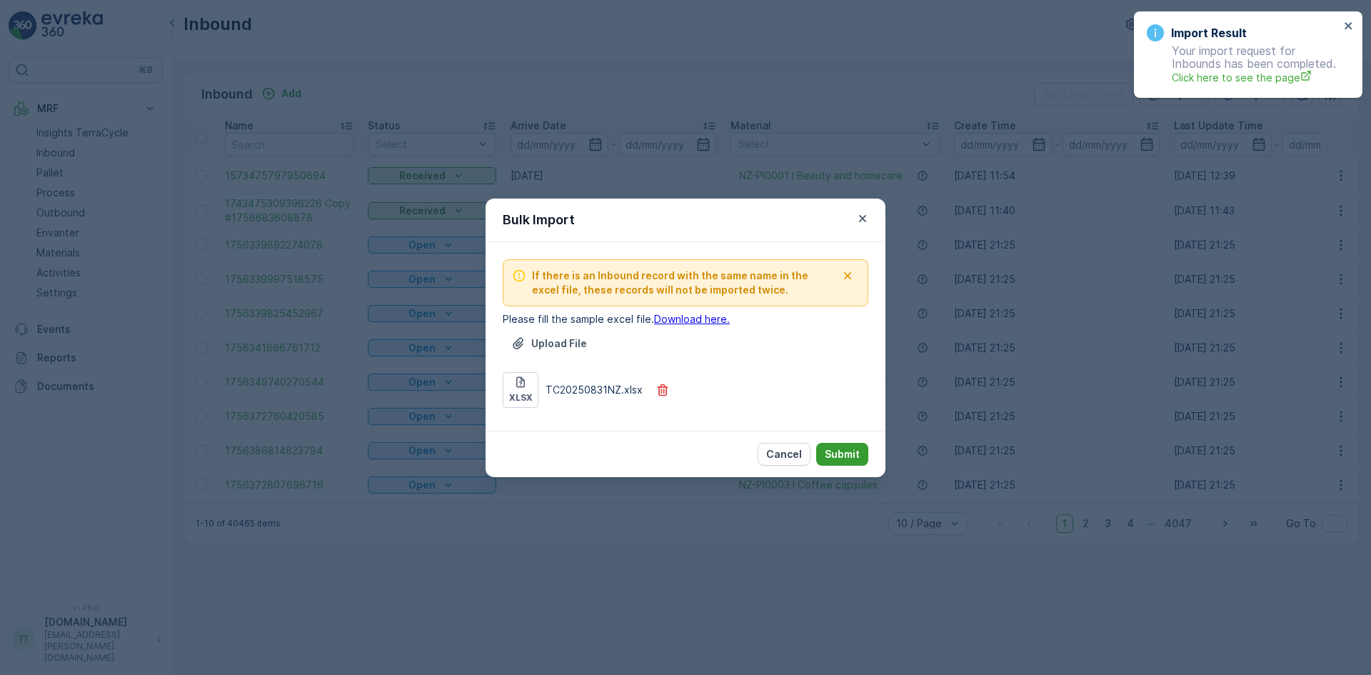
click at [844, 445] on button "Submit" at bounding box center [842, 454] width 52 height 23
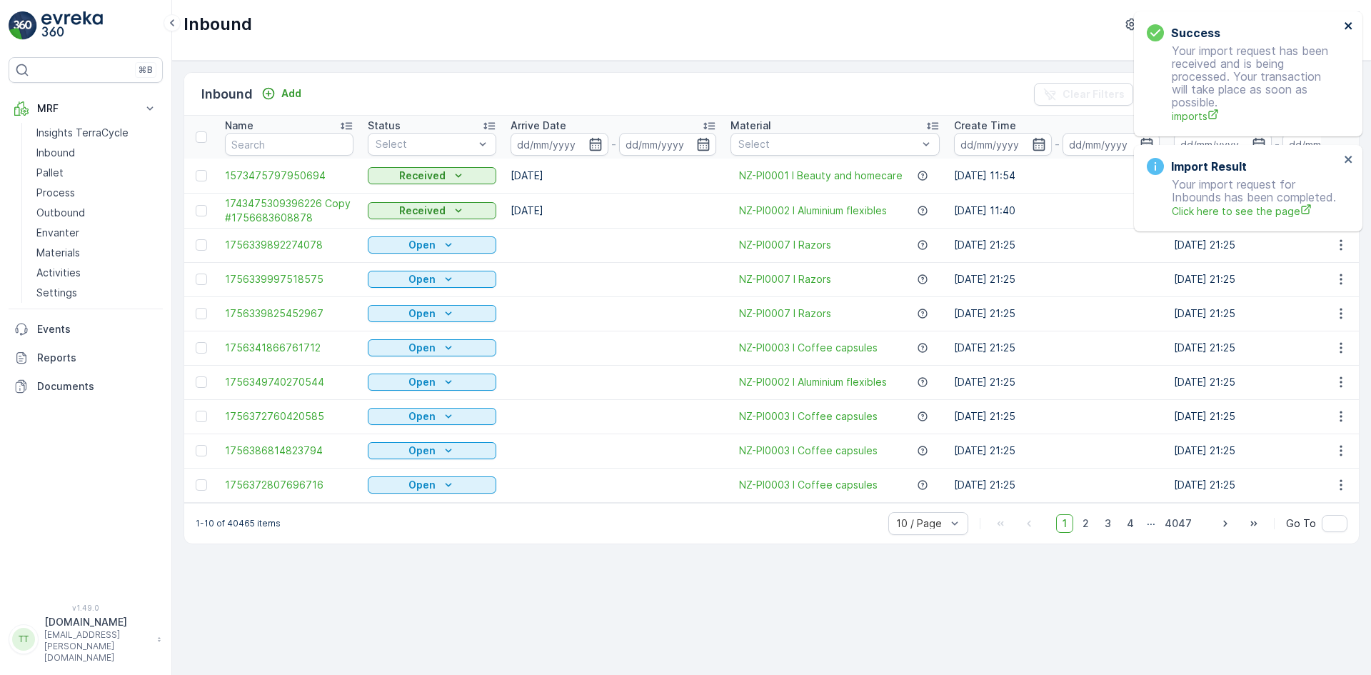
click at [1346, 21] on icon "close" at bounding box center [1348, 25] width 10 height 11
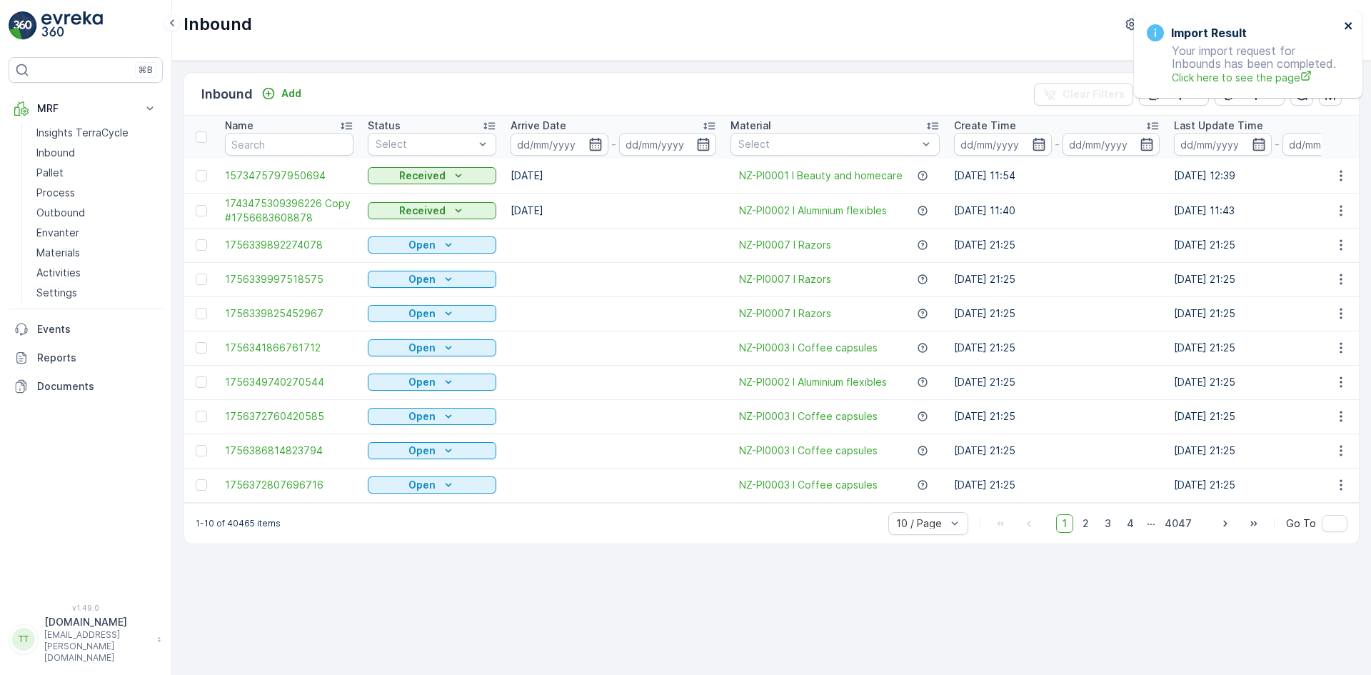
click at [1346, 21] on icon "close" at bounding box center [1348, 25] width 10 height 11
click at [1263, 97] on p "Import" at bounding box center [1259, 94] width 33 height 14
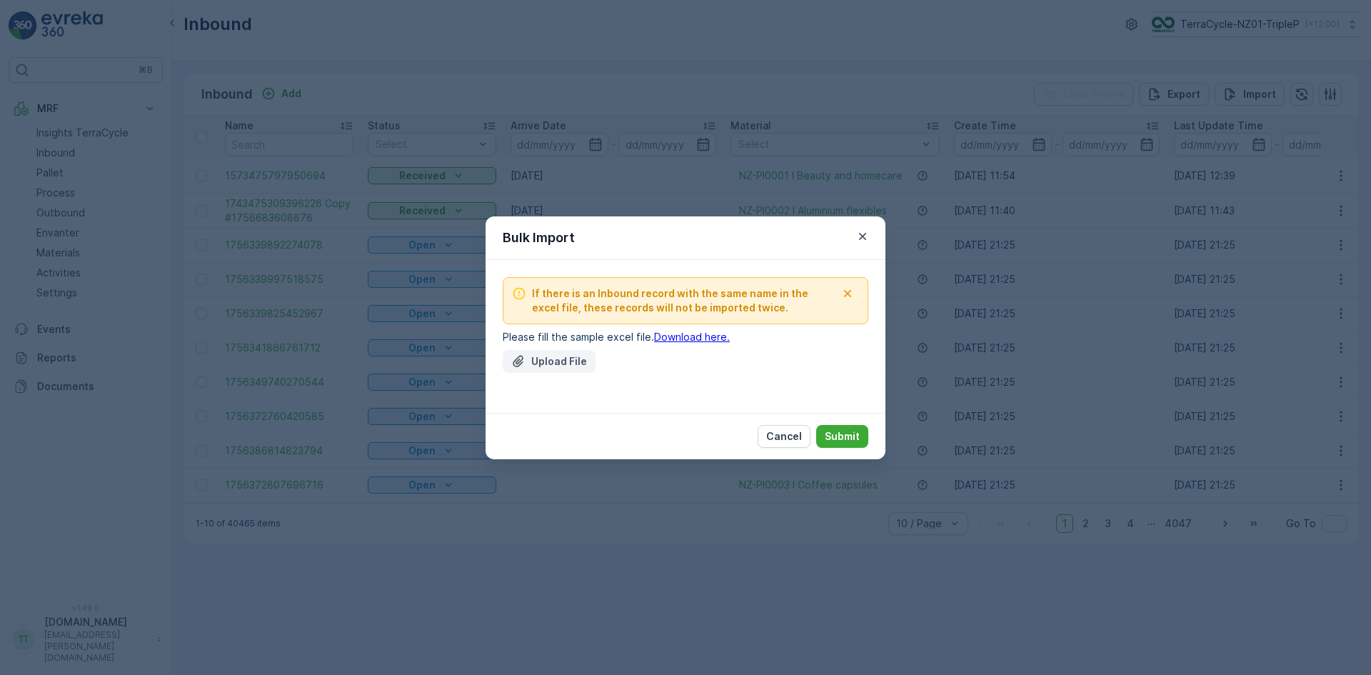
click at [528, 371] on button "Upload File" at bounding box center [549, 361] width 93 height 23
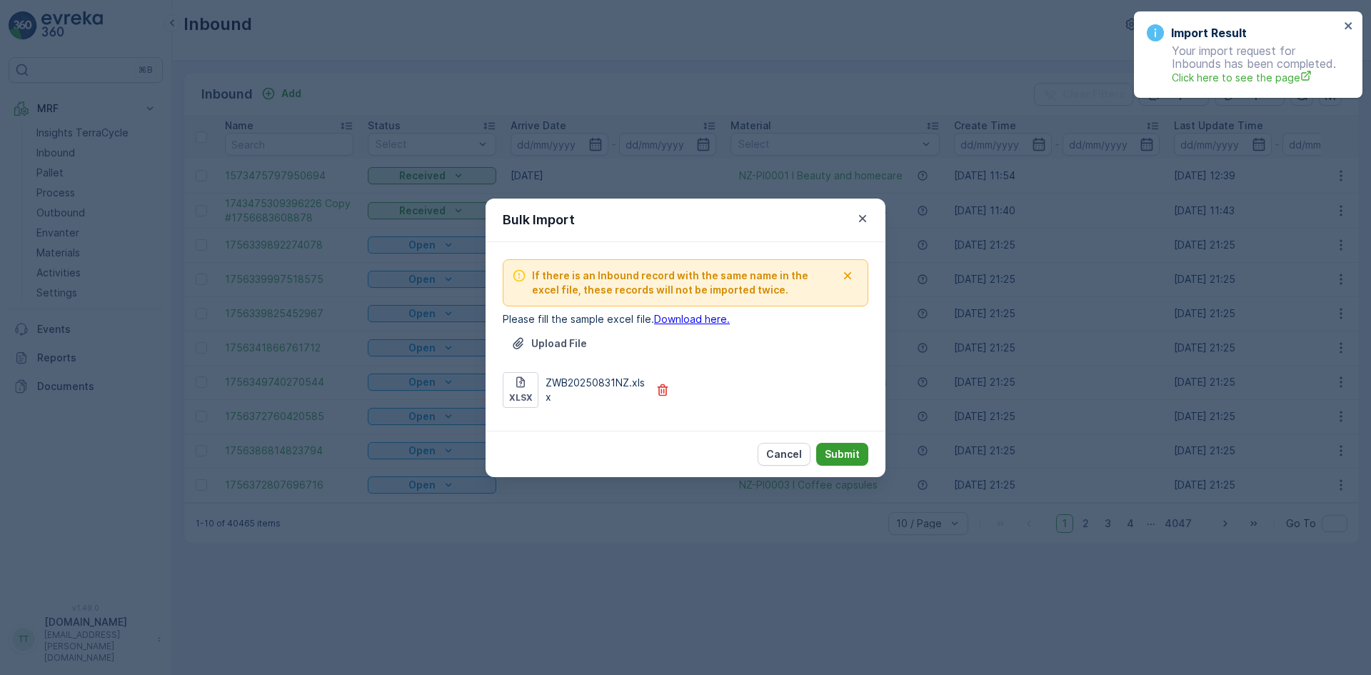
click at [836, 455] on p "Submit" at bounding box center [841, 454] width 35 height 14
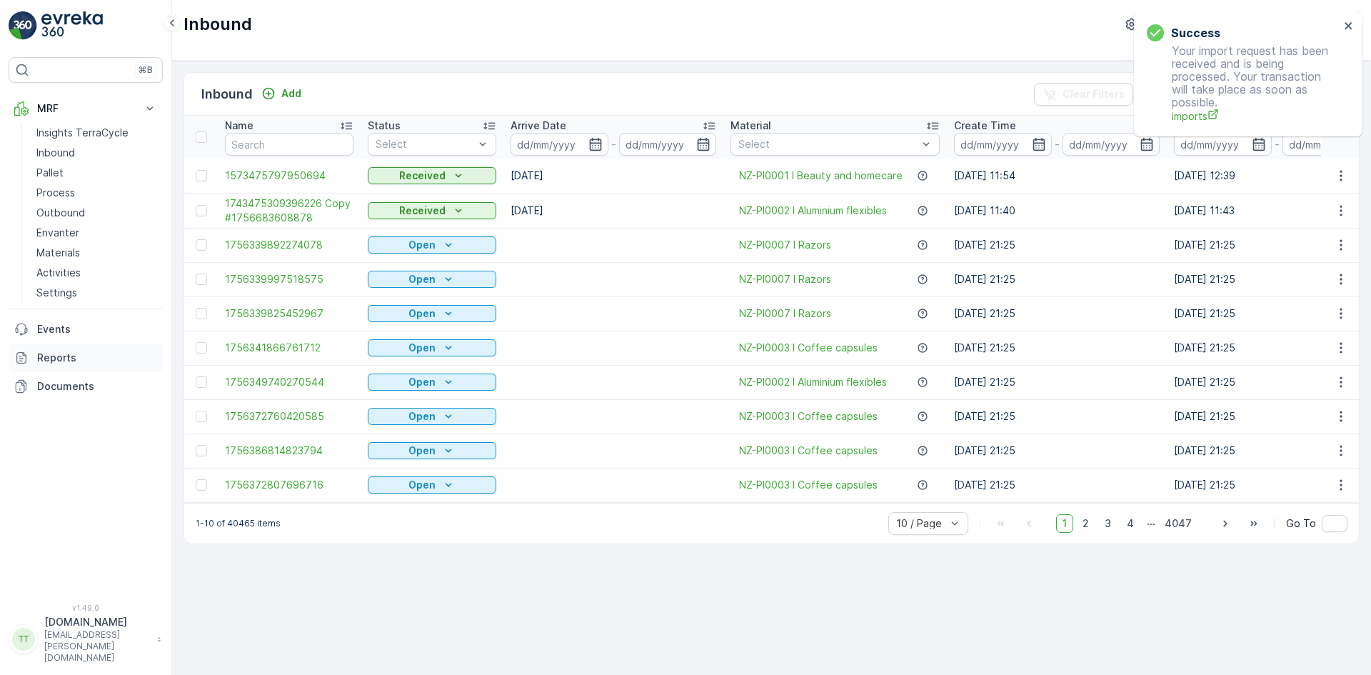
click at [86, 357] on p "Reports" at bounding box center [97, 357] width 120 height 14
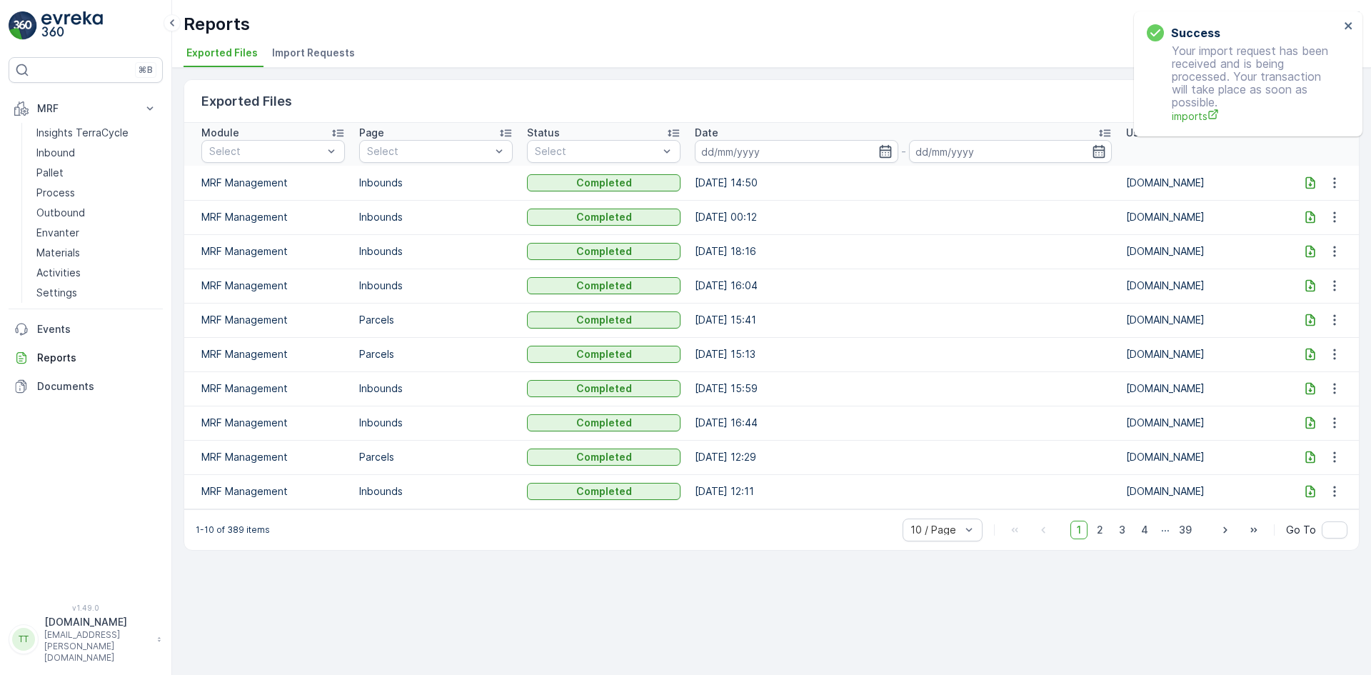
click at [308, 50] on span "Import Requests" at bounding box center [313, 53] width 83 height 14
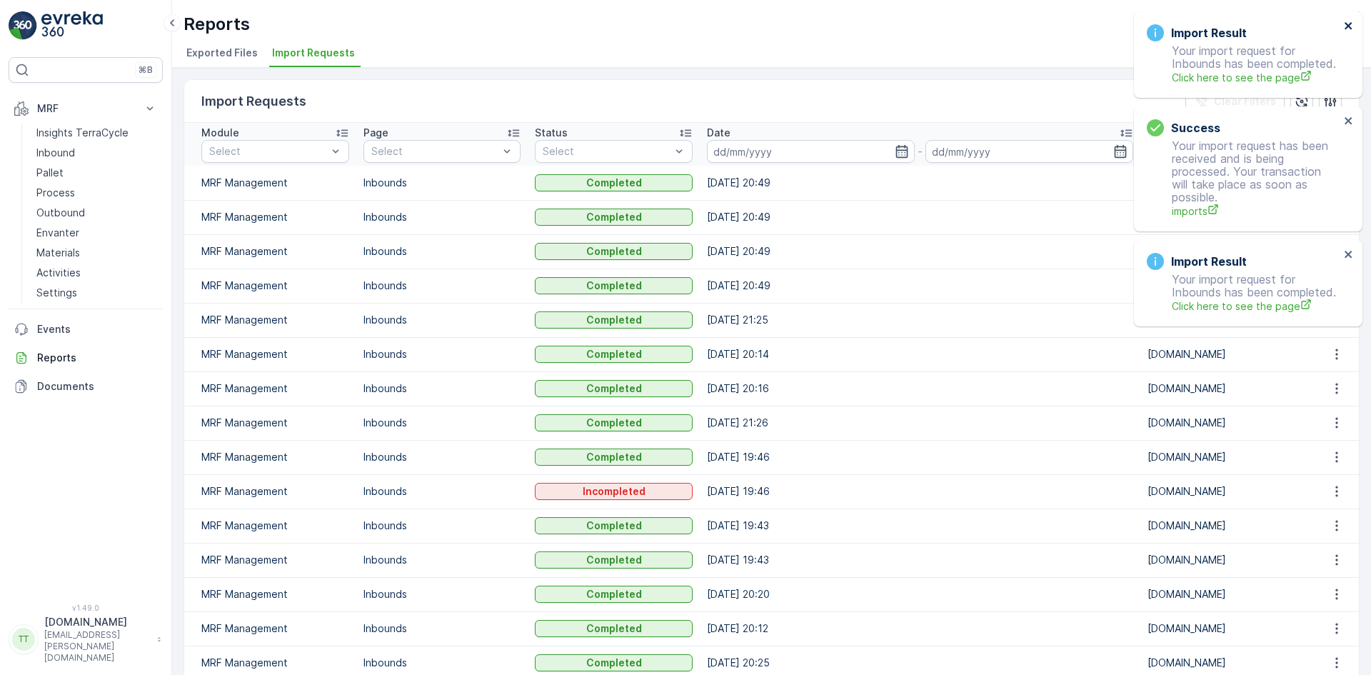
click at [1347, 21] on icon "close" at bounding box center [1348, 25] width 10 height 11
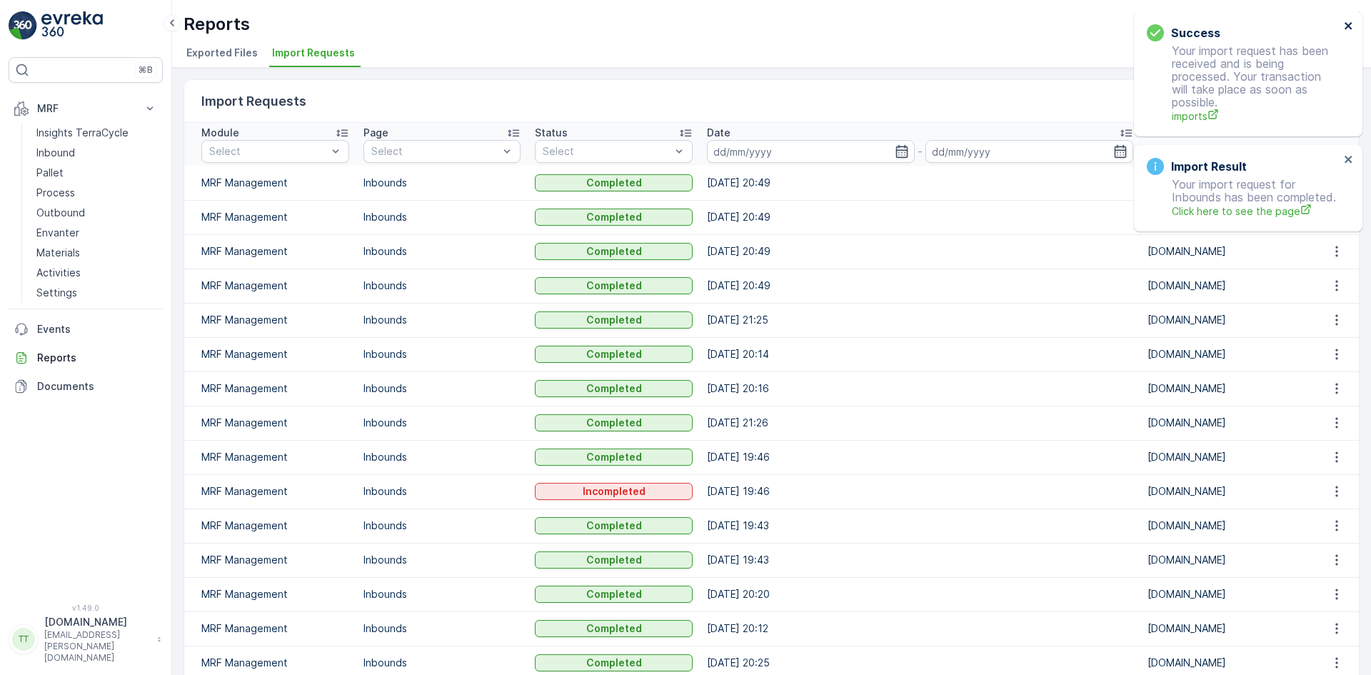
click at [1347, 21] on icon "close" at bounding box center [1348, 25] width 10 height 11
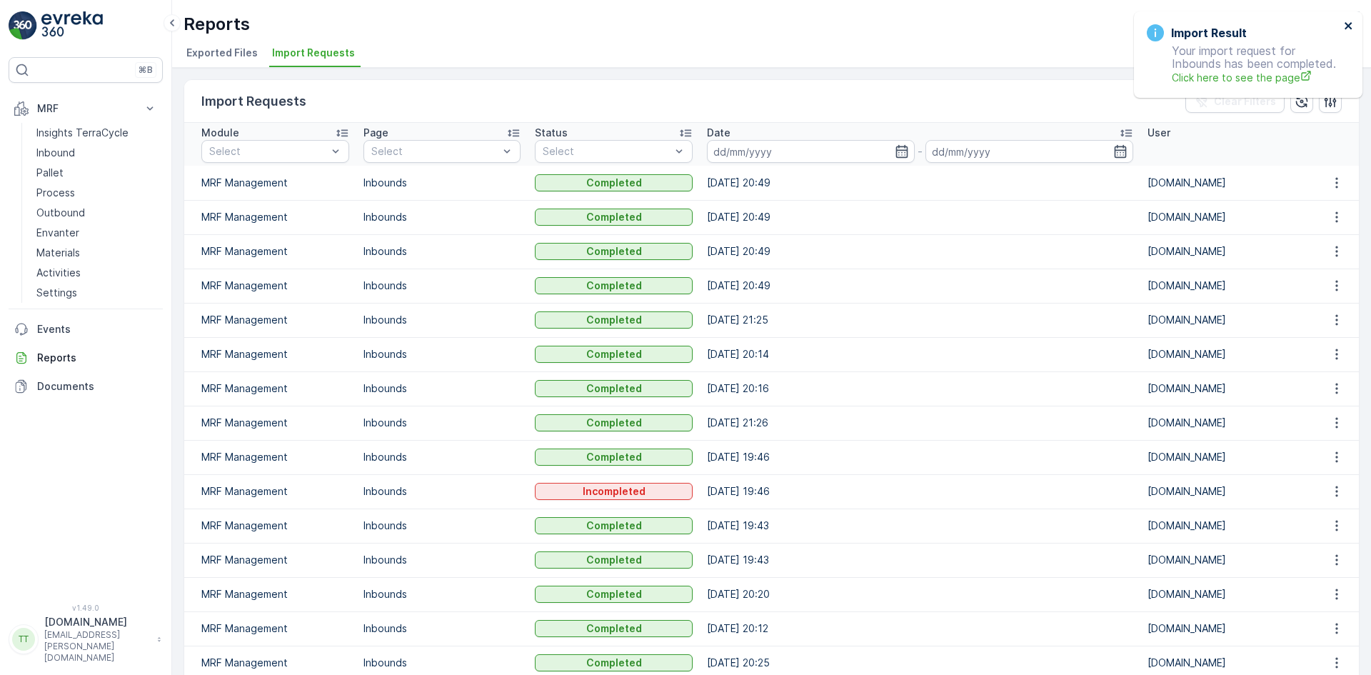
click at [1347, 21] on icon "close" at bounding box center [1348, 25] width 10 height 11
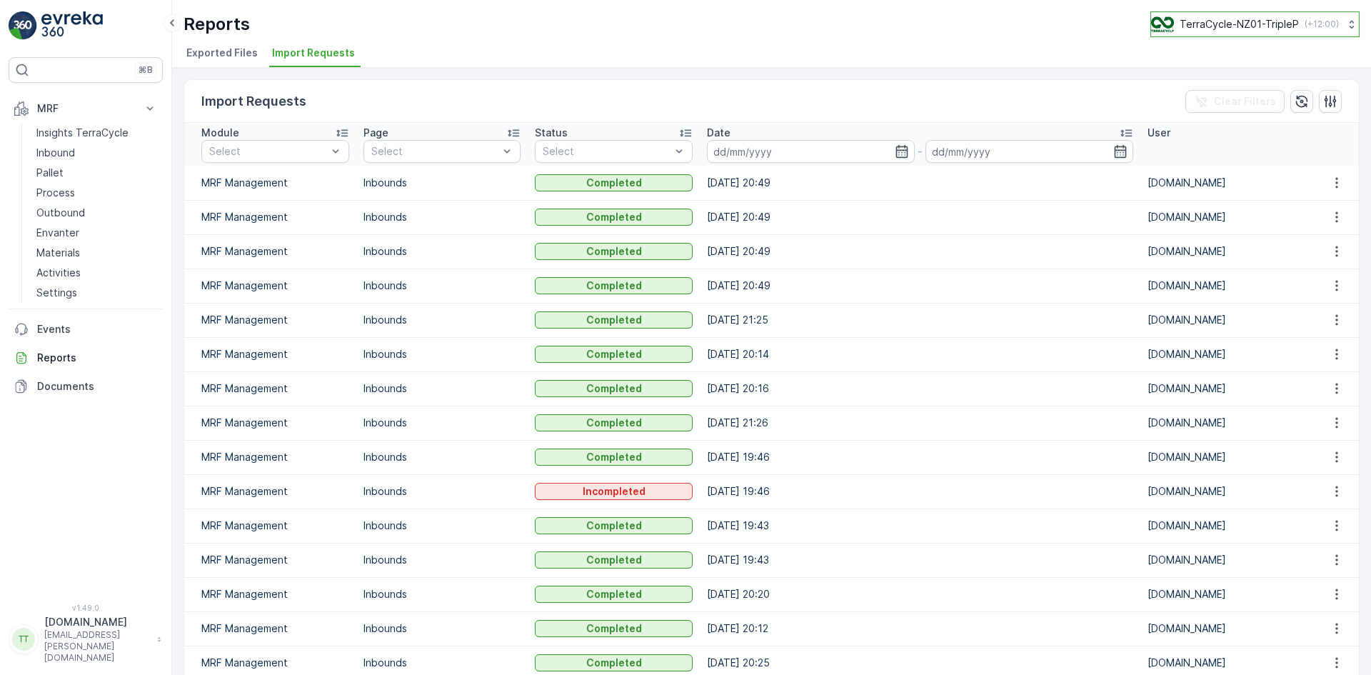
click at [1221, 27] on p "TerraCycle-NZ01-TripleP" at bounding box center [1238, 24] width 119 height 14
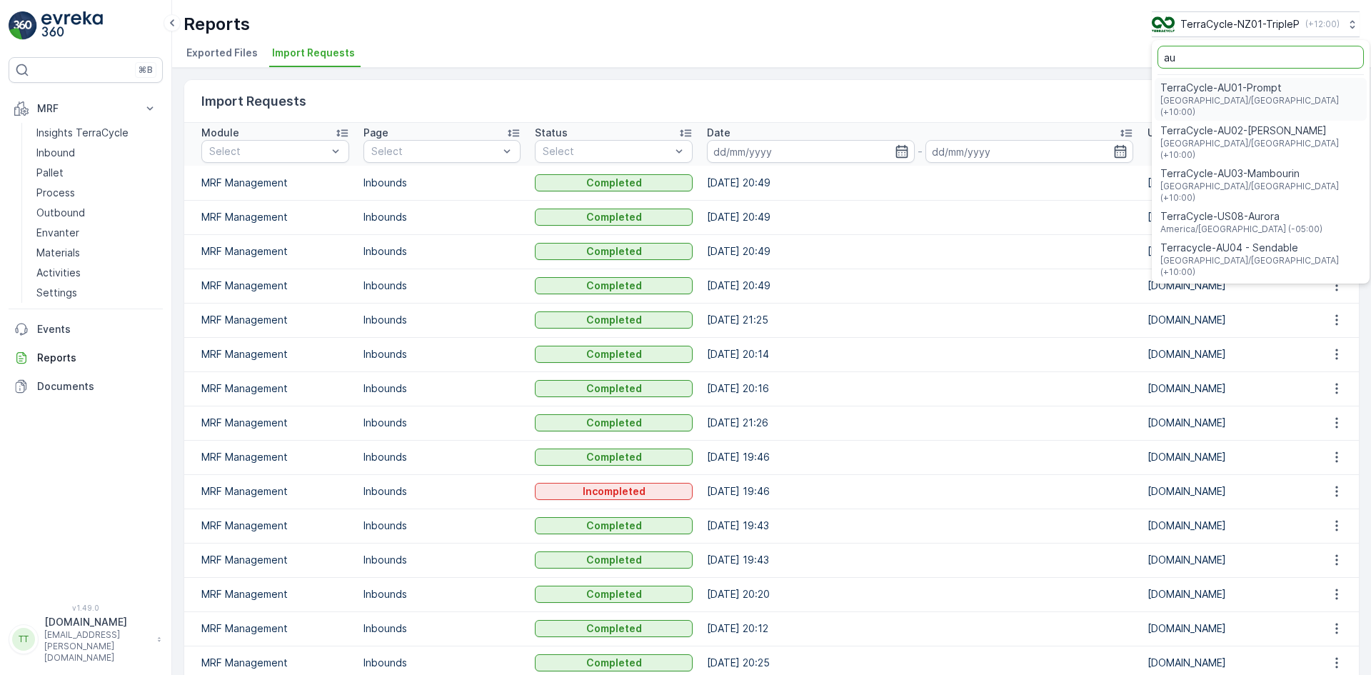
type input "au"
click at [1247, 94] on span "TerraCycle-AU01-Prompt" at bounding box center [1260, 88] width 201 height 14
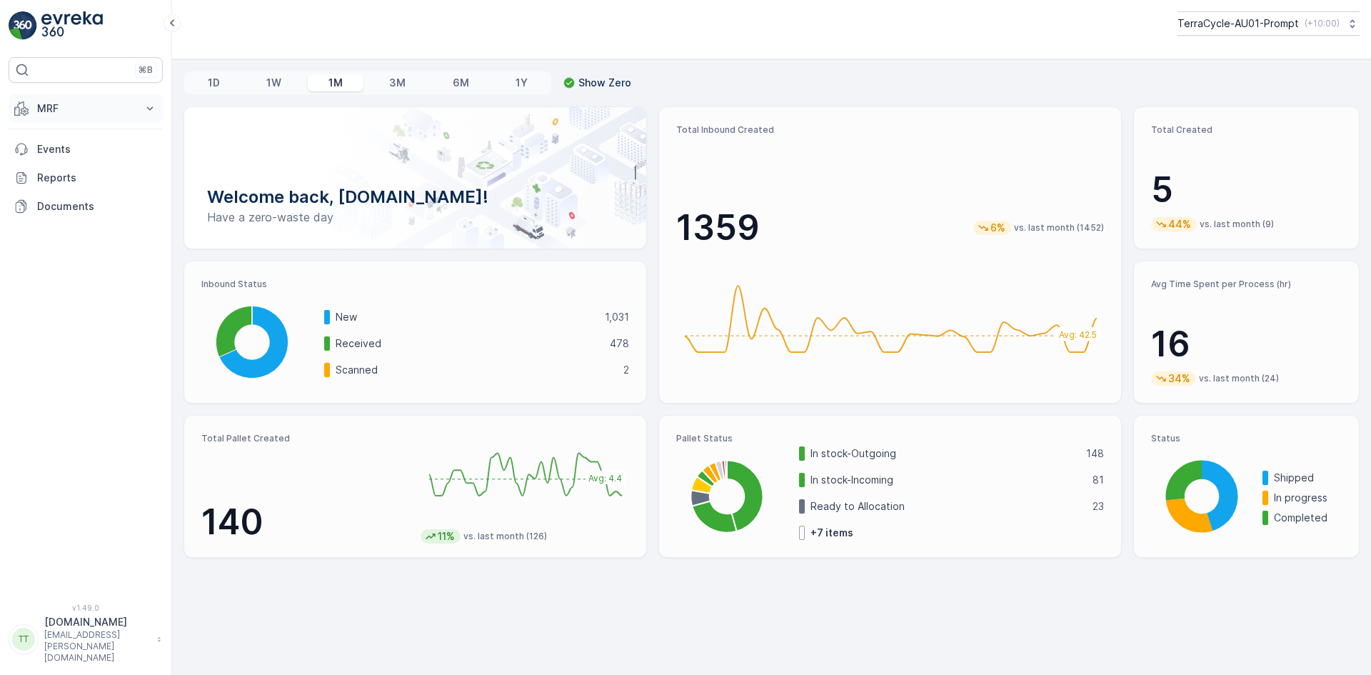
click at [44, 109] on p "MRF" at bounding box center [85, 108] width 97 height 14
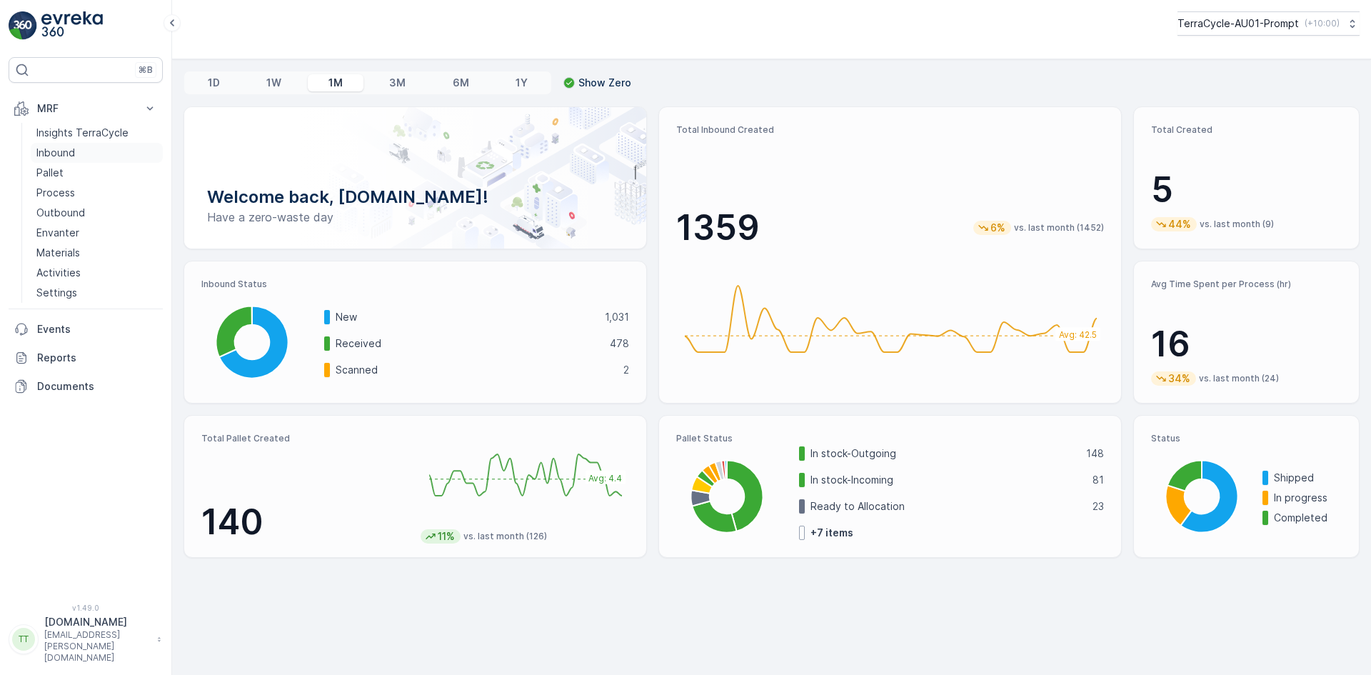
click at [56, 151] on p "Inbound" at bounding box center [55, 153] width 39 height 14
